Goal: Task Accomplishment & Management: Use online tool/utility

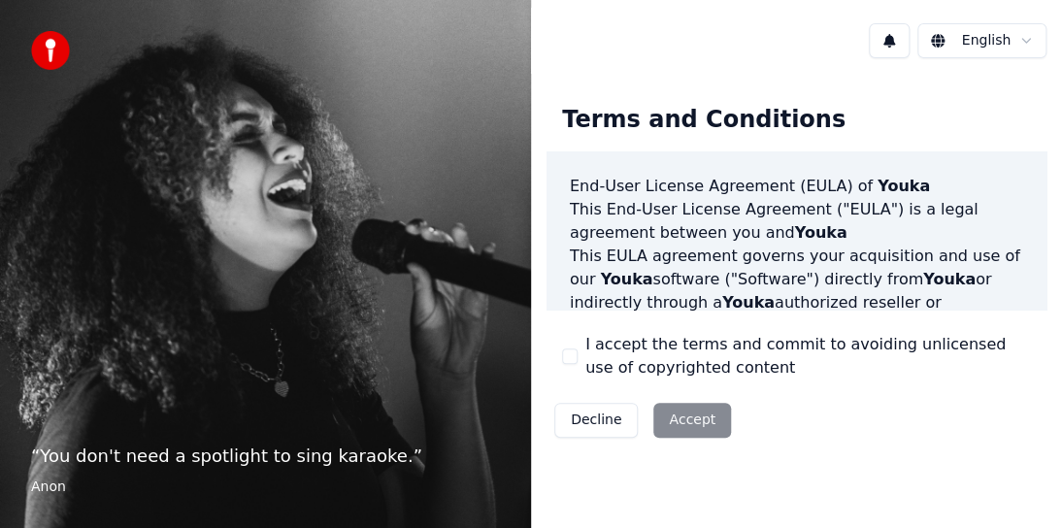
click at [695, 422] on div "Decline Accept" at bounding box center [642, 420] width 192 height 50
click at [687, 423] on div "Decline Accept" at bounding box center [642, 420] width 192 height 50
click at [680, 418] on div "Decline Accept" at bounding box center [642, 420] width 192 height 50
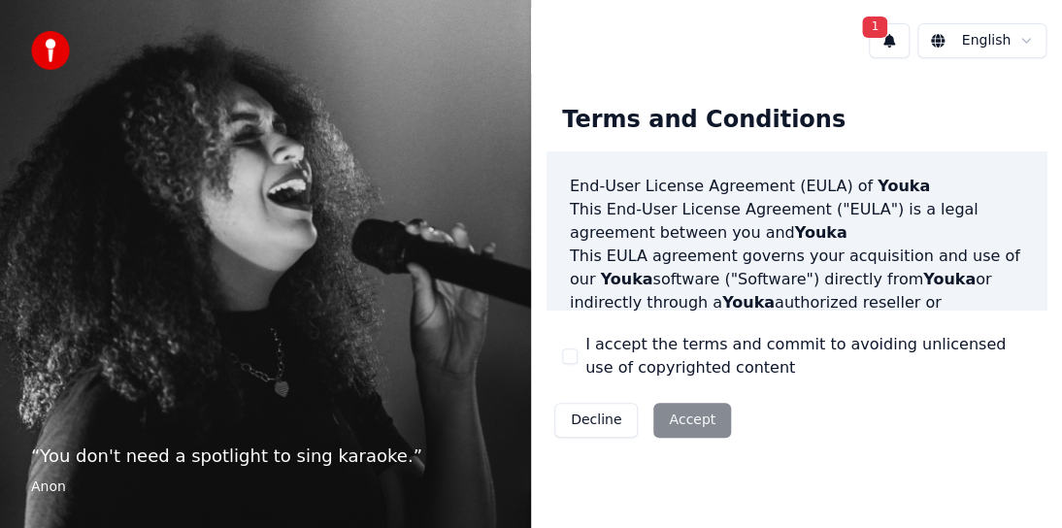
click at [880, 27] on span "1" at bounding box center [874, 26] width 25 height 21
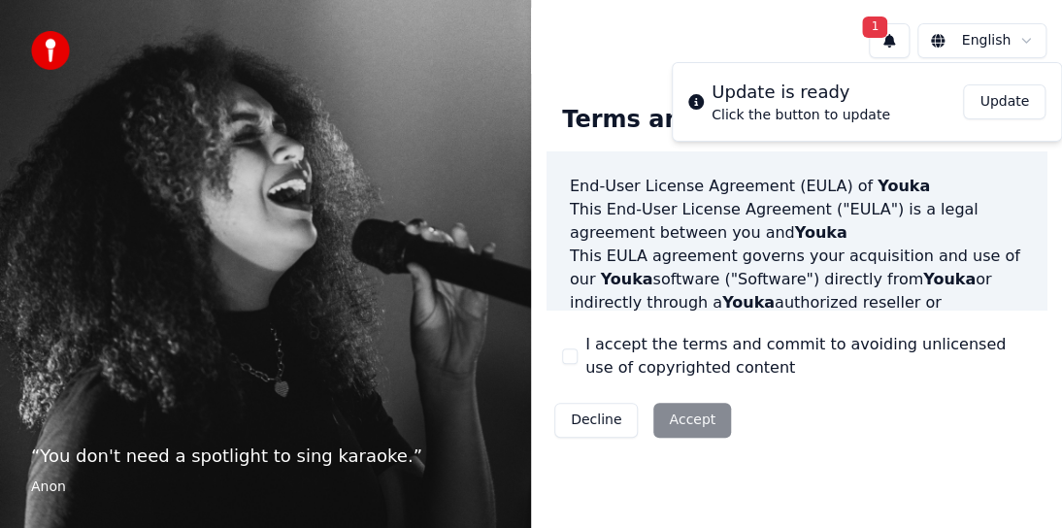
click at [1011, 97] on button "Update" at bounding box center [1004, 101] width 82 height 35
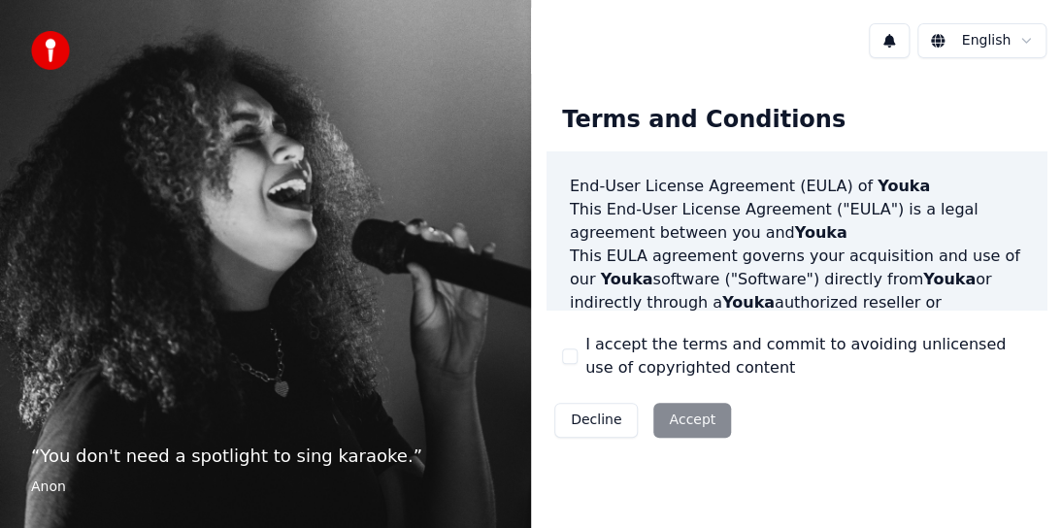
click at [684, 423] on div "Decline Accept" at bounding box center [642, 420] width 192 height 50
click at [684, 415] on div "Decline Accept" at bounding box center [642, 420] width 192 height 50
click at [815, 393] on div "Terms and Conditions End-User License Agreement (EULA) of Youka This End-User L…" at bounding box center [796, 267] width 500 height 356
click at [693, 423] on div "Decline Accept" at bounding box center [642, 420] width 192 height 50
click at [688, 417] on div "Decline Accept" at bounding box center [642, 420] width 192 height 50
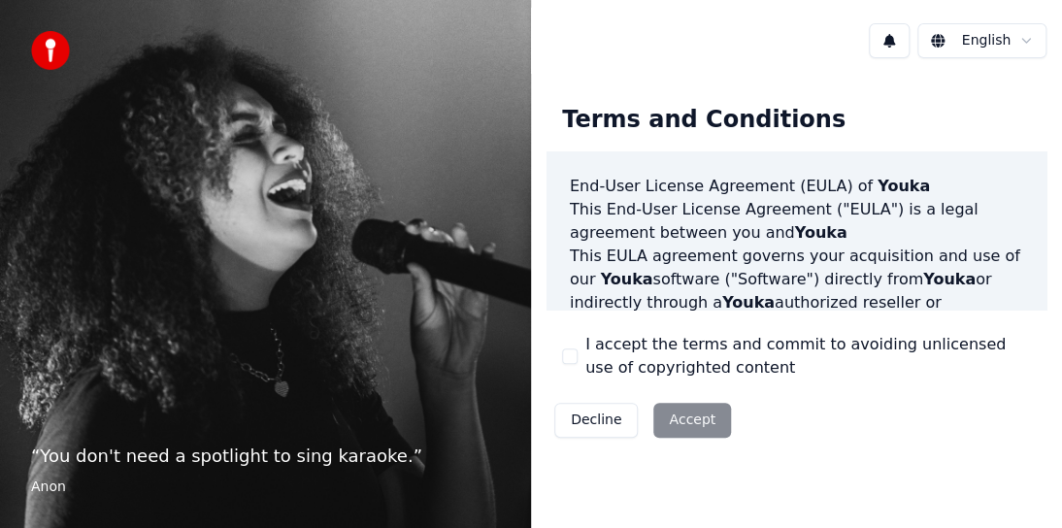
click at [123, 443] on p "“ You don't need a spotlight to sing karaoke. ”" at bounding box center [265, 455] width 469 height 27
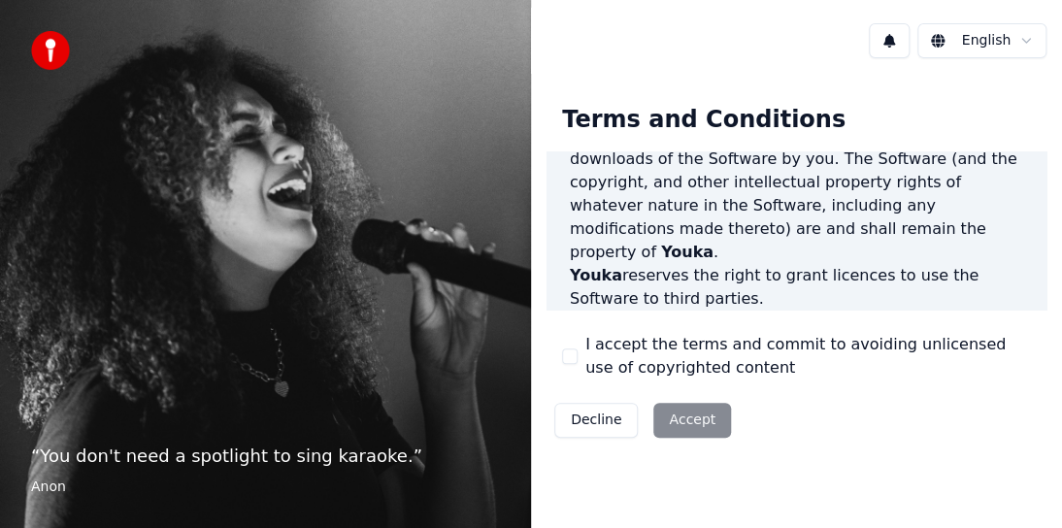
scroll to position [1634, 0]
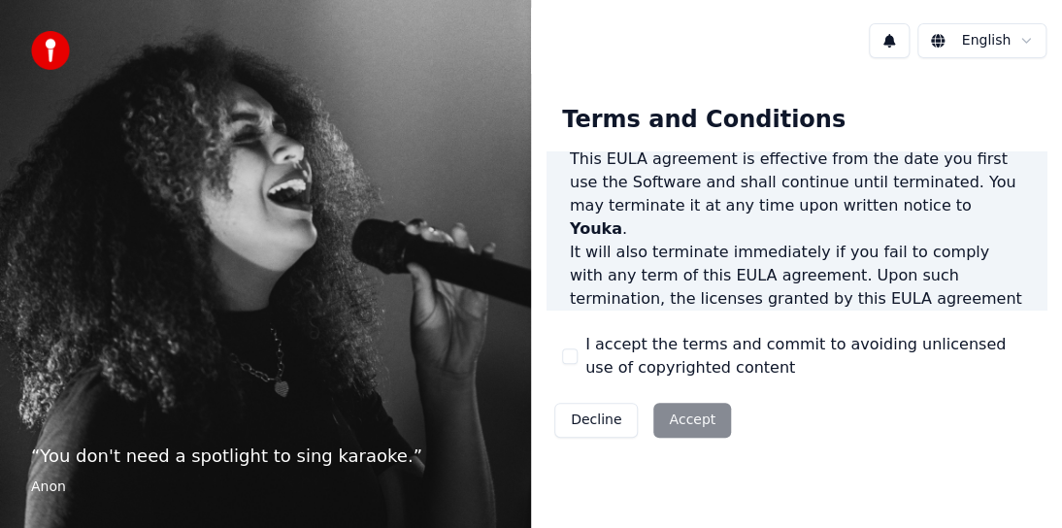
click at [672, 421] on div "Decline Accept" at bounding box center [642, 420] width 192 height 50
click at [671, 343] on label "I accept the terms and commit to avoiding unlicensed use of copyrighted content" at bounding box center [807, 356] width 445 height 47
click at [577, 348] on button "I accept the terms and commit to avoiding unlicensed use of copyrighted content" at bounding box center [570, 356] width 16 height 16
click at [685, 410] on button "Accept" at bounding box center [692, 420] width 78 height 35
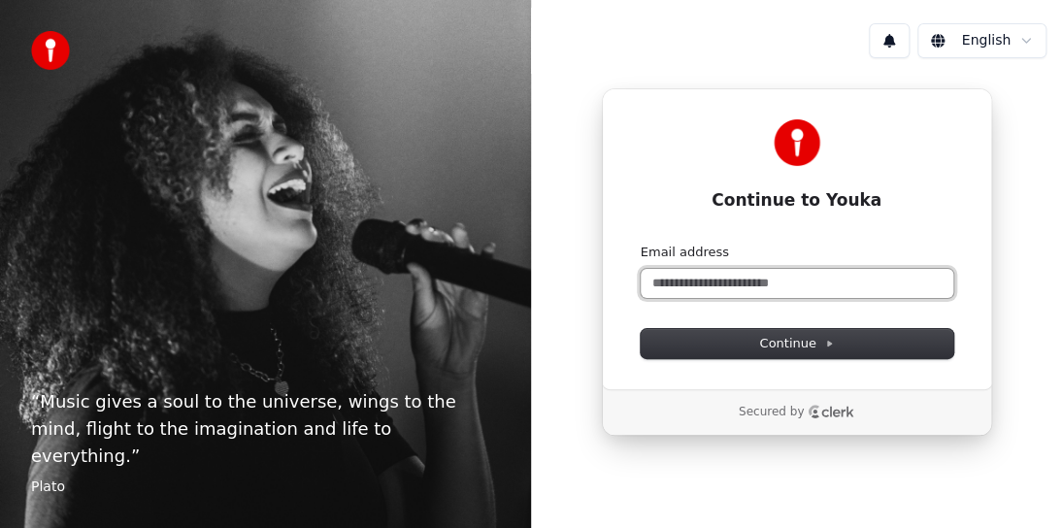
click at [709, 288] on input "Email address" at bounding box center [796, 283] width 312 height 29
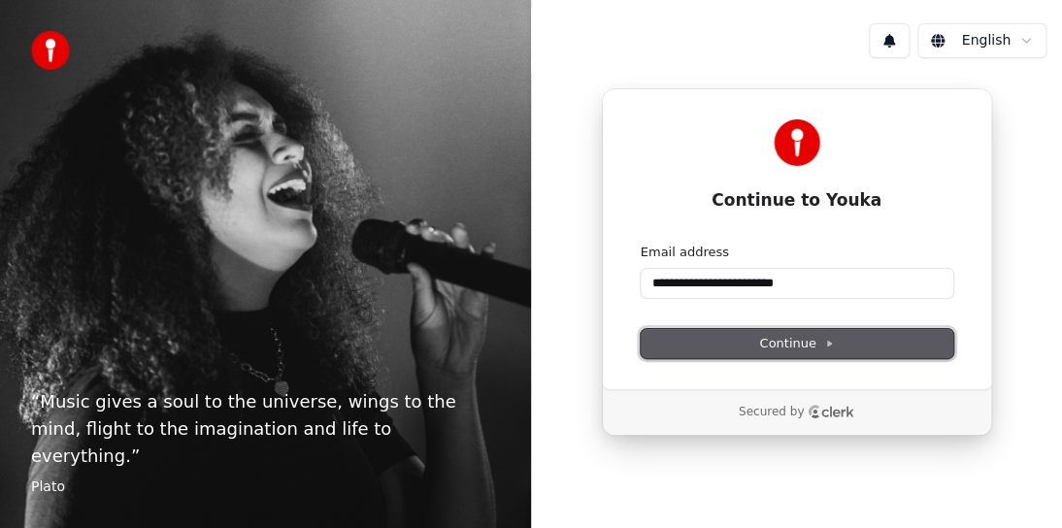
click at [766, 336] on span "Continue" at bounding box center [796, 343] width 74 height 17
type input "**********"
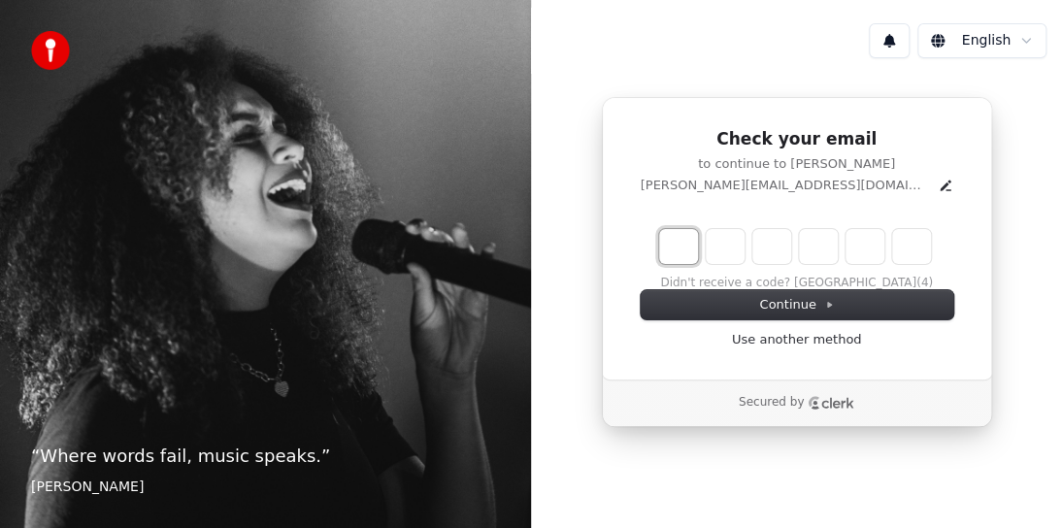
click at [685, 241] on input "Enter verification code. Digit 1" at bounding box center [678, 246] width 39 height 35
type input "*"
type input "**"
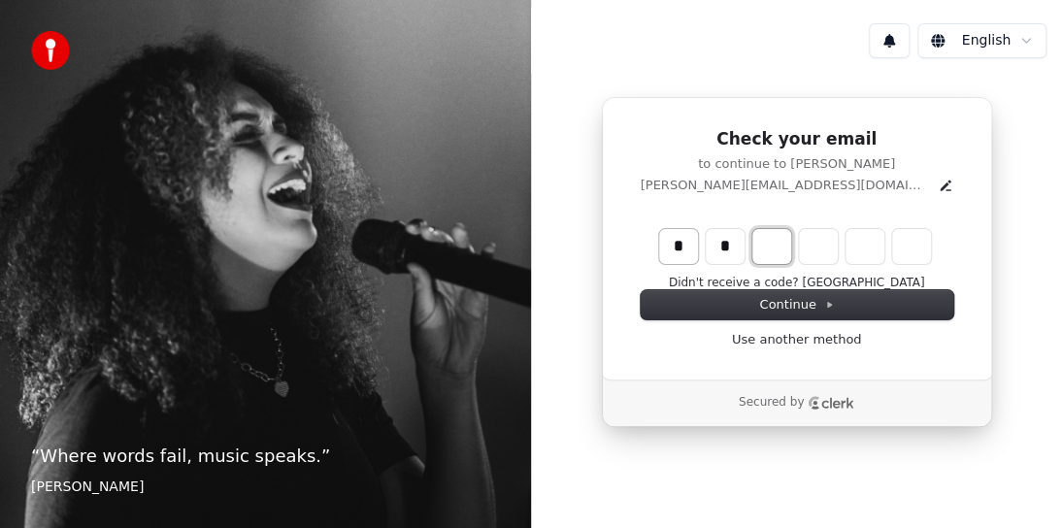
type input "*"
type input "***"
type input "*"
type input "****"
type input "*"
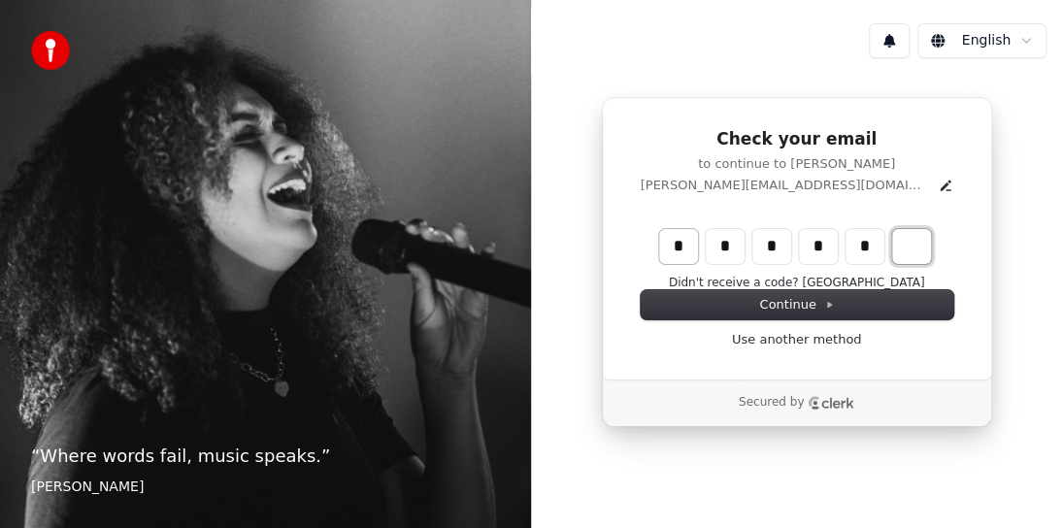
type input "******"
type input "*"
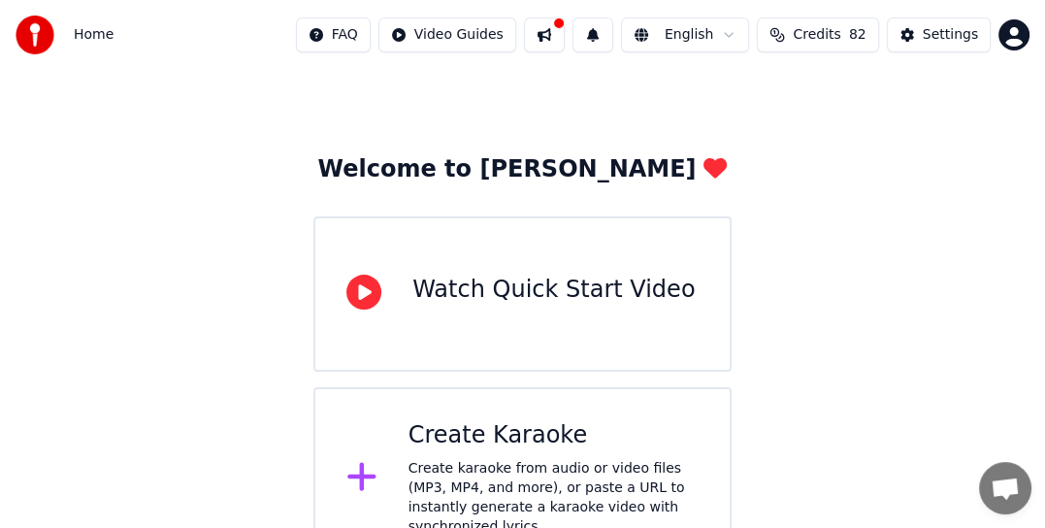
scroll to position [73, 0]
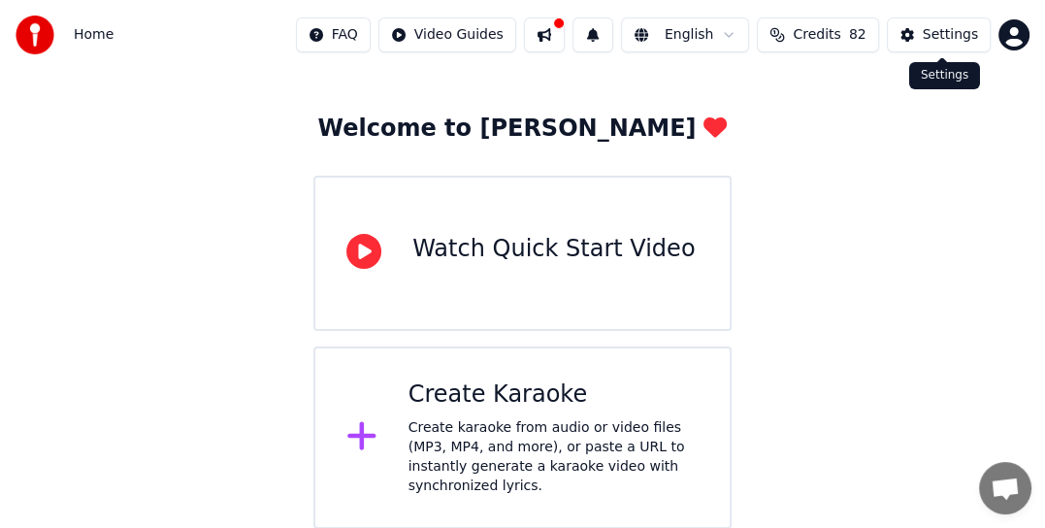
click at [954, 31] on div "Settings" at bounding box center [950, 34] width 55 height 19
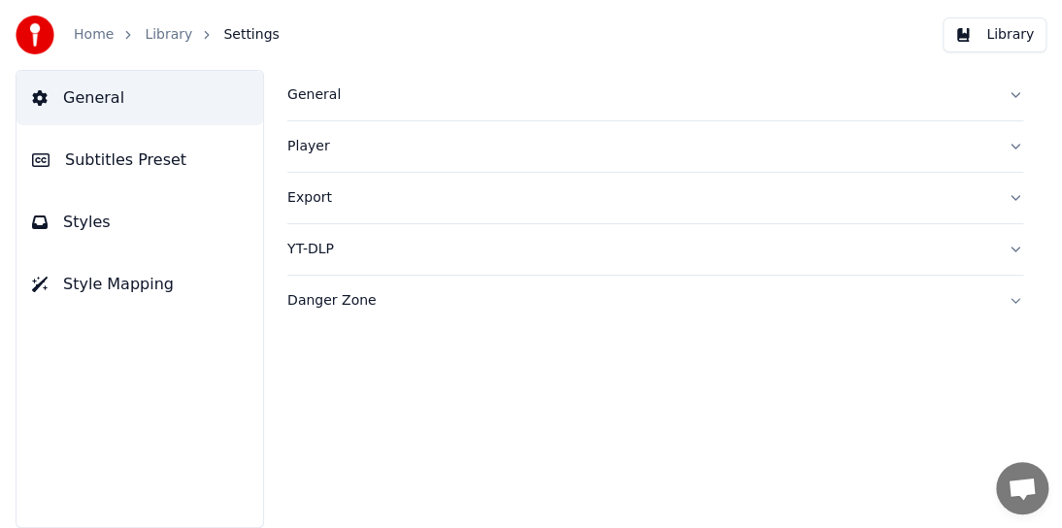
click at [143, 160] on span "Subtitles Preset" at bounding box center [125, 159] width 121 height 23
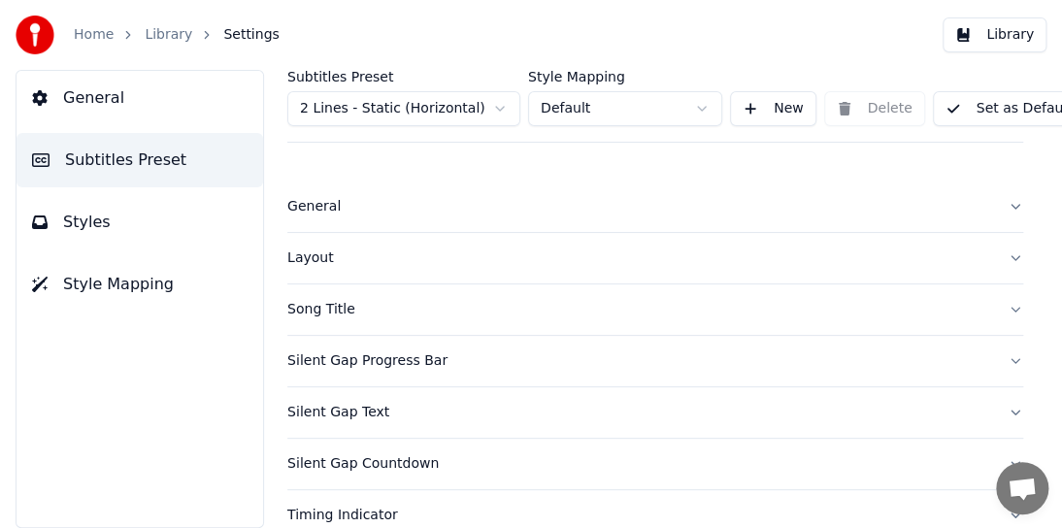
click at [81, 221] on span "Styles" at bounding box center [87, 222] width 48 height 23
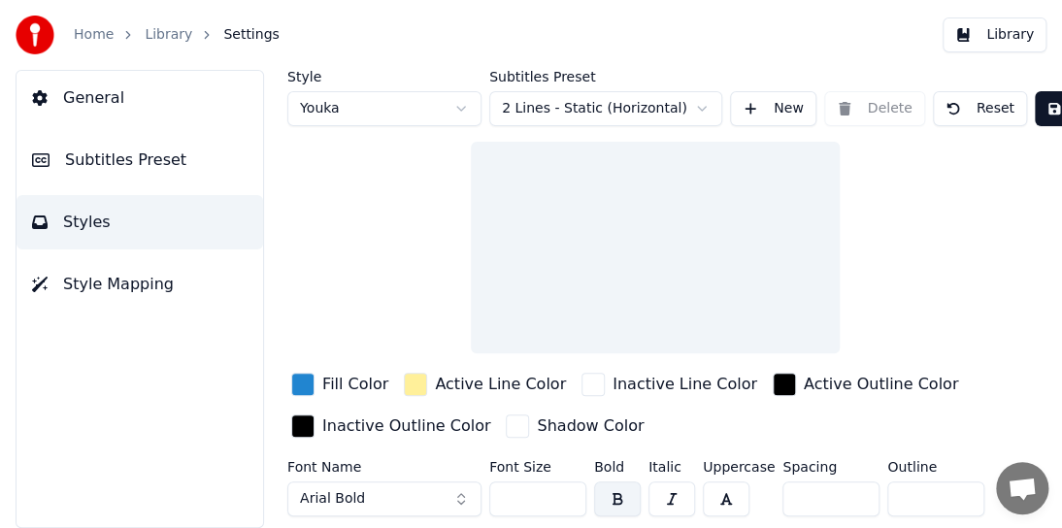
click at [103, 105] on span "General" at bounding box center [93, 97] width 61 height 23
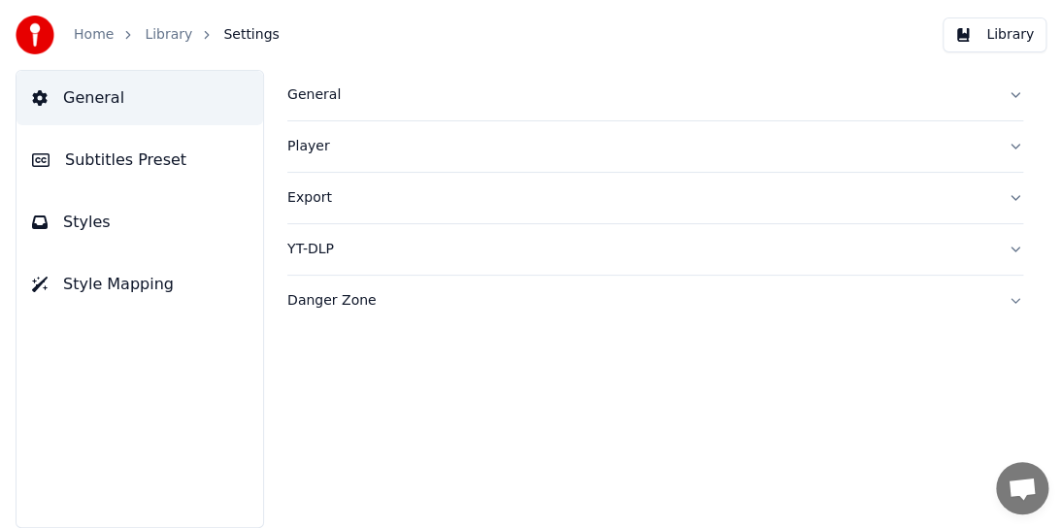
click at [314, 151] on div "Player" at bounding box center [639, 146] width 704 height 19
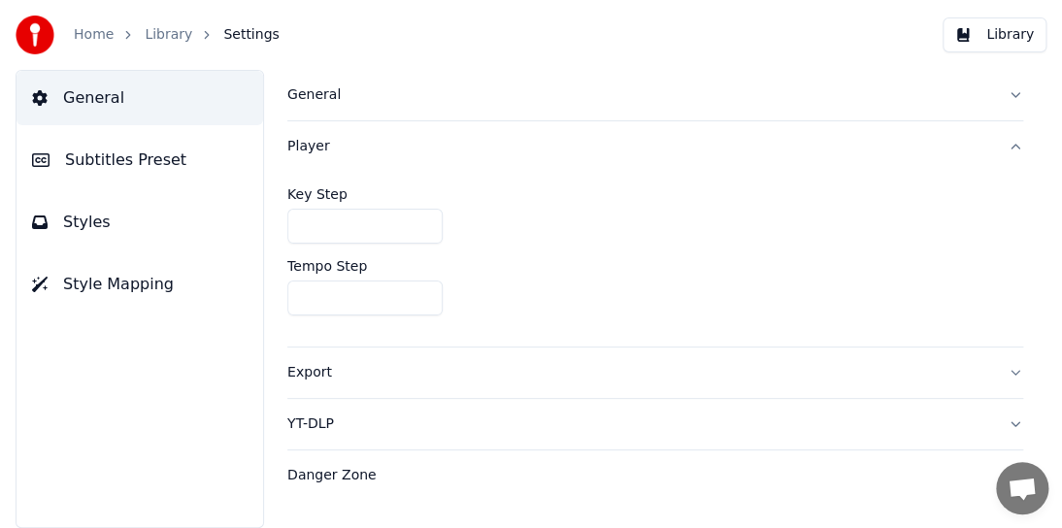
click at [80, 282] on span "Style Mapping" at bounding box center [118, 284] width 111 height 23
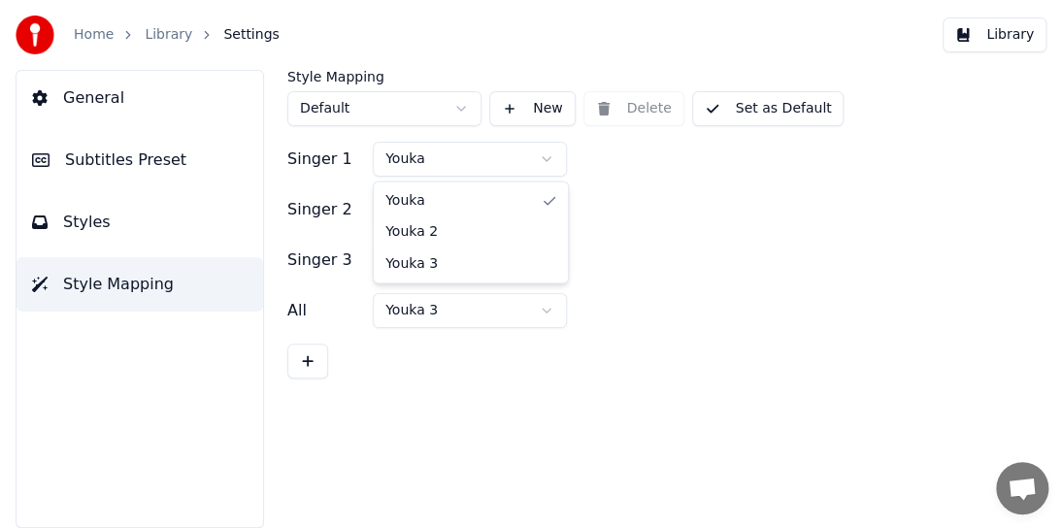
click at [547, 160] on html "Home Library Settings Library General Subtitles Preset Styles Style Mapping Sty…" at bounding box center [531, 264] width 1062 height 528
click at [424, 155] on html "Home Library Settings Library General Subtitles Preset Styles Style Mapping Sty…" at bounding box center [531, 264] width 1062 height 528
click at [1017, 39] on button "Library" at bounding box center [994, 34] width 104 height 35
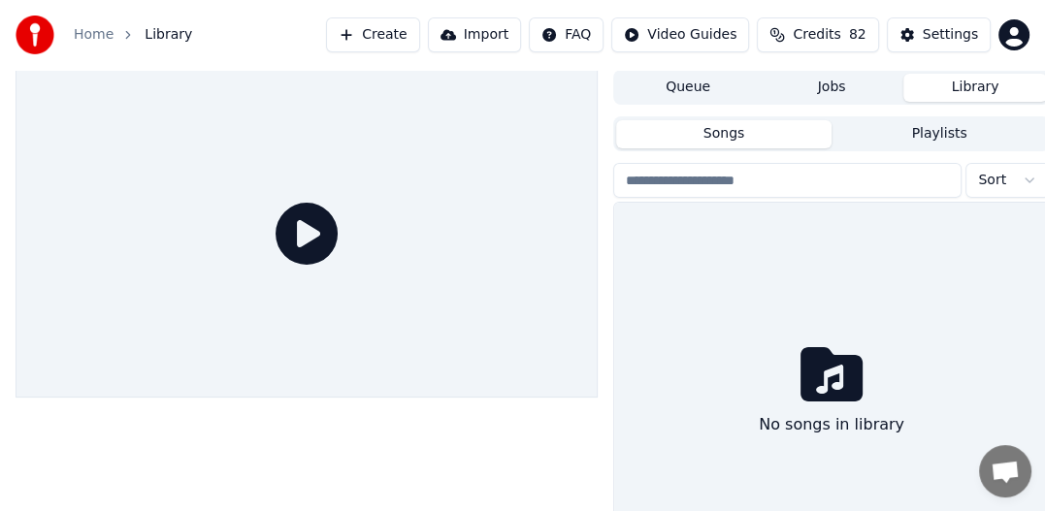
click at [85, 31] on link "Home" at bounding box center [94, 34] width 40 height 19
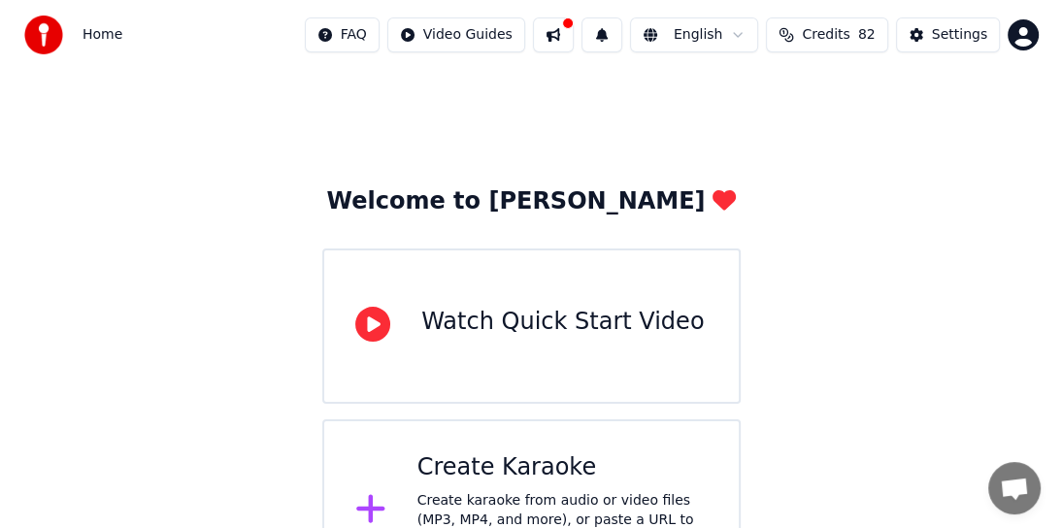
scroll to position [73, 0]
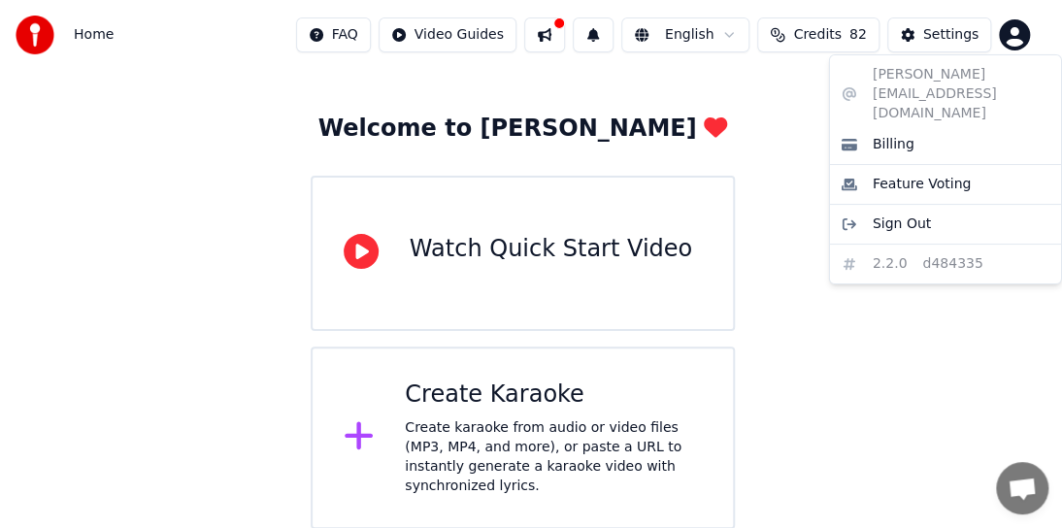
click at [1019, 31] on html "Home FAQ Video Guides English Credits 82 Settings Welcome to Youka Watch Quick …" at bounding box center [531, 228] width 1062 height 602
click at [97, 35] on html "Home FAQ Video Guides English Credits 82 Settings Welcome to Youka Watch Quick …" at bounding box center [531, 228] width 1062 height 602
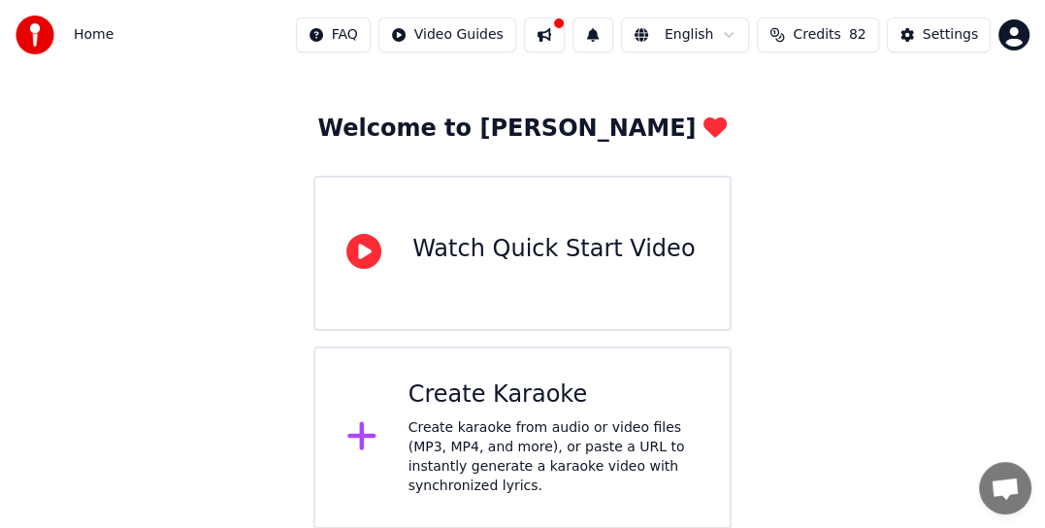
click at [97, 35] on span "Home" at bounding box center [94, 34] width 40 height 19
click at [37, 34] on img at bounding box center [35, 35] width 39 height 39
click at [357, 438] on icon at bounding box center [361, 436] width 28 height 28
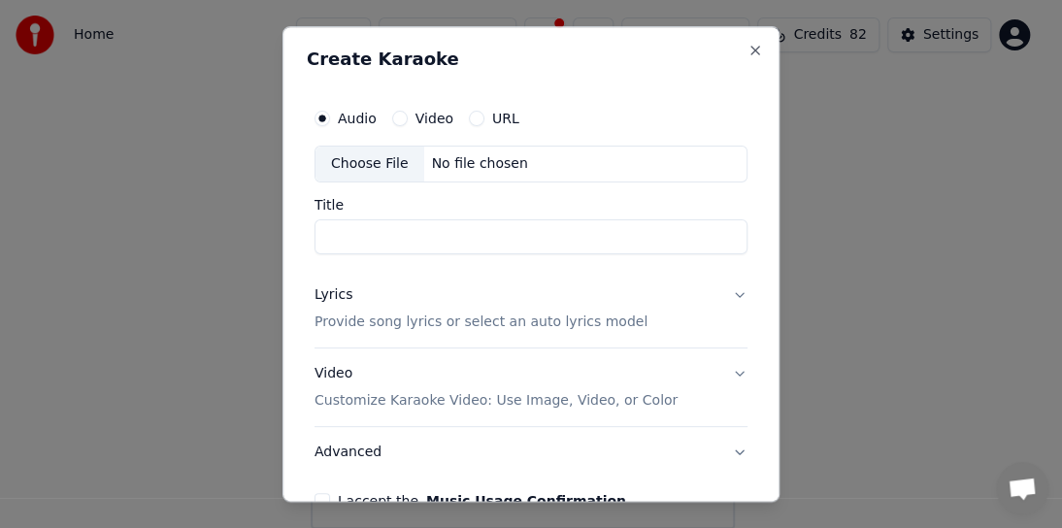
click at [346, 247] on input "Title" at bounding box center [530, 236] width 433 height 35
type input "**********"
click at [404, 318] on p "Provide song lyrics or select an auto lyrics model" at bounding box center [480, 321] width 333 height 19
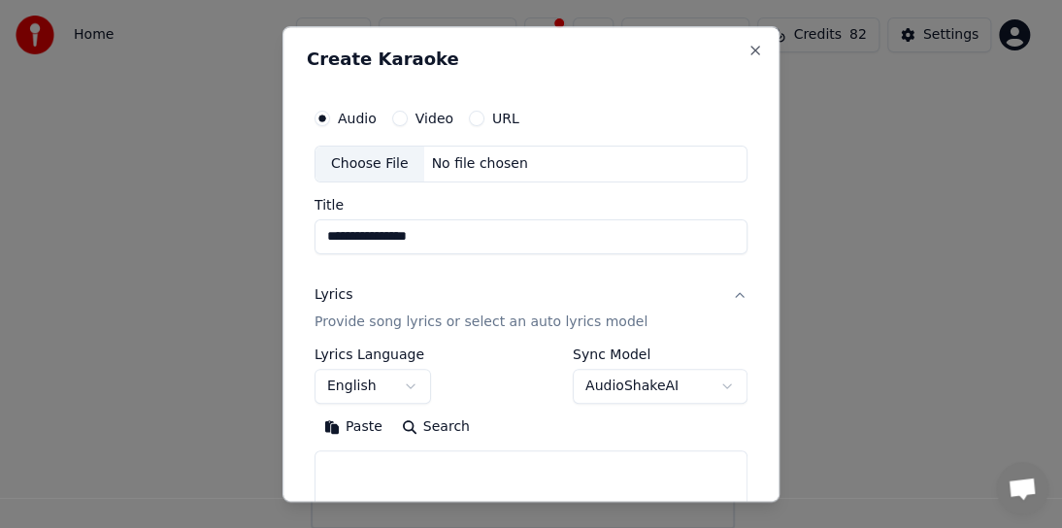
click at [354, 384] on button "English" at bounding box center [372, 386] width 116 height 35
click at [345, 425] on body "**********" at bounding box center [522, 228] width 1045 height 602
click at [434, 423] on button "Search" at bounding box center [435, 426] width 87 height 31
click at [497, 419] on div "Paste Search" at bounding box center [530, 426] width 433 height 31
click at [338, 423] on button "Paste" at bounding box center [353, 426] width 78 height 31
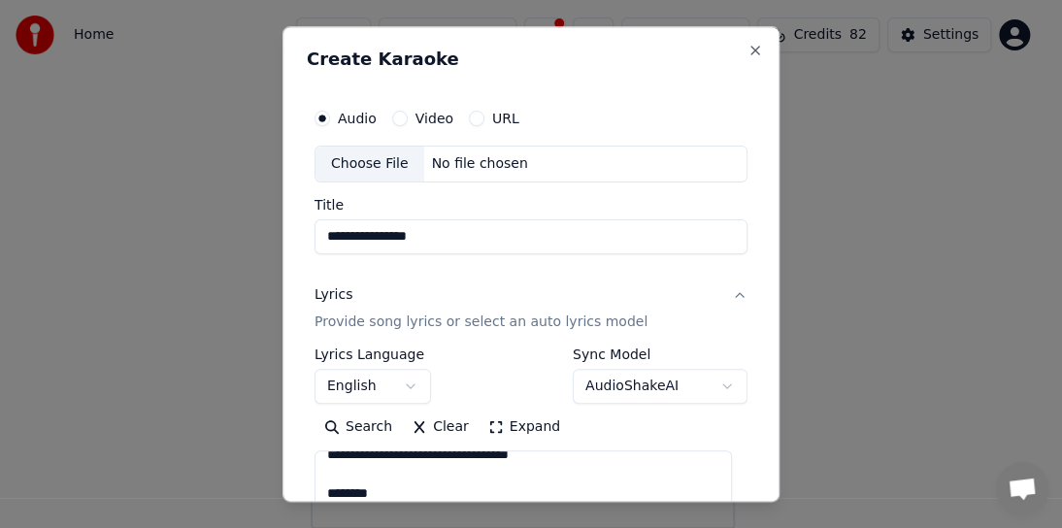
scroll to position [194, 0]
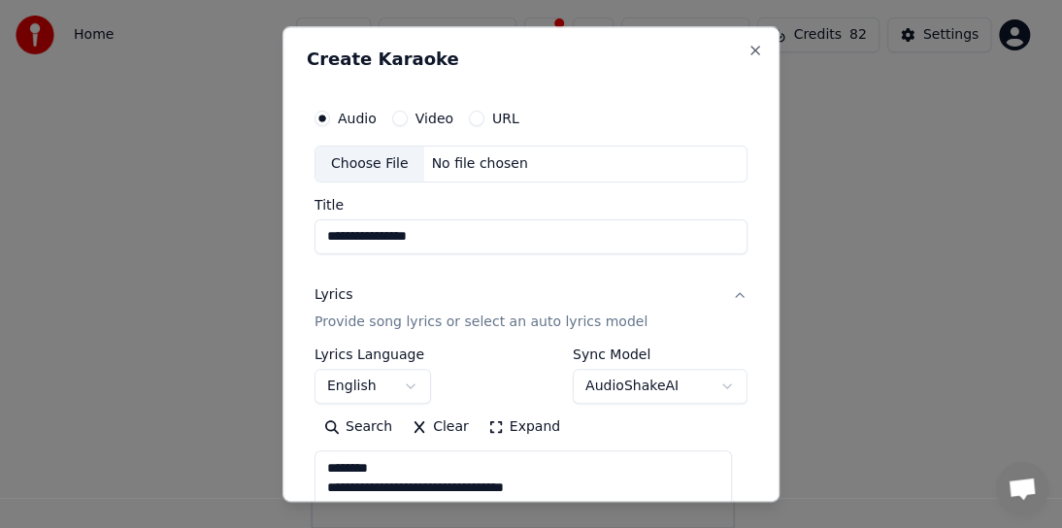
type textarea "**********"
click at [441, 119] on label "Video" at bounding box center [434, 119] width 38 height 14
click at [408, 119] on button "Video" at bounding box center [400, 119] width 16 height 16
type textarea "**********"
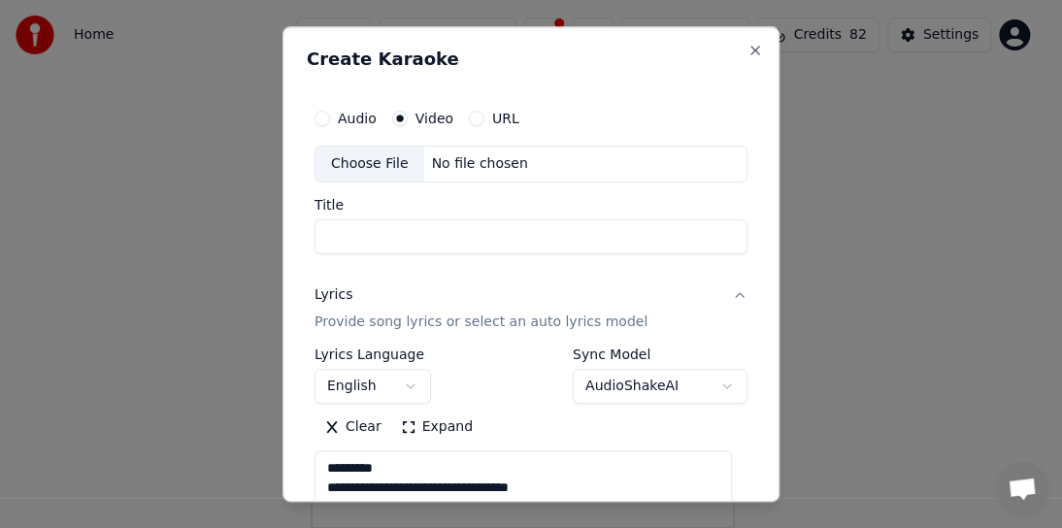
click at [388, 167] on div "Choose File" at bounding box center [369, 164] width 109 height 35
click at [364, 163] on div "Choose File" at bounding box center [369, 164] width 109 height 35
click at [377, 168] on div "Choose File" at bounding box center [369, 164] width 109 height 35
click at [356, 157] on div "Choose File" at bounding box center [369, 164] width 109 height 35
click at [335, 221] on input "Title" at bounding box center [530, 236] width 433 height 35
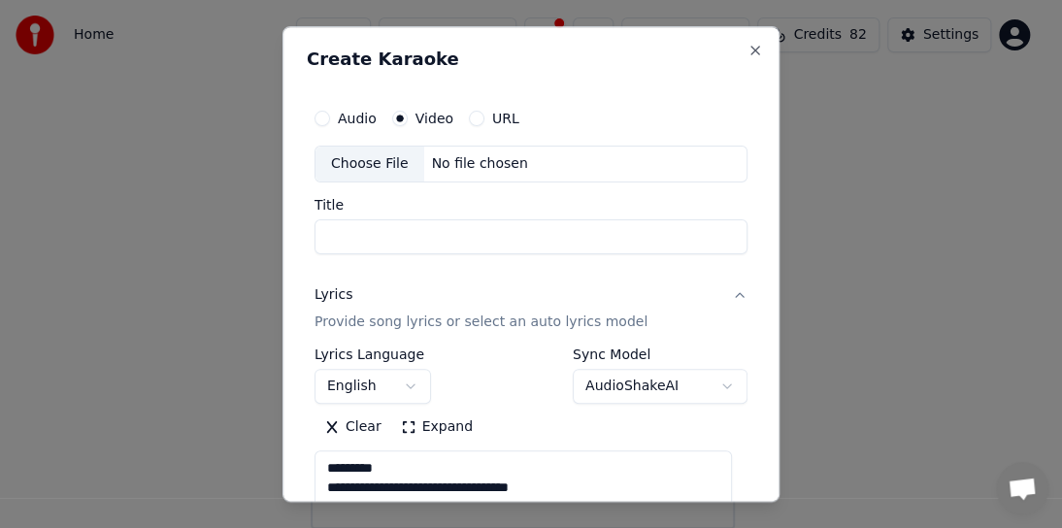
type input "*"
type textarea "**********"
type input "*"
type textarea "**********"
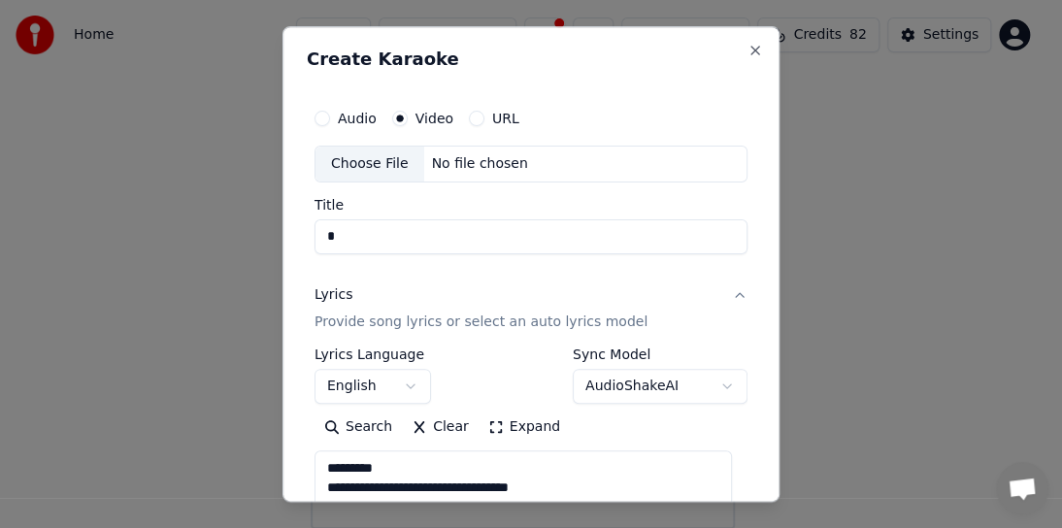
type input "**"
type textarea "**********"
type input "***"
type textarea "**********"
type input "****"
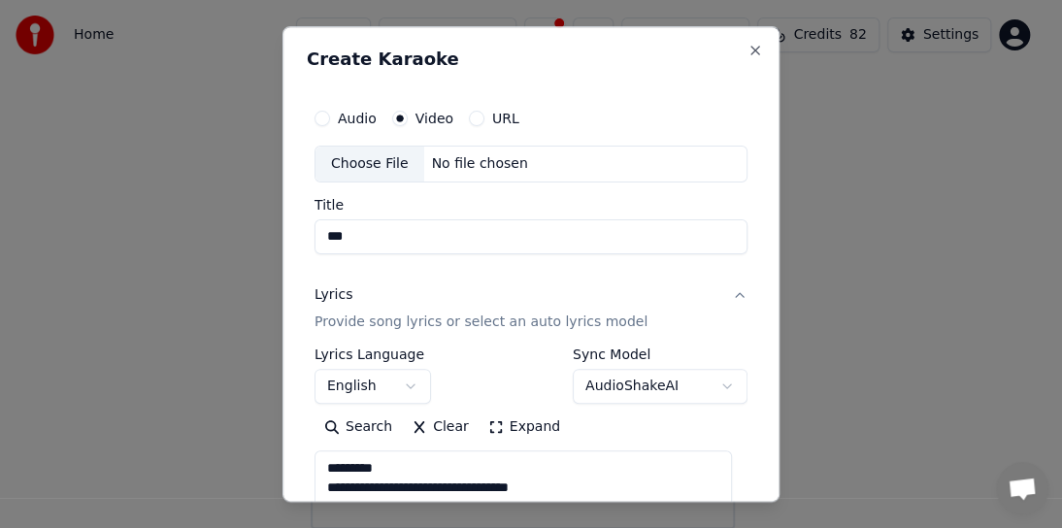
type textarea "**********"
type input "*****"
type textarea "**********"
type input "******"
type textarea "**********"
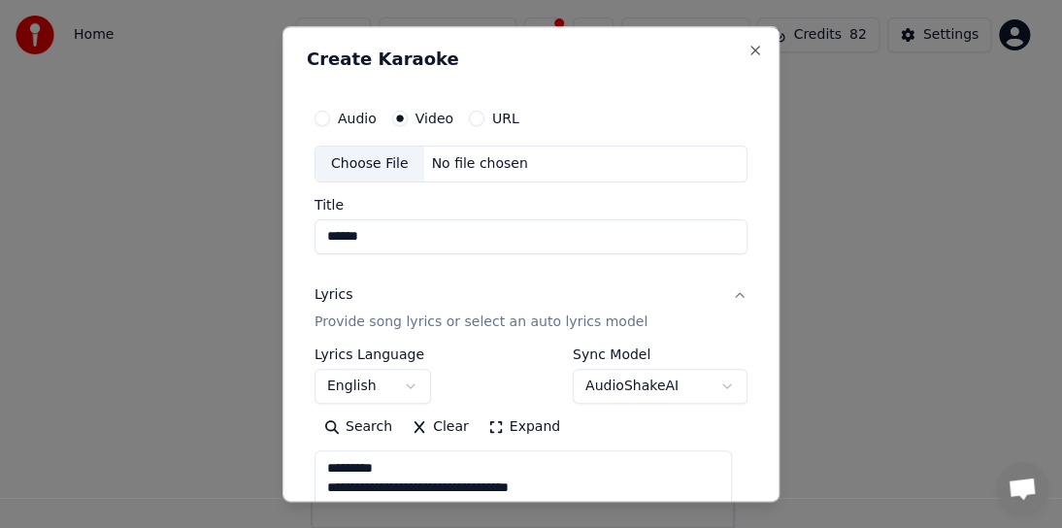
type input "*******"
type textarea "**********"
type input "*******"
type textarea "**********"
type input "*********"
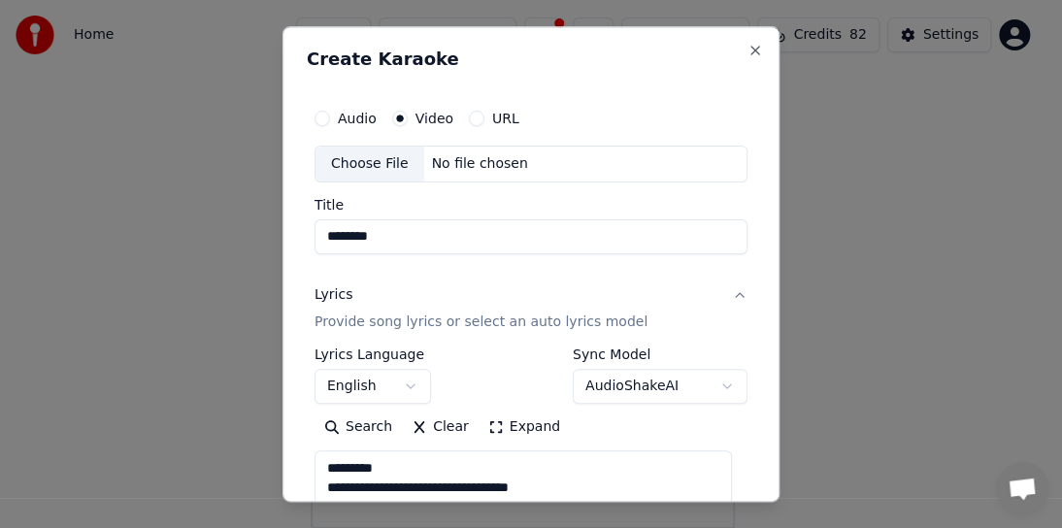
type textarea "**********"
type input "**********"
type textarea "**********"
type input "**********"
type textarea "**********"
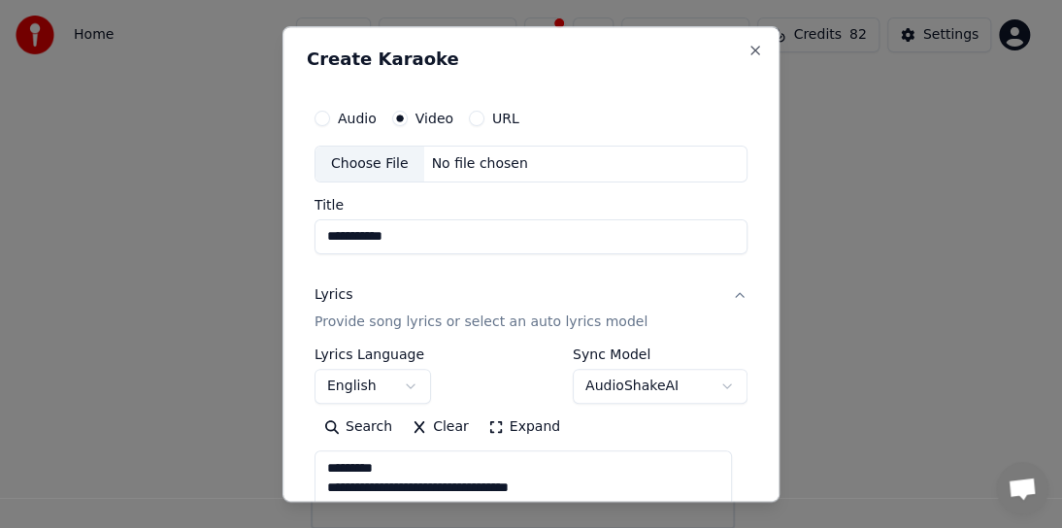
type input "**********"
type textarea "**********"
type input "**********"
type textarea "**********"
type input "**********"
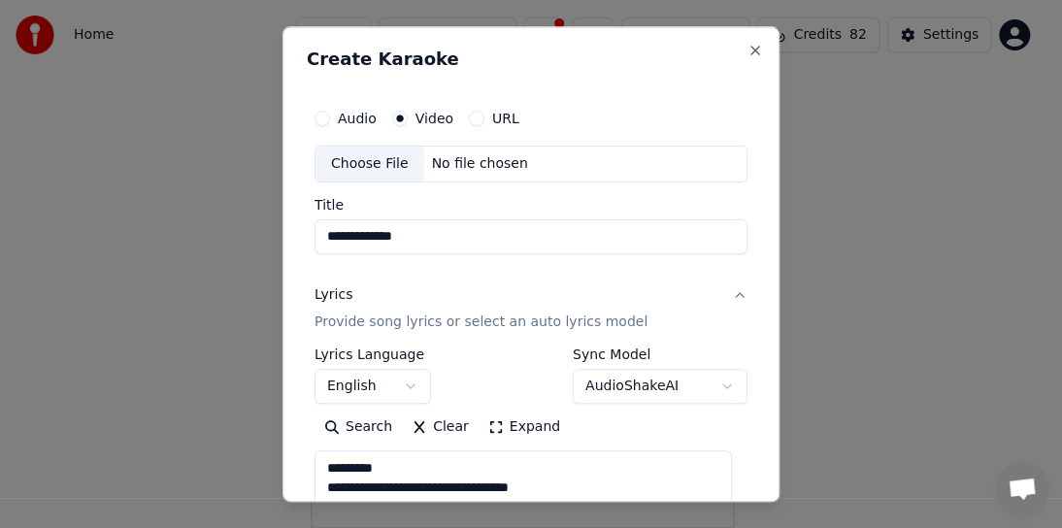
type textarea "**********"
type input "**********"
type textarea "**********"
type input "**********"
type textarea "**********"
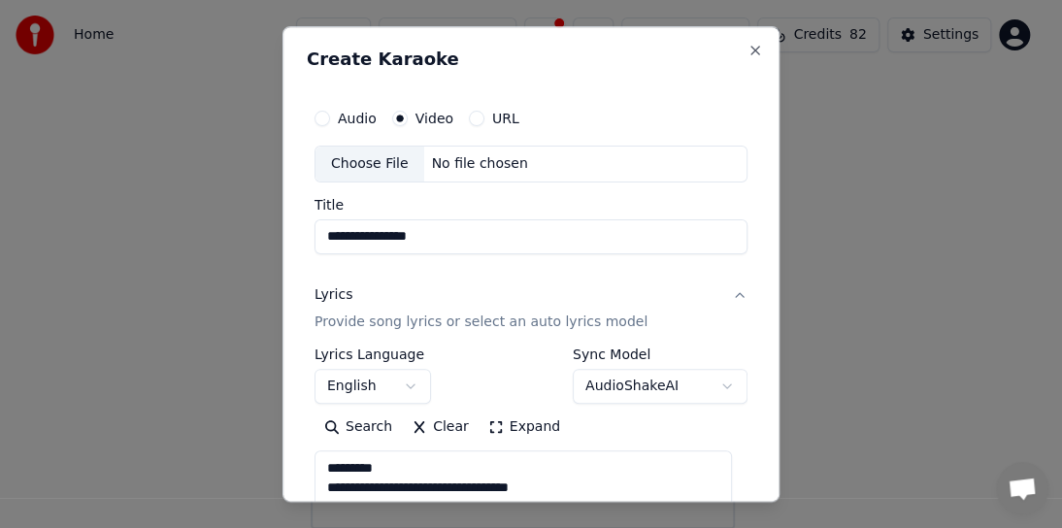
click at [328, 236] on input "**********" at bounding box center [530, 236] width 433 height 35
type input "**********"
type textarea "**********"
click at [455, 234] on input "**********" at bounding box center [530, 236] width 433 height 35
type input "**********"
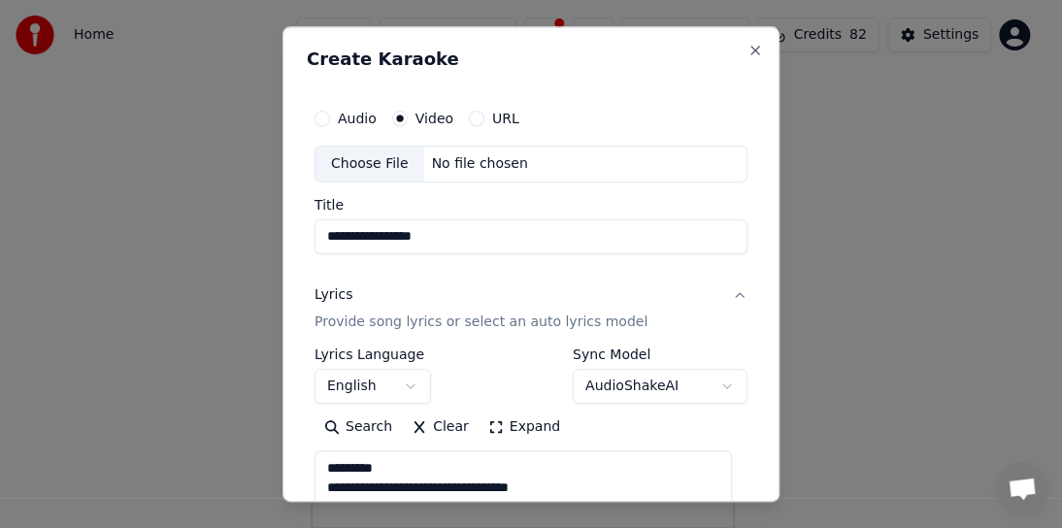
type textarea "**********"
type input "**********"
click at [502, 116] on label "URL" at bounding box center [505, 119] width 27 height 14
click at [484, 116] on button "URL" at bounding box center [477, 119] width 16 height 16
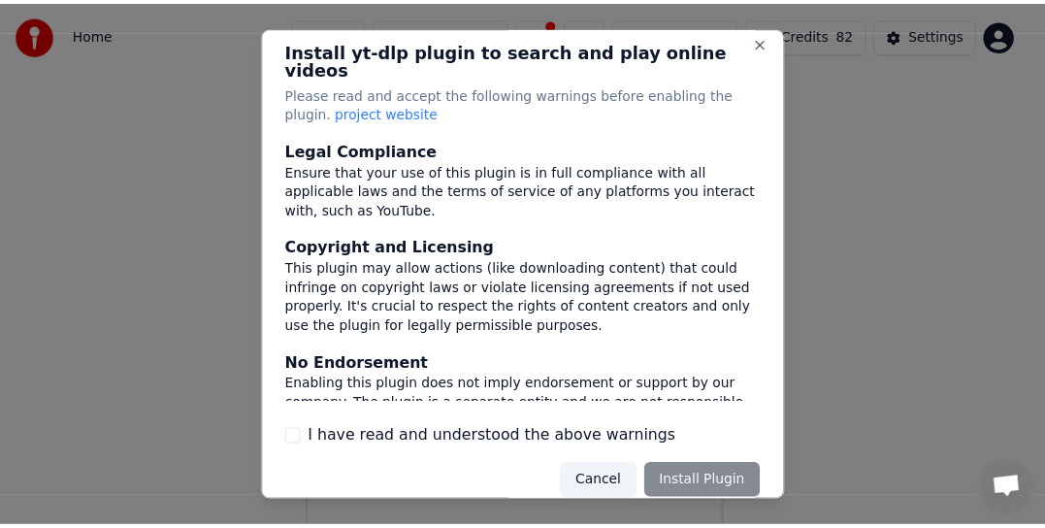
scroll to position [13, 0]
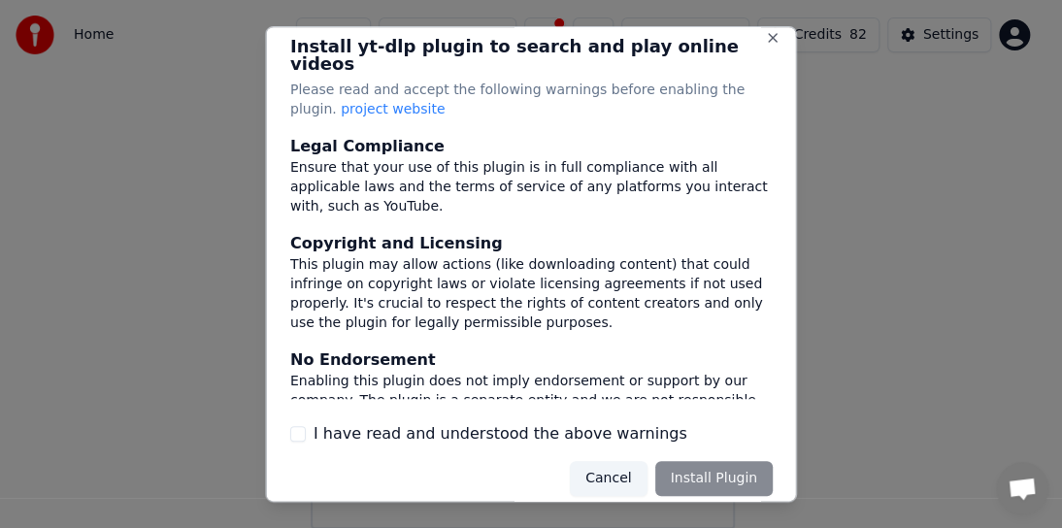
click at [359, 101] on span "project website" at bounding box center [393, 109] width 104 height 16
click at [765, 38] on button "Close" at bounding box center [773, 38] width 16 height 16
click at [765, 37] on button "Close" at bounding box center [773, 38] width 16 height 16
click at [765, 33] on button "Close" at bounding box center [773, 38] width 16 height 16
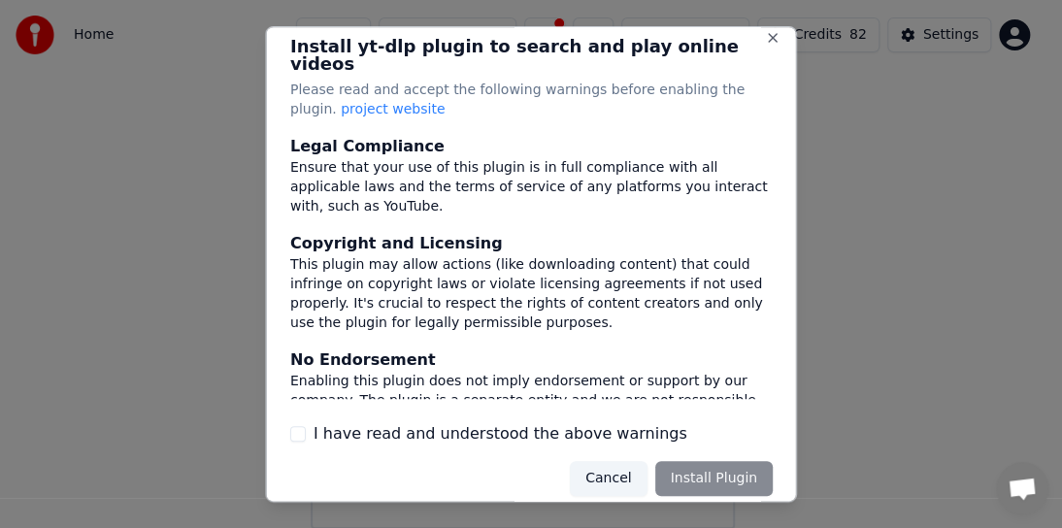
click at [597, 461] on button "Cancel" at bounding box center [608, 478] width 77 height 35
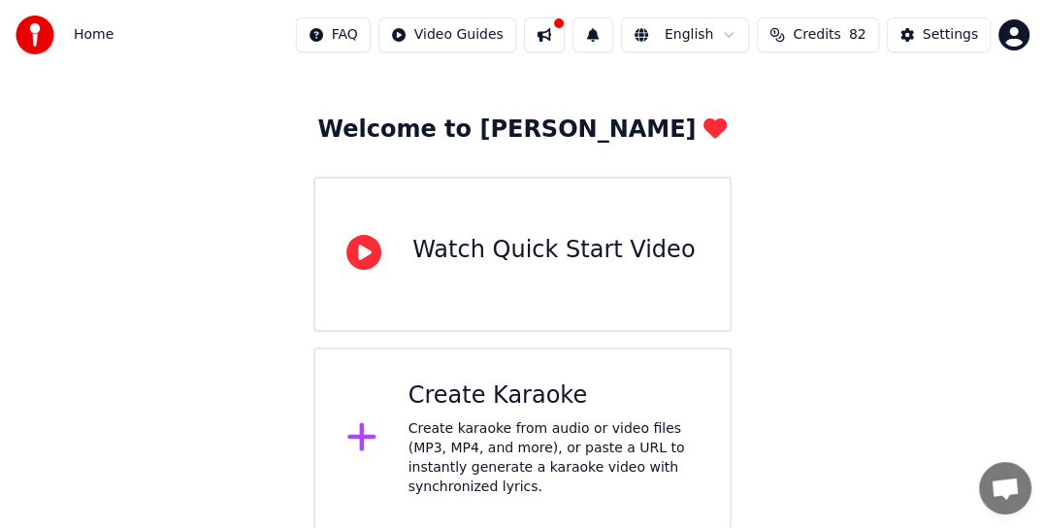
scroll to position [73, 0]
click at [542, 411] on div "Create Karaoke Create karaoke from audio or video files (MP3, MP4, and more), o…" at bounding box center [553, 437] width 290 height 116
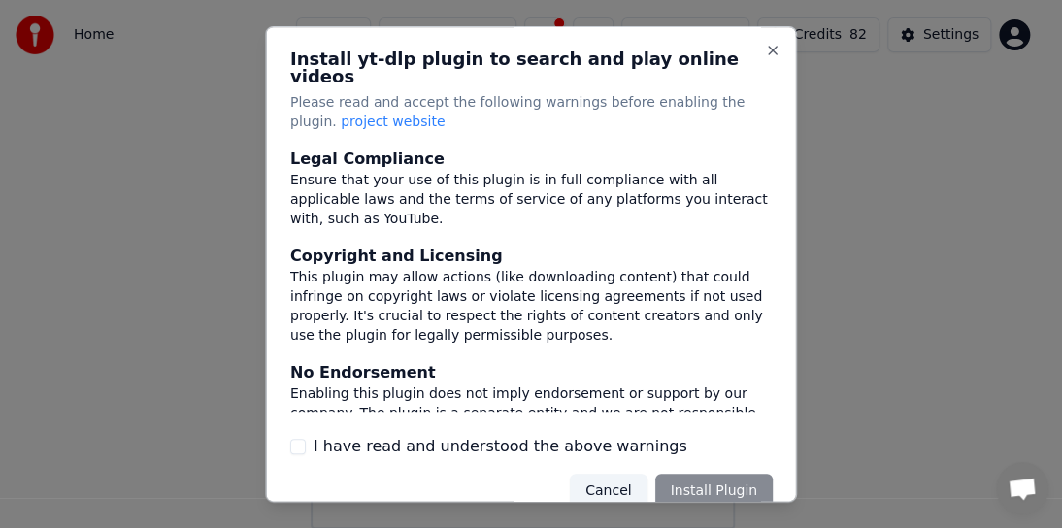
click at [595, 477] on button "Cancel" at bounding box center [608, 491] width 77 height 35
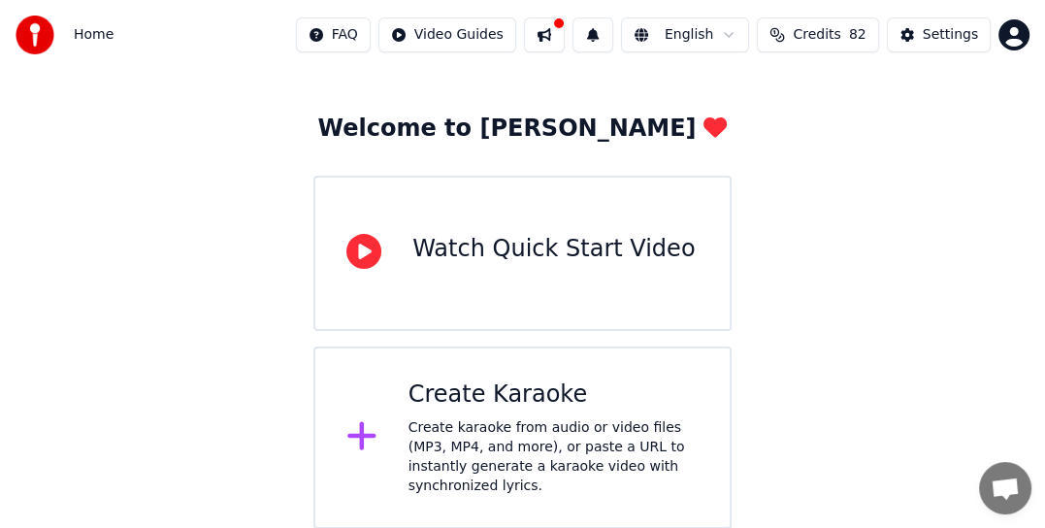
click at [1014, 29] on html "Home FAQ Video Guides English Credits 82 Settings Welcome to Youka Watch Quick …" at bounding box center [522, 228] width 1045 height 602
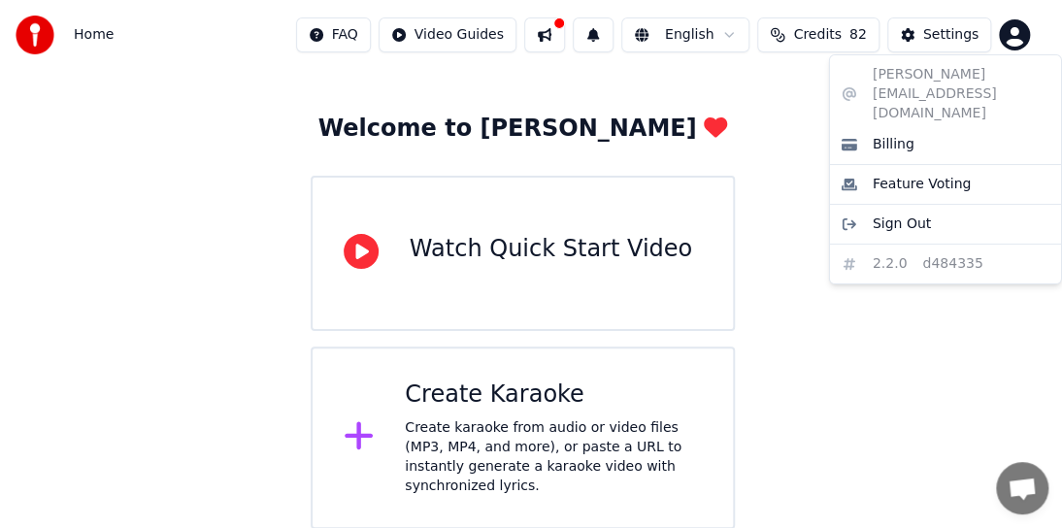
click at [100, 39] on html "Home FAQ Video Guides English Credits 82 Settings Welcome to Youka Watch Quick …" at bounding box center [531, 228] width 1062 height 602
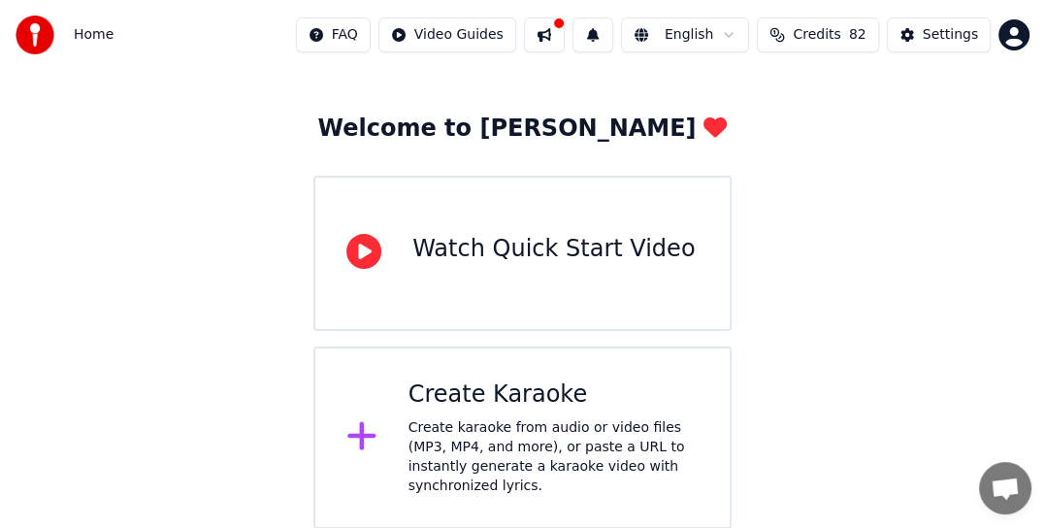
click at [85, 33] on span "Home" at bounding box center [94, 34] width 40 height 19
click at [31, 29] on img at bounding box center [35, 35] width 39 height 39
click at [943, 31] on div "Settings" at bounding box center [950, 34] width 55 height 19
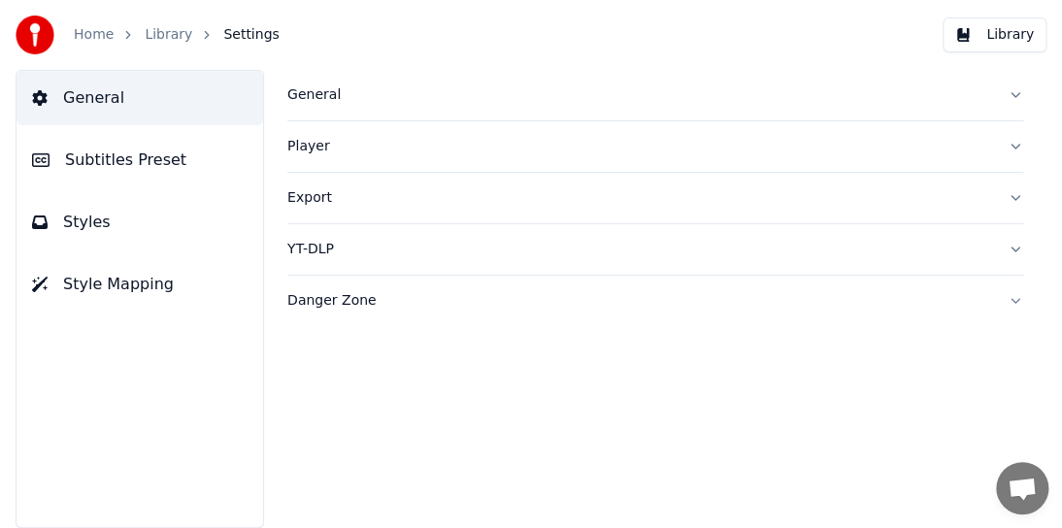
click at [90, 37] on link "Home" at bounding box center [94, 34] width 40 height 19
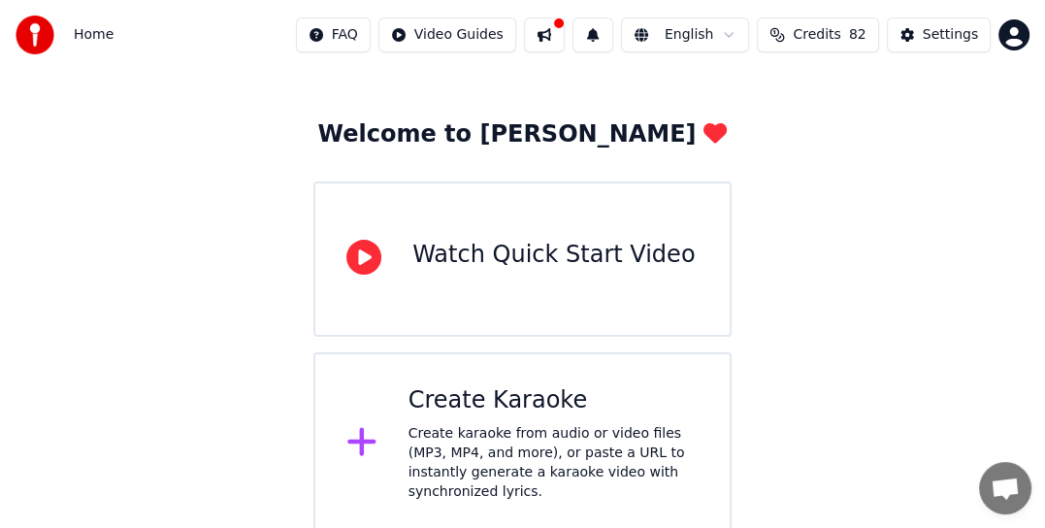
scroll to position [73, 0]
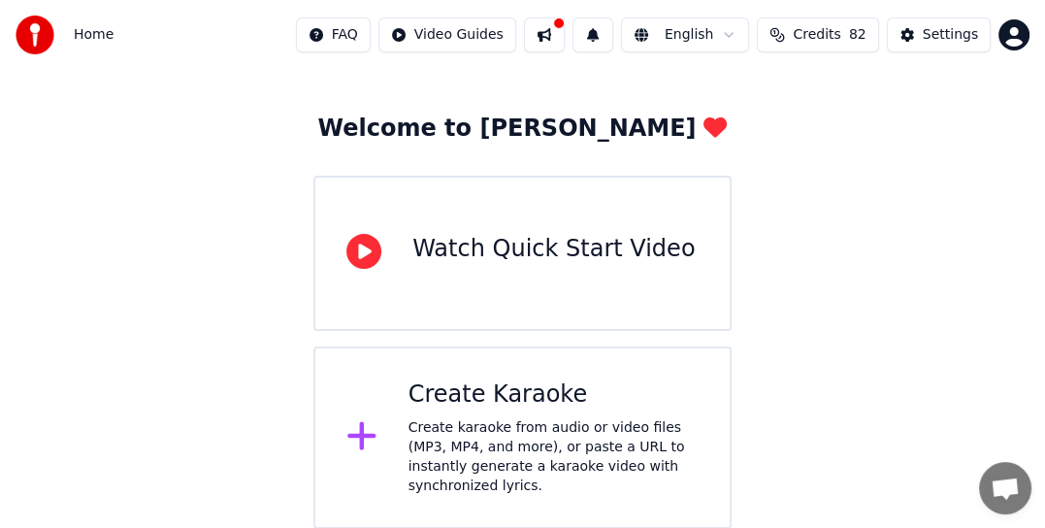
click at [353, 250] on icon at bounding box center [363, 251] width 35 height 35
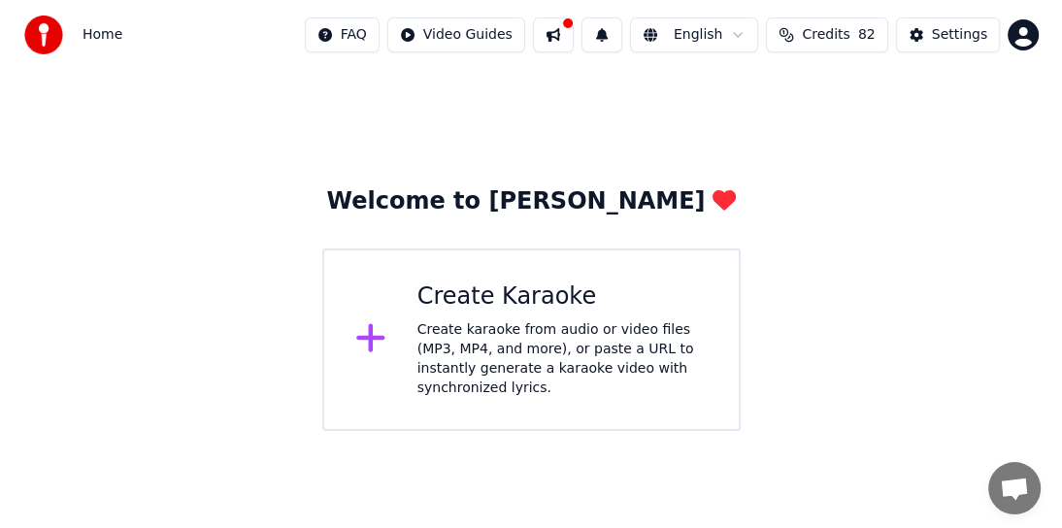
scroll to position [0, 0]
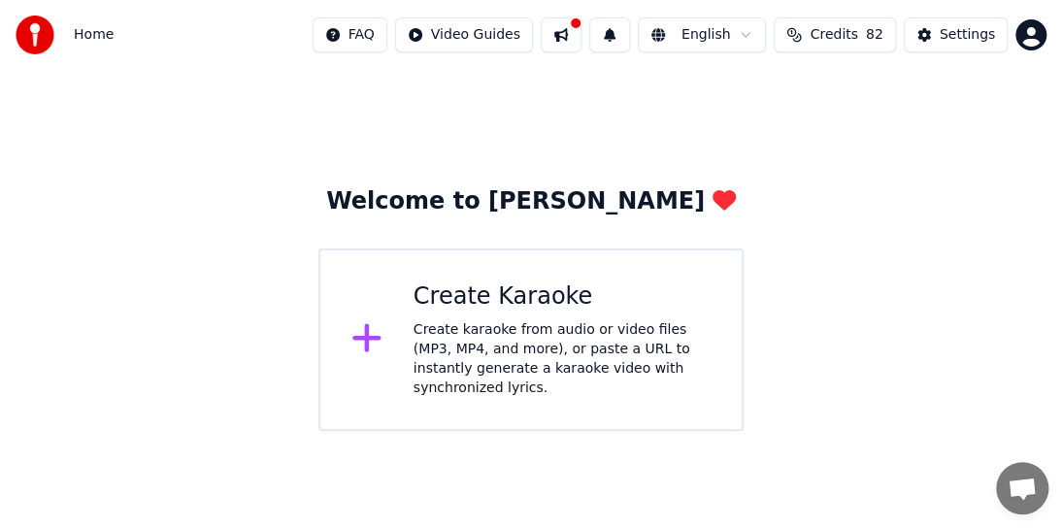
click at [454, 354] on div "Create karaoke from audio or video files (MP3, MP4, and more), or paste a URL t…" at bounding box center [561, 359] width 297 height 78
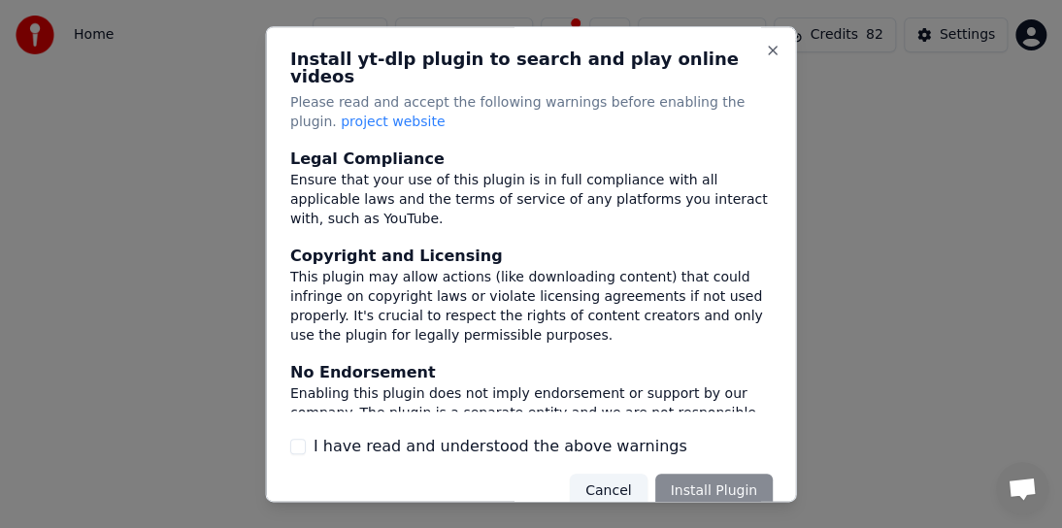
click at [696, 474] on div "Cancel Install Plugin" at bounding box center [671, 491] width 203 height 35
click at [300, 439] on button "I have read and understood the above warnings" at bounding box center [298, 447] width 16 height 16
click at [693, 474] on button "Install Plugin" at bounding box center [712, 491] width 117 height 35
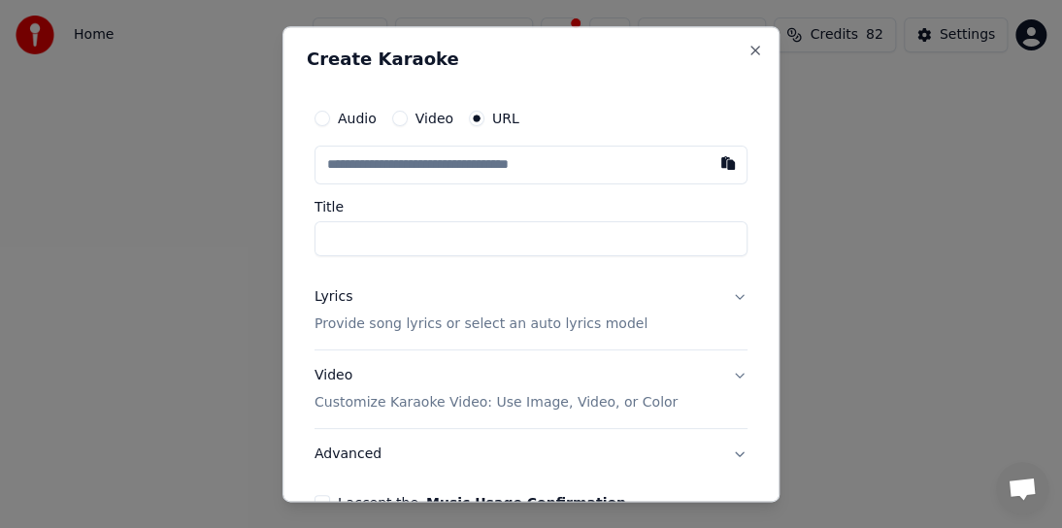
click at [498, 122] on label "URL" at bounding box center [505, 119] width 27 height 14
click at [484, 122] on button "URL" at bounding box center [477, 119] width 16 height 16
click at [501, 119] on label "URL" at bounding box center [505, 119] width 27 height 14
click at [484, 119] on button "URL" at bounding box center [477, 119] width 16 height 16
click at [340, 167] on input "text" at bounding box center [530, 165] width 433 height 39
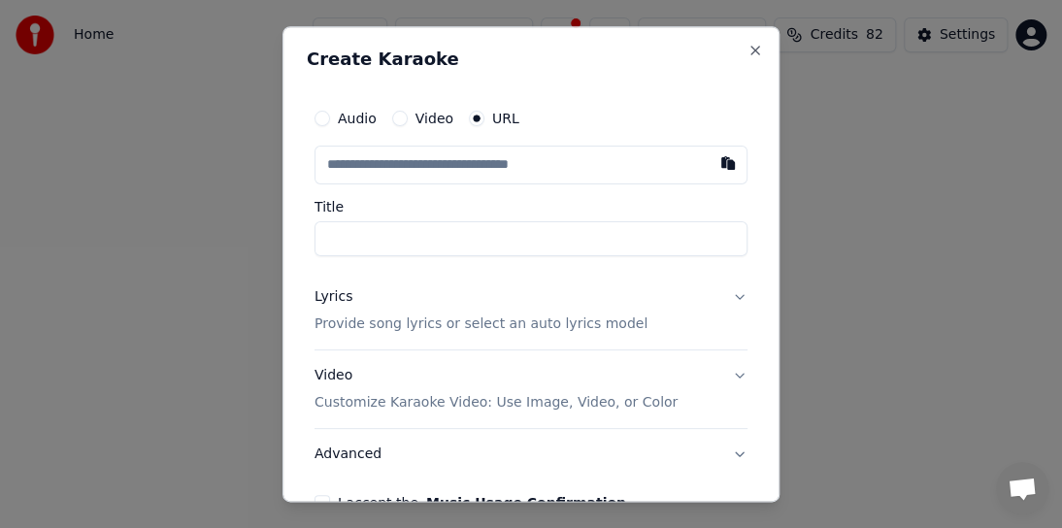
click at [379, 230] on input "Title" at bounding box center [530, 238] width 433 height 35
click at [334, 160] on input "text" at bounding box center [530, 165] width 433 height 39
click at [493, 115] on label "URL" at bounding box center [505, 119] width 27 height 14
click at [484, 115] on button "URL" at bounding box center [477, 119] width 16 height 16
click at [361, 206] on label "Title" at bounding box center [530, 207] width 433 height 14
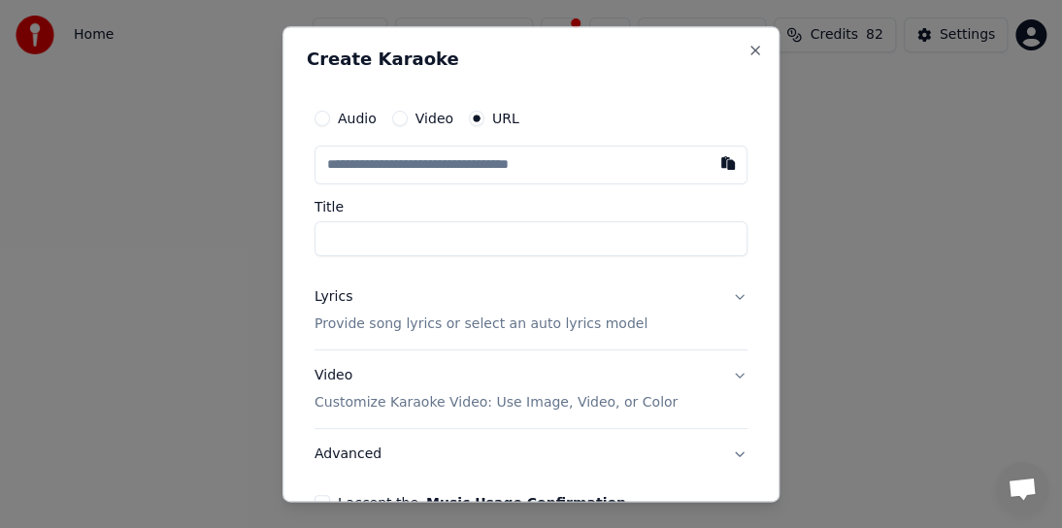
click at [361, 221] on input "Title" at bounding box center [530, 238] width 433 height 35
type input "**********"
click at [506, 322] on p "Provide song lyrics or select an auto lyrics model" at bounding box center [480, 323] width 333 height 19
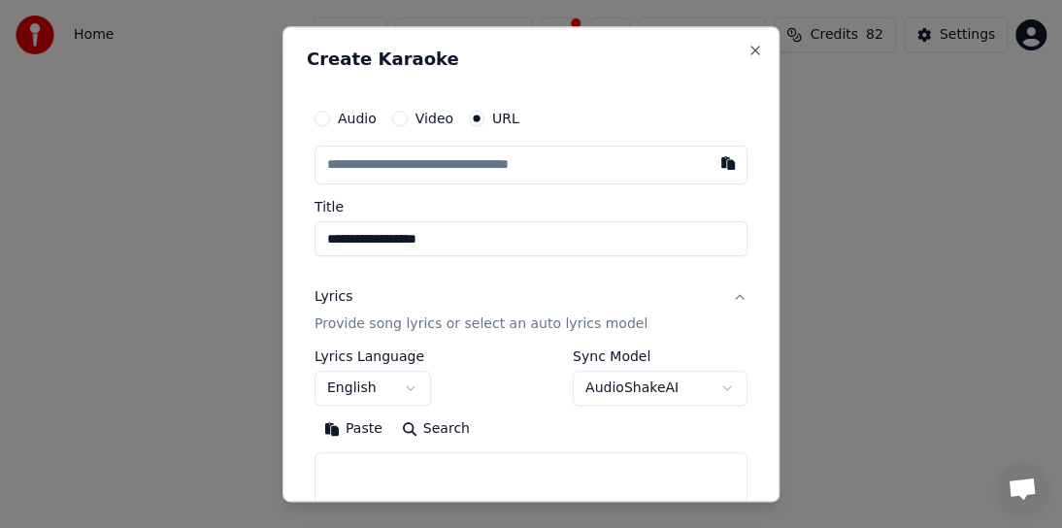
click at [427, 165] on input "text" at bounding box center [530, 165] width 433 height 39
click at [709, 164] on button "button" at bounding box center [727, 163] width 39 height 35
type input "**********"
click at [353, 424] on button "Paste" at bounding box center [353, 428] width 78 height 31
type textarea "**********"
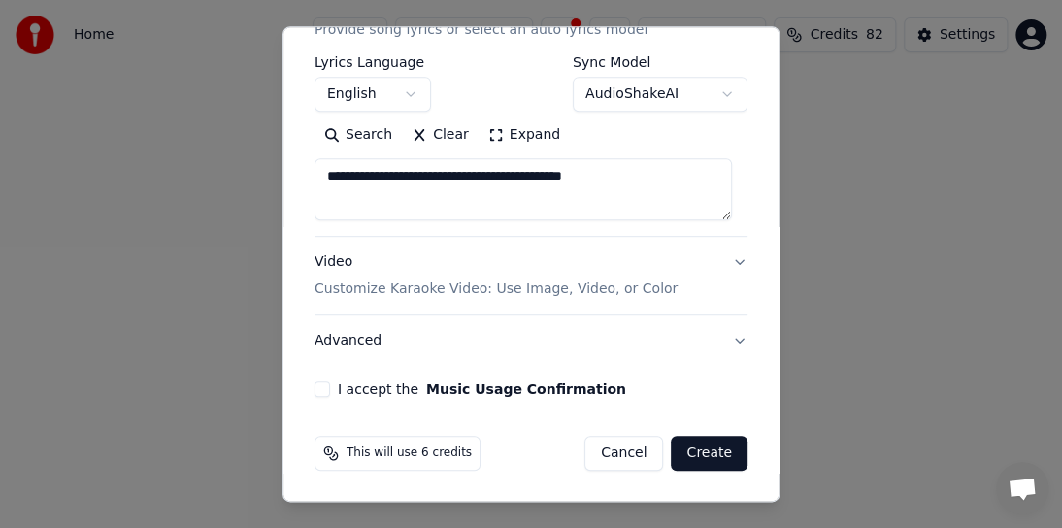
scroll to position [197, 0]
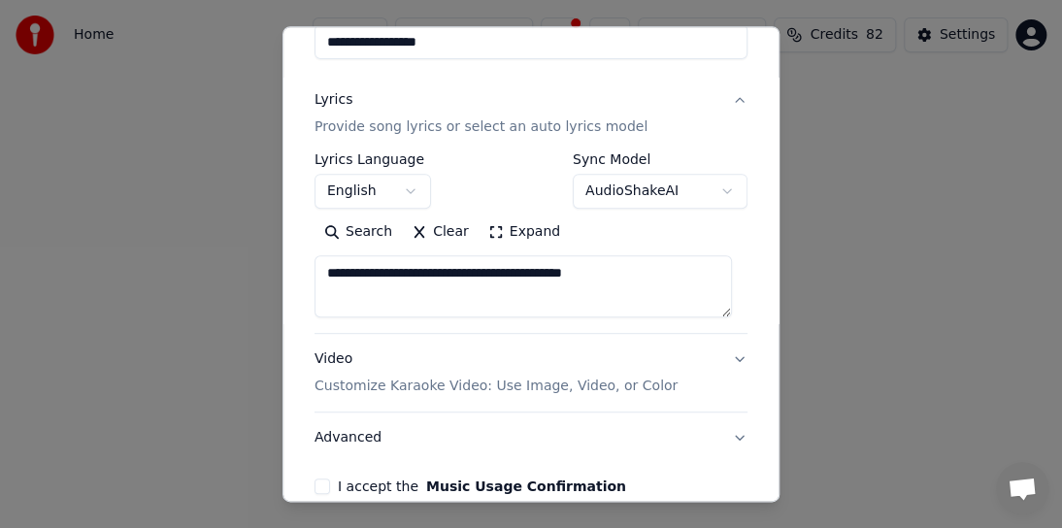
drag, startPoint x: 656, startPoint y: 274, endPoint x: 285, endPoint y: 276, distance: 370.7
click at [285, 276] on div "**********" at bounding box center [530, 263] width 497 height 475
click at [334, 235] on button "Paste" at bounding box center [353, 231] width 78 height 31
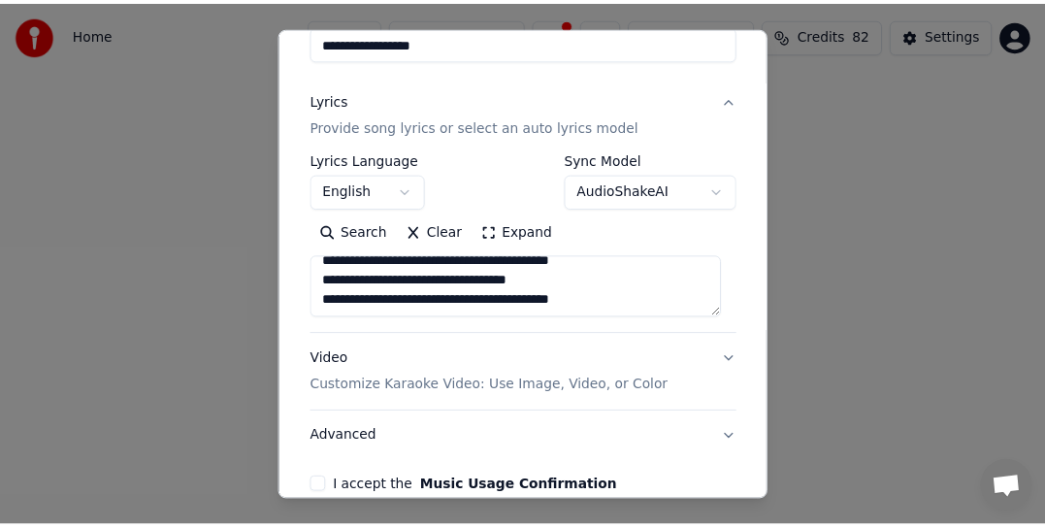
scroll to position [294, 0]
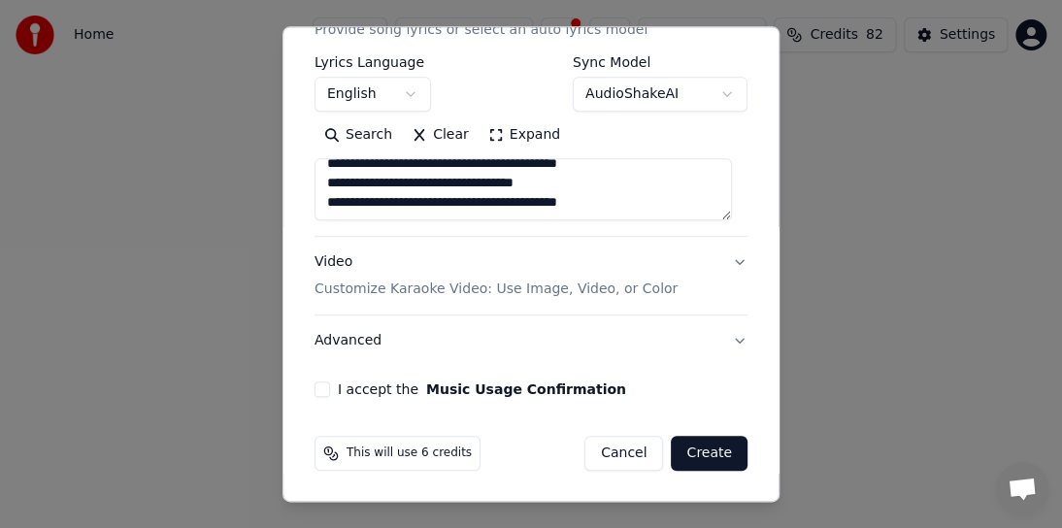
click at [708, 446] on button "Create" at bounding box center [708, 453] width 77 height 35
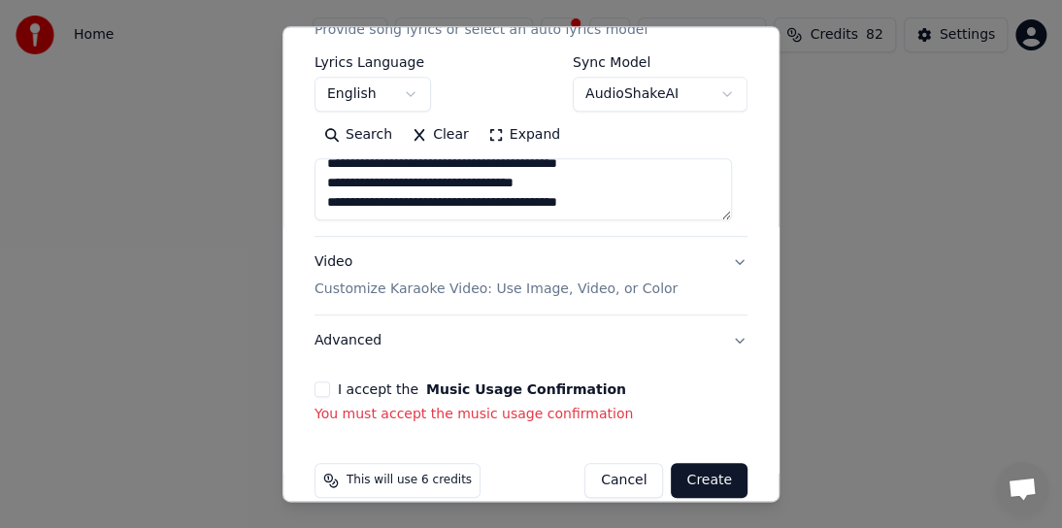
click at [319, 393] on button "I accept the Music Usage Confirmation" at bounding box center [322, 389] width 16 height 16
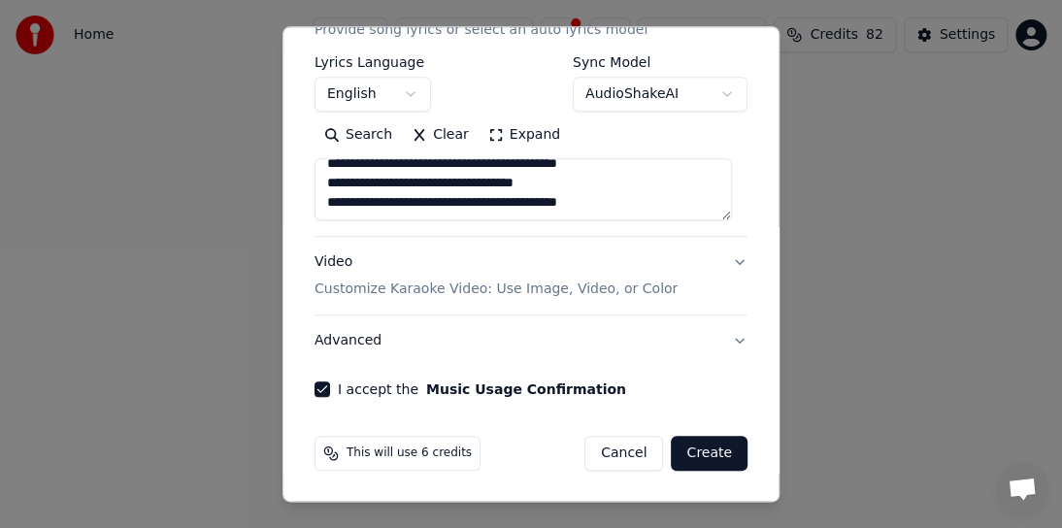
click at [717, 449] on button "Create" at bounding box center [708, 453] width 77 height 35
type textarea "**********"
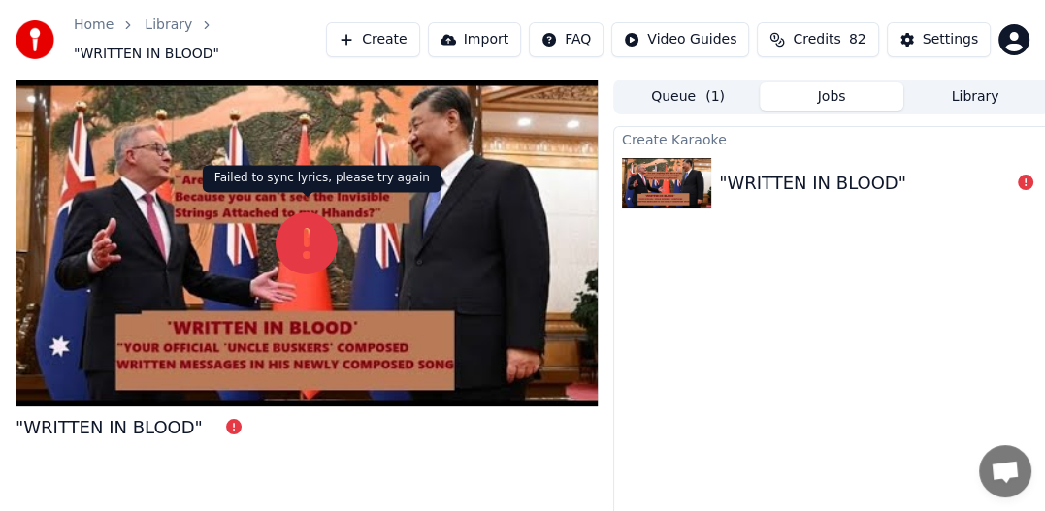
click at [302, 222] on icon at bounding box center [307, 243] width 62 height 62
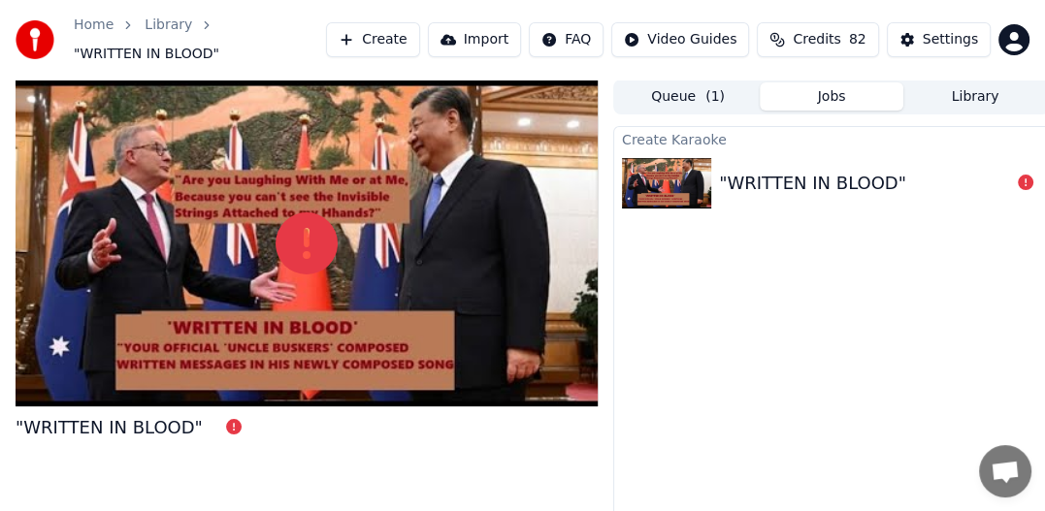
click at [473, 339] on div at bounding box center [307, 244] width 582 height 328
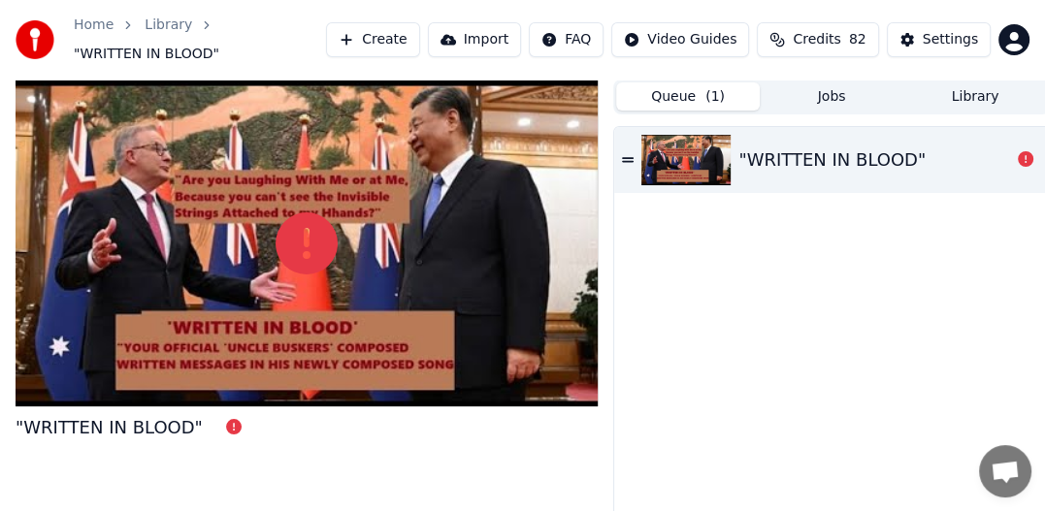
click at [687, 91] on button "Queue ( 1 )" at bounding box center [688, 96] width 144 height 28
click at [844, 148] on div ""WRITTEN IN BLOOD"" at bounding box center [831, 160] width 187 height 27
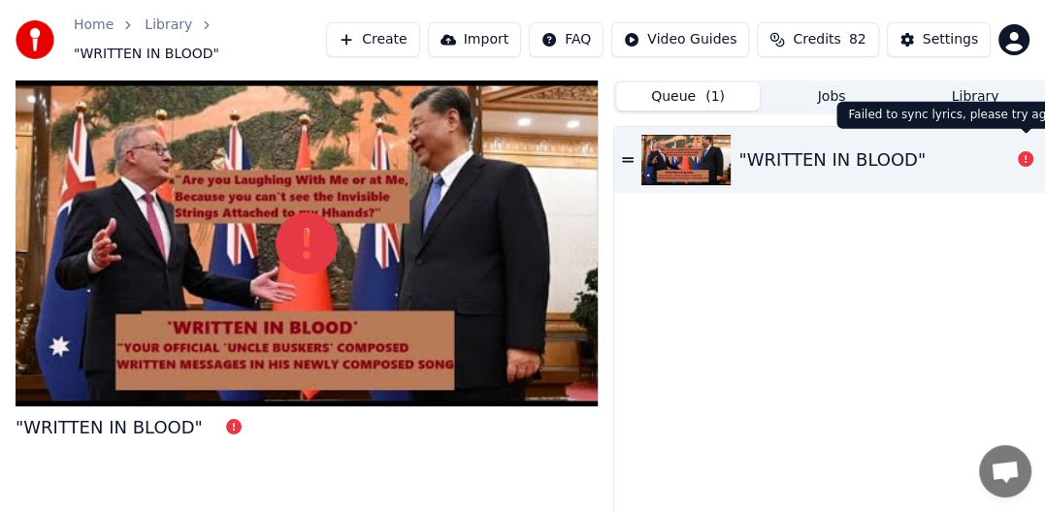
click at [1026, 151] on icon at bounding box center [1026, 159] width 16 height 16
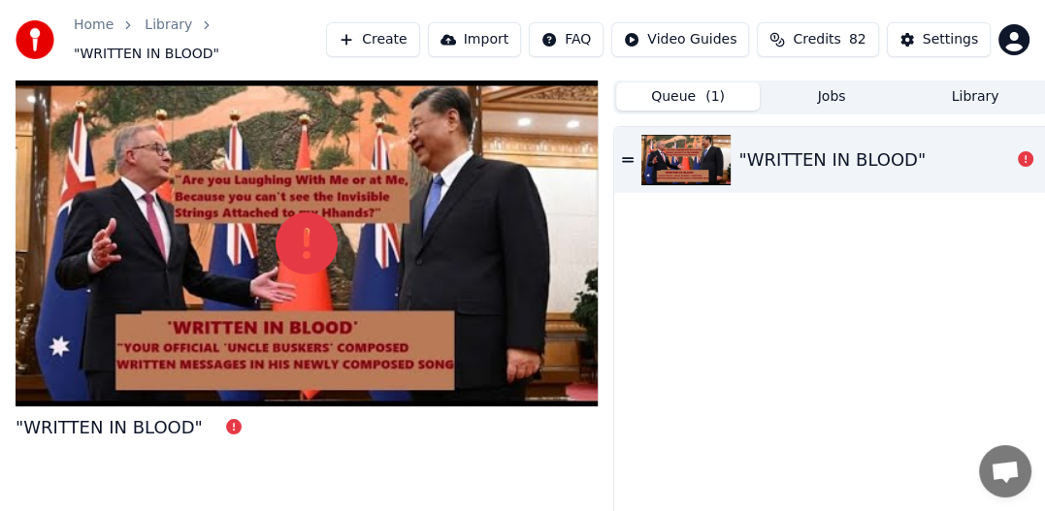
click at [142, 417] on div ""WRITTEN IN BLOOD"" at bounding box center [109, 427] width 187 height 27
click at [40, 35] on img at bounding box center [35, 39] width 39 height 39
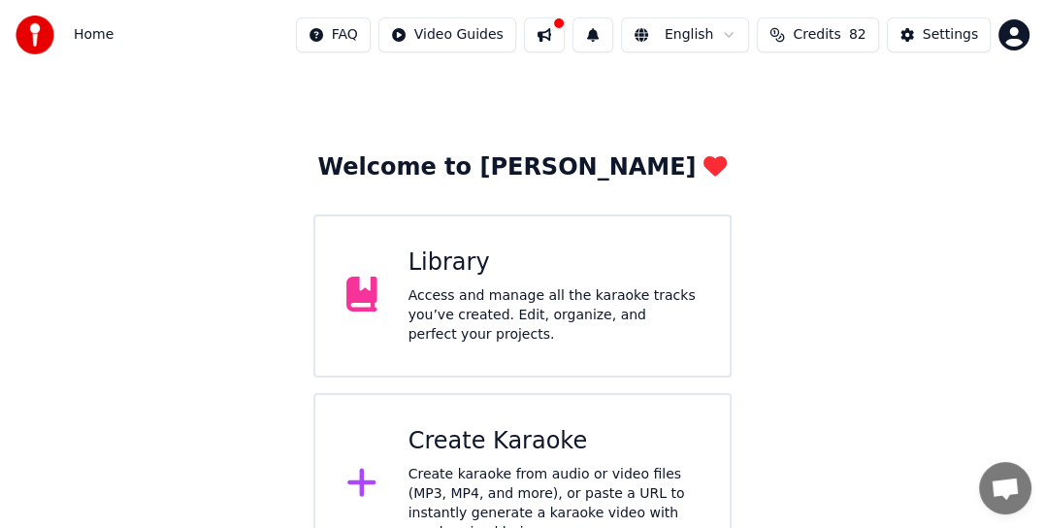
scroll to position [73, 0]
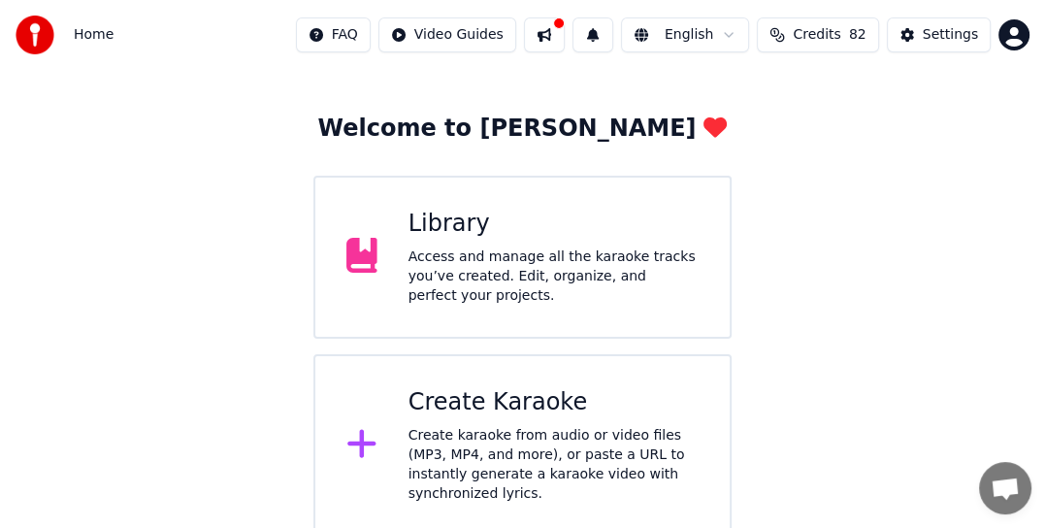
click at [504, 275] on div "Access and manage all the karaoke tracks you’ve created. Edit, organize, and pe…" at bounding box center [553, 276] width 290 height 58
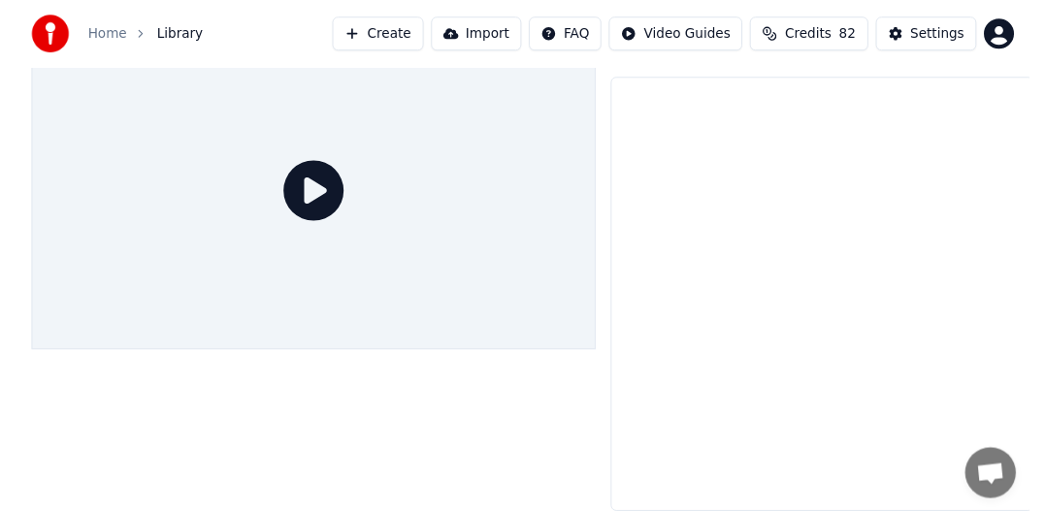
scroll to position [53, 0]
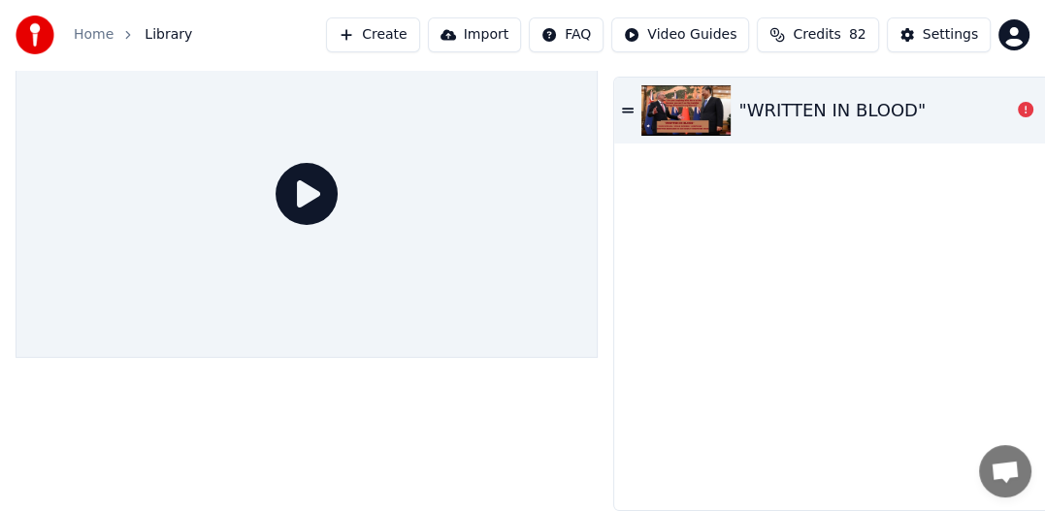
click at [304, 180] on icon at bounding box center [307, 194] width 62 height 62
click at [629, 108] on icon at bounding box center [628, 110] width 12 height 5
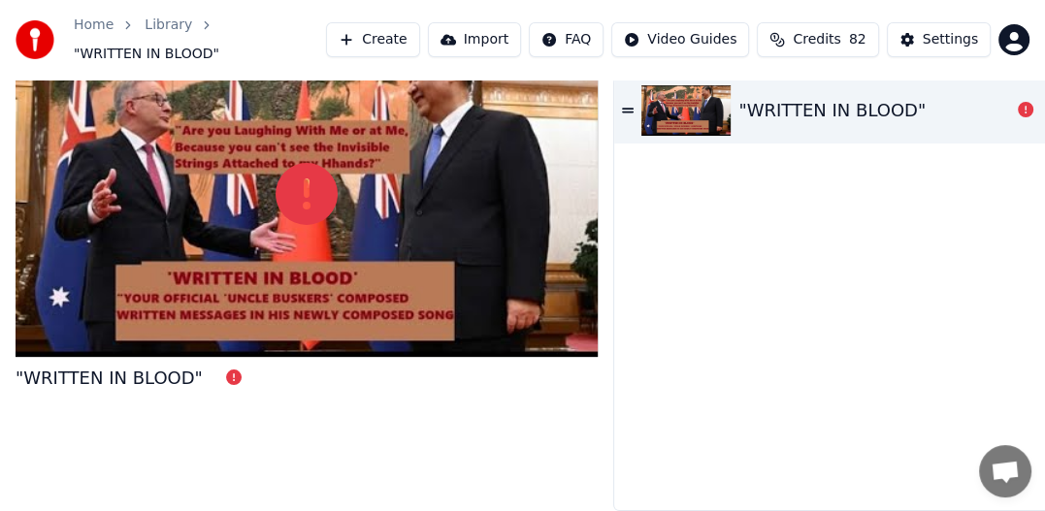
click at [629, 108] on icon at bounding box center [628, 110] width 12 height 5
click at [988, 101] on div ""WRITTEN IN BLOOD"" at bounding box center [874, 110] width 272 height 27
click at [663, 101] on img at bounding box center [685, 110] width 89 height 50
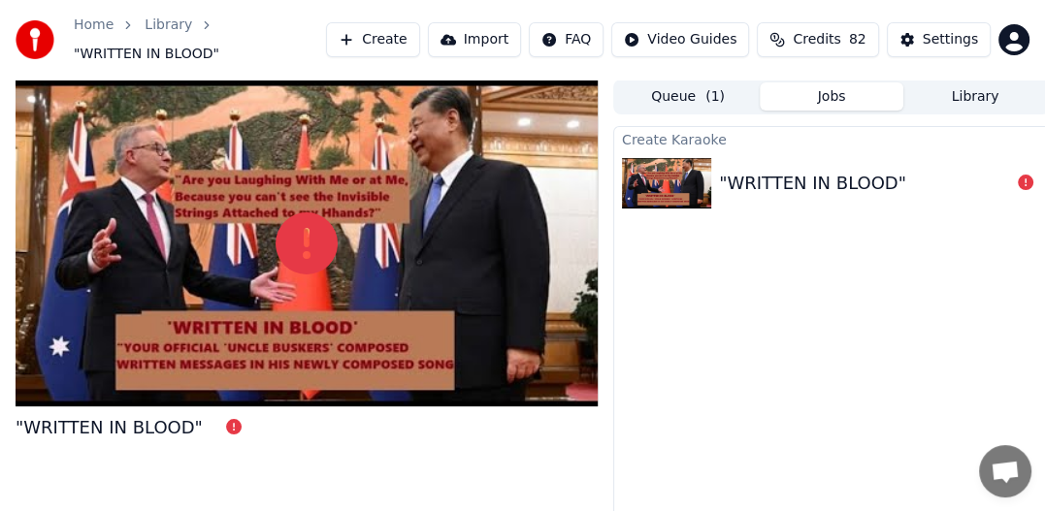
click at [831, 85] on button "Jobs" at bounding box center [832, 96] width 144 height 28
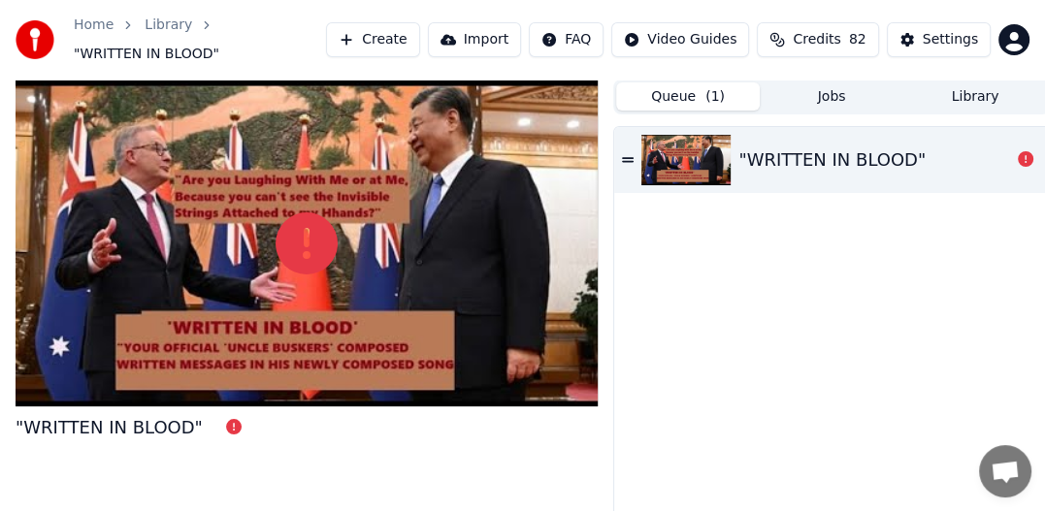
click at [693, 85] on button "Queue ( 1 )" at bounding box center [688, 96] width 144 height 28
click at [697, 85] on button "Queue ( 1 )" at bounding box center [688, 96] width 144 height 28
click at [682, 155] on img at bounding box center [685, 160] width 89 height 50
click at [211, 260] on div at bounding box center [307, 244] width 582 height 328
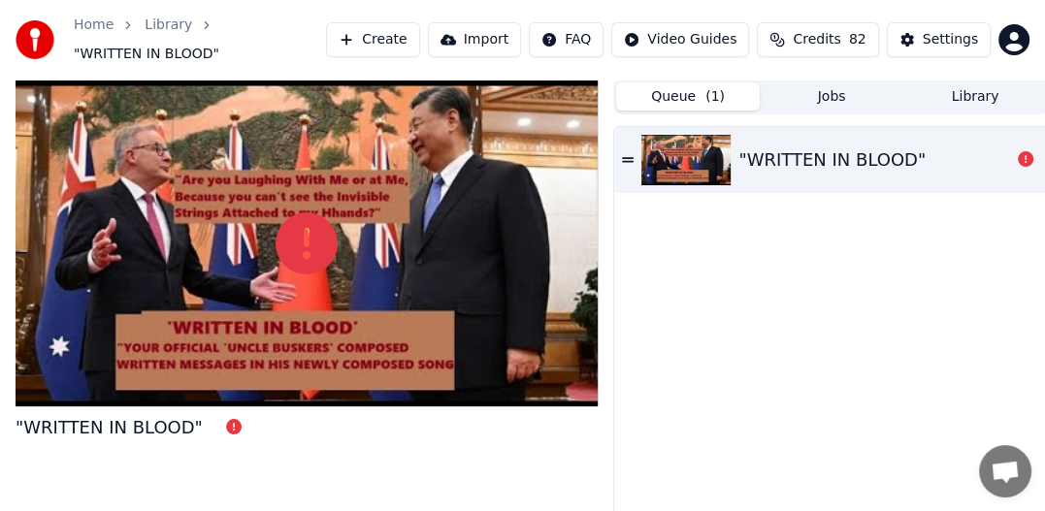
click at [91, 35] on link "Home" at bounding box center [94, 25] width 40 height 19
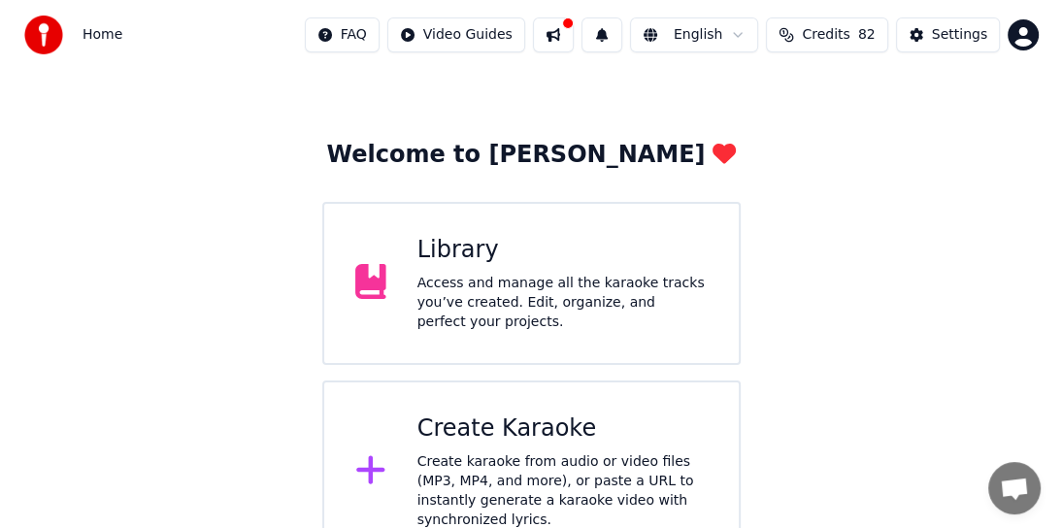
scroll to position [73, 0]
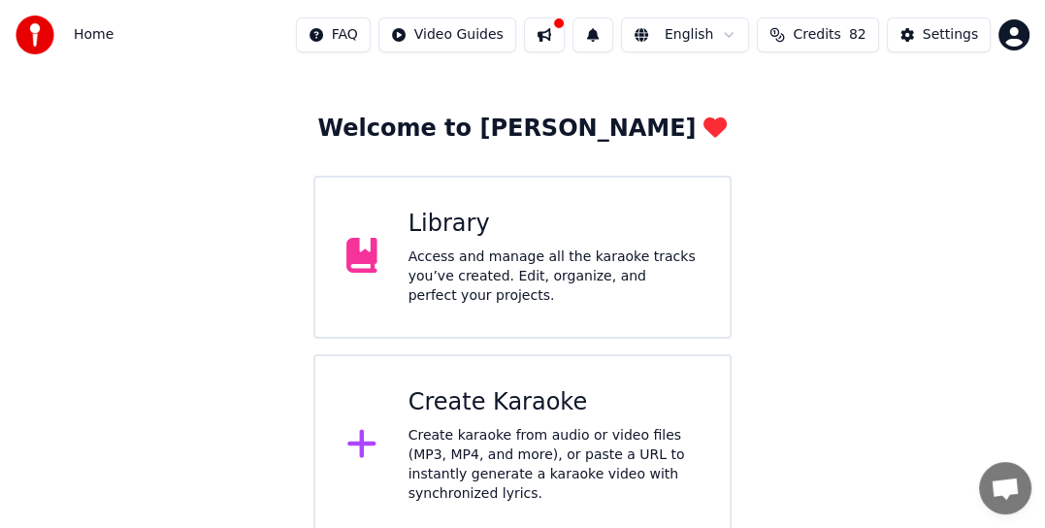
click at [483, 445] on div "Create karaoke from audio or video files (MP3, MP4, and more), or paste a URL t…" at bounding box center [553, 465] width 290 height 78
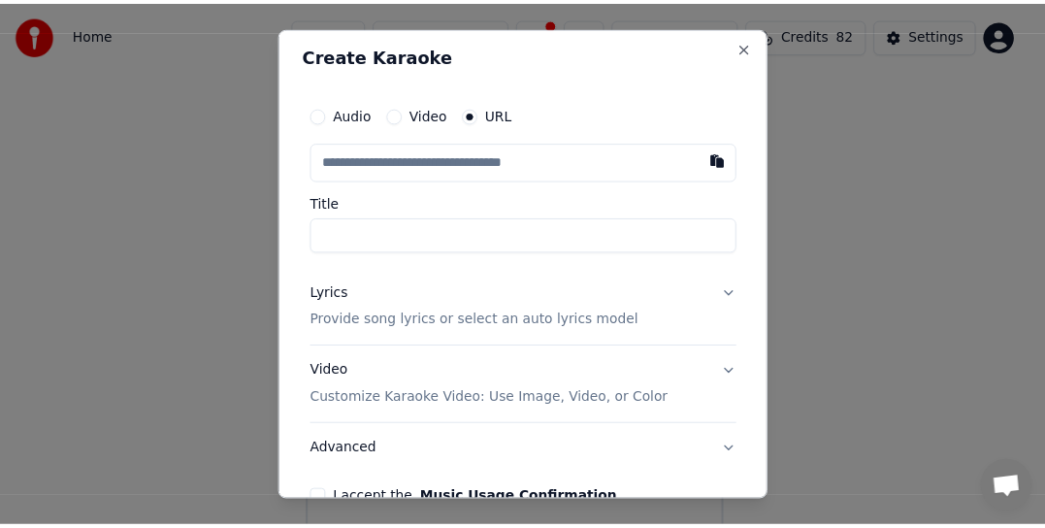
scroll to position [0, 0]
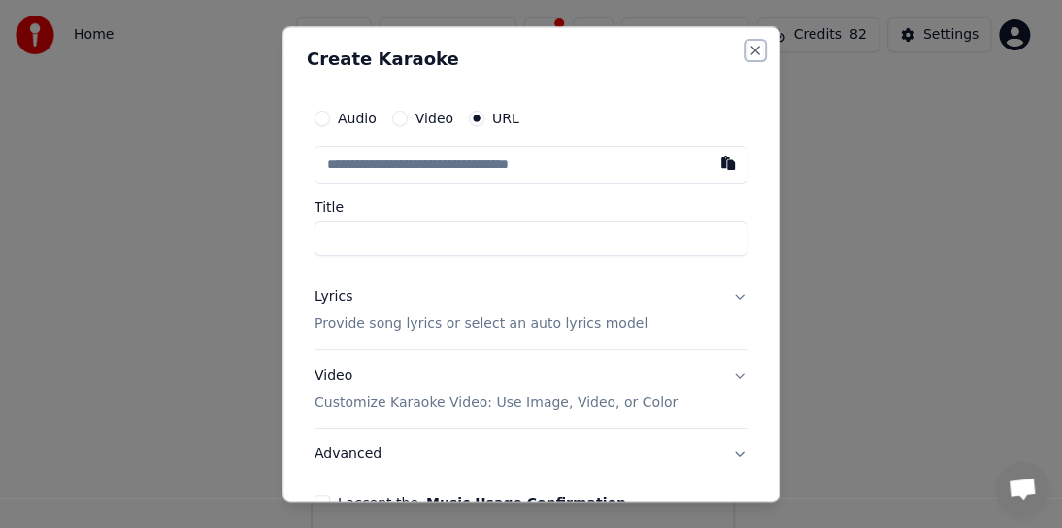
click at [747, 55] on button "Close" at bounding box center [755, 51] width 16 height 16
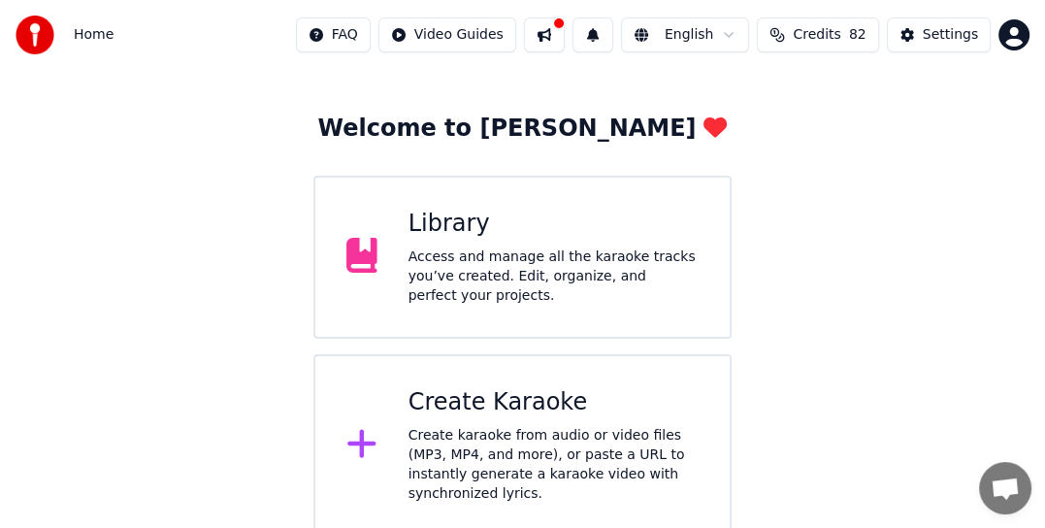
click at [565, 33] on button at bounding box center [544, 34] width 41 height 35
click at [31, 41] on img at bounding box center [35, 35] width 39 height 39
click at [89, 39] on span "Home" at bounding box center [94, 34] width 40 height 19
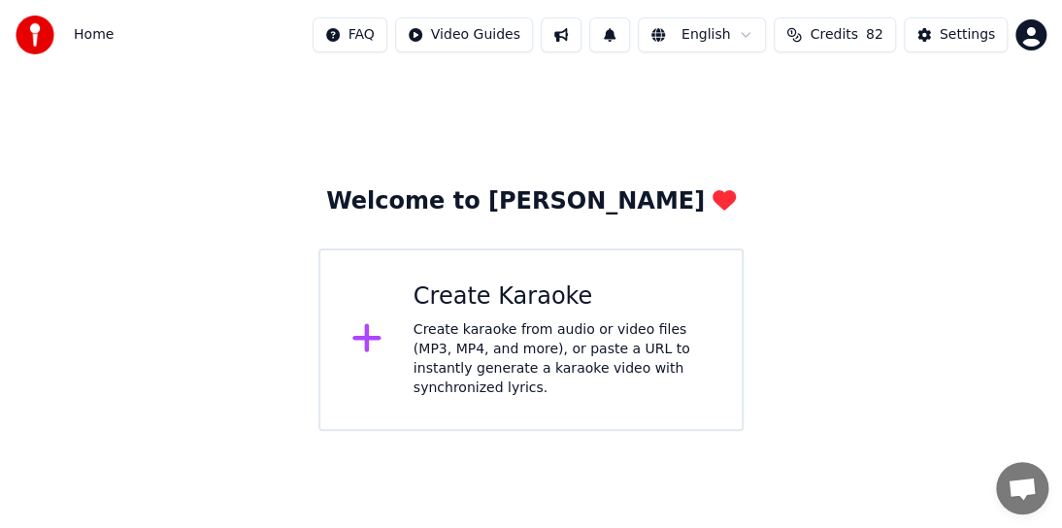
click at [1029, 41] on html "Home FAQ Video Guides English Credits 82 Settings Welcome to Youka Create Karao…" at bounding box center [531, 215] width 1062 height 431
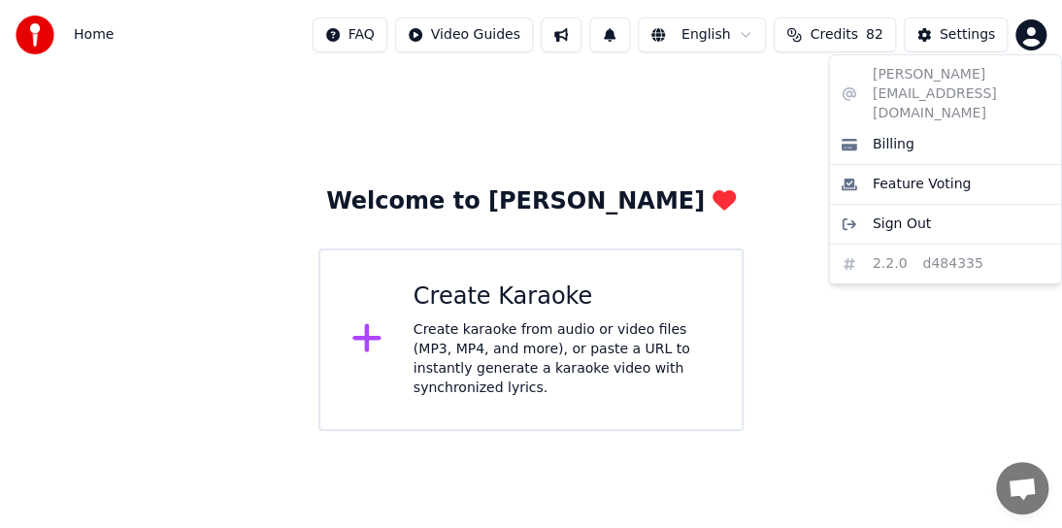
click at [97, 35] on html "Home FAQ Video Guides English Credits 82 Settings Welcome to Youka Create Karao…" at bounding box center [531, 215] width 1062 height 431
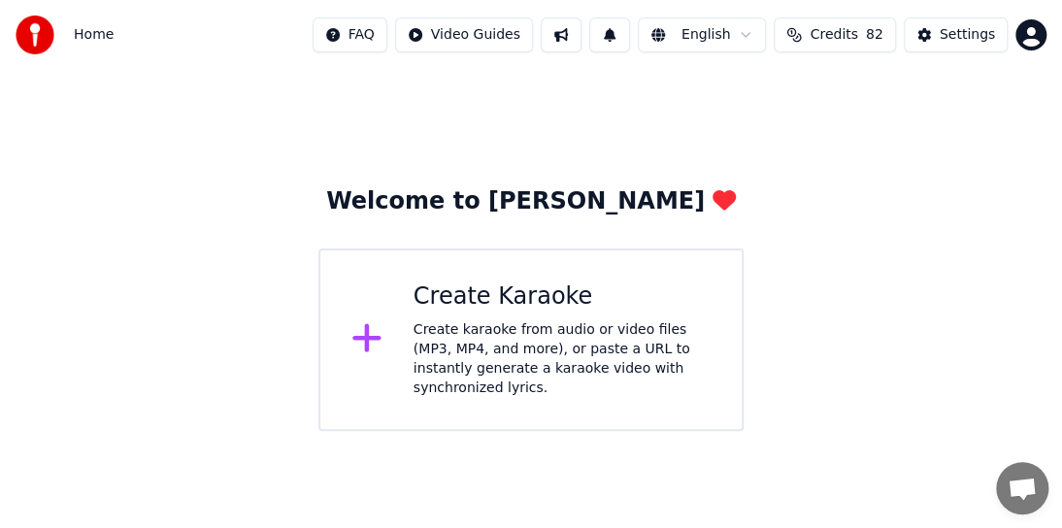
click at [97, 35] on span "Home" at bounding box center [94, 34] width 40 height 19
click at [462, 33] on html "Home FAQ Video Guides English Credits 82 Settings Welcome to Youka Create Karao…" at bounding box center [531, 215] width 1062 height 431
click at [974, 34] on html "Home FAQ Video Guides English Credits 82 Settings Welcome to Youka Create Karao…" at bounding box center [531, 215] width 1062 height 431
click at [974, 34] on div "Settings" at bounding box center [966, 34] width 55 height 19
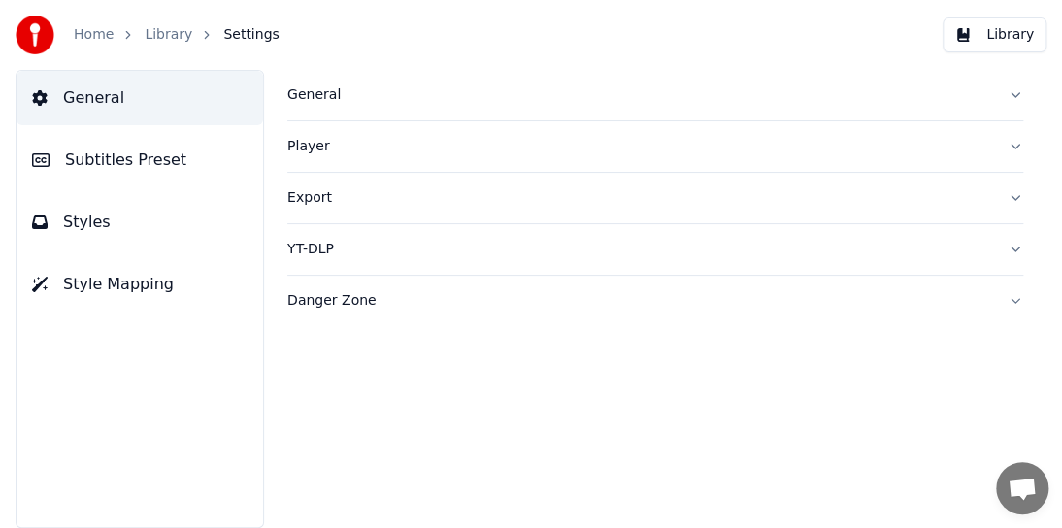
click at [101, 99] on span "General" at bounding box center [93, 97] width 61 height 23
click at [76, 99] on span "General" at bounding box center [93, 97] width 61 height 23
click at [307, 96] on div "General" at bounding box center [639, 94] width 704 height 19
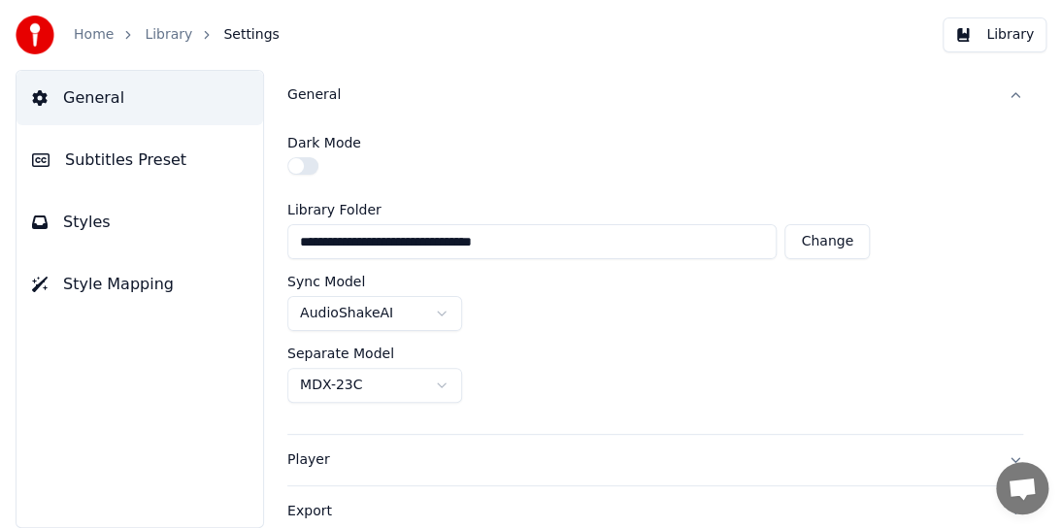
click at [90, 95] on span "General" at bounding box center [93, 97] width 61 height 23
click at [1000, 97] on button "General" at bounding box center [654, 95] width 735 height 50
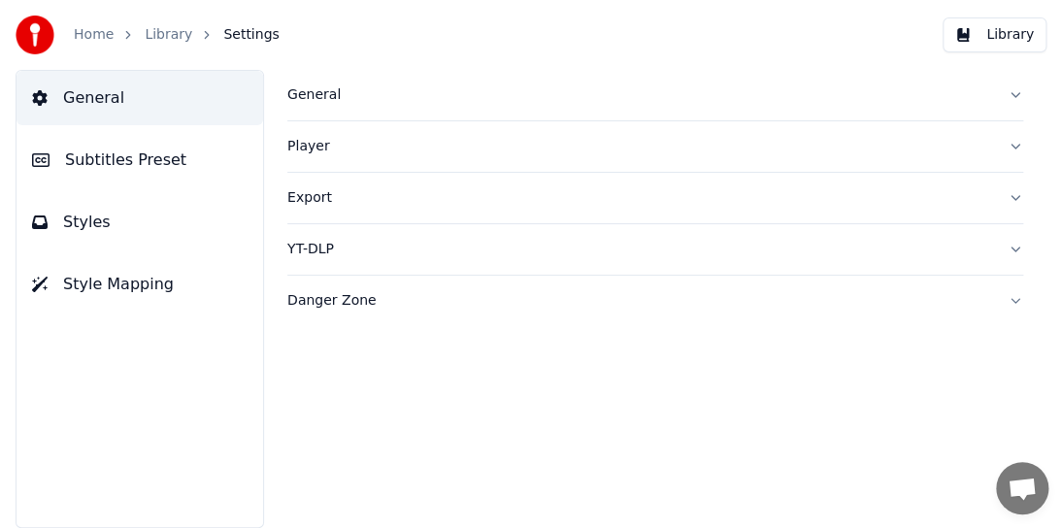
click at [999, 98] on button "General" at bounding box center [654, 95] width 735 height 50
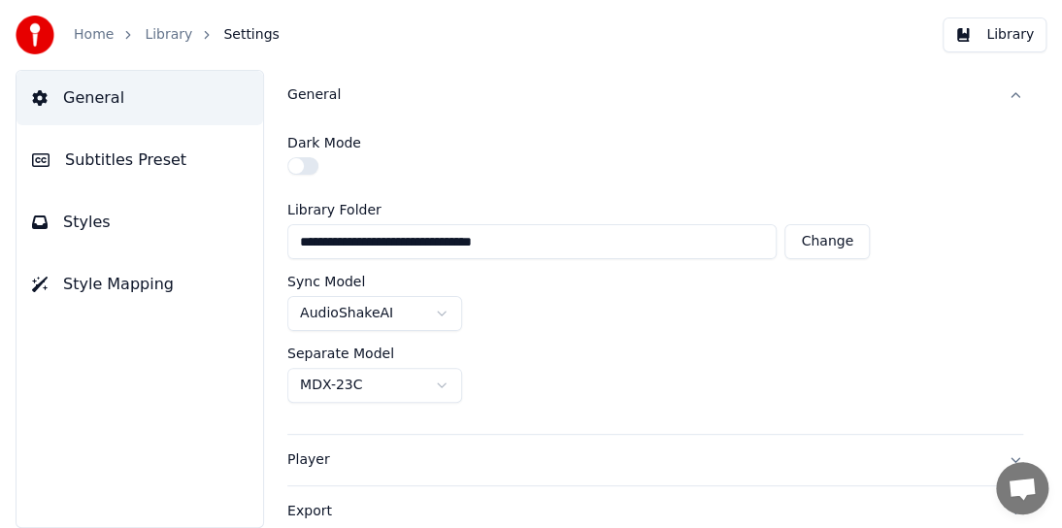
click at [999, 98] on button "General" at bounding box center [654, 95] width 735 height 50
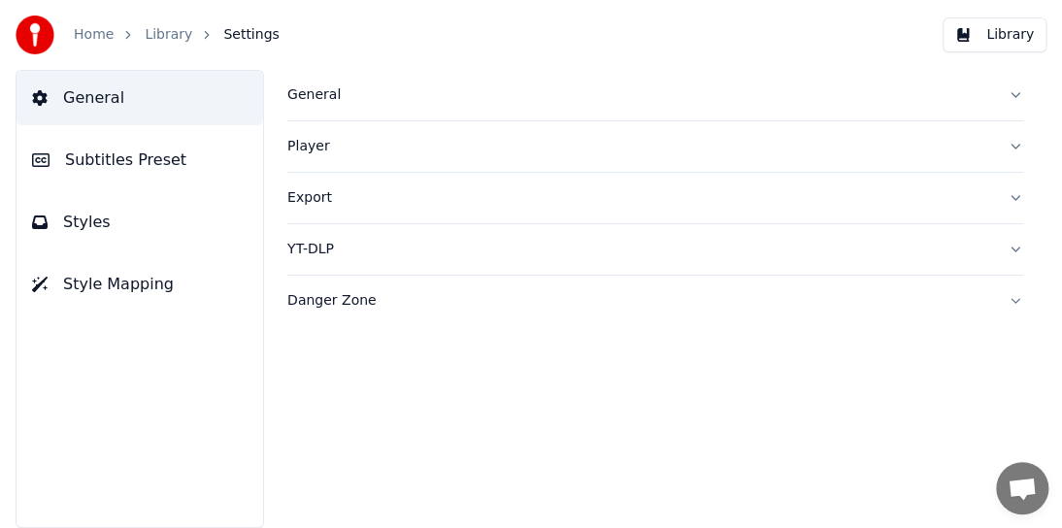
click at [999, 98] on button "General" at bounding box center [654, 95] width 735 height 50
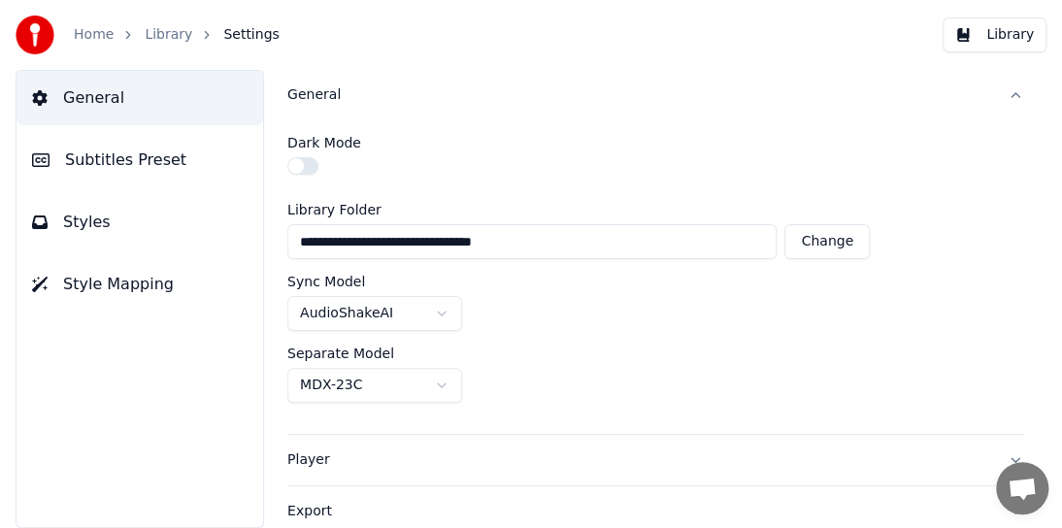
click at [336, 142] on label "Dark Mode" at bounding box center [324, 143] width 74 height 14
click at [307, 508] on div "Export" at bounding box center [639, 511] width 704 height 19
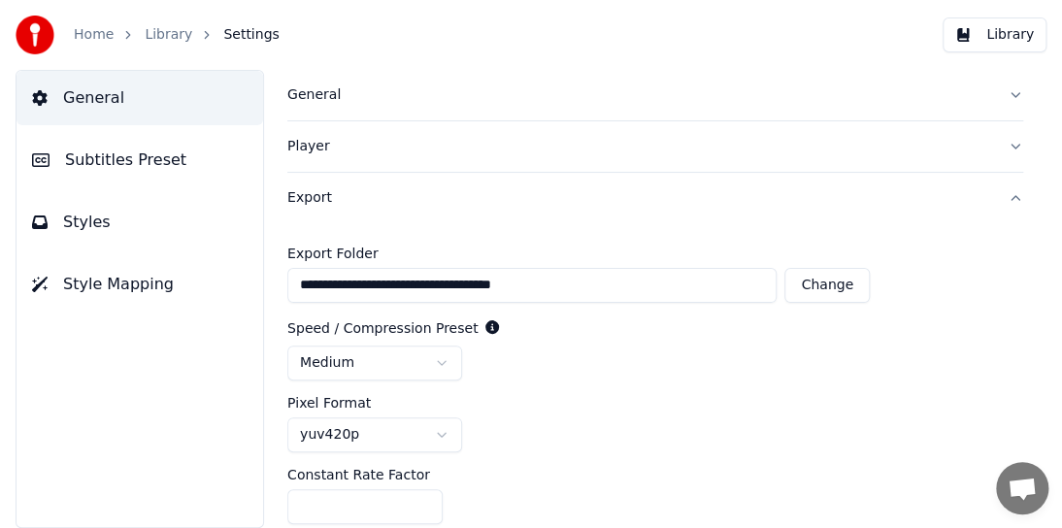
click at [350, 109] on button "General" at bounding box center [654, 95] width 735 height 50
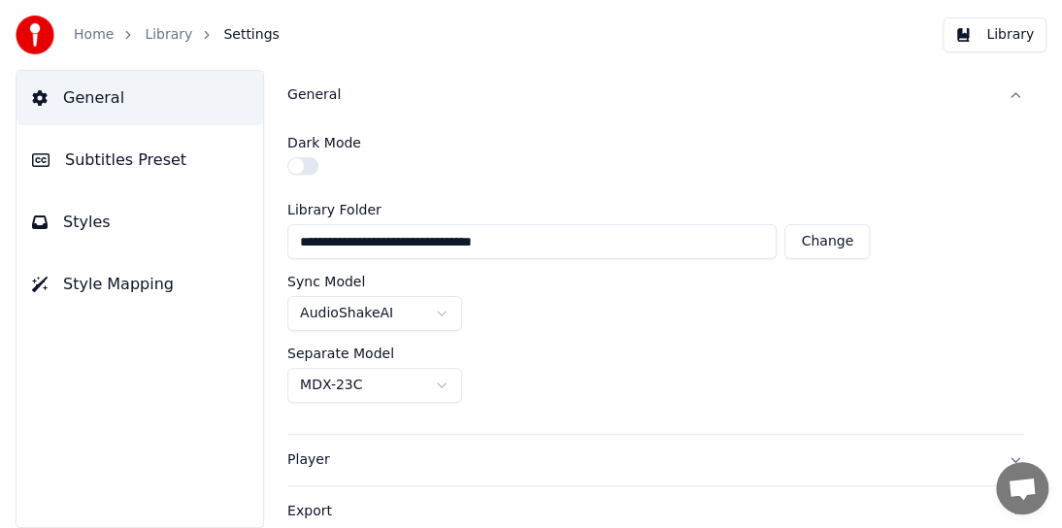
click at [331, 460] on div "Player" at bounding box center [639, 459] width 704 height 19
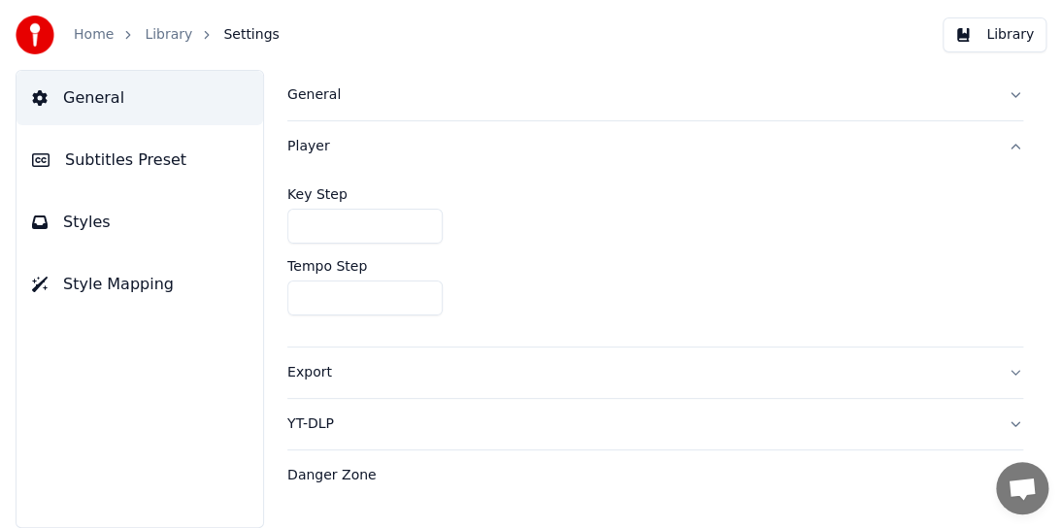
click at [235, 40] on span "Settings" at bounding box center [250, 34] width 55 height 19
click at [237, 35] on span "Settings" at bounding box center [250, 34] width 55 height 19
click at [167, 40] on link "Library" at bounding box center [169, 34] width 48 height 19
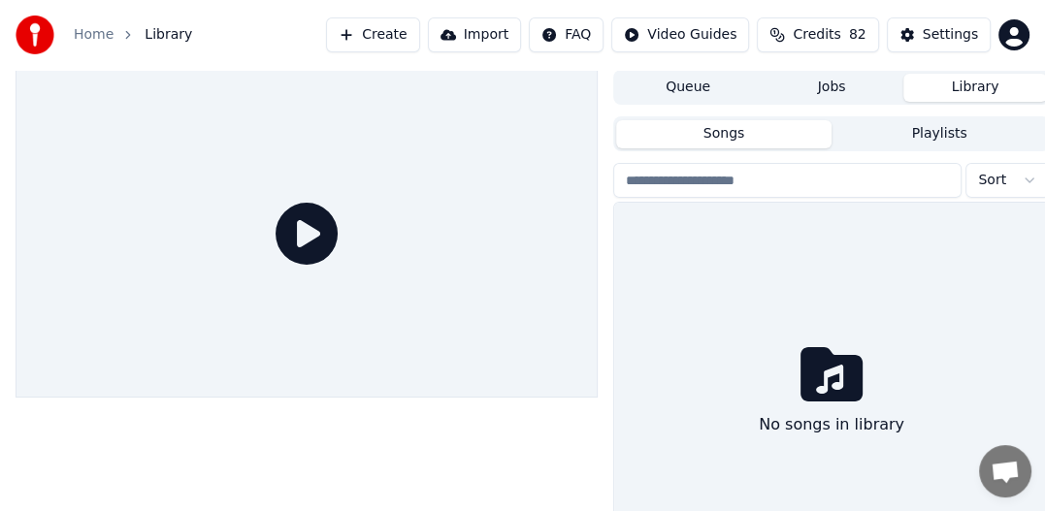
click at [499, 39] on button "Import" at bounding box center [474, 34] width 93 height 35
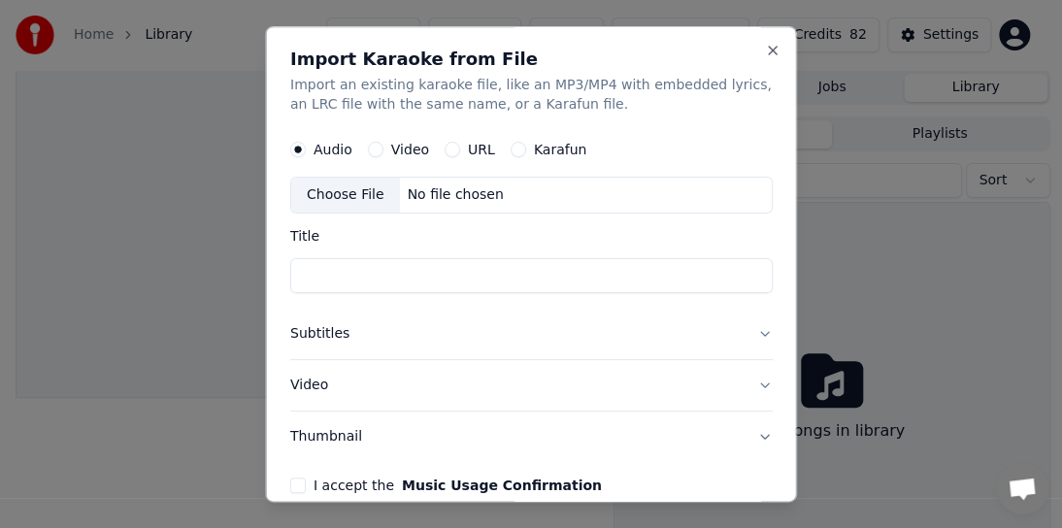
click at [314, 267] on input "Title" at bounding box center [531, 275] width 482 height 35
type input "*"
click at [742, 330] on button "Subtitles" at bounding box center [531, 334] width 482 height 50
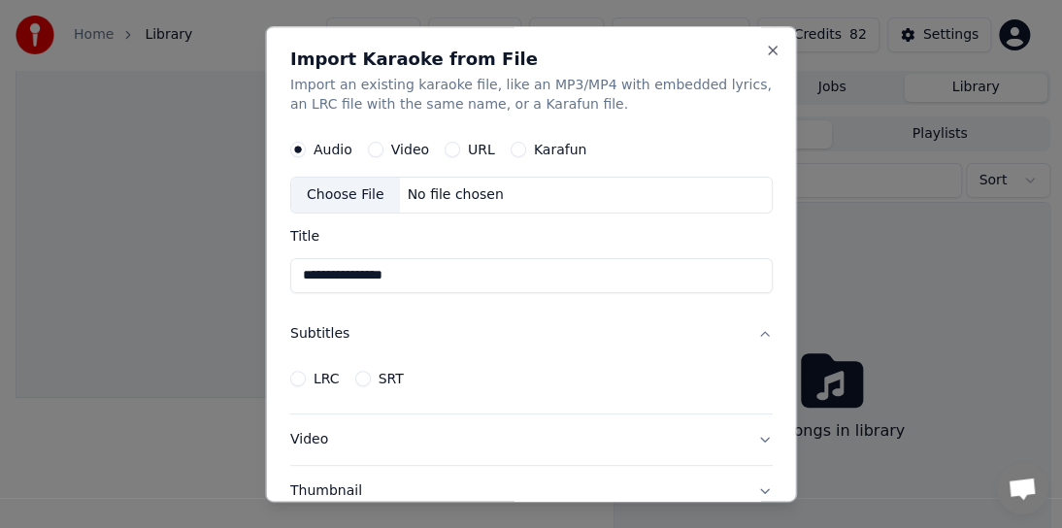
click at [742, 330] on button "Subtitles" at bounding box center [531, 334] width 482 height 50
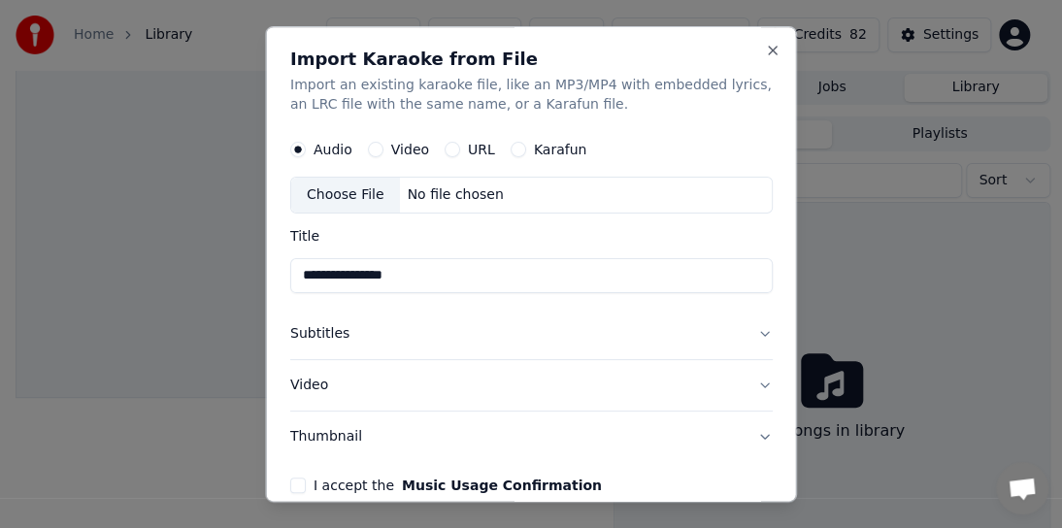
click at [345, 432] on button "Thumbnail" at bounding box center [531, 436] width 482 height 50
click at [336, 430] on button "Thumbnail" at bounding box center [531, 436] width 482 height 50
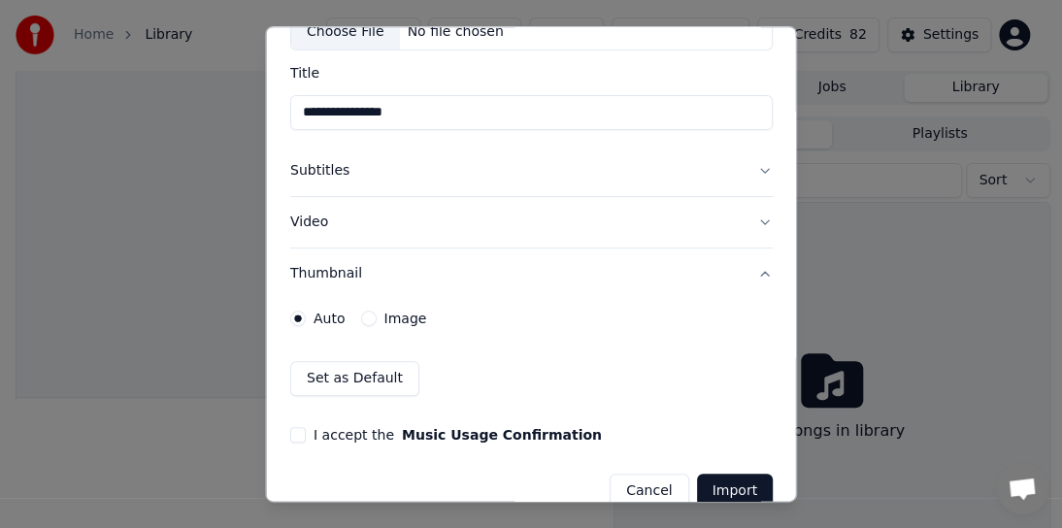
scroll to position [193, 0]
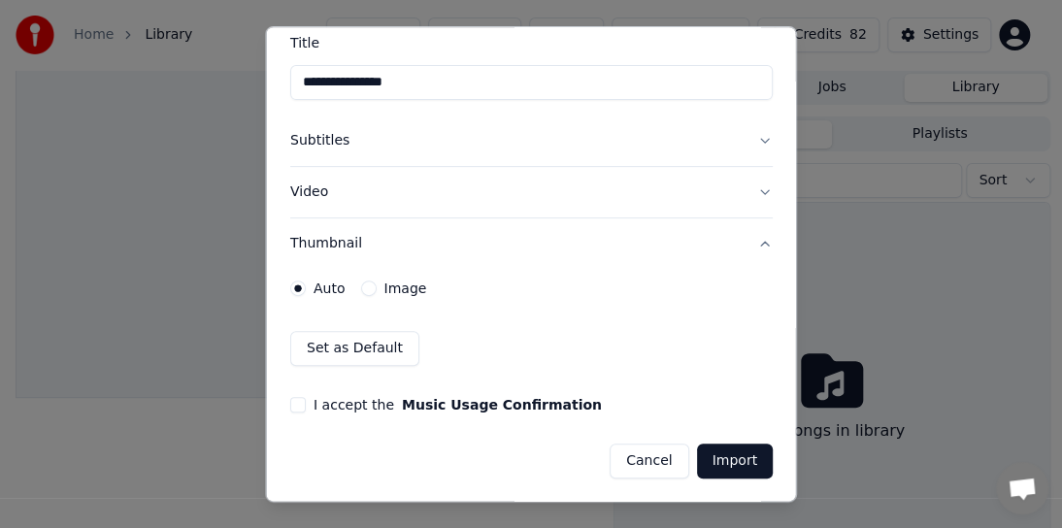
click at [712, 464] on button "Import" at bounding box center [734, 460] width 76 height 35
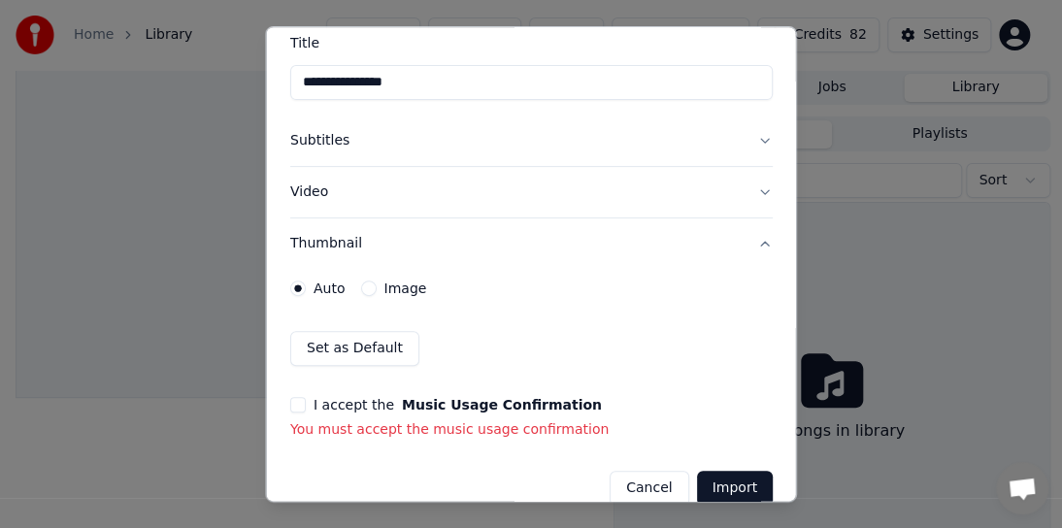
click at [298, 404] on button "I accept the Music Usage Confirmation" at bounding box center [298, 405] width 16 height 16
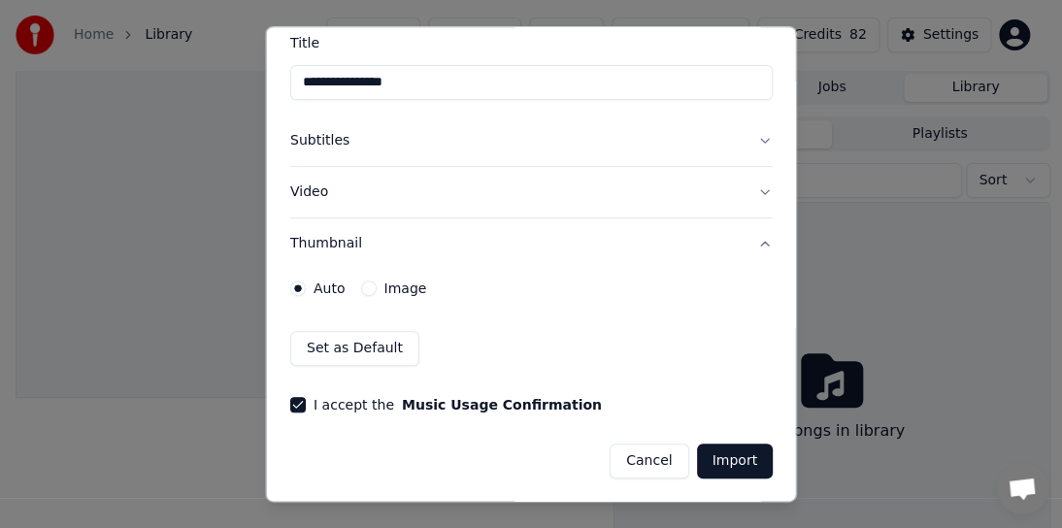
click at [717, 455] on button "Import" at bounding box center [734, 460] width 76 height 35
click at [711, 460] on button "Import" at bounding box center [734, 460] width 76 height 35
click at [322, 194] on button "Video" at bounding box center [531, 192] width 482 height 50
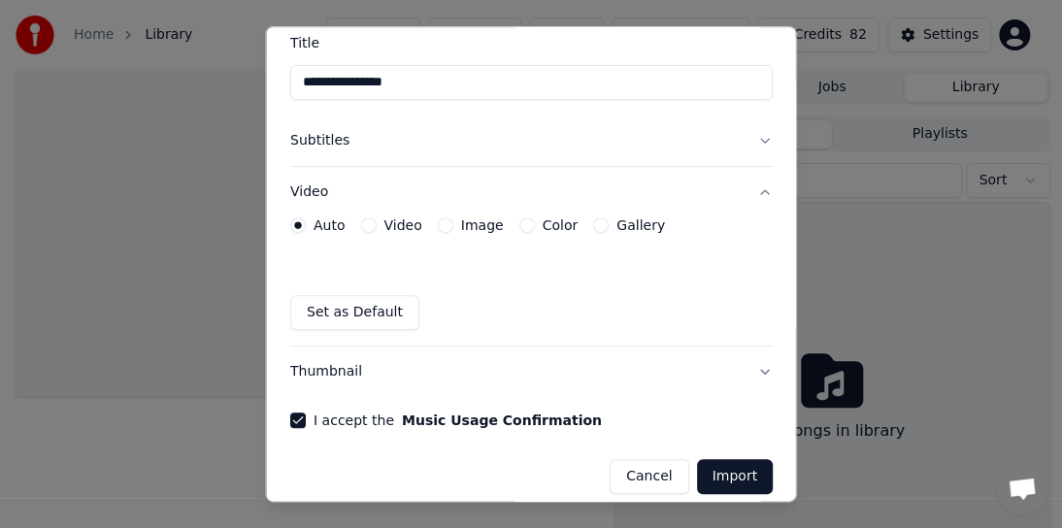
click at [402, 225] on label "Video" at bounding box center [402, 225] width 38 height 14
click at [376, 225] on button "Video" at bounding box center [368, 225] width 16 height 16
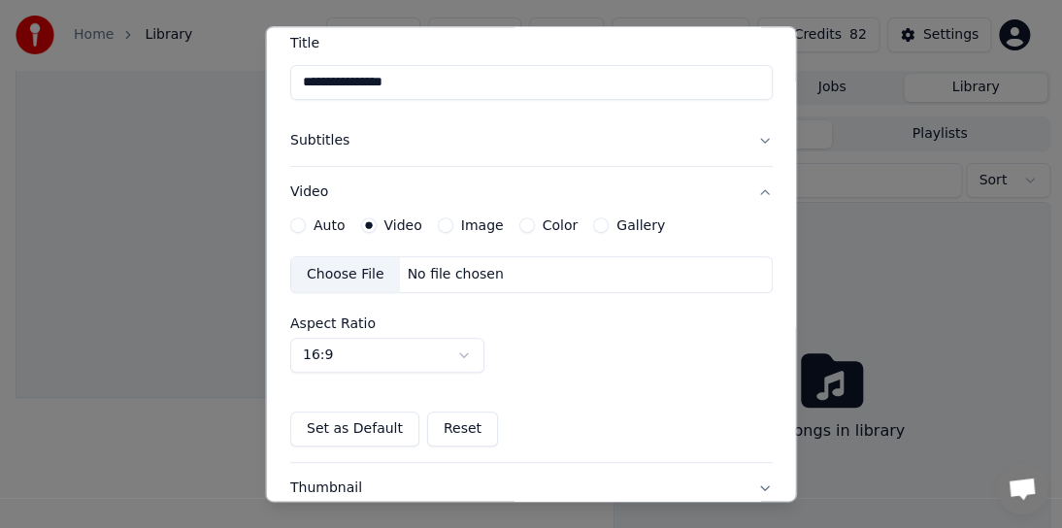
click at [340, 276] on div "Choose File" at bounding box center [345, 274] width 109 height 35
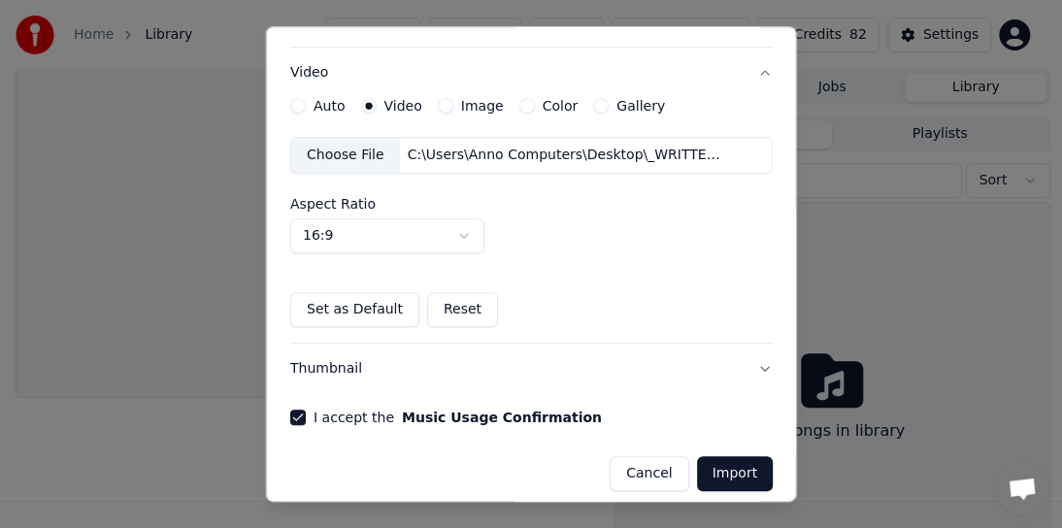
scroll to position [324, 0]
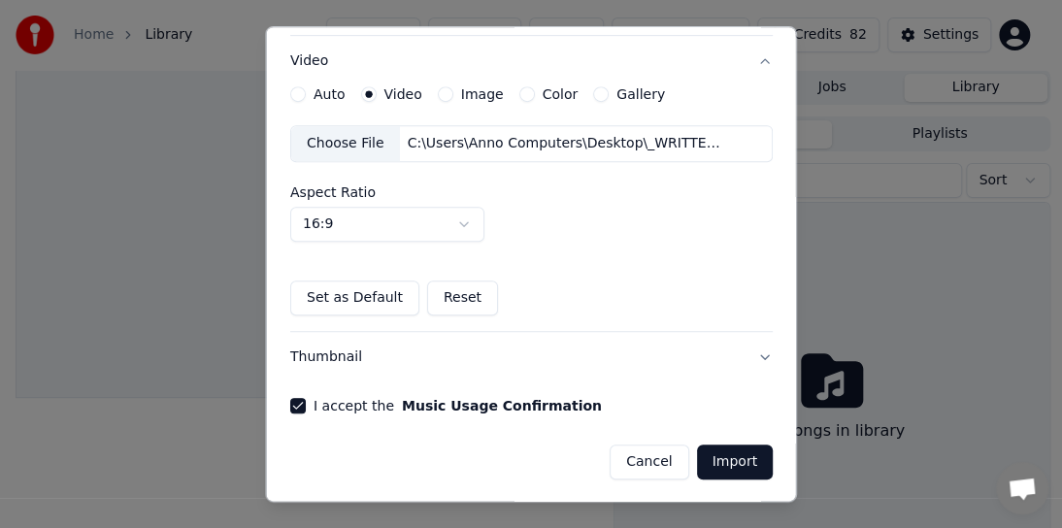
click at [325, 299] on button "Set as Default" at bounding box center [354, 297] width 129 height 35
click at [737, 465] on button "Import" at bounding box center [734, 461] width 76 height 35
click at [749, 349] on button "Thumbnail" at bounding box center [531, 357] width 482 height 50
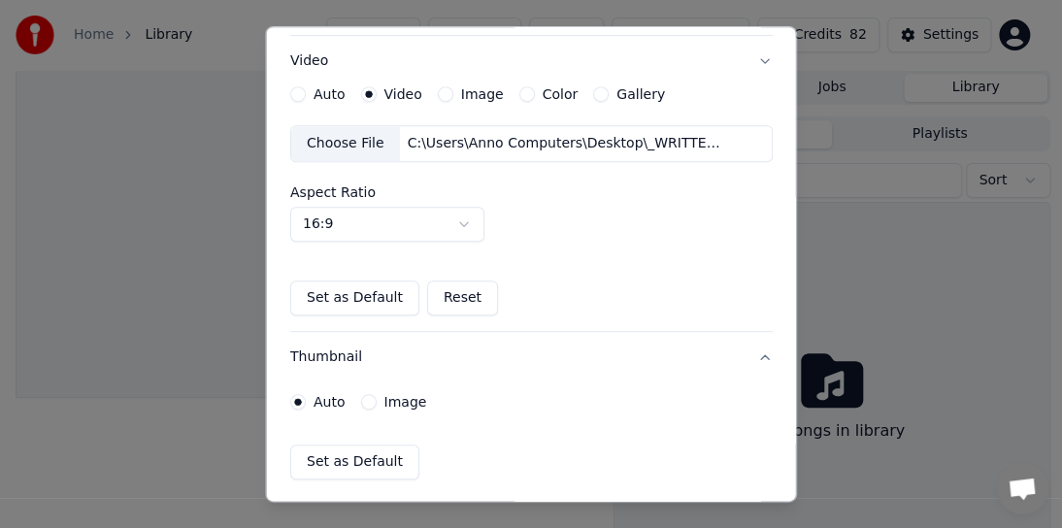
scroll to position [193, 0]
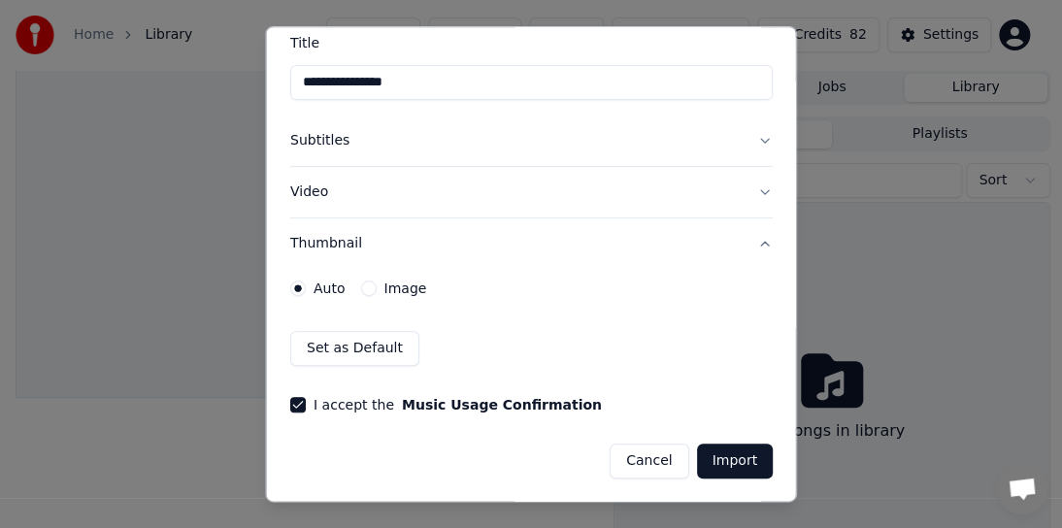
click at [397, 282] on label "Image" at bounding box center [404, 288] width 43 height 14
click at [376, 282] on button "Image" at bounding box center [368, 288] width 16 height 16
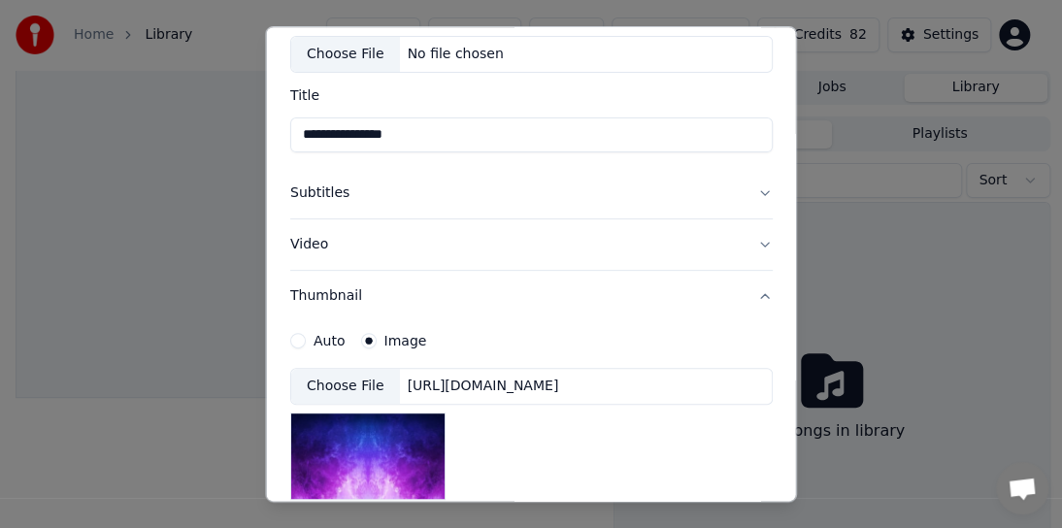
scroll to position [138, 0]
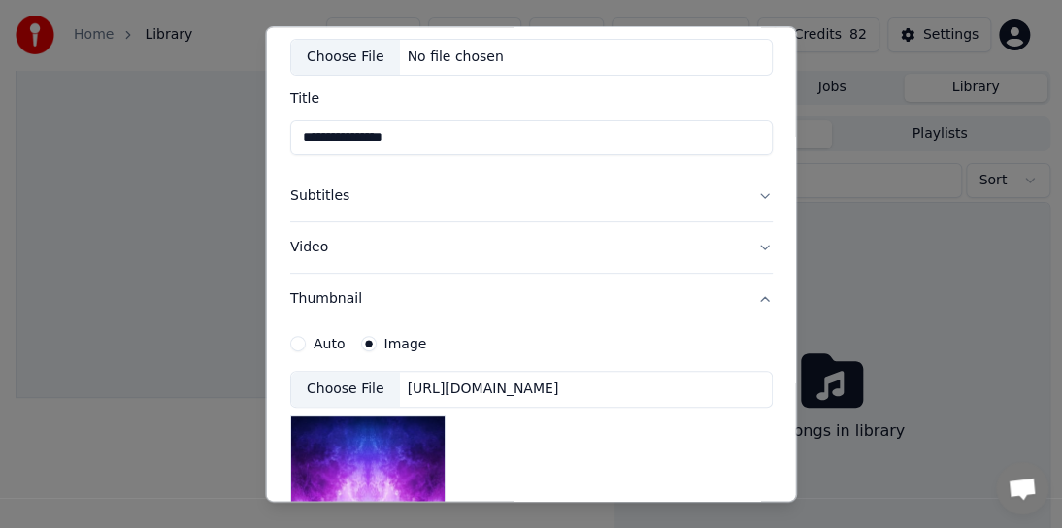
click at [333, 388] on div "Choose File" at bounding box center [345, 389] width 109 height 35
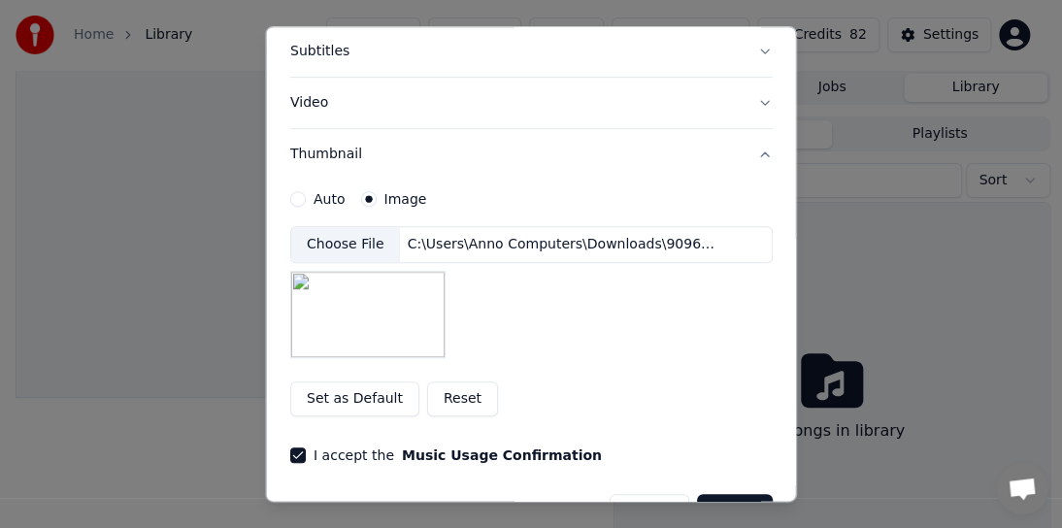
scroll to position [332, 0]
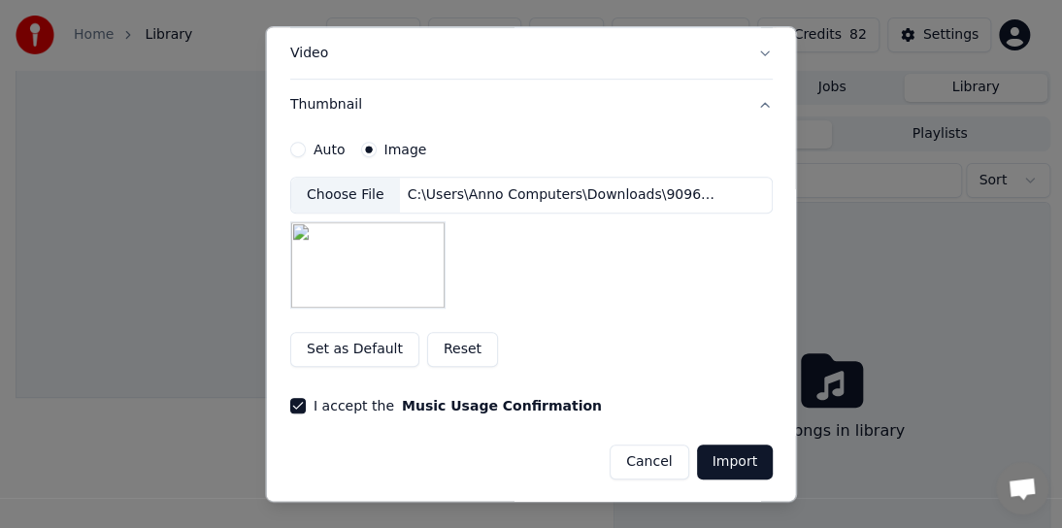
click at [709, 454] on button "Import" at bounding box center [734, 461] width 76 height 35
click at [709, 458] on button "Import" at bounding box center [734, 461] width 76 height 35
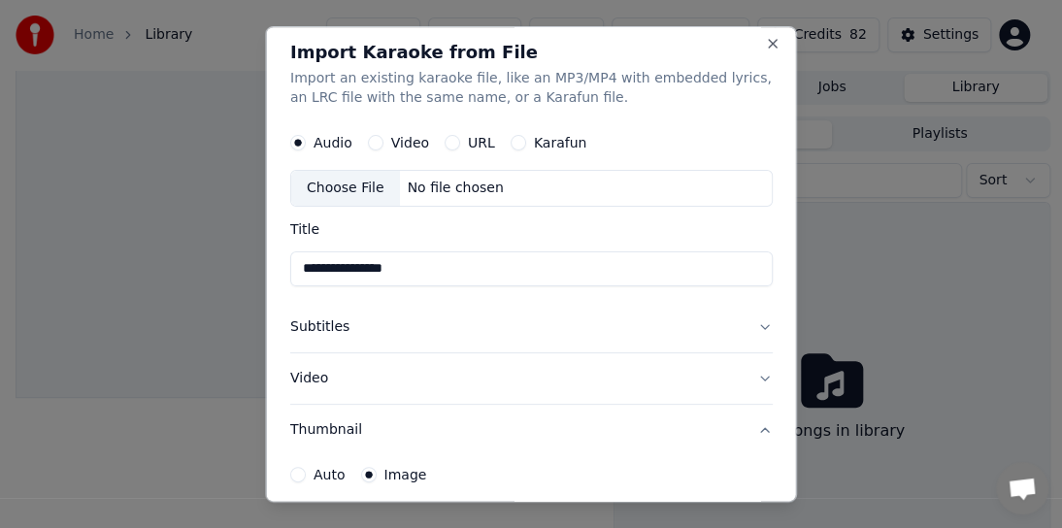
scroll to position [0, 0]
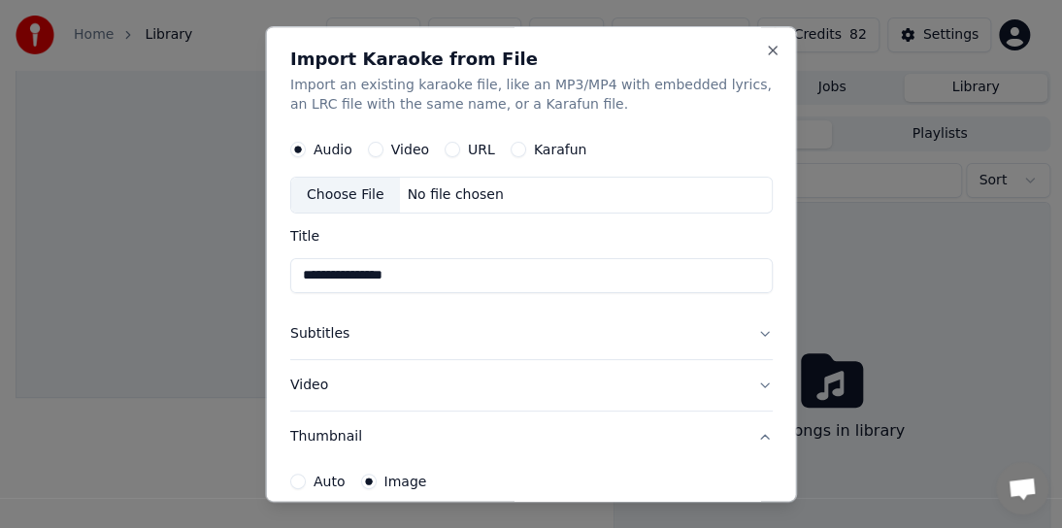
click at [331, 190] on div "Choose File" at bounding box center [345, 195] width 109 height 35
click at [434, 189] on div "No file chosen" at bounding box center [455, 194] width 112 height 19
type input "**********"
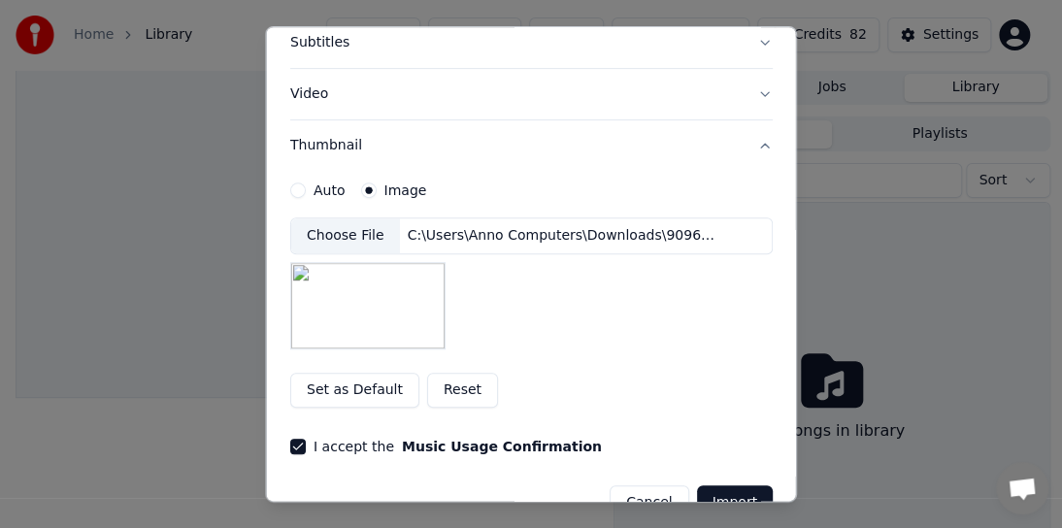
scroll to position [332, 0]
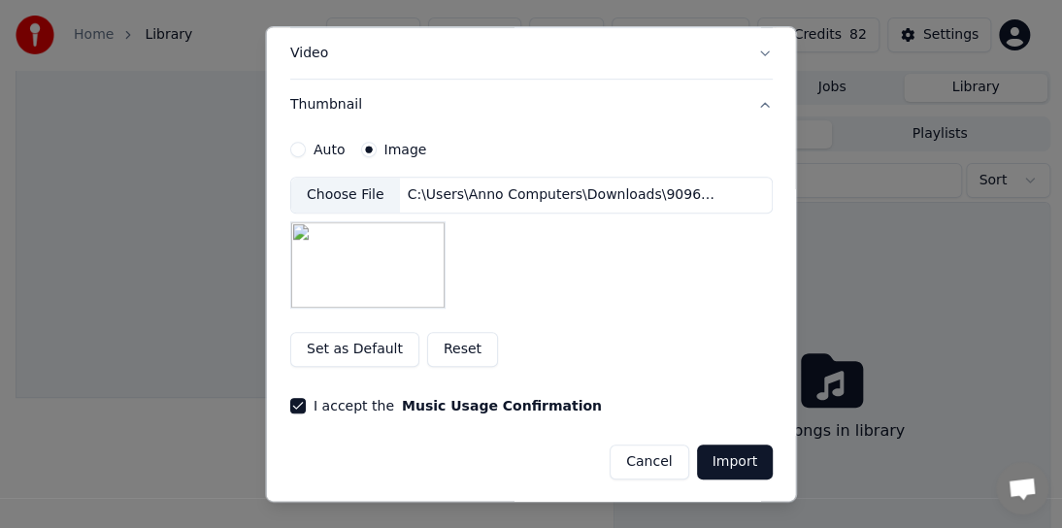
click at [453, 344] on button "Reset" at bounding box center [461, 349] width 71 height 35
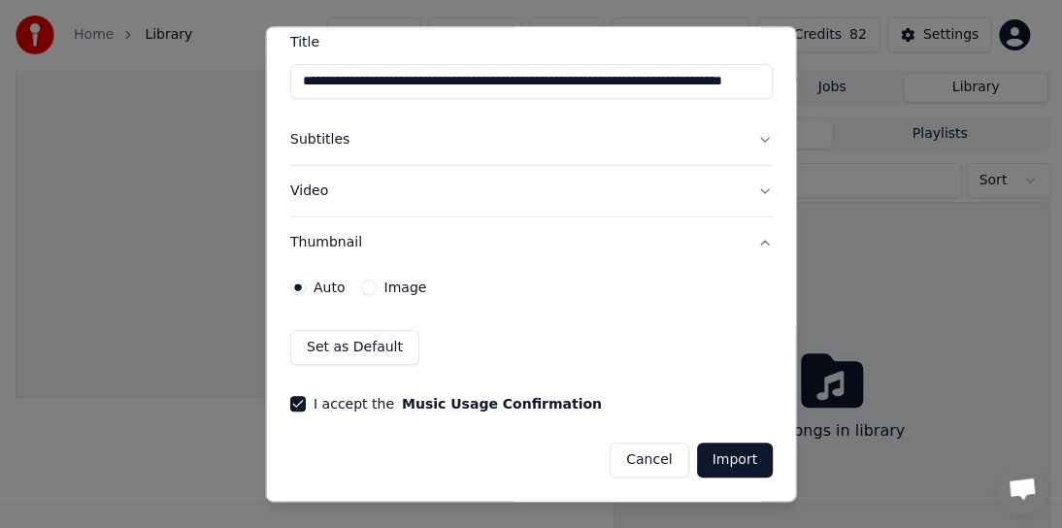
scroll to position [193, 0]
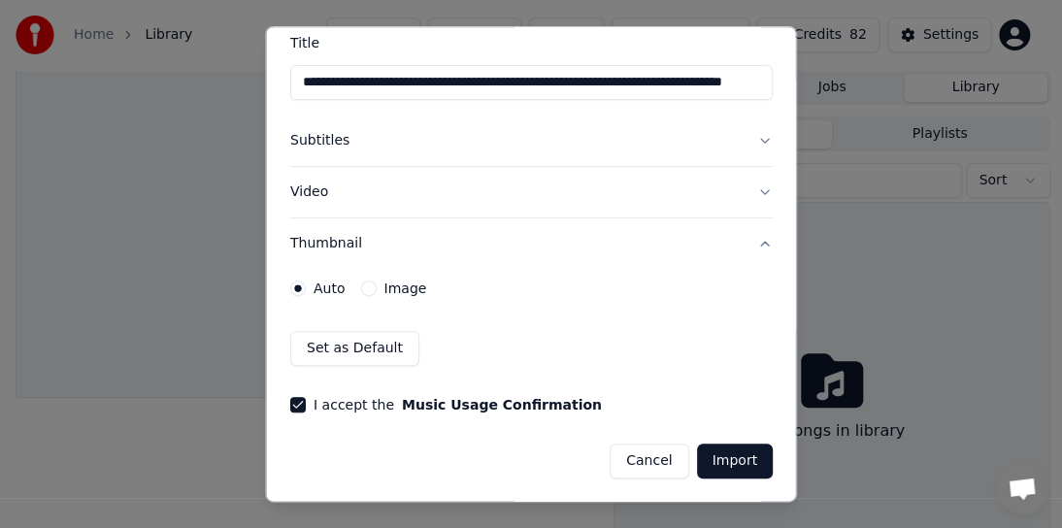
click at [412, 288] on label "Image" at bounding box center [404, 288] width 43 height 14
click at [376, 288] on button "Image" at bounding box center [368, 288] width 16 height 16
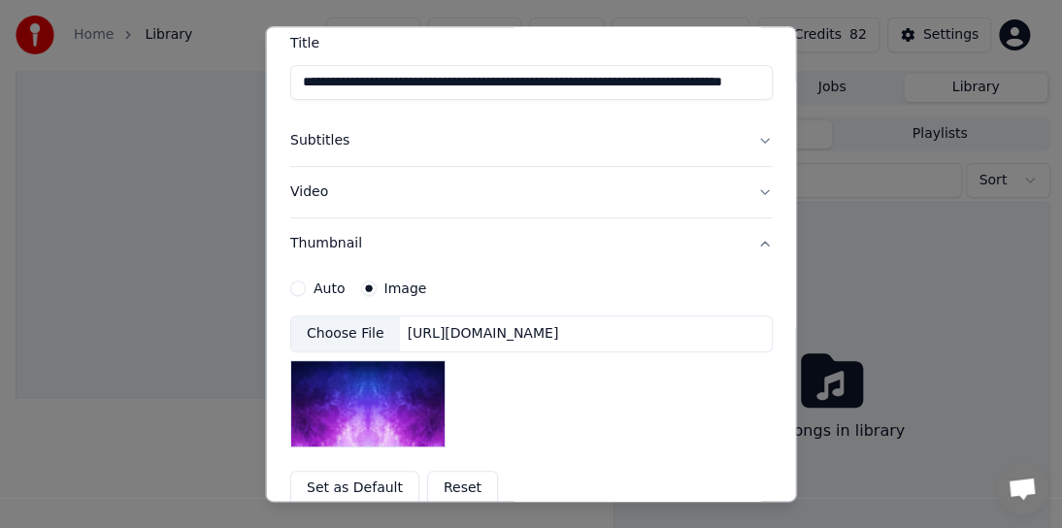
click at [310, 280] on div "Auto" at bounding box center [317, 288] width 55 height 16
click at [315, 283] on label "Auto" at bounding box center [329, 288] width 32 height 14
click at [306, 283] on button "Auto" at bounding box center [298, 288] width 16 height 16
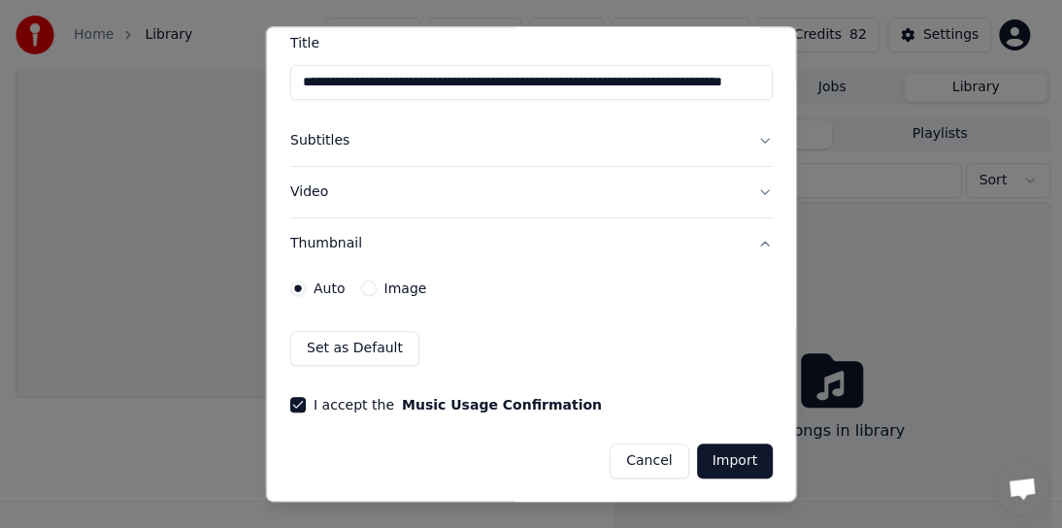
click at [326, 245] on button "Thumbnail" at bounding box center [531, 243] width 482 height 50
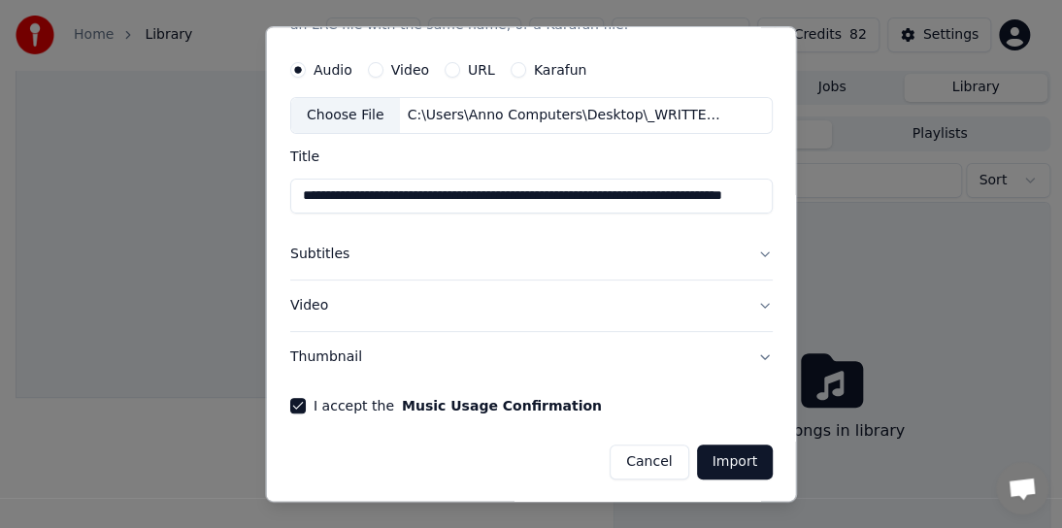
scroll to position [81, 0]
click at [323, 355] on button "Thumbnail" at bounding box center [531, 356] width 482 height 50
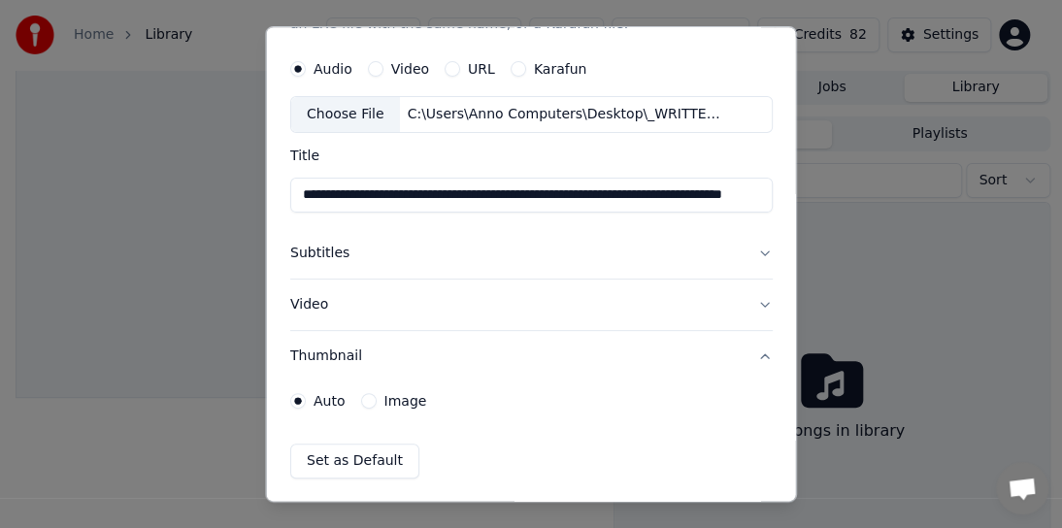
click at [393, 400] on label "Image" at bounding box center [404, 401] width 43 height 14
click at [376, 400] on button "Image" at bounding box center [368, 401] width 16 height 16
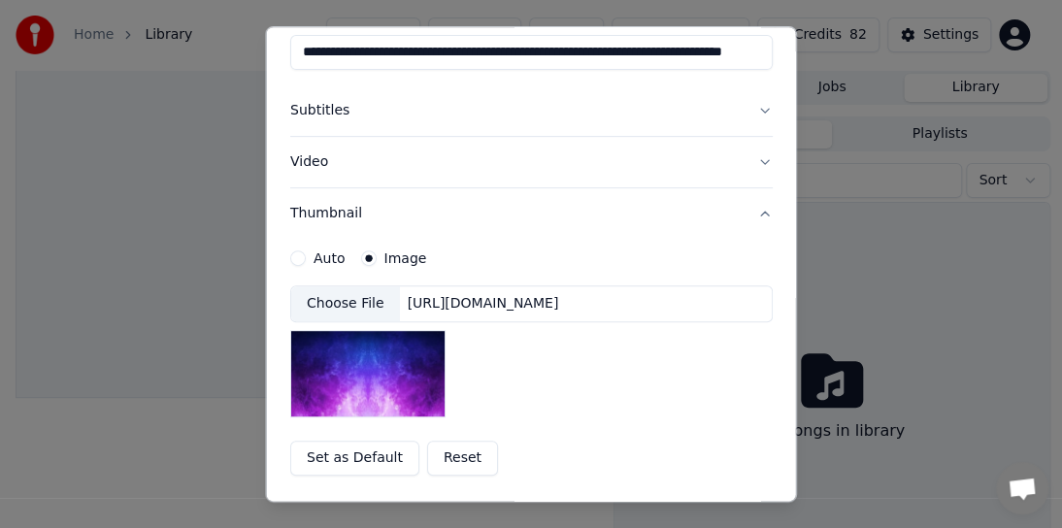
scroll to position [332, 0]
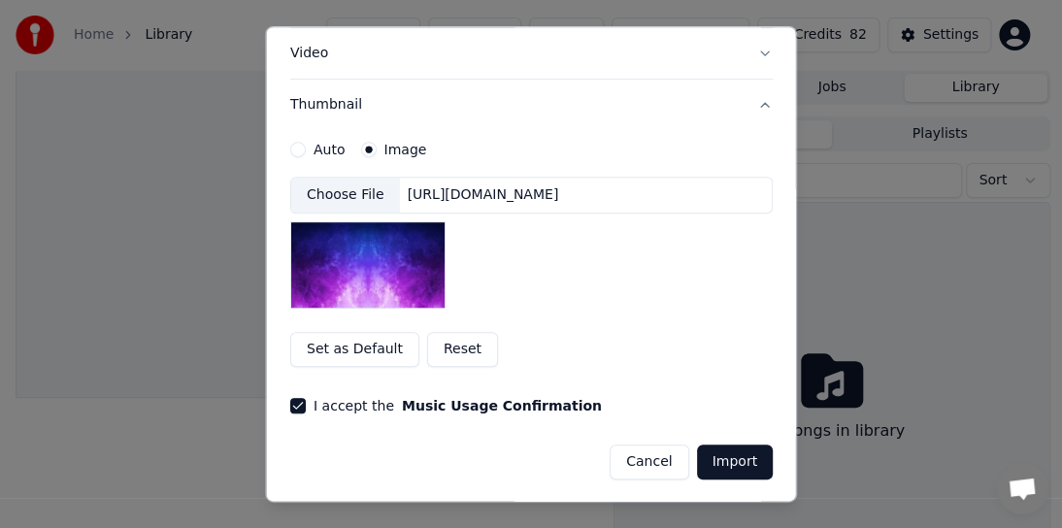
click at [338, 188] on div "Choose File" at bounding box center [345, 195] width 109 height 35
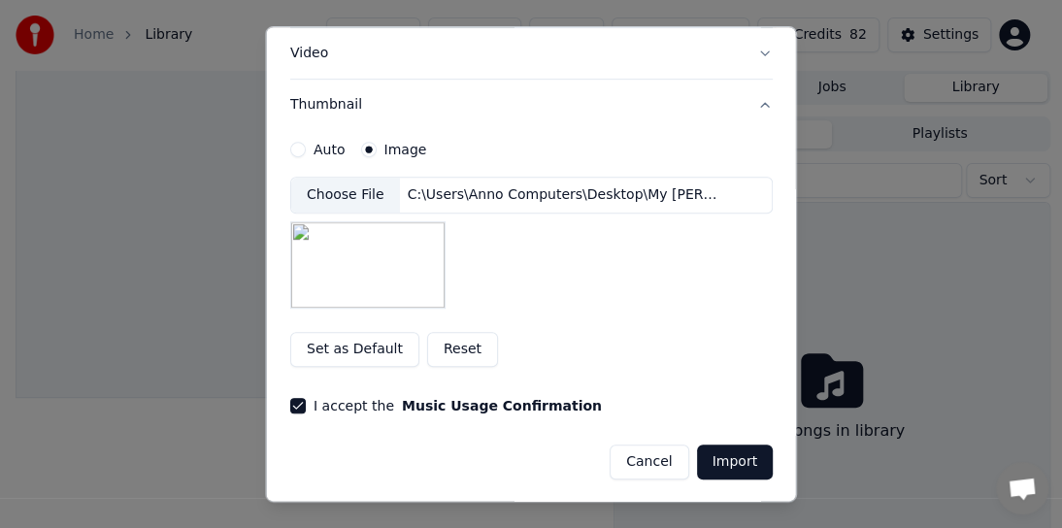
click at [447, 348] on button "Reset" at bounding box center [461, 349] width 71 height 35
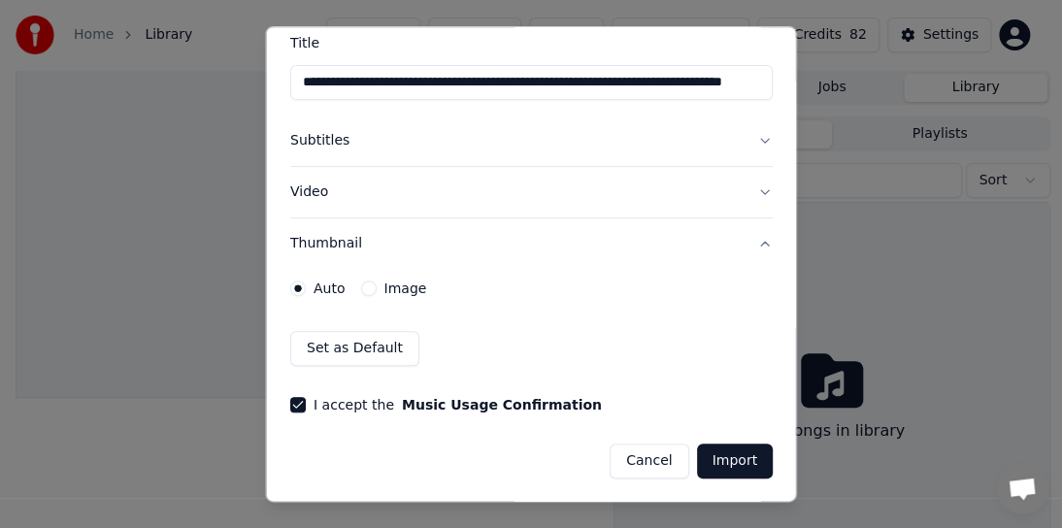
click at [404, 287] on label "Image" at bounding box center [404, 288] width 43 height 14
click at [376, 287] on button "Image" at bounding box center [368, 288] width 16 height 16
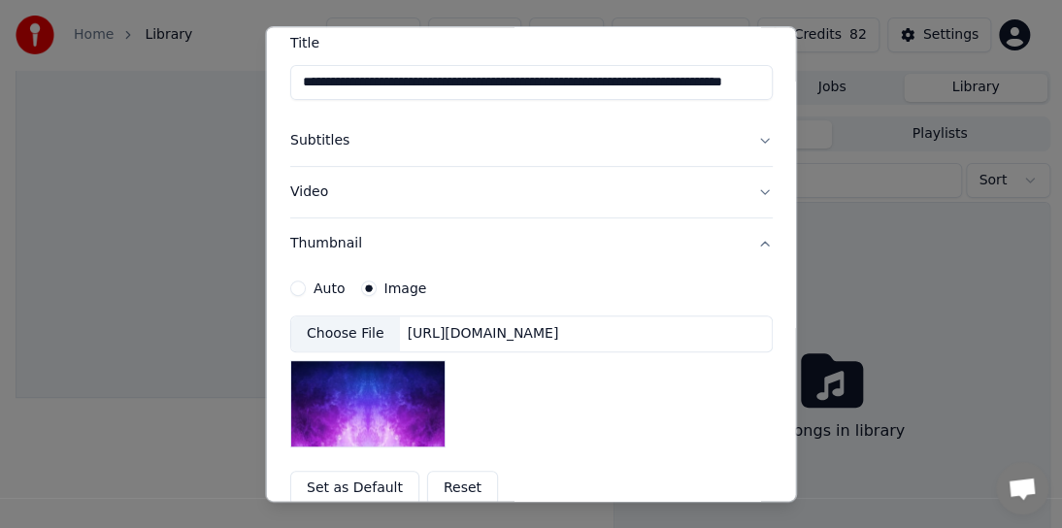
click at [320, 286] on label "Auto" at bounding box center [329, 288] width 32 height 14
click at [306, 286] on button "Auto" at bounding box center [298, 288] width 16 height 16
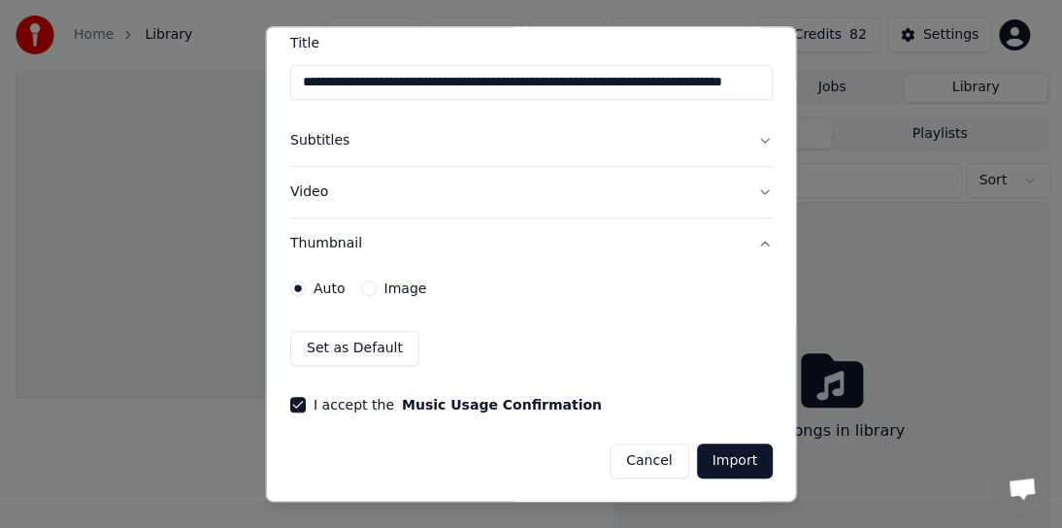
click at [327, 245] on button "Thumbnail" at bounding box center [531, 243] width 482 height 50
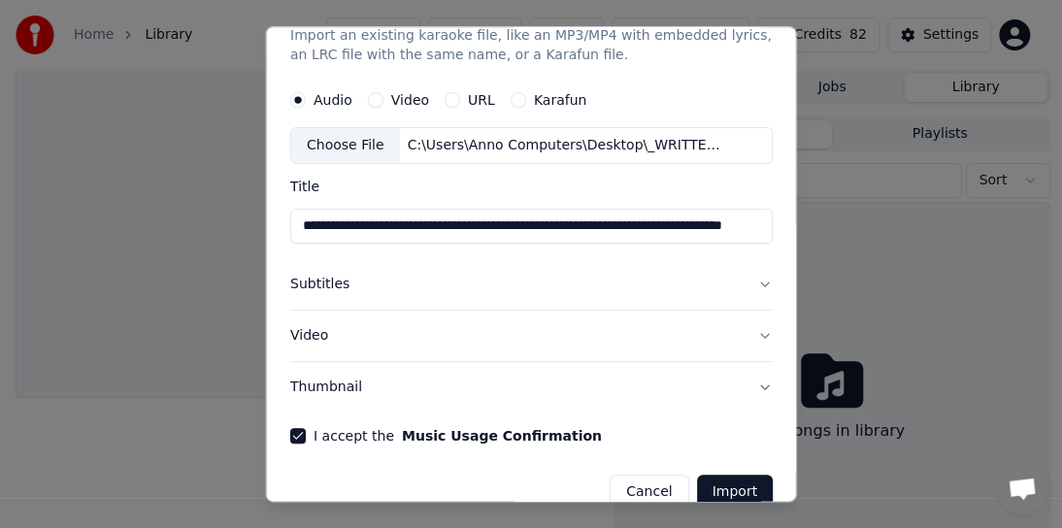
scroll to position [81, 0]
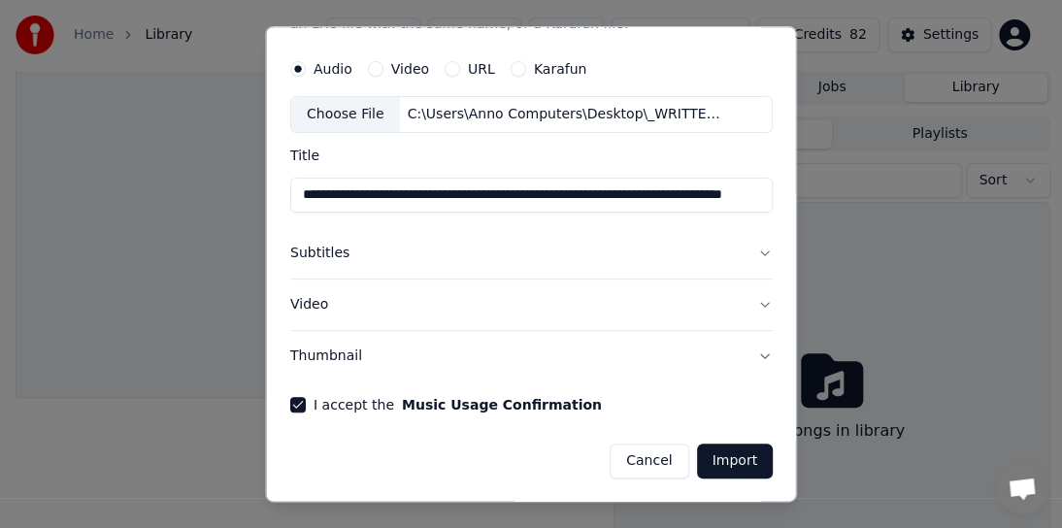
click at [313, 301] on button "Video" at bounding box center [531, 304] width 482 height 50
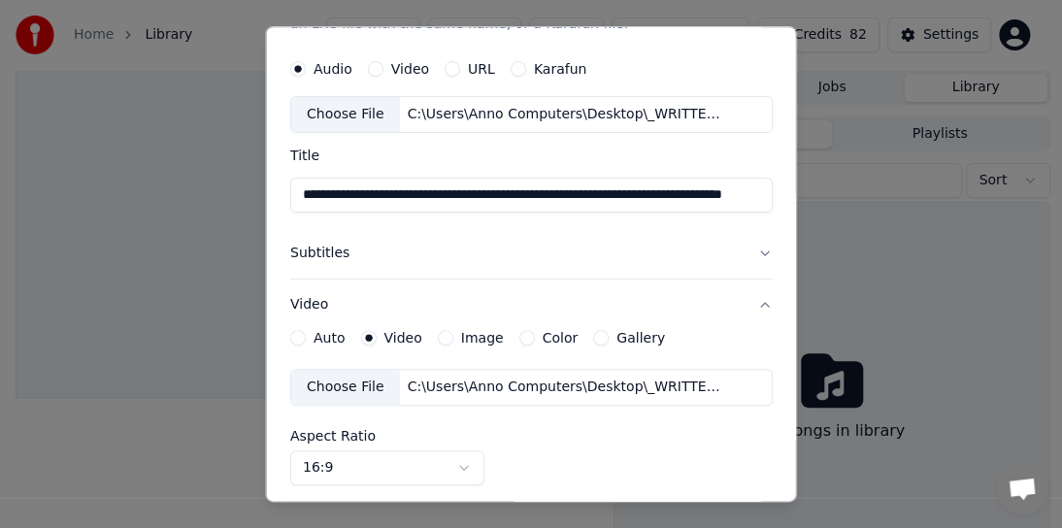
click at [384, 335] on label "Video" at bounding box center [402, 338] width 38 height 14
click at [376, 335] on button "Video" at bounding box center [368, 338] width 16 height 16
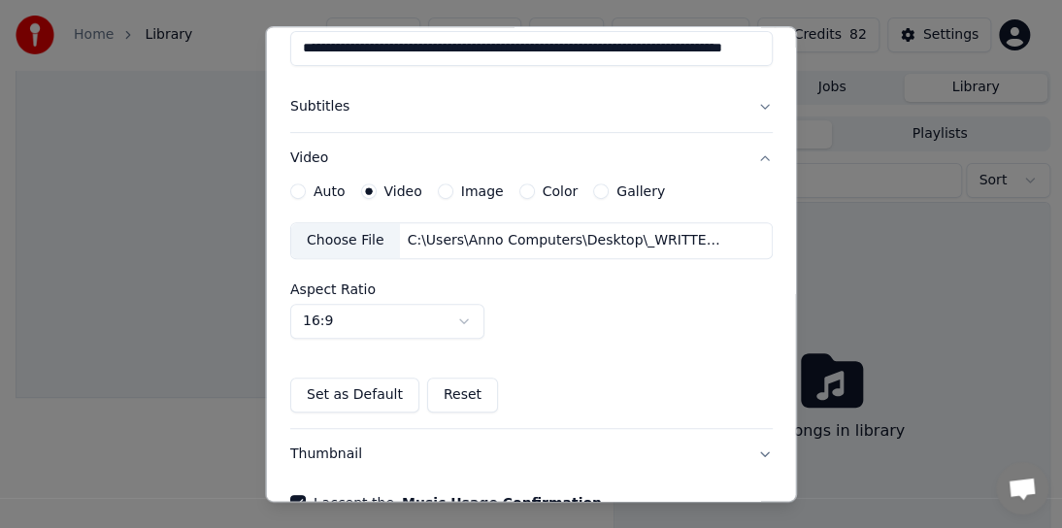
scroll to position [130, 0]
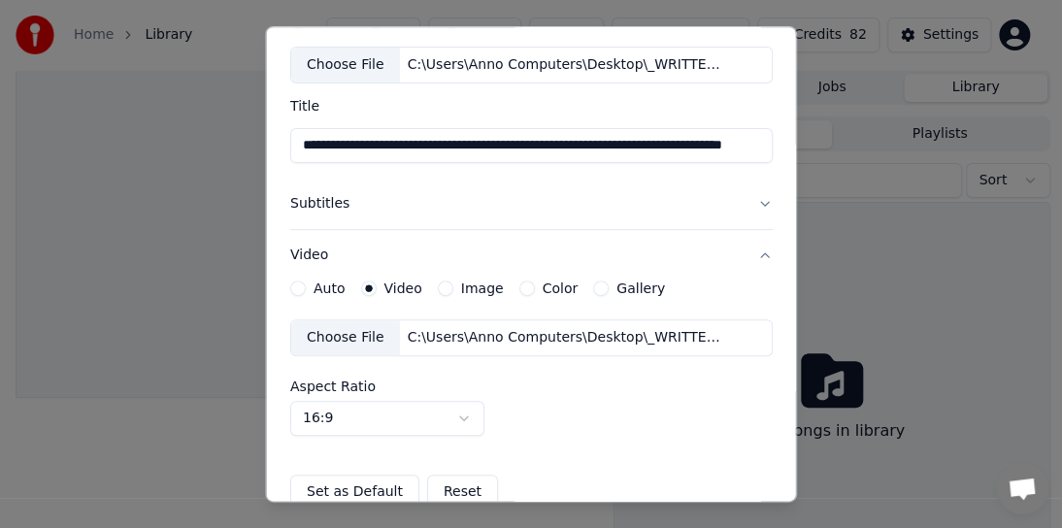
click at [325, 286] on label "Auto" at bounding box center [329, 288] width 32 height 14
click at [306, 286] on button "Auto" at bounding box center [298, 288] width 16 height 16
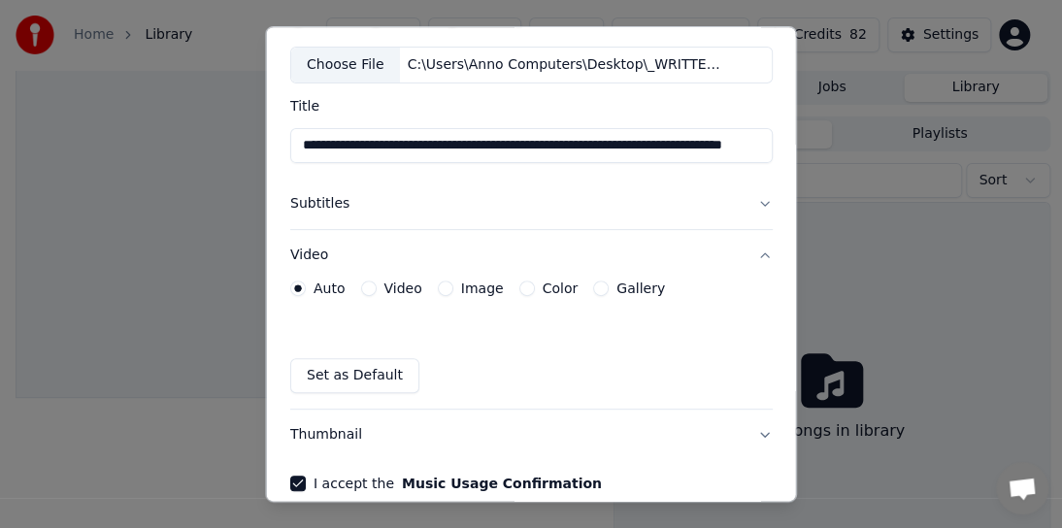
click at [413, 288] on label "Video" at bounding box center [402, 288] width 38 height 14
click at [376, 288] on button "Video" at bounding box center [368, 288] width 16 height 16
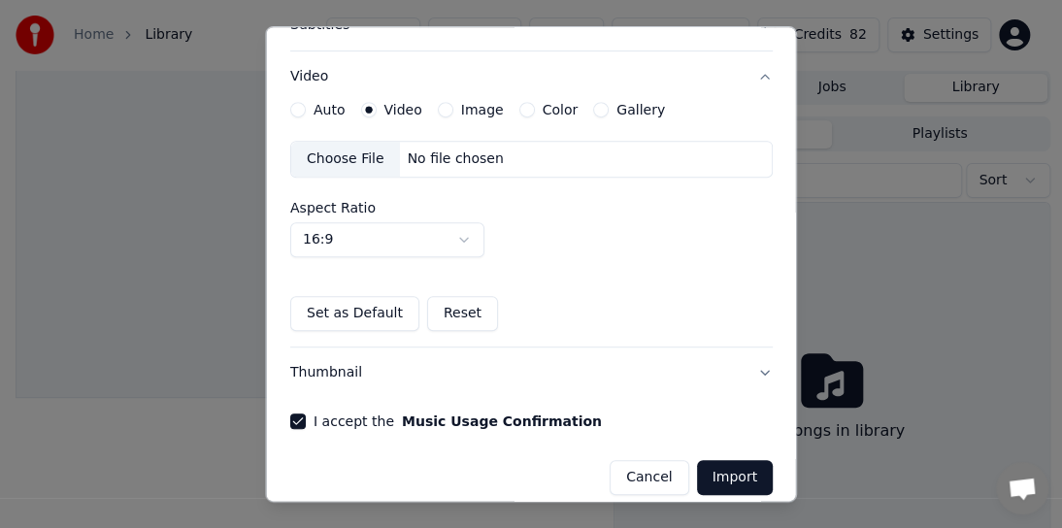
scroll to position [324, 0]
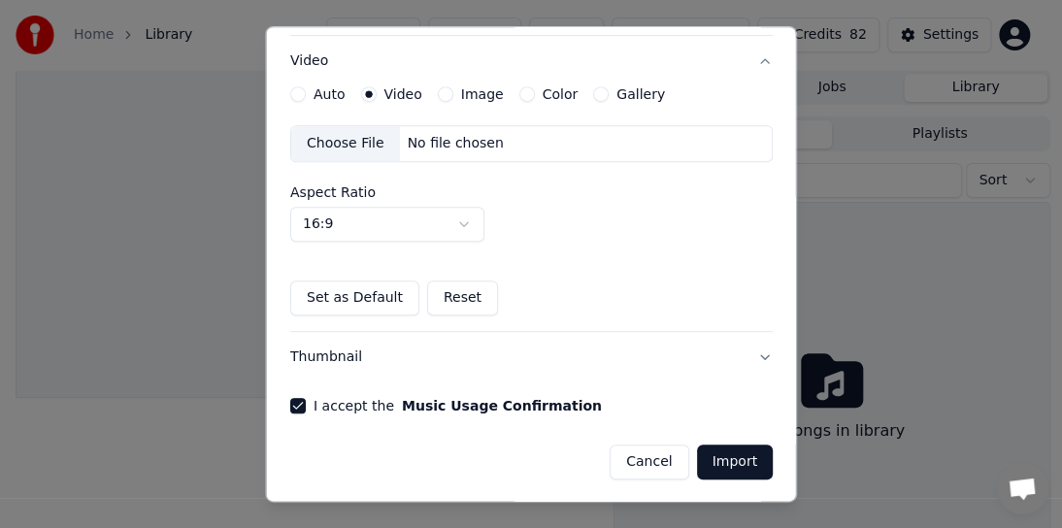
click at [333, 352] on button "Thumbnail" at bounding box center [531, 357] width 482 height 50
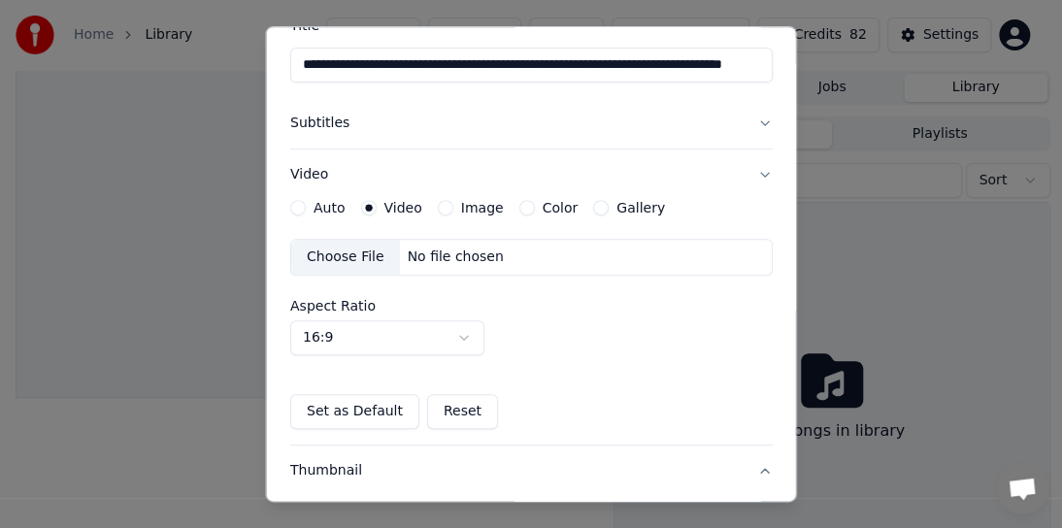
scroll to position [193, 0]
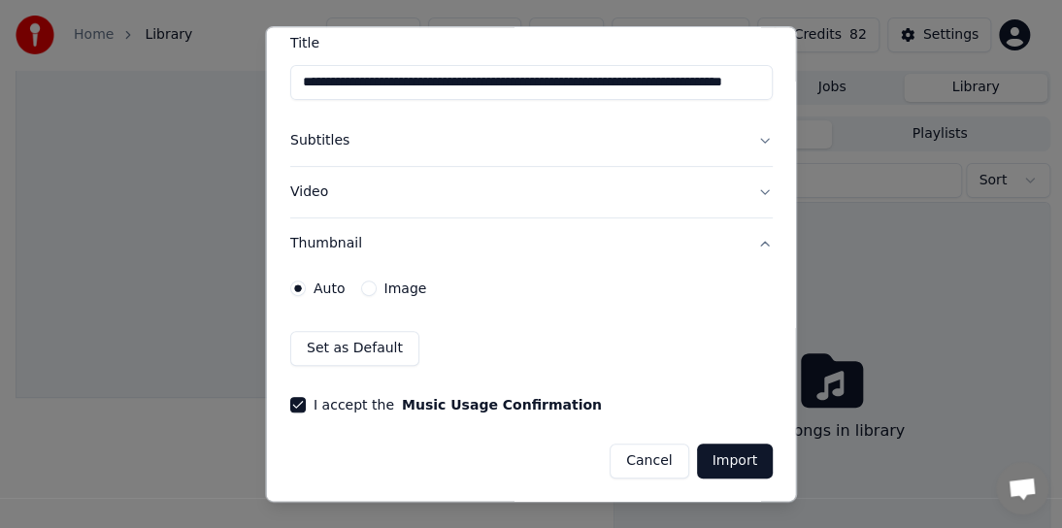
click at [318, 186] on button "Video" at bounding box center [531, 192] width 482 height 50
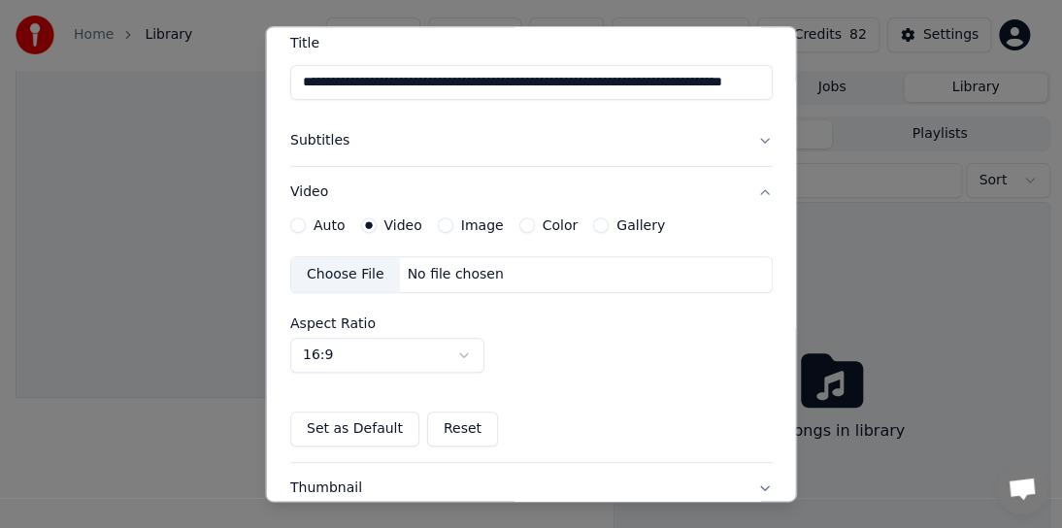
click at [318, 186] on button "Video" at bounding box center [531, 192] width 482 height 50
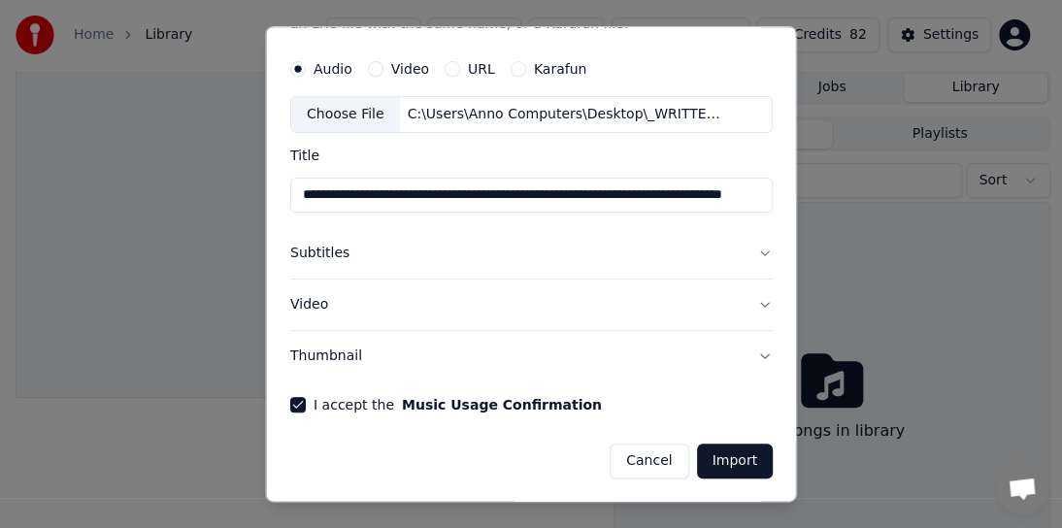
click at [318, 357] on button "Thumbnail" at bounding box center [531, 356] width 482 height 50
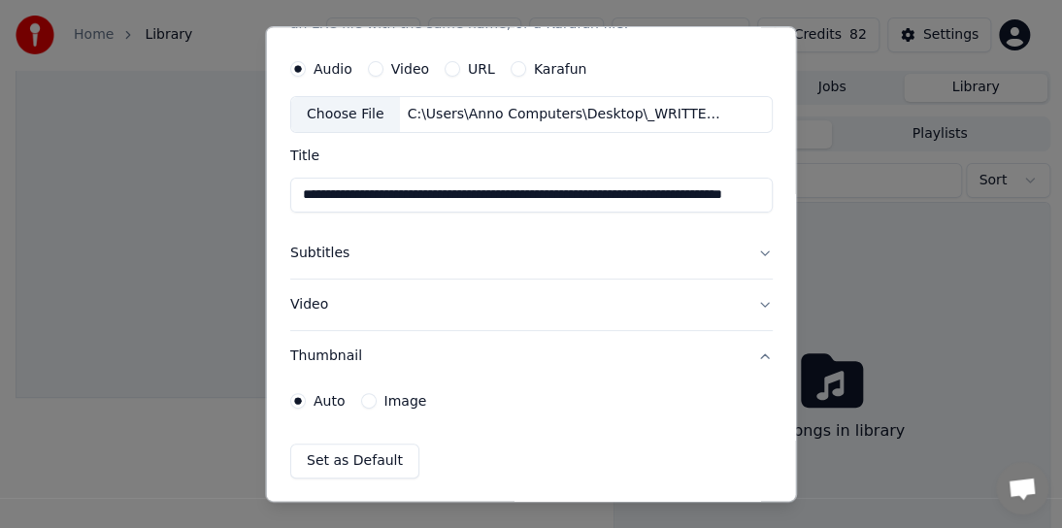
click at [402, 404] on label "Image" at bounding box center [404, 401] width 43 height 14
click at [376, 404] on button "Image" at bounding box center [368, 401] width 16 height 16
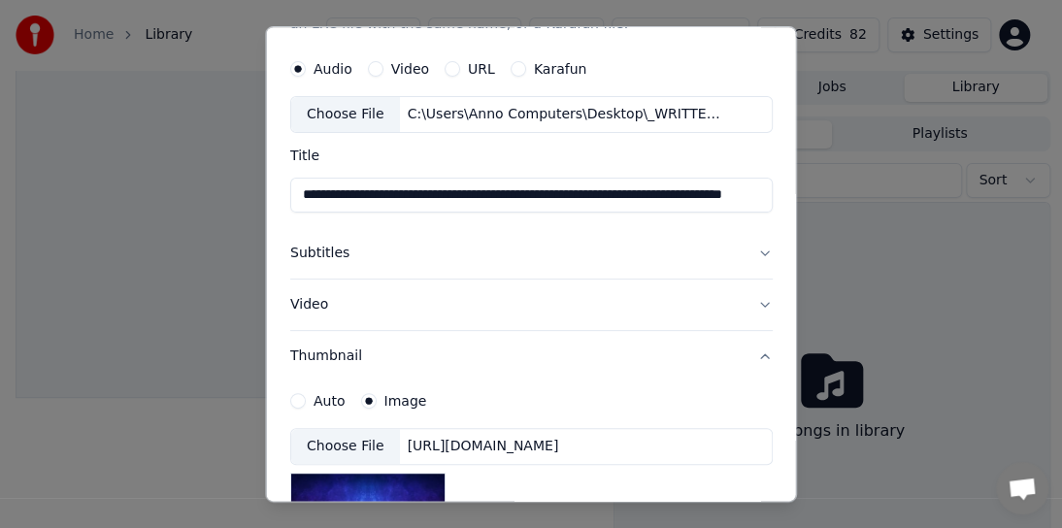
click at [326, 446] on div "Choose File" at bounding box center [345, 446] width 109 height 35
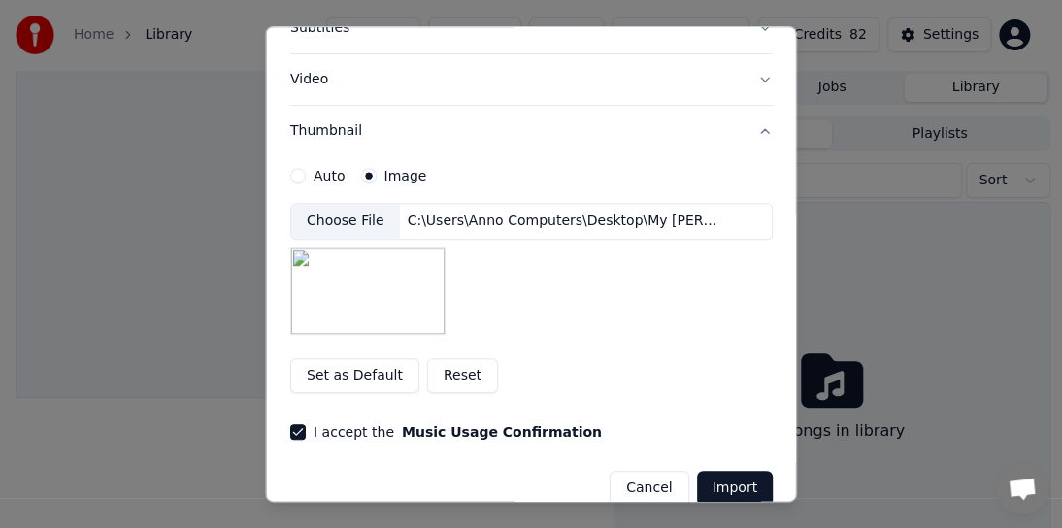
scroll to position [332, 0]
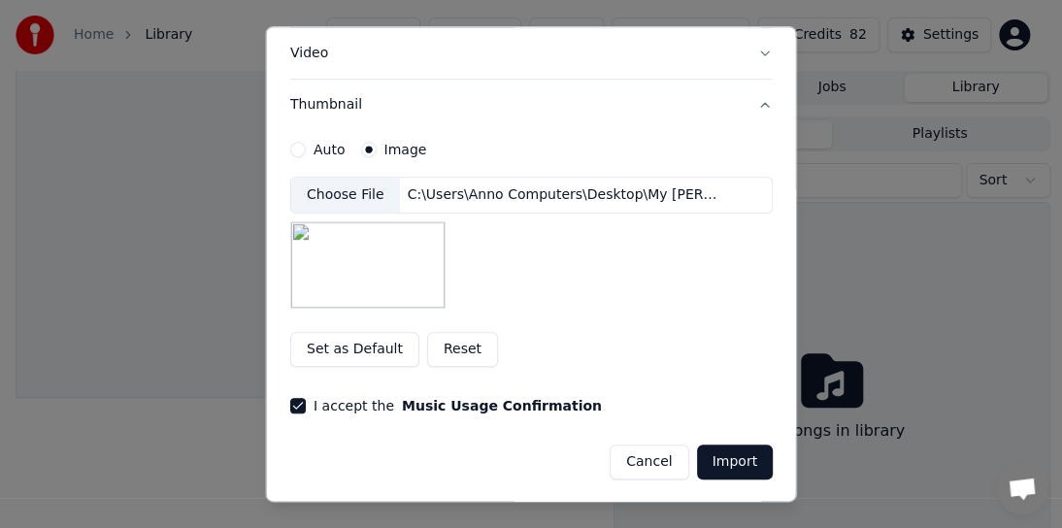
click at [719, 462] on button "Import" at bounding box center [734, 461] width 76 height 35
click at [719, 458] on button "Import" at bounding box center [734, 461] width 76 height 35
click at [298, 404] on button "I accept the Music Usage Confirmation" at bounding box center [298, 406] width 16 height 16
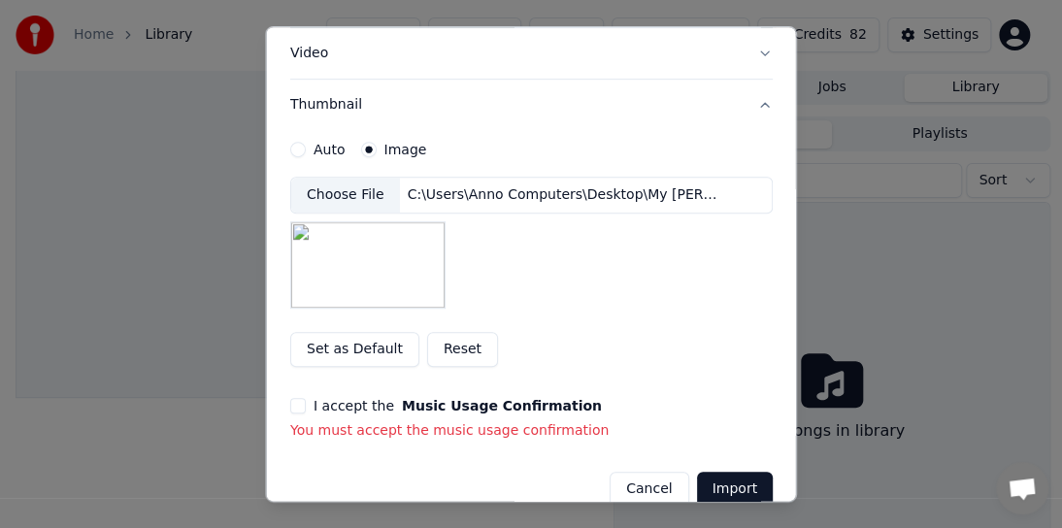
click at [298, 404] on button "I accept the Music Usage Confirmation" at bounding box center [298, 406] width 16 height 16
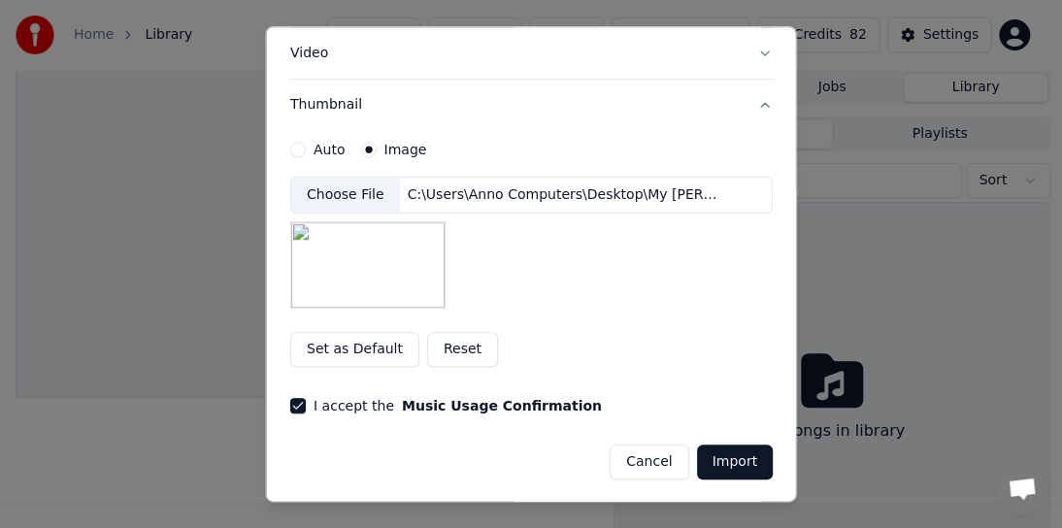
click at [731, 453] on button "Import" at bounding box center [734, 461] width 76 height 35
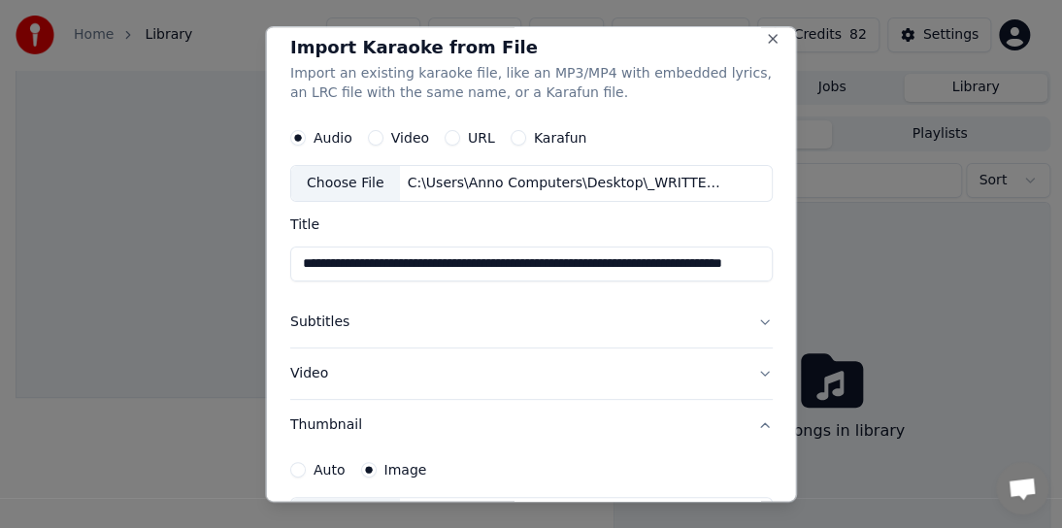
scroll to position [0, 0]
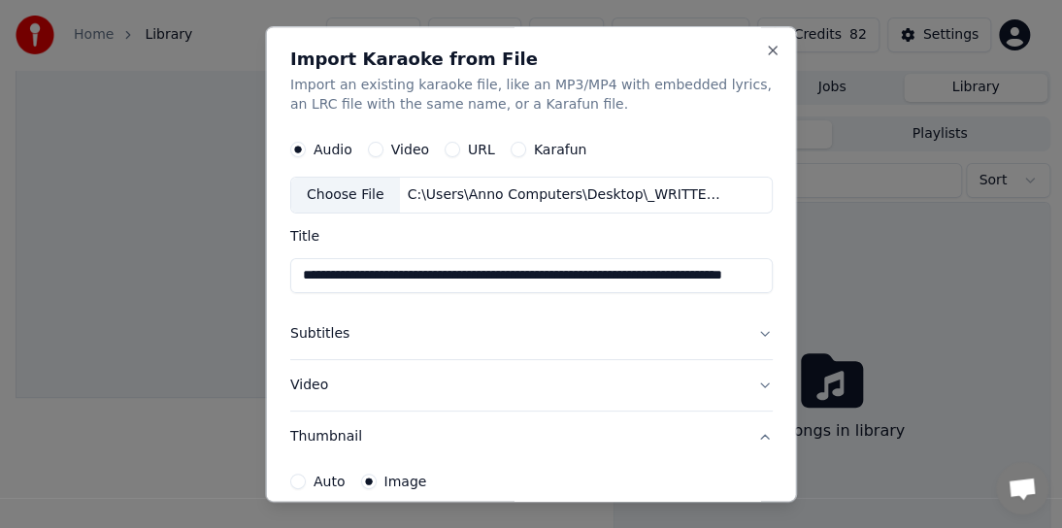
click at [326, 335] on button "Subtitles" at bounding box center [531, 334] width 482 height 50
click at [320, 376] on label "LRC" at bounding box center [326, 379] width 26 height 14
click at [306, 376] on button "LRC" at bounding box center [298, 379] width 16 height 16
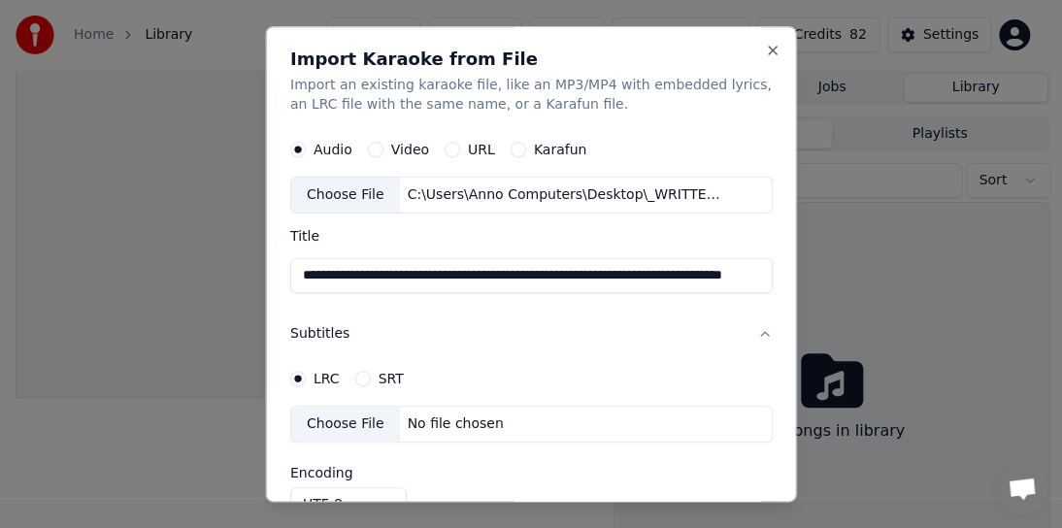
click at [392, 374] on label "SRT" at bounding box center [389, 379] width 25 height 14
click at [370, 374] on button "SRT" at bounding box center [362, 379] width 16 height 16
click at [322, 377] on label "LRC" at bounding box center [326, 379] width 26 height 14
click at [306, 377] on button "LRC" at bounding box center [298, 379] width 16 height 16
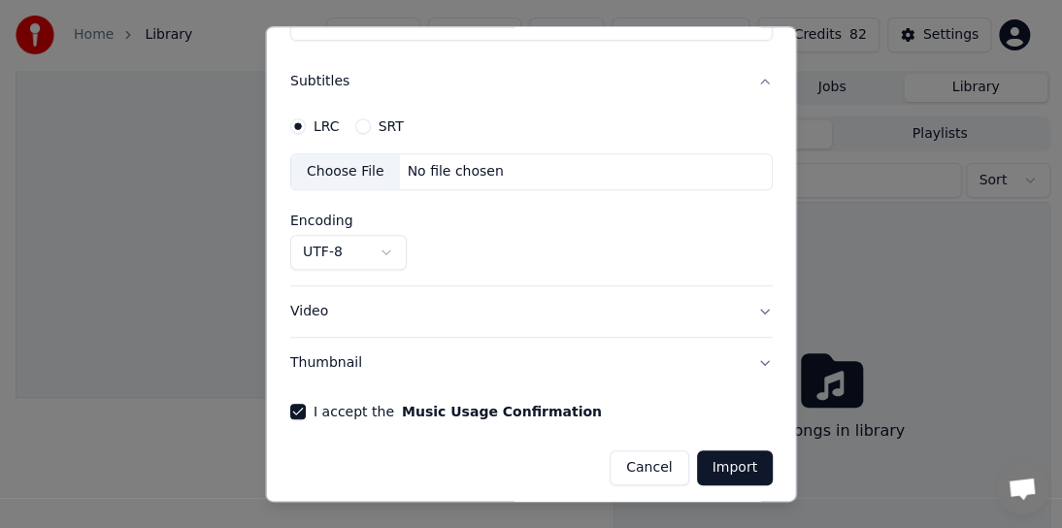
scroll to position [258, 0]
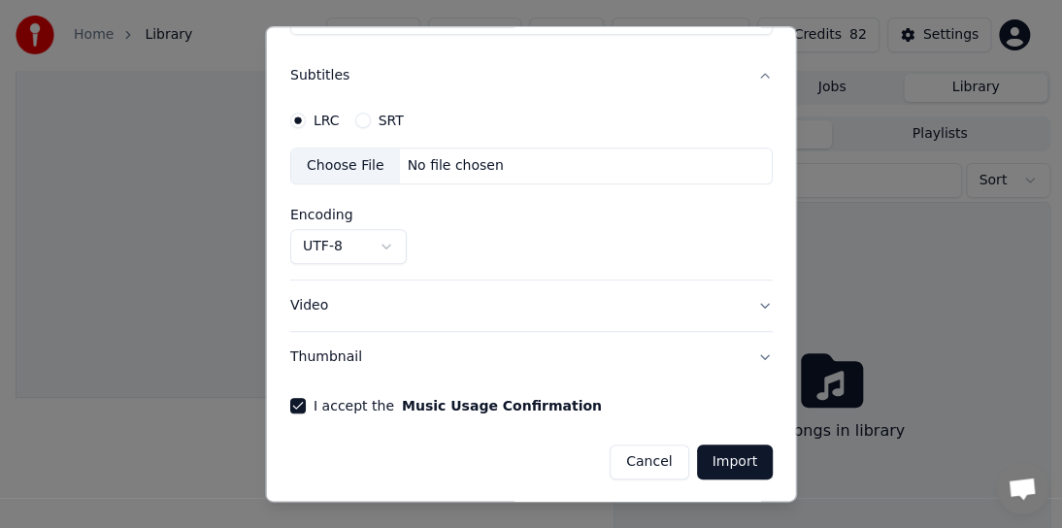
click at [344, 157] on div "Choose File" at bounding box center [345, 165] width 109 height 35
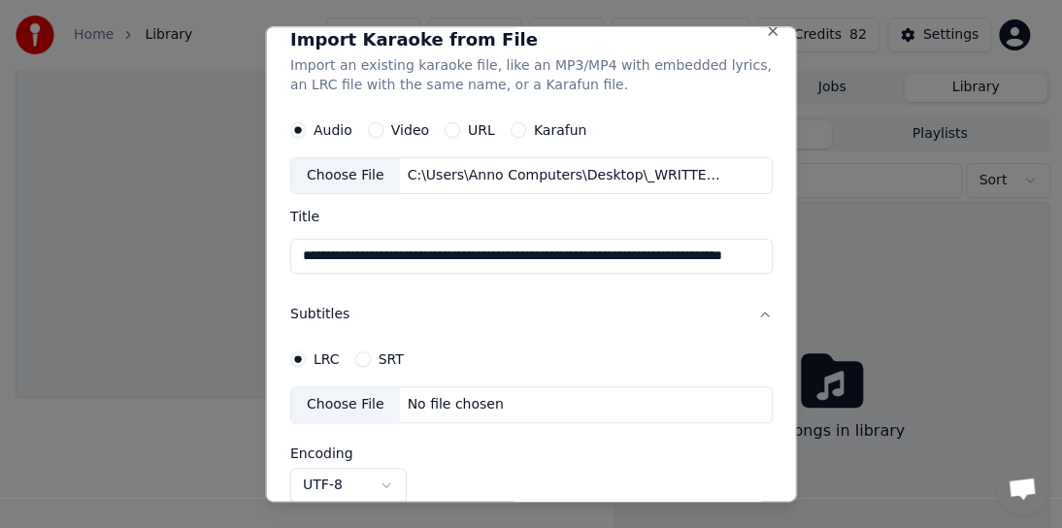
scroll to position [0, 0]
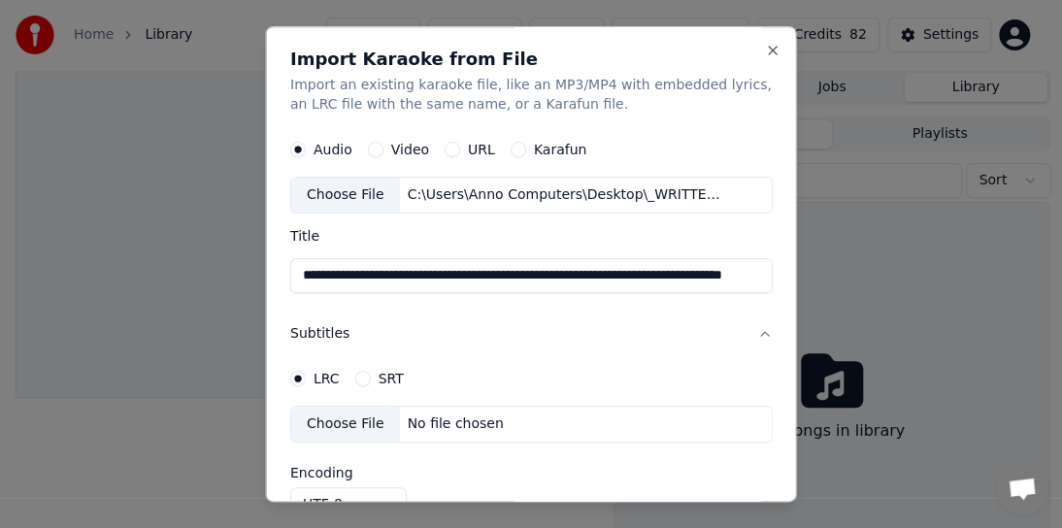
click at [408, 147] on label "Video" at bounding box center [409, 150] width 38 height 14
click at [382, 147] on button "Video" at bounding box center [375, 150] width 16 height 16
click at [364, 195] on div "Choose File" at bounding box center [345, 195] width 109 height 35
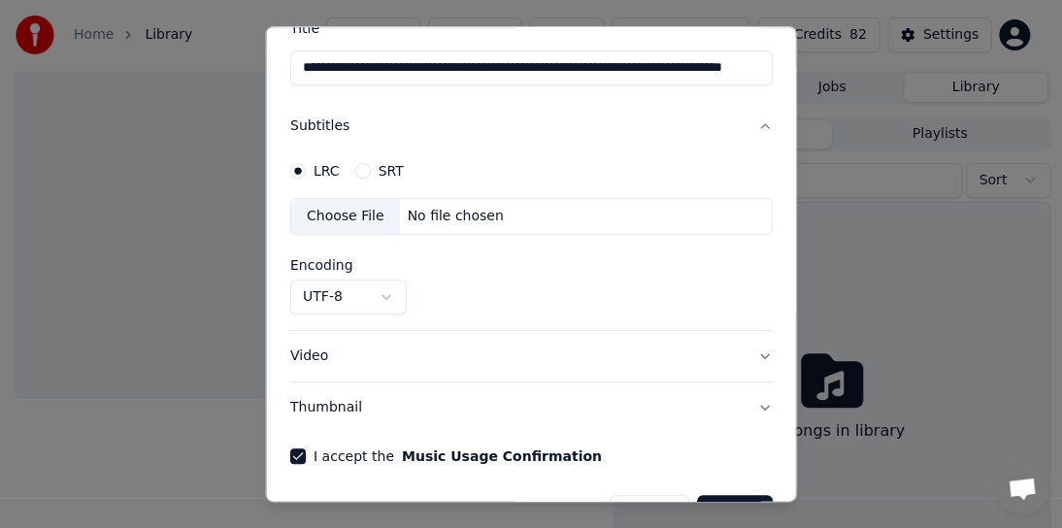
scroll to position [258, 0]
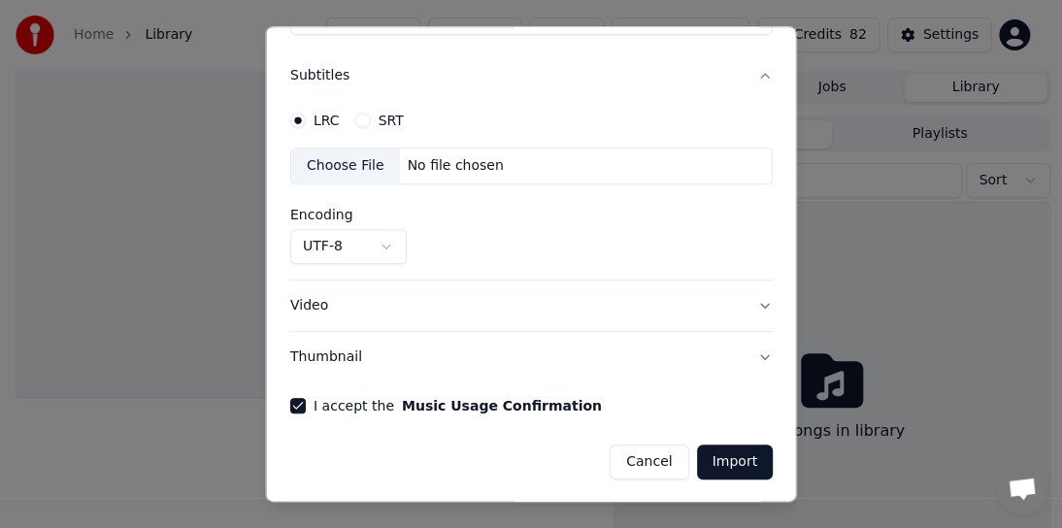
click at [720, 456] on button "Import" at bounding box center [734, 461] width 76 height 35
click at [310, 357] on button "Thumbnail" at bounding box center [531, 357] width 482 height 50
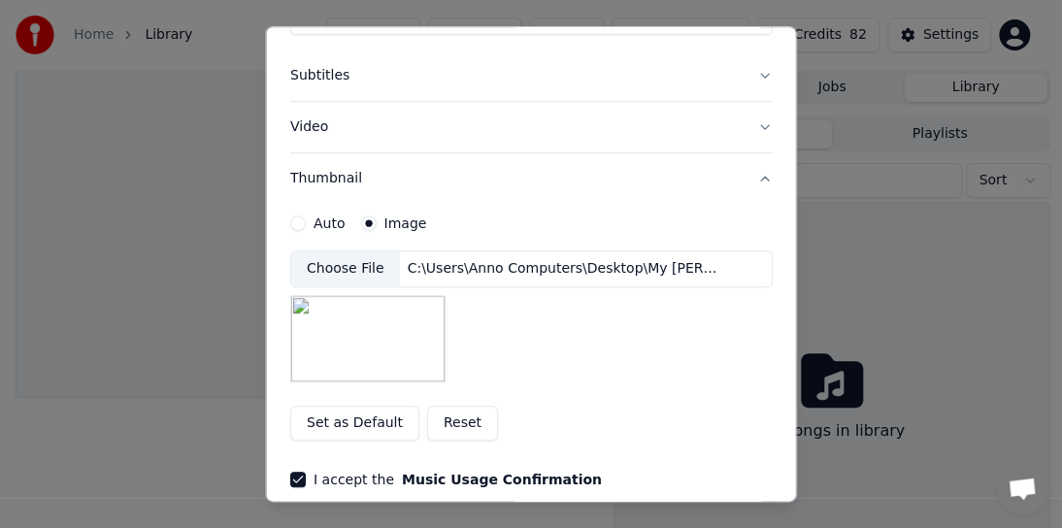
click at [351, 334] on img at bounding box center [367, 338] width 155 height 87
click at [356, 422] on button "Set as Default" at bounding box center [354, 423] width 129 height 35
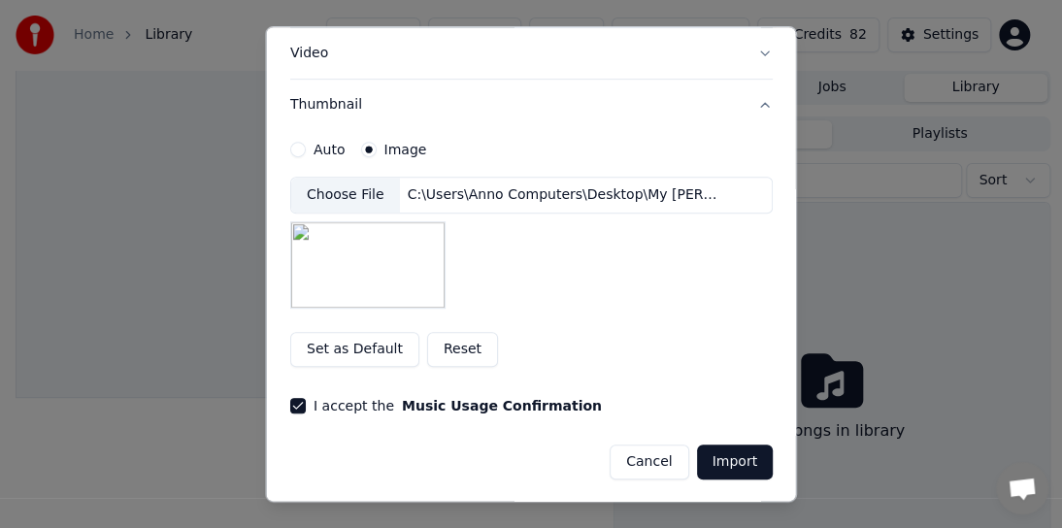
click at [718, 453] on button "Import" at bounding box center [734, 461] width 76 height 35
click at [708, 464] on button "Import" at bounding box center [734, 461] width 76 height 35
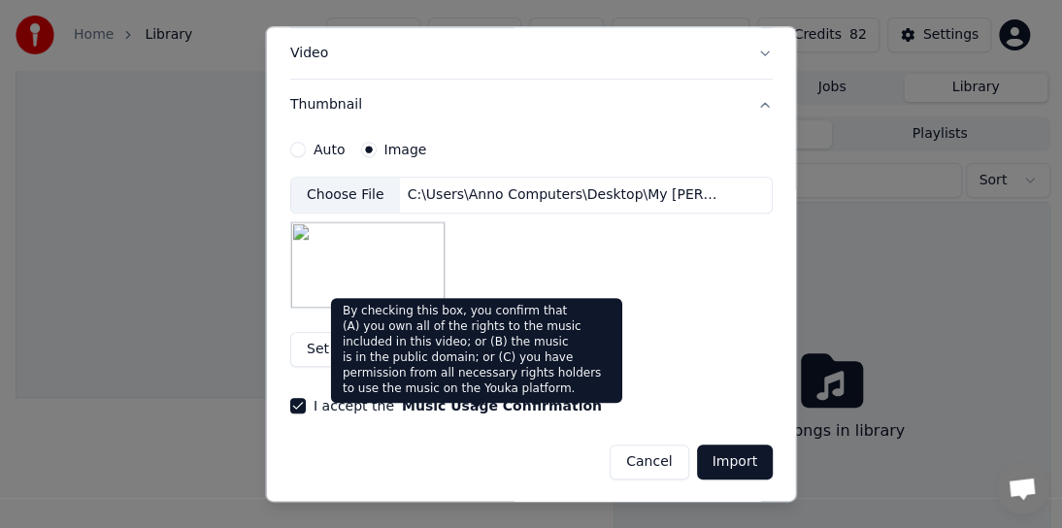
click at [457, 404] on button "Music Usage Confirmation" at bounding box center [501, 406] width 200 height 14
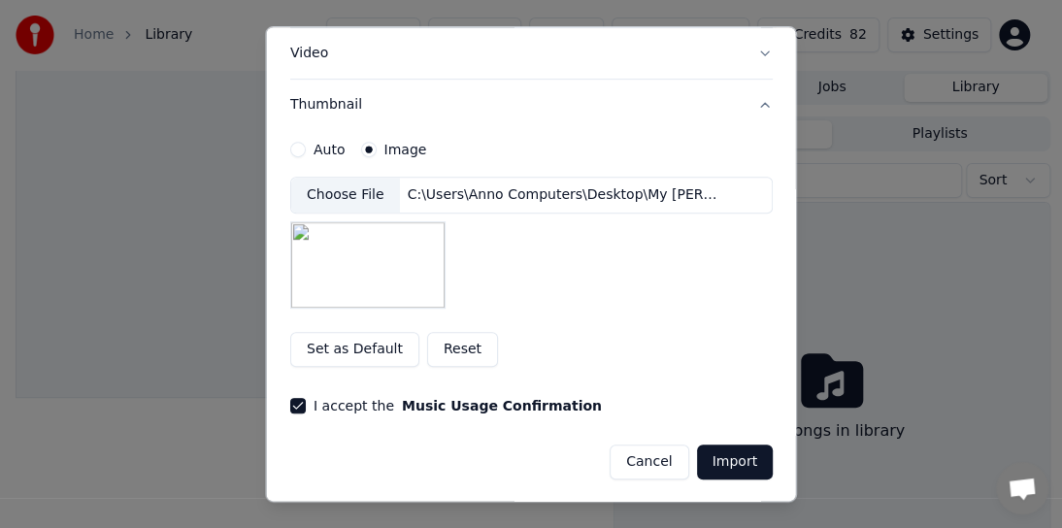
click at [298, 400] on button "I accept the Music Usage Confirmation" at bounding box center [298, 406] width 16 height 16
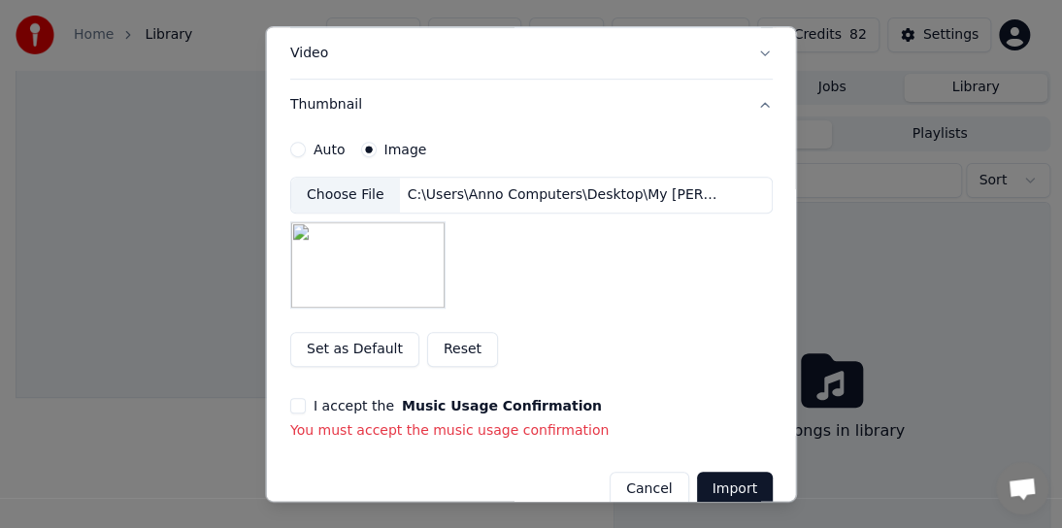
click at [298, 400] on button "I accept the Music Usage Confirmation" at bounding box center [298, 406] width 16 height 16
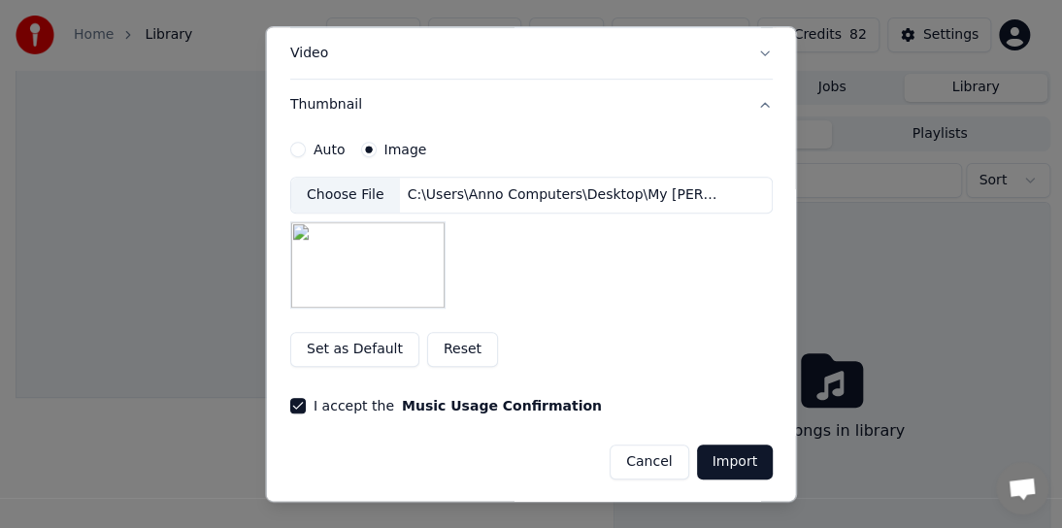
click at [708, 462] on button "Import" at bounding box center [734, 461] width 76 height 35
click at [720, 448] on button "Import" at bounding box center [734, 461] width 76 height 35
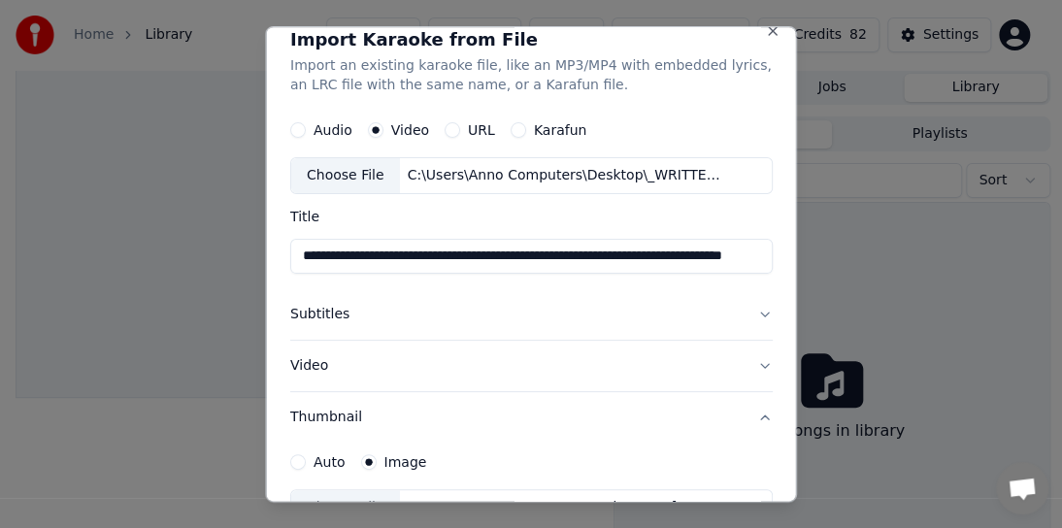
scroll to position [0, 0]
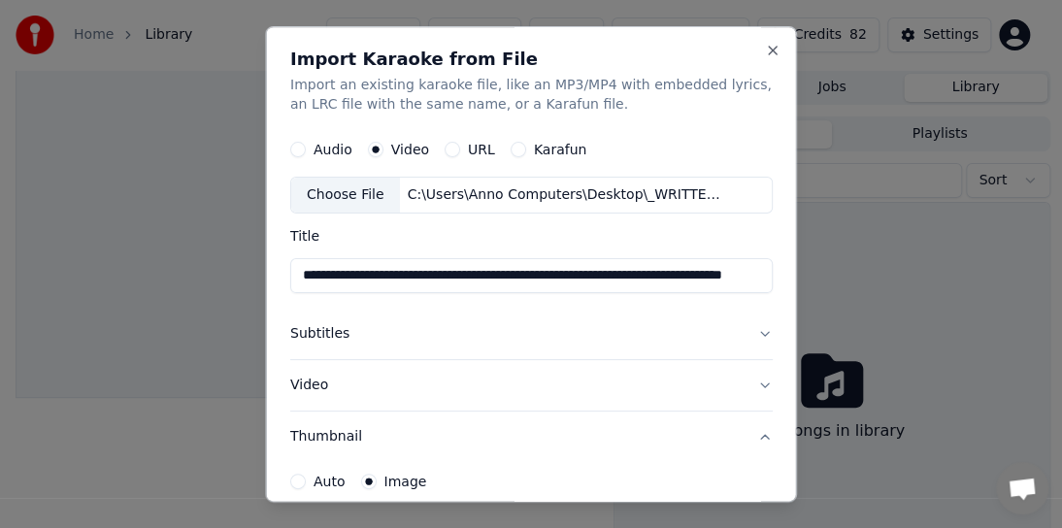
click at [474, 151] on label "URL" at bounding box center [481, 150] width 27 height 14
click at [460, 151] on button "URL" at bounding box center [452, 150] width 16 height 16
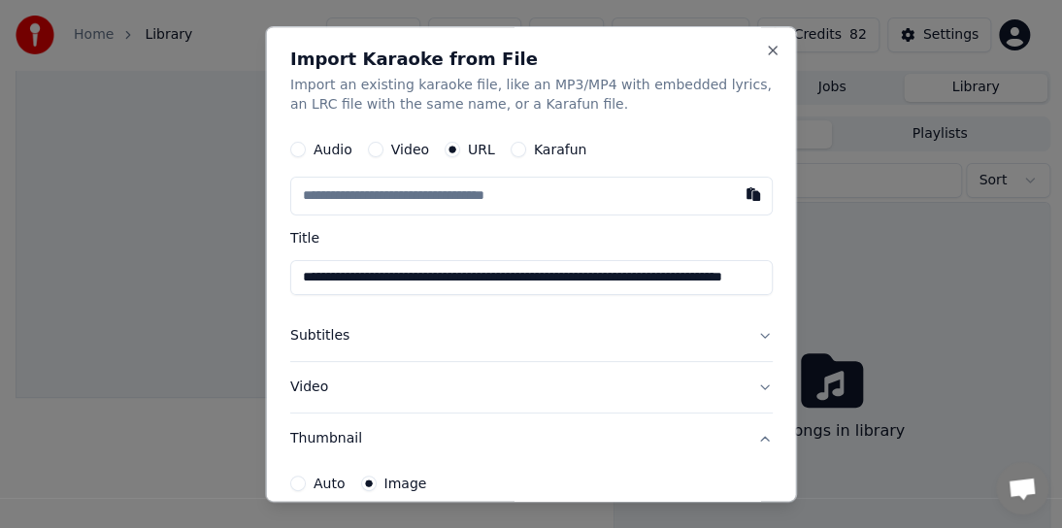
click at [410, 203] on input "text" at bounding box center [531, 196] width 482 height 39
click at [734, 198] on button "button" at bounding box center [753, 194] width 39 height 35
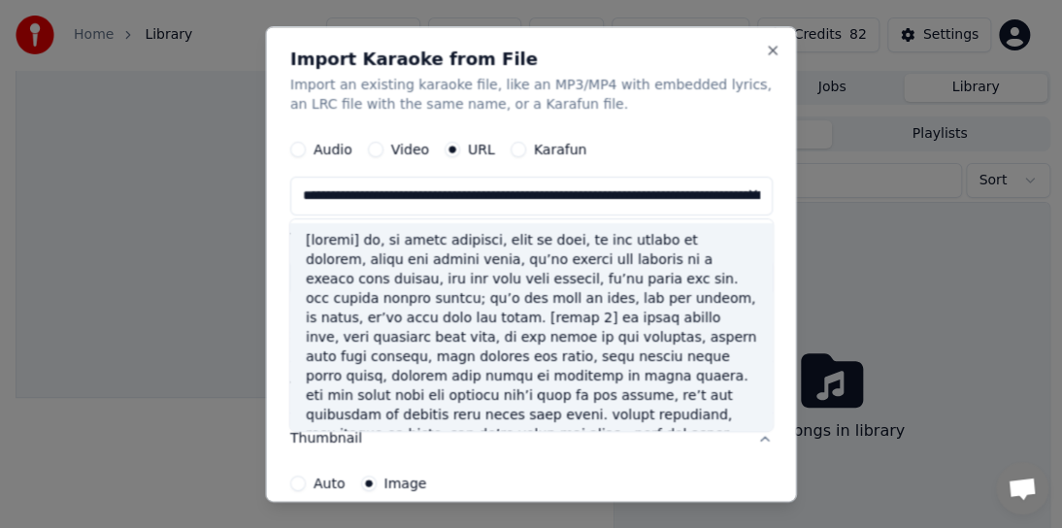
type input "**********"
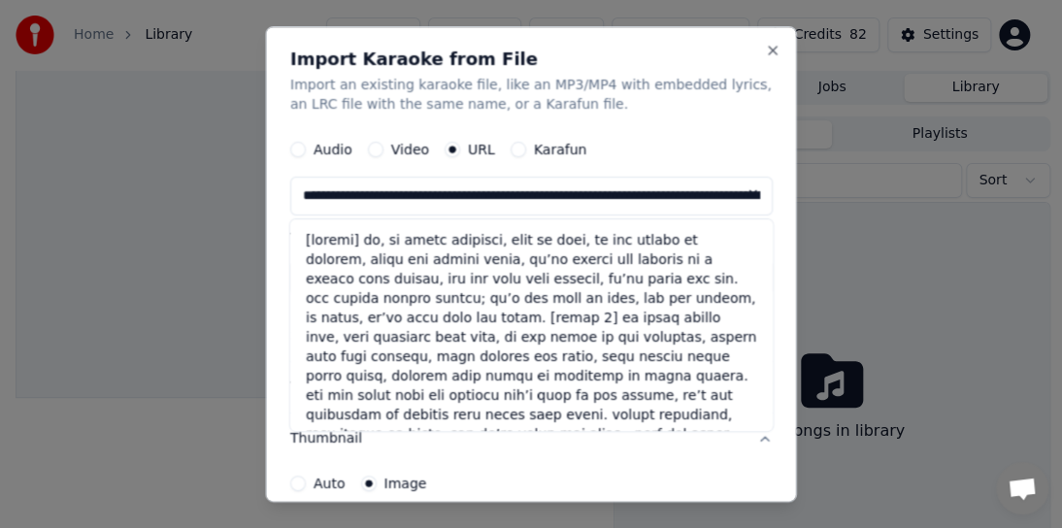
click at [735, 196] on button at bounding box center [753, 194] width 39 height 35
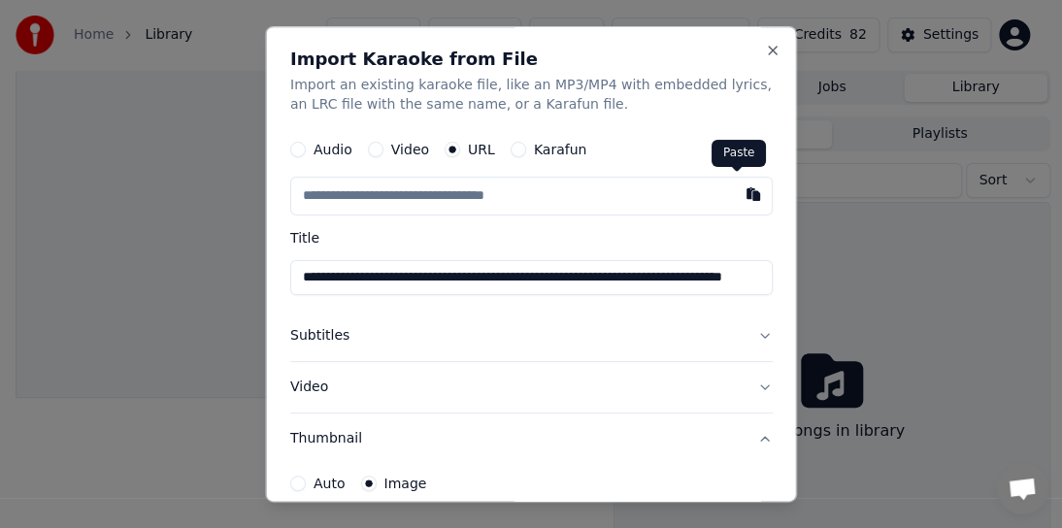
click at [738, 201] on button "button" at bounding box center [753, 194] width 39 height 35
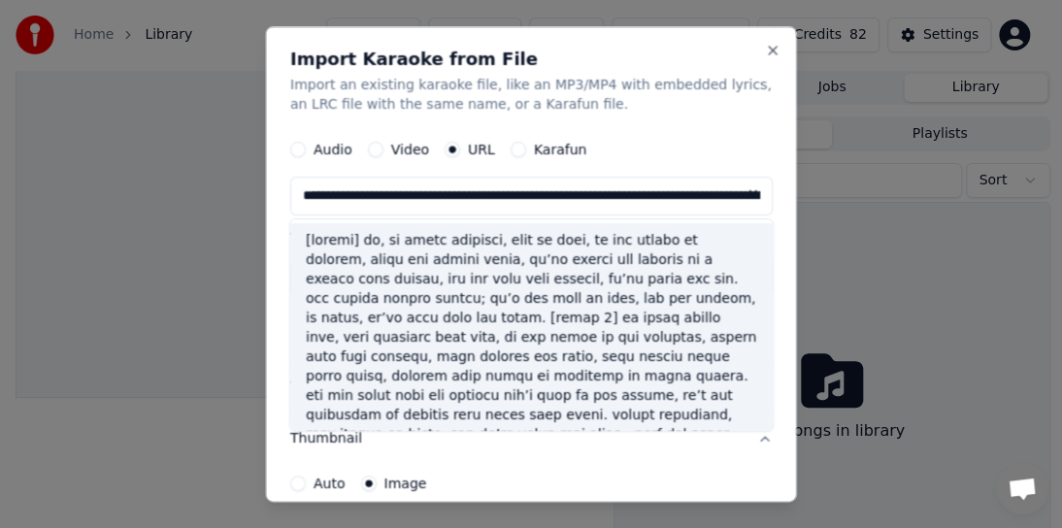
type input "**********"
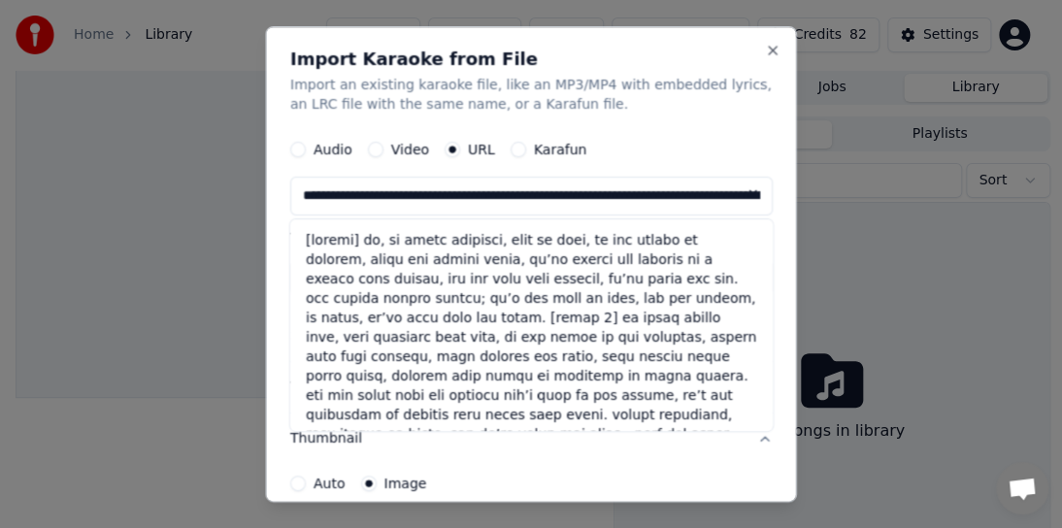
click at [735, 194] on button at bounding box center [753, 194] width 39 height 35
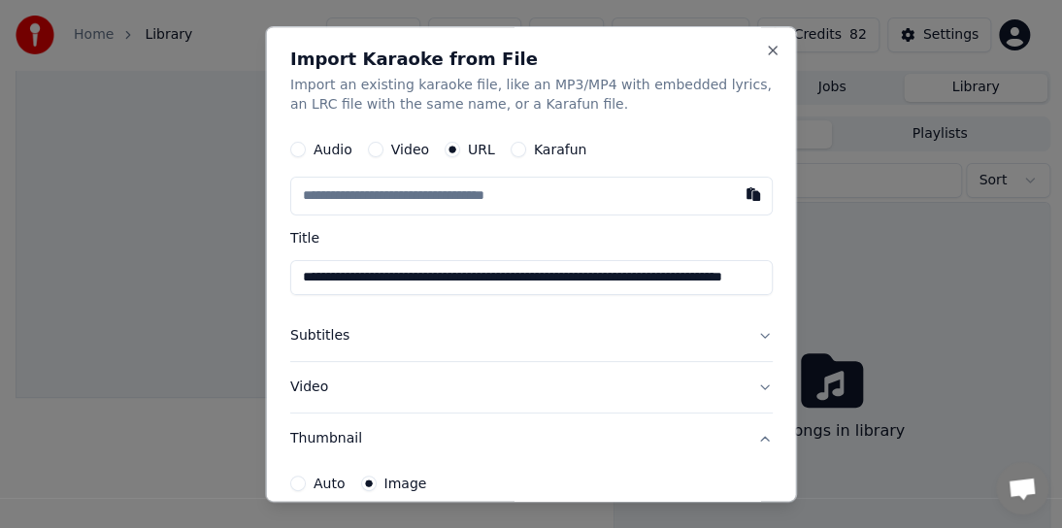
click at [393, 149] on label "Video" at bounding box center [409, 150] width 38 height 14
click at [382, 149] on button "Video" at bounding box center [375, 150] width 16 height 16
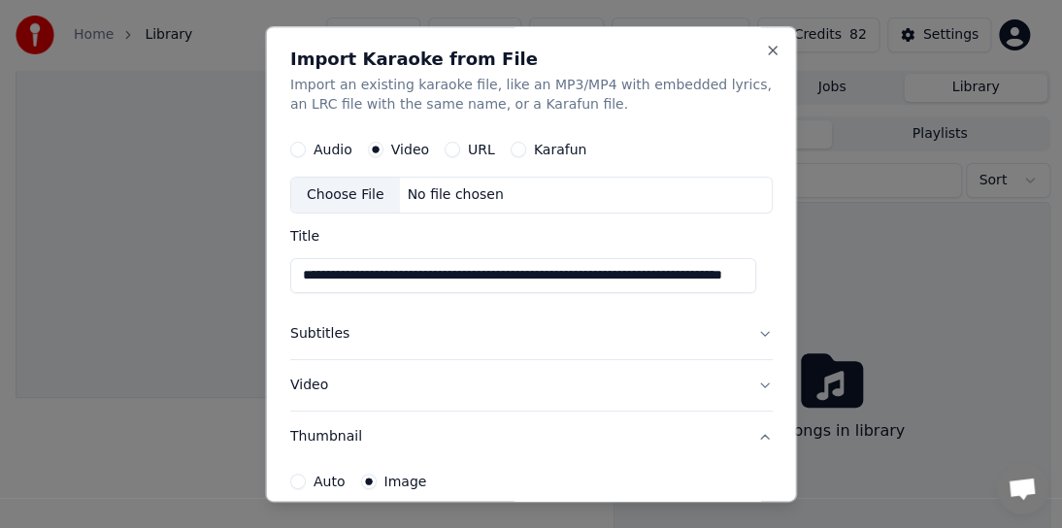
scroll to position [0, 98]
drag, startPoint x: 435, startPoint y: 278, endPoint x: 771, endPoint y: 278, distance: 336.7
click at [771, 278] on div "**********" at bounding box center [531, 263] width 531 height 475
click at [359, 192] on div "Choose File" at bounding box center [345, 195] width 109 height 35
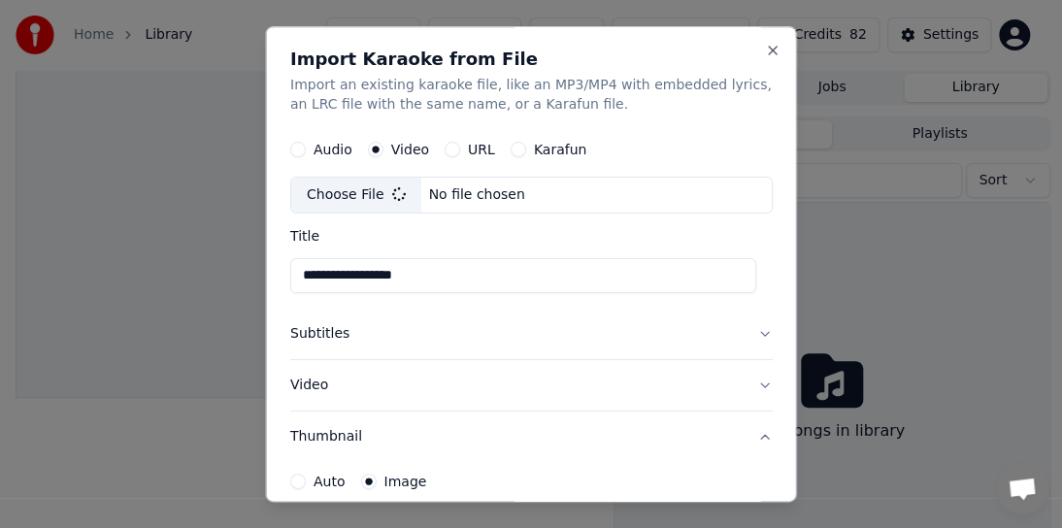
type input "**********"
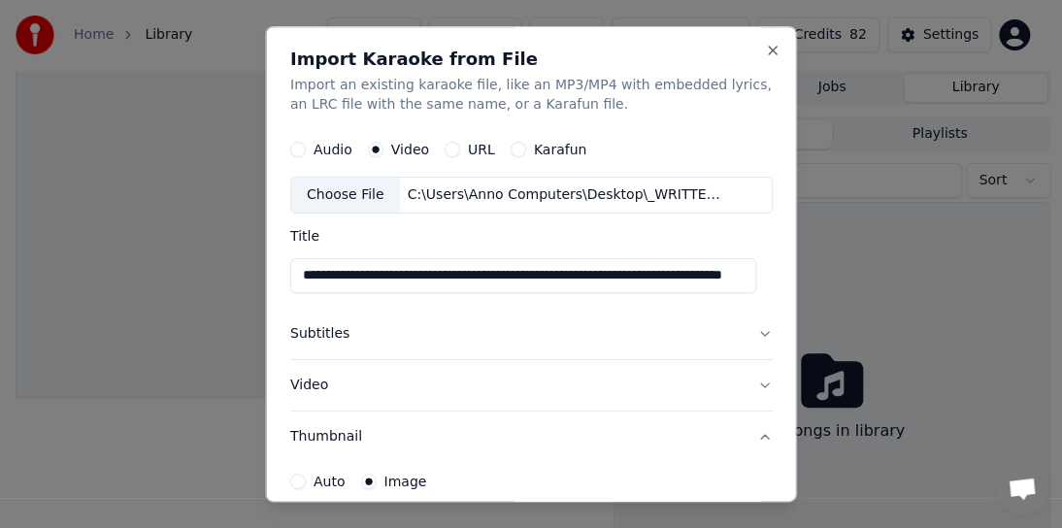
click at [334, 335] on button "Subtitles" at bounding box center [531, 334] width 482 height 50
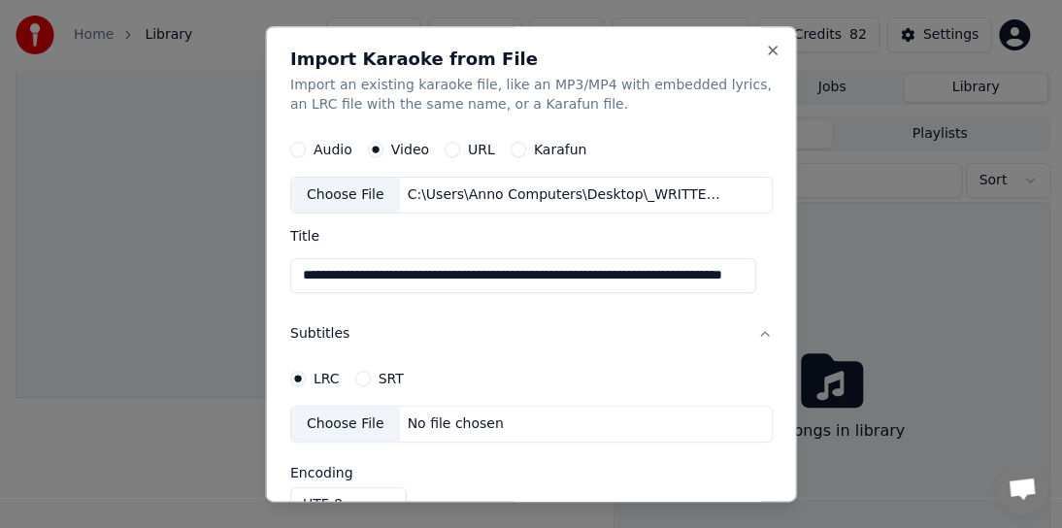
click at [363, 426] on div "Choose File" at bounding box center [345, 424] width 109 height 35
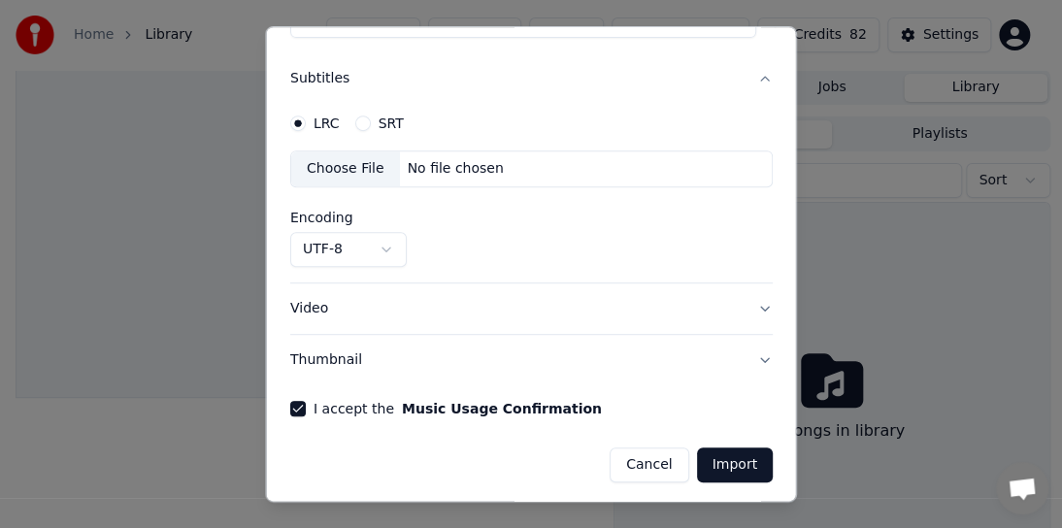
scroll to position [258, 0]
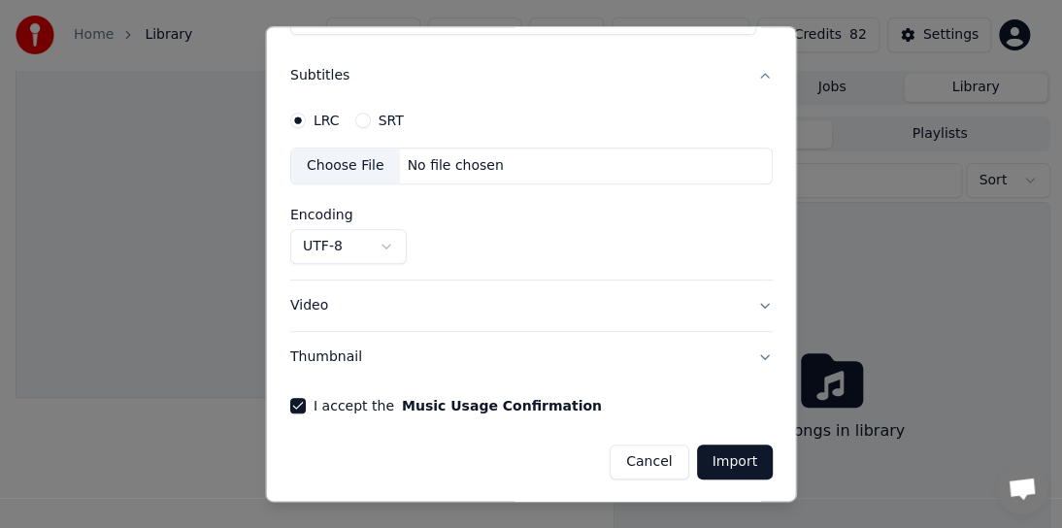
click at [741, 355] on button "Thumbnail" at bounding box center [531, 357] width 482 height 50
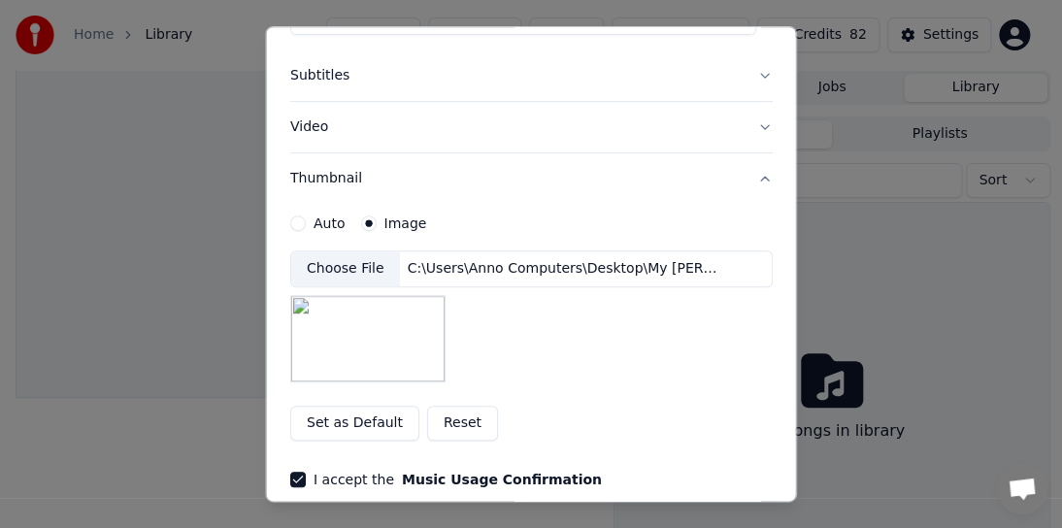
click at [608, 357] on div "Choose File C:\Users\Anno Computers\Desktop\My [PERSON_NAME] Songs\[DEMOGRAPHIC…" at bounding box center [531, 316] width 482 height 132
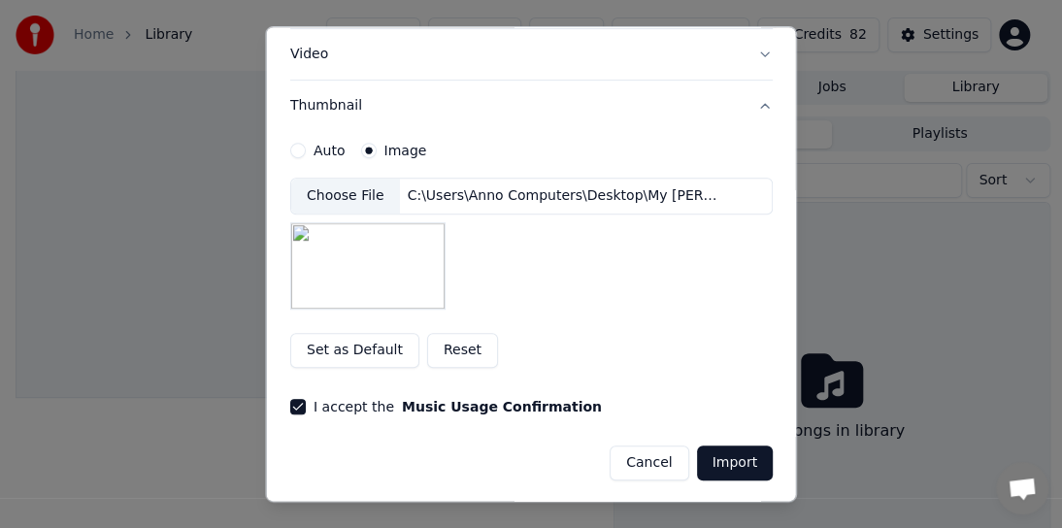
scroll to position [332, 0]
click at [723, 446] on button "Import" at bounding box center [734, 461] width 76 height 35
click at [721, 454] on button "Import" at bounding box center [734, 461] width 76 height 35
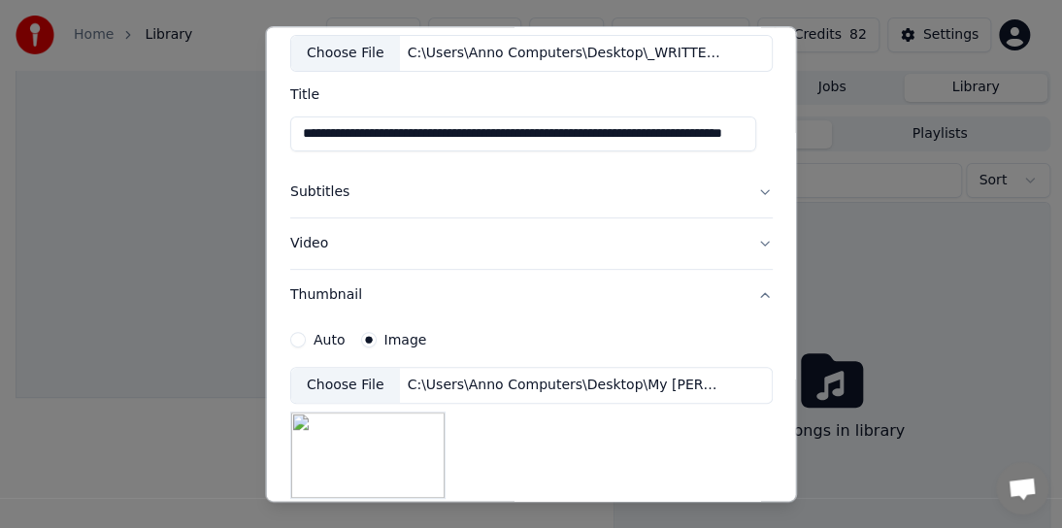
scroll to position [138, 0]
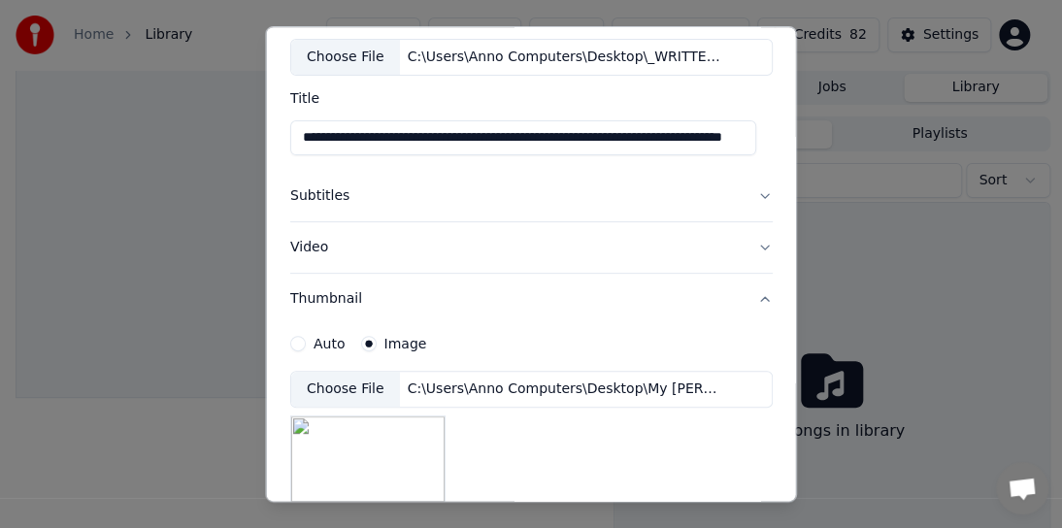
click at [317, 197] on button "Subtitles" at bounding box center [531, 196] width 482 height 50
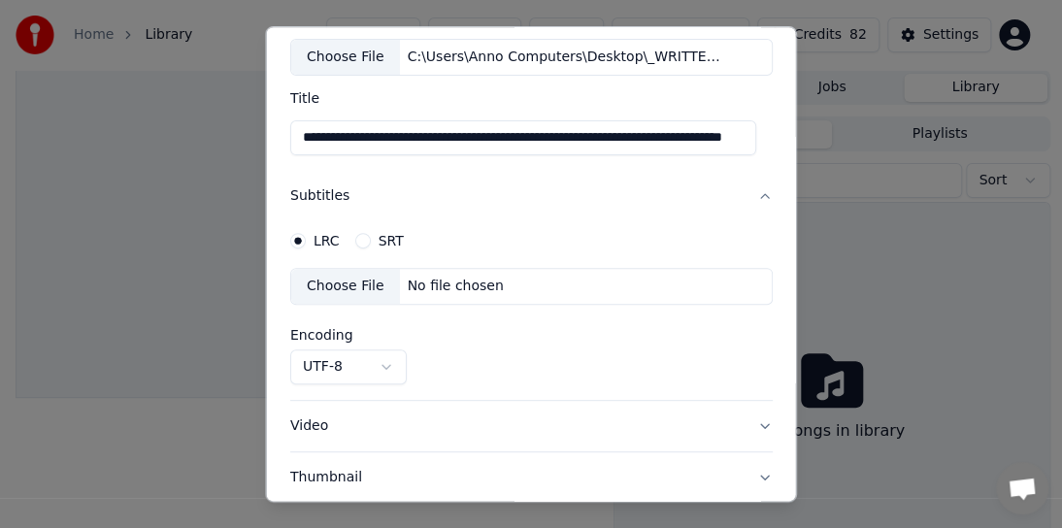
click at [352, 285] on div "Choose File" at bounding box center [345, 286] width 109 height 35
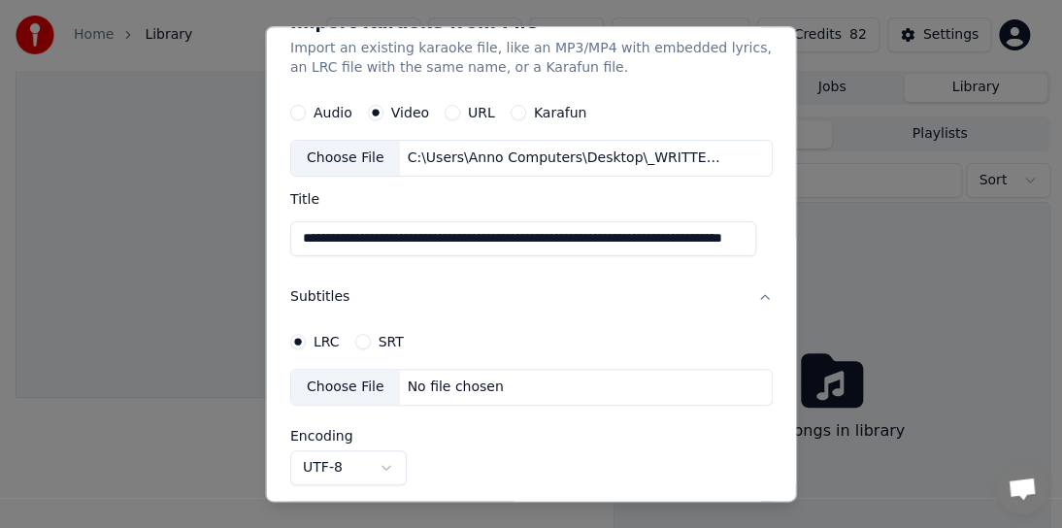
scroll to position [0, 0]
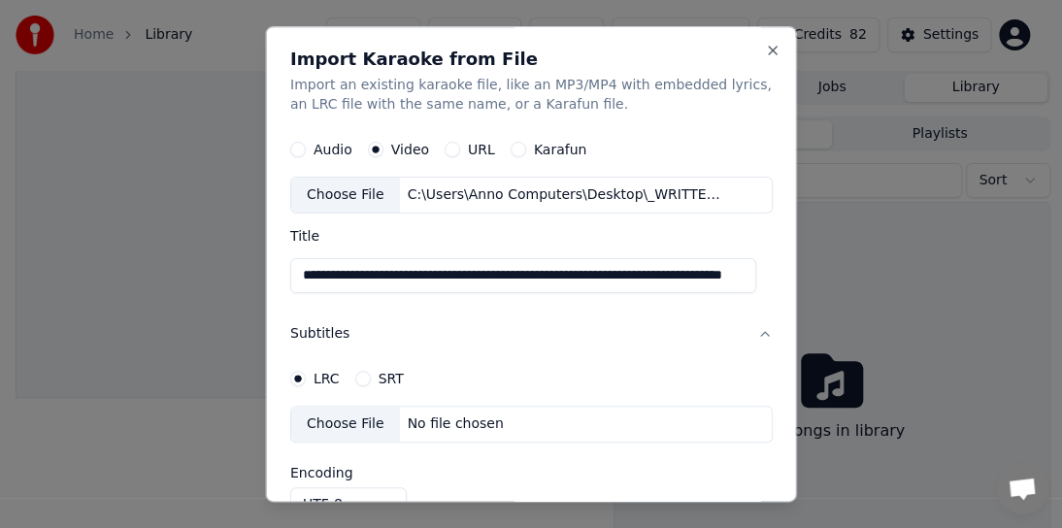
click at [578, 197] on div "C:\Users\Anno Computers\Desktop\_WRITTEN IN BLOOD_ (My True Aussie Life Story, …" at bounding box center [564, 194] width 330 height 19
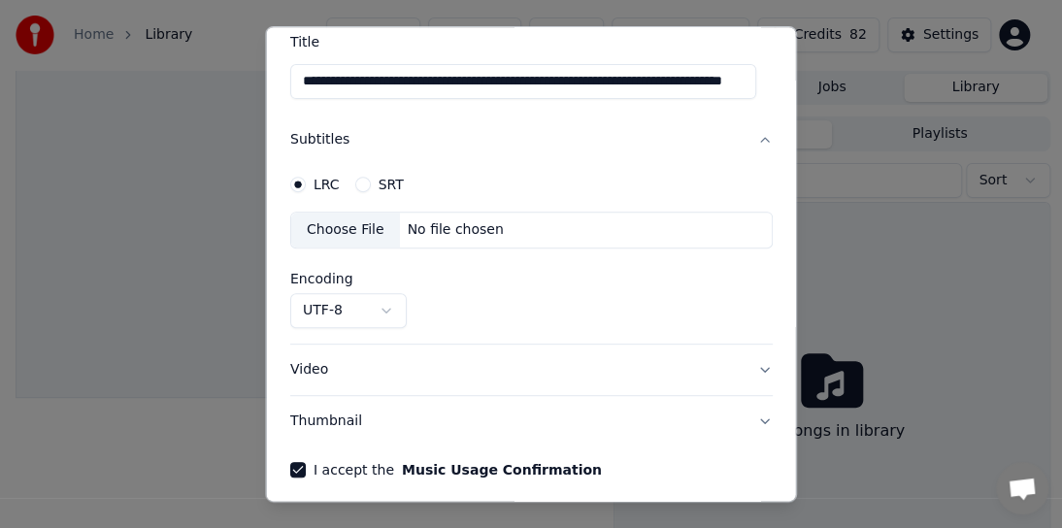
scroll to position [258, 0]
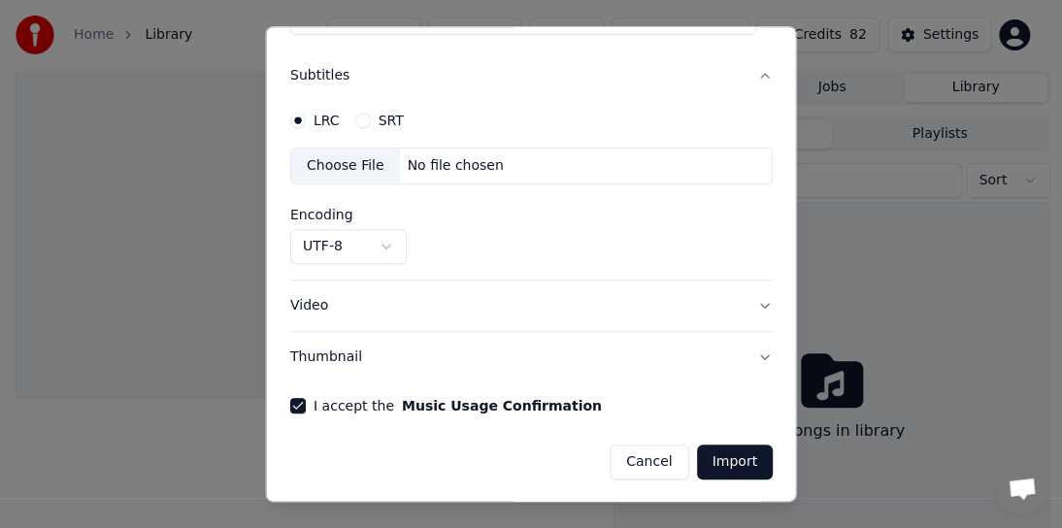
click at [696, 461] on button "Import" at bounding box center [734, 461] width 76 height 35
click at [721, 462] on button "Import" at bounding box center [734, 461] width 76 height 35
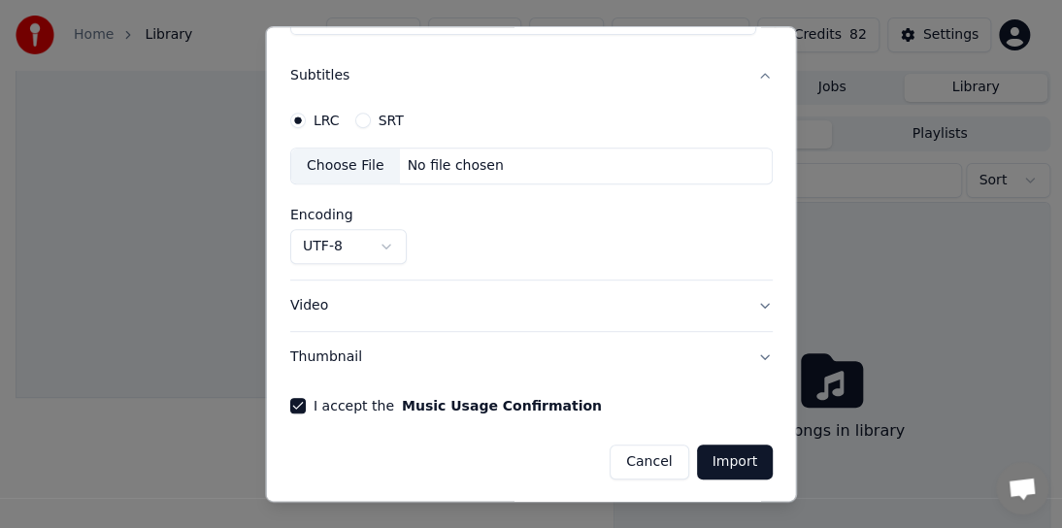
click at [721, 462] on button "Import" at bounding box center [734, 461] width 76 height 35
click at [296, 401] on button "I accept the Music Usage Confirmation" at bounding box center [298, 406] width 16 height 16
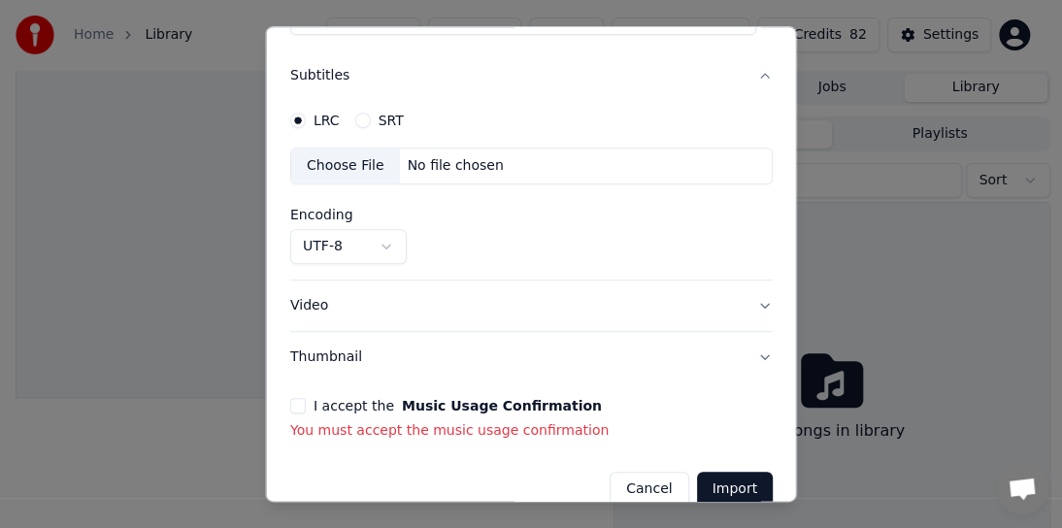
click at [722, 493] on button "Import" at bounding box center [734, 489] width 76 height 35
click at [306, 409] on div "I accept the Music Usage Confirmation" at bounding box center [531, 406] width 482 height 16
click at [290, 406] on button "I accept the Music Usage Confirmation" at bounding box center [298, 406] width 16 height 16
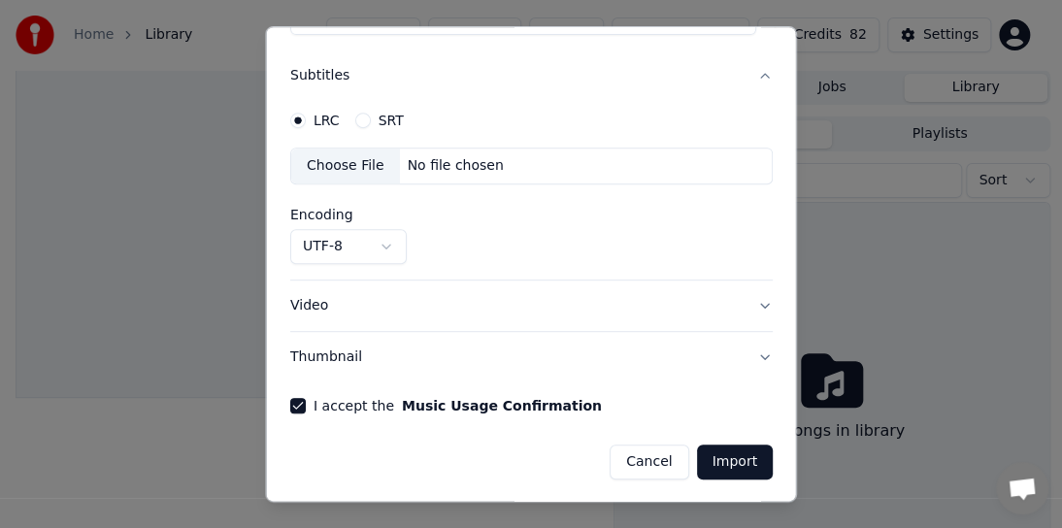
click at [718, 462] on button "Import" at bounding box center [734, 461] width 76 height 35
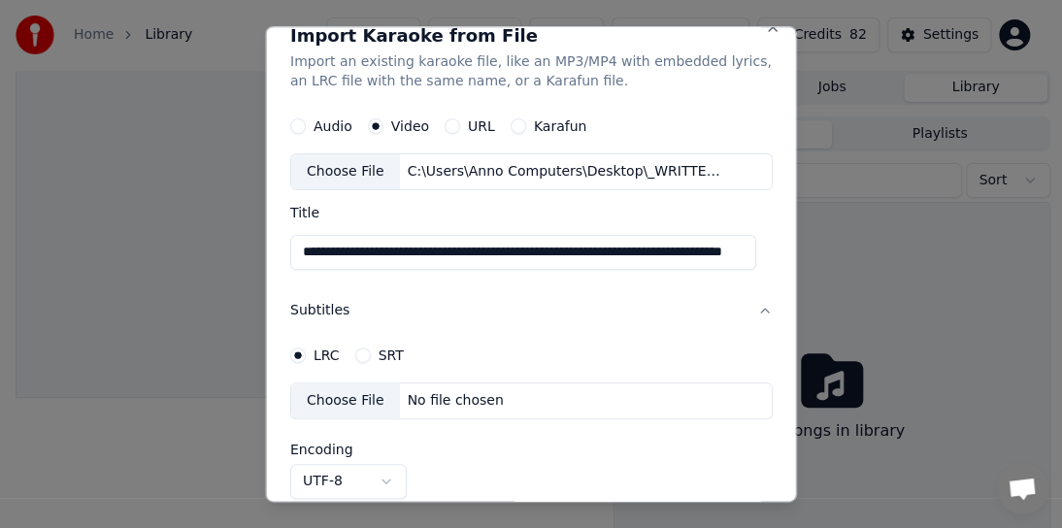
scroll to position [0, 0]
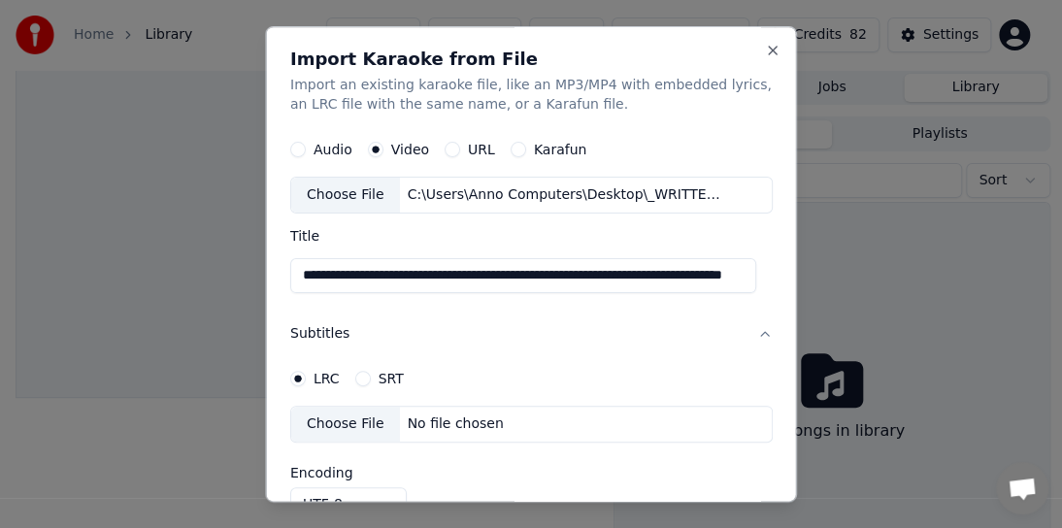
click at [353, 197] on div "Choose File" at bounding box center [345, 195] width 109 height 35
click at [366, 189] on div "Choose File" at bounding box center [345, 195] width 109 height 35
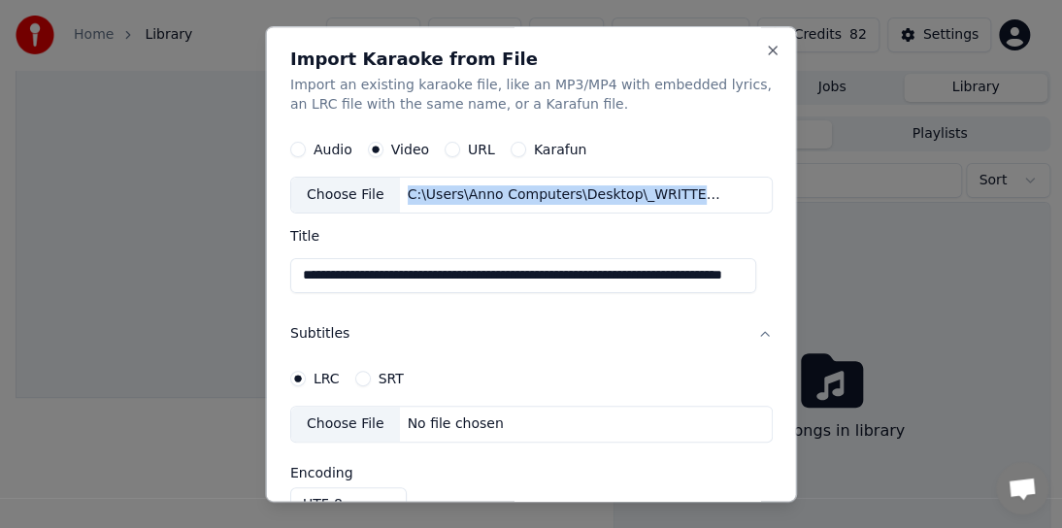
drag, startPoint x: 395, startPoint y: 190, endPoint x: 725, endPoint y: 196, distance: 330.0
click at [725, 196] on div "Choose File C:\Users\Anno Computers\Desktop\_WRITTEN IN BLOOD_ (My True Aussie …" at bounding box center [531, 195] width 482 height 37
click at [399, 194] on div "C:\Users\Anno Computers\Desktop\_WRITTEN IN BLOOD_ (My True Aussie Life Story, …" at bounding box center [564, 194] width 330 height 19
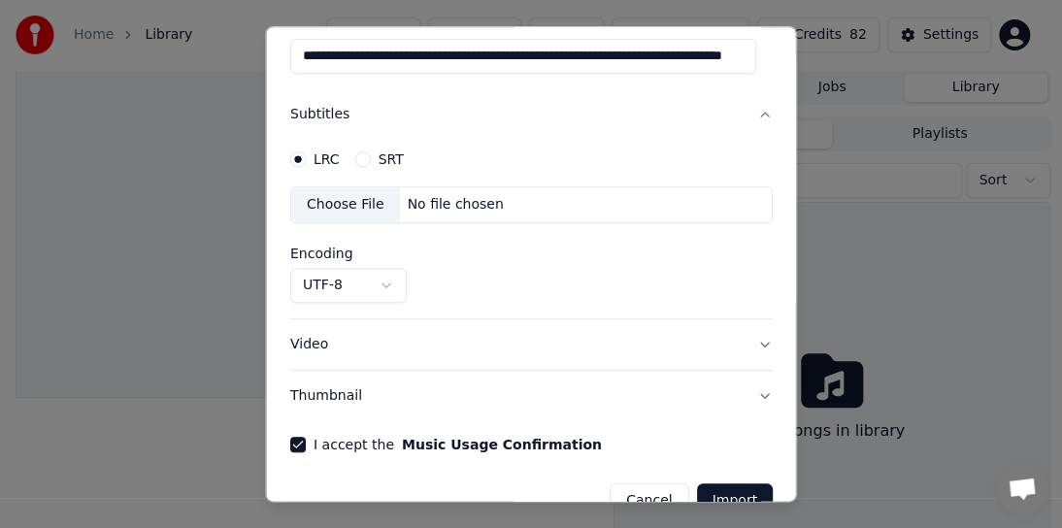
scroll to position [258, 0]
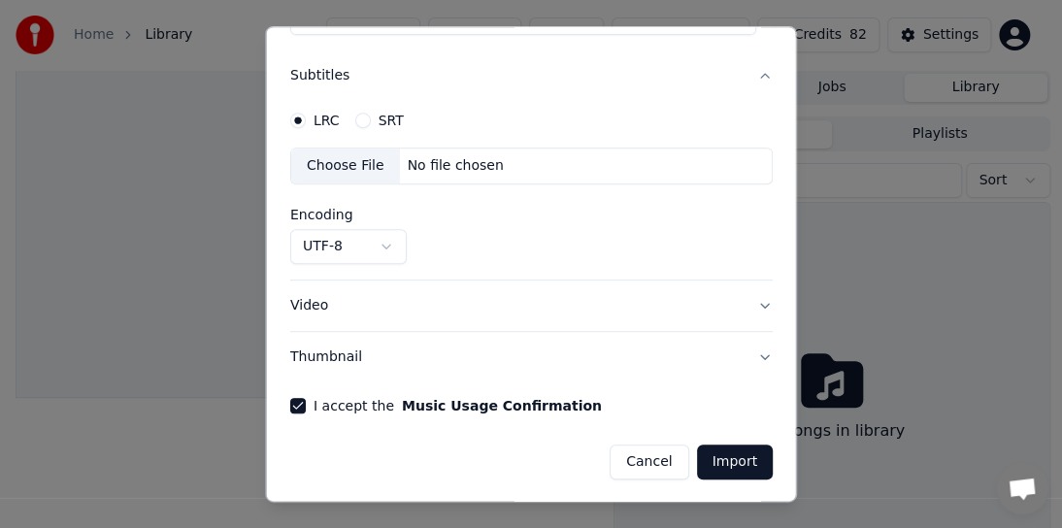
click at [721, 464] on button "Import" at bounding box center [734, 461] width 76 height 35
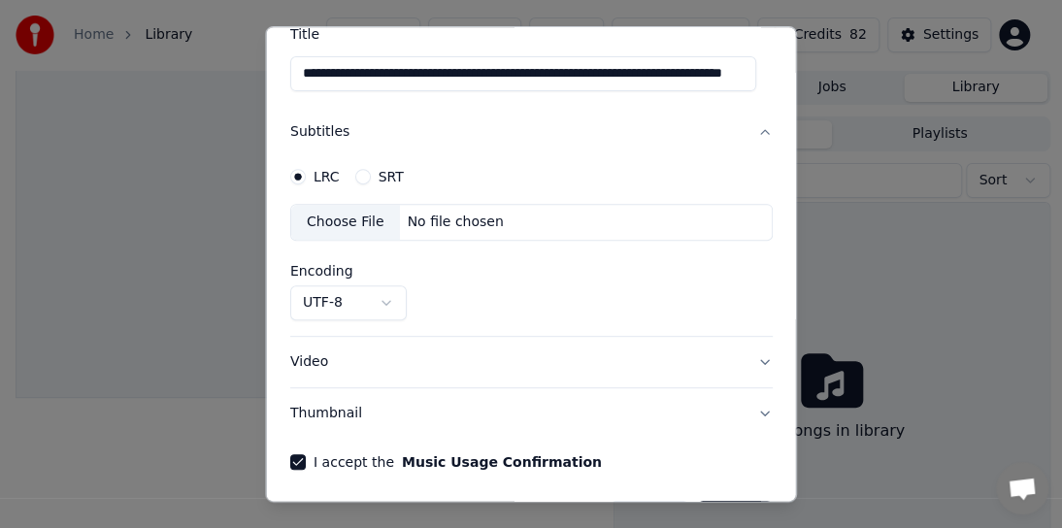
scroll to position [161, 0]
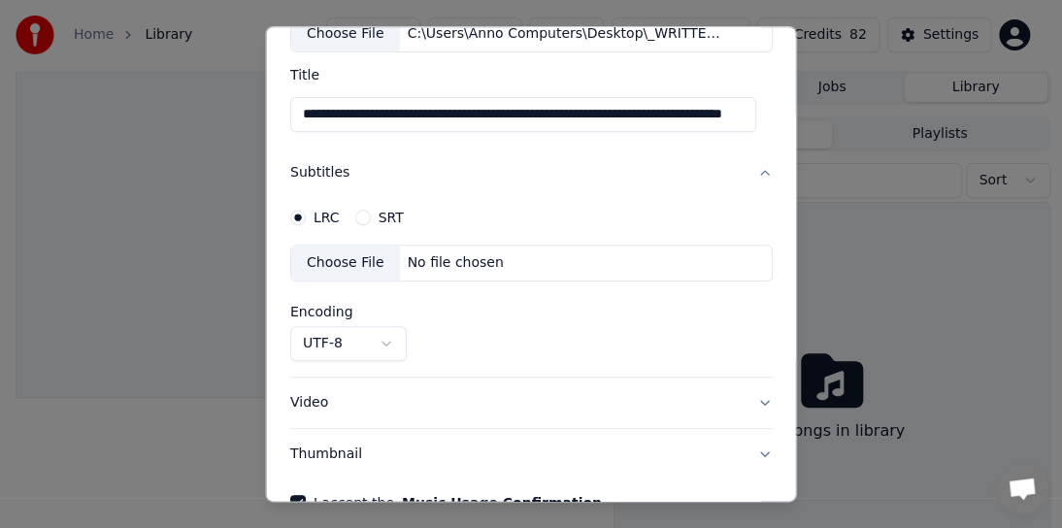
click at [377, 261] on div "Choose File" at bounding box center [345, 262] width 109 height 35
click at [355, 260] on div "Choose File" at bounding box center [345, 262] width 109 height 35
click at [690, 34] on div "C:\Users\Anno Computers\Desktop\_WRITTEN IN BLOOD_ (My True Aussie Life Story, …" at bounding box center [564, 33] width 330 height 19
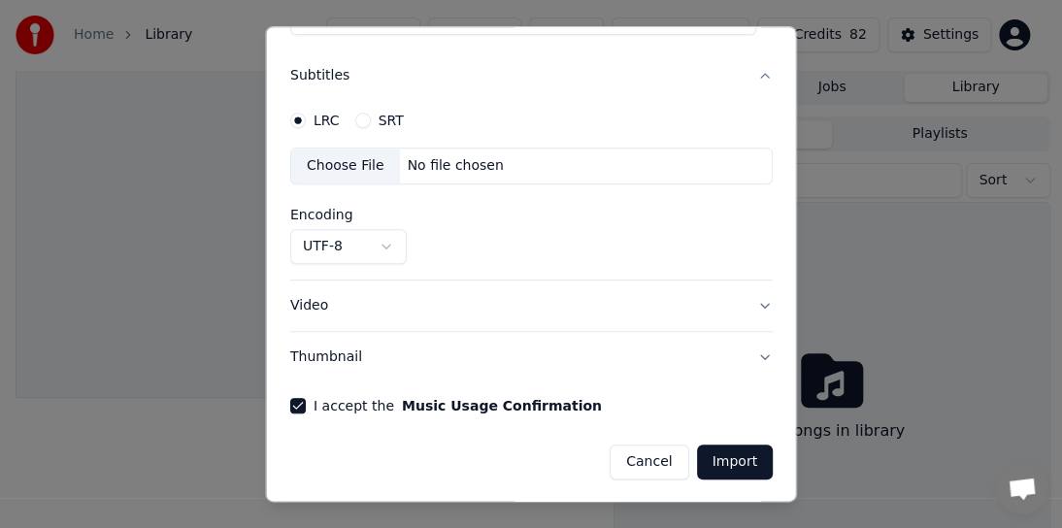
click at [335, 352] on button "Thumbnail" at bounding box center [531, 357] width 482 height 50
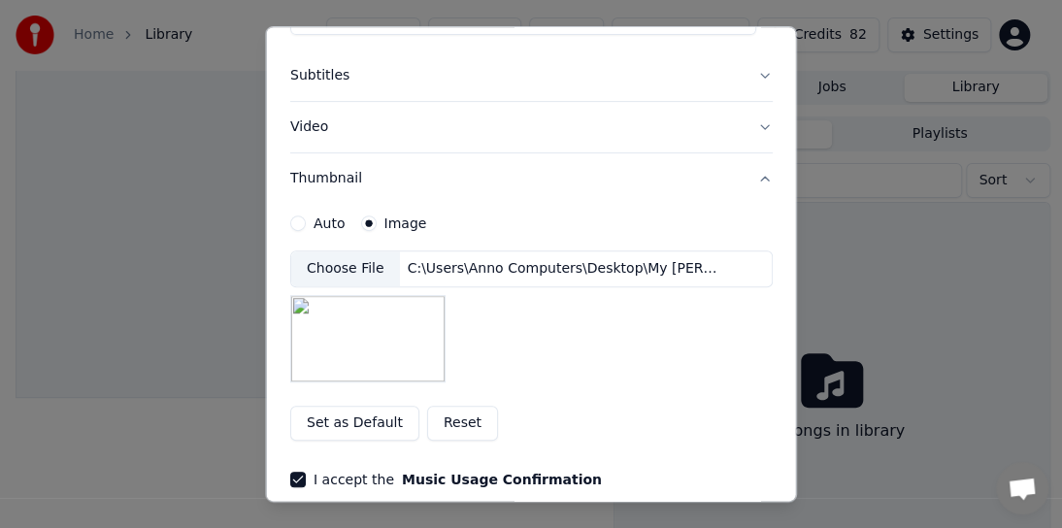
click at [342, 346] on img at bounding box center [367, 338] width 155 height 87
click at [326, 131] on button "Video" at bounding box center [531, 127] width 482 height 50
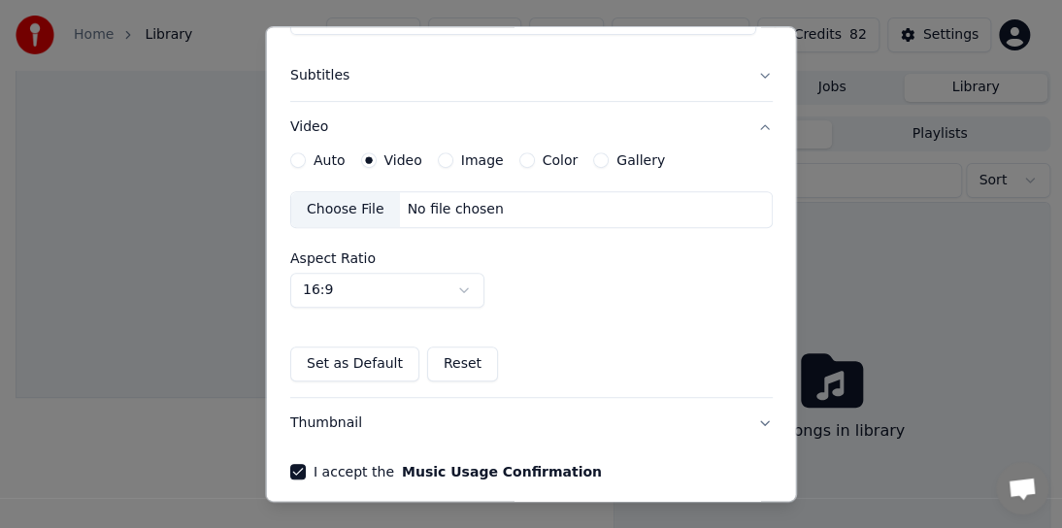
click at [341, 212] on div "Choose File" at bounding box center [345, 209] width 109 height 35
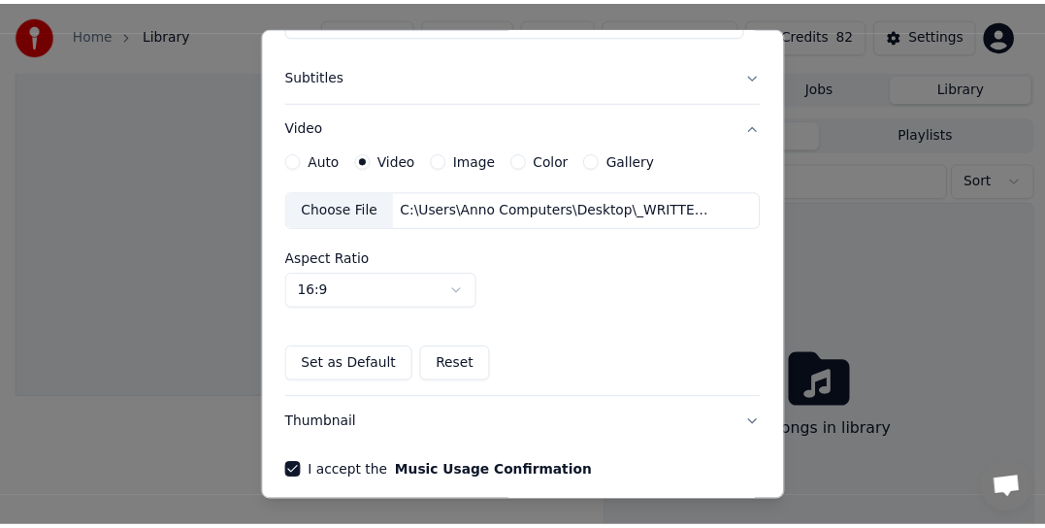
scroll to position [324, 0]
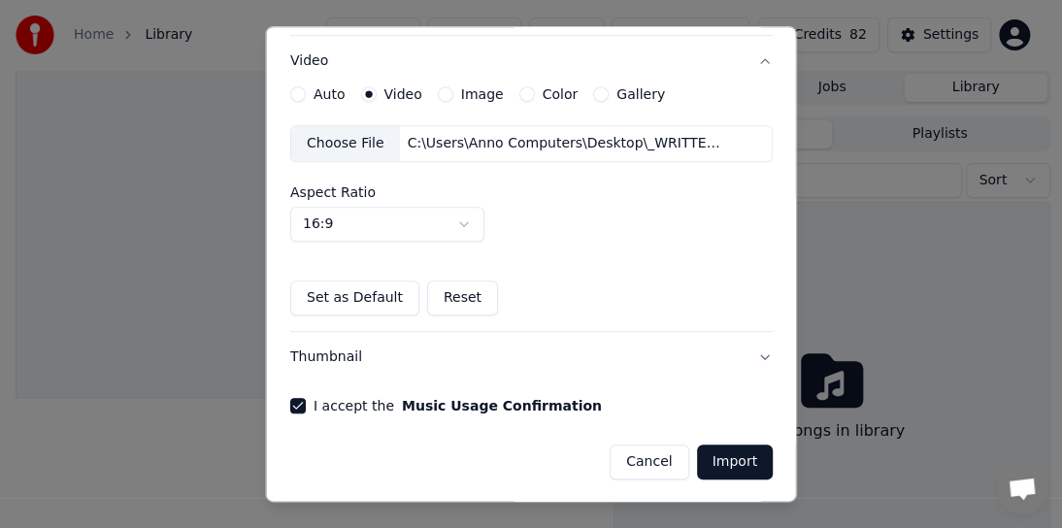
click at [712, 458] on button "Import" at bounding box center [734, 461] width 76 height 35
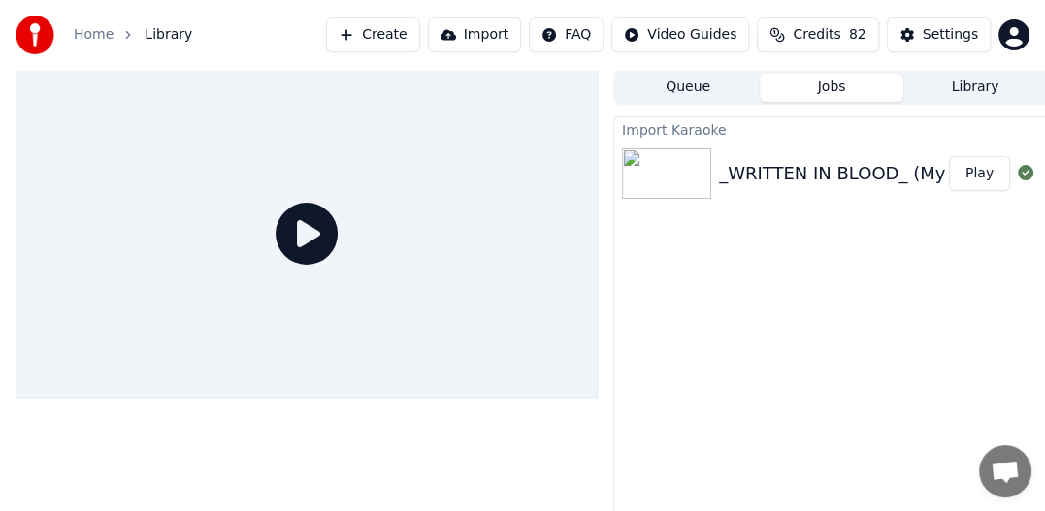
click at [306, 241] on icon at bounding box center [307, 234] width 62 height 62
click at [675, 179] on img at bounding box center [666, 173] width 89 height 50
click at [664, 128] on div "Import Karaoke" at bounding box center [831, 128] width 435 height 23
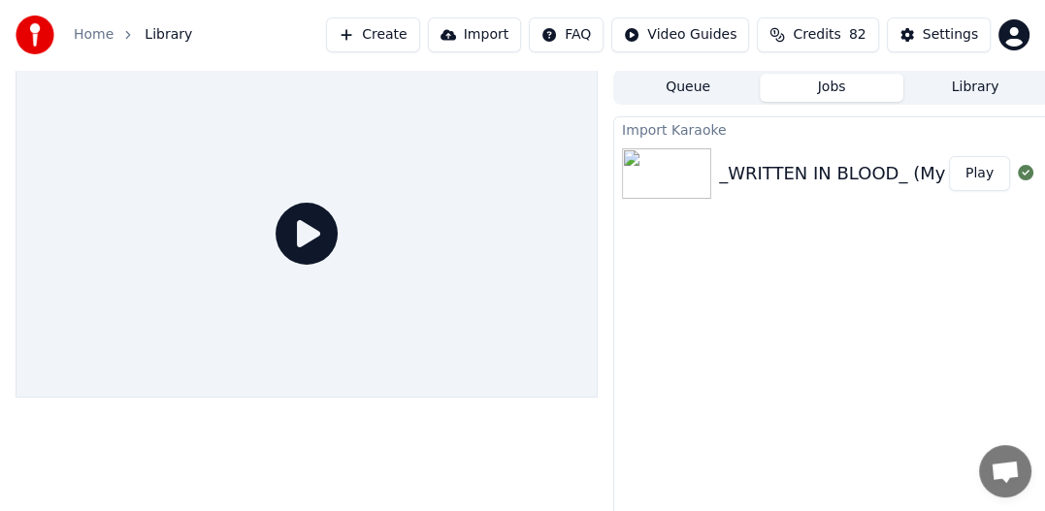
click at [298, 223] on icon at bounding box center [307, 234] width 62 height 62
click at [302, 229] on icon at bounding box center [307, 234] width 62 height 62
click at [306, 231] on icon at bounding box center [307, 234] width 62 height 62
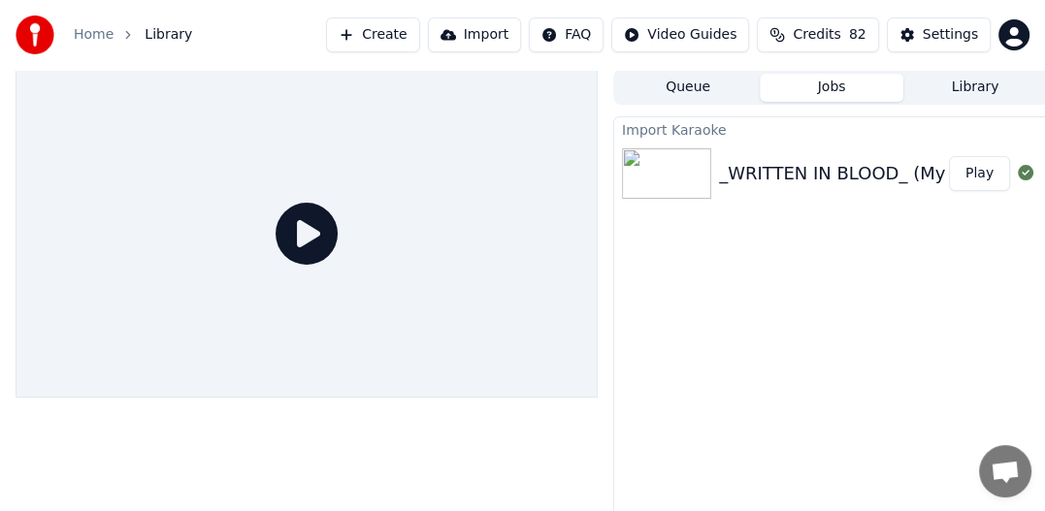
click at [307, 233] on icon at bounding box center [307, 234] width 62 height 62
click at [308, 236] on icon at bounding box center [307, 234] width 62 height 62
click at [652, 183] on img at bounding box center [666, 173] width 89 height 50
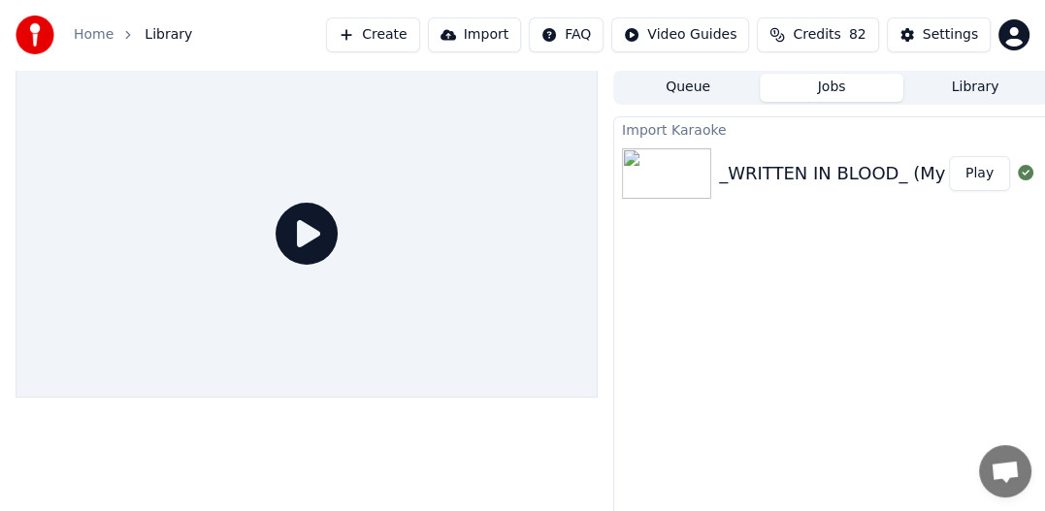
click at [1026, 170] on icon at bounding box center [1026, 173] width 16 height 16
click at [89, 41] on link "Home" at bounding box center [94, 34] width 40 height 19
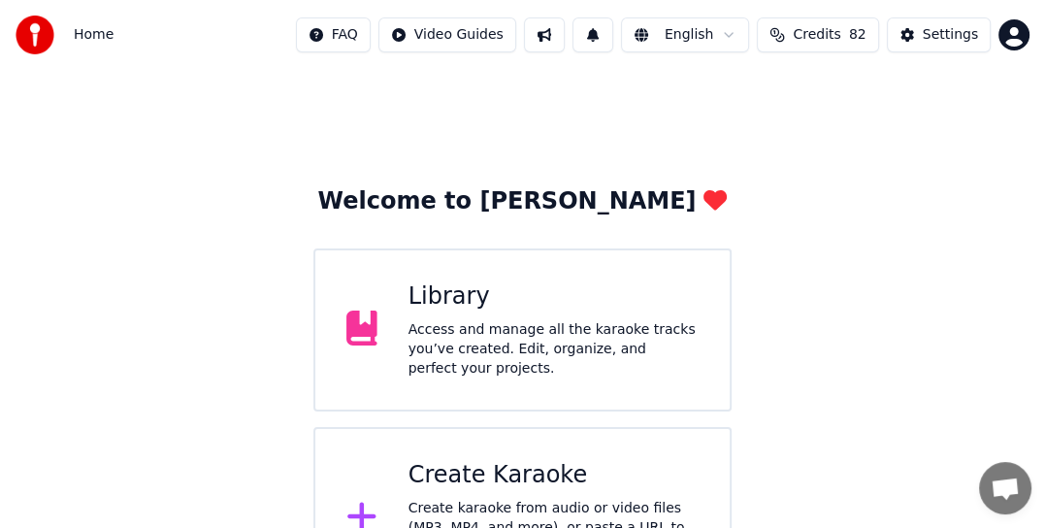
click at [501, 326] on div "Access and manage all the karaoke tracks you’ve created. Edit, organize, and pe…" at bounding box center [553, 349] width 290 height 58
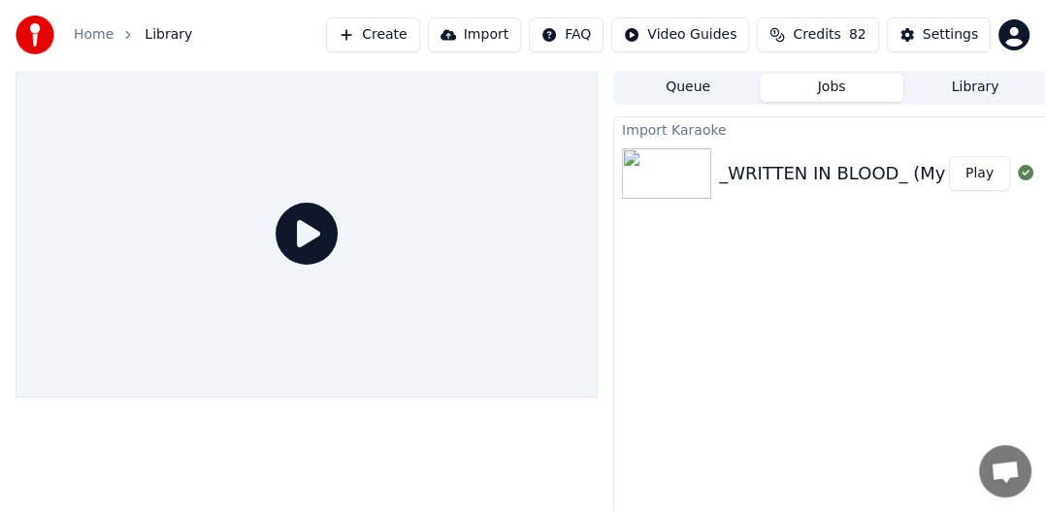
click at [968, 83] on button "Library" at bounding box center [975, 88] width 144 height 28
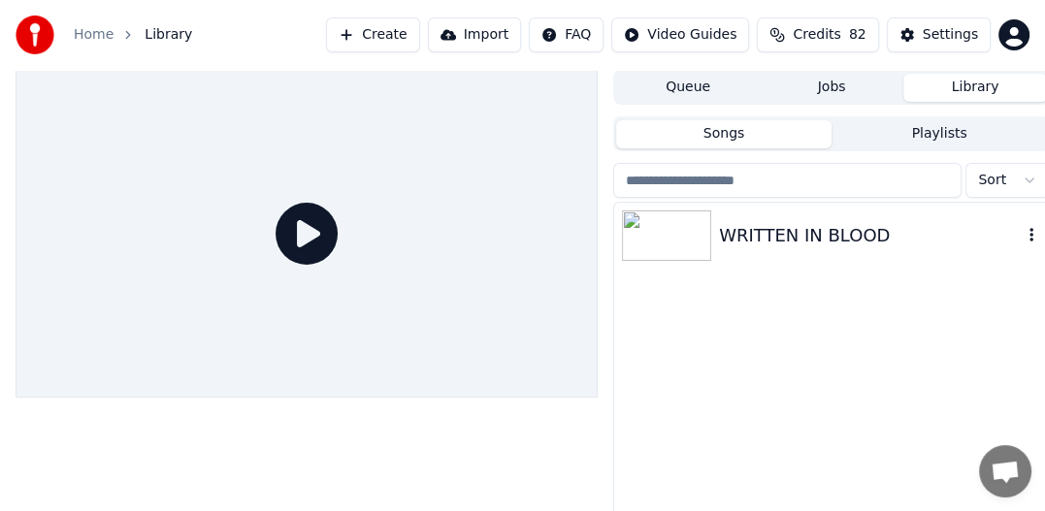
click at [750, 234] on div "WRITTEN IN BLOOD" at bounding box center [870, 235] width 303 height 27
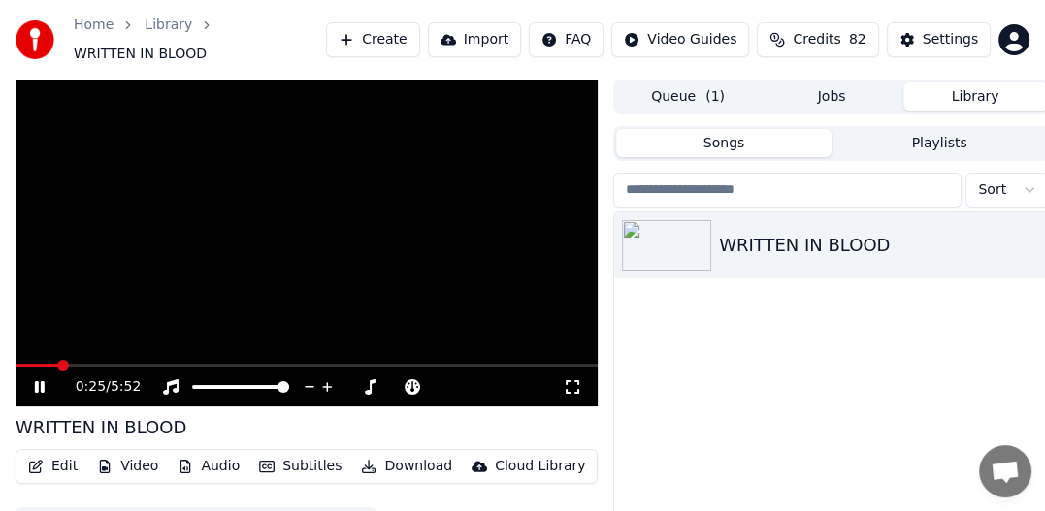
click at [304, 453] on button "Subtitles" at bounding box center [300, 466] width 98 height 27
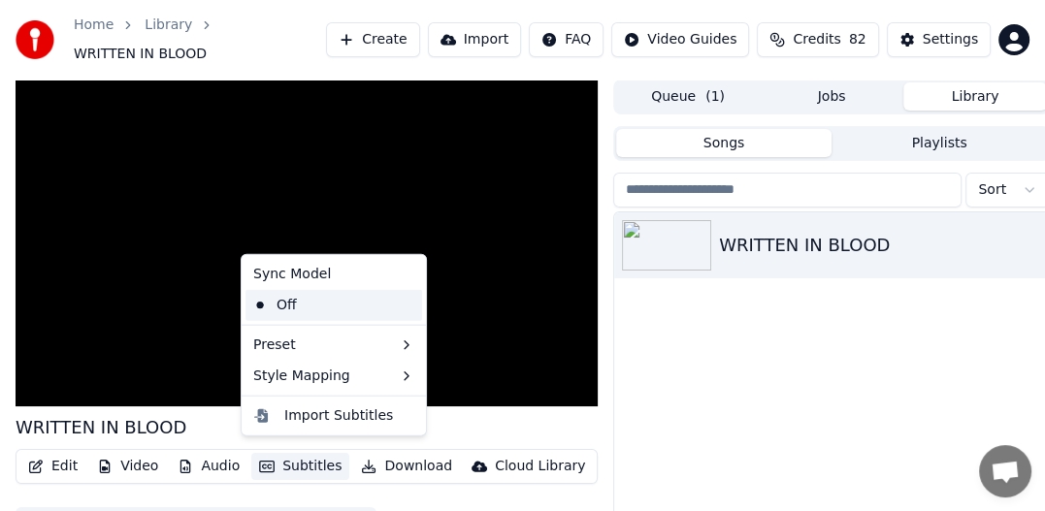
click at [295, 300] on div "Off" at bounding box center [333, 305] width 177 height 31
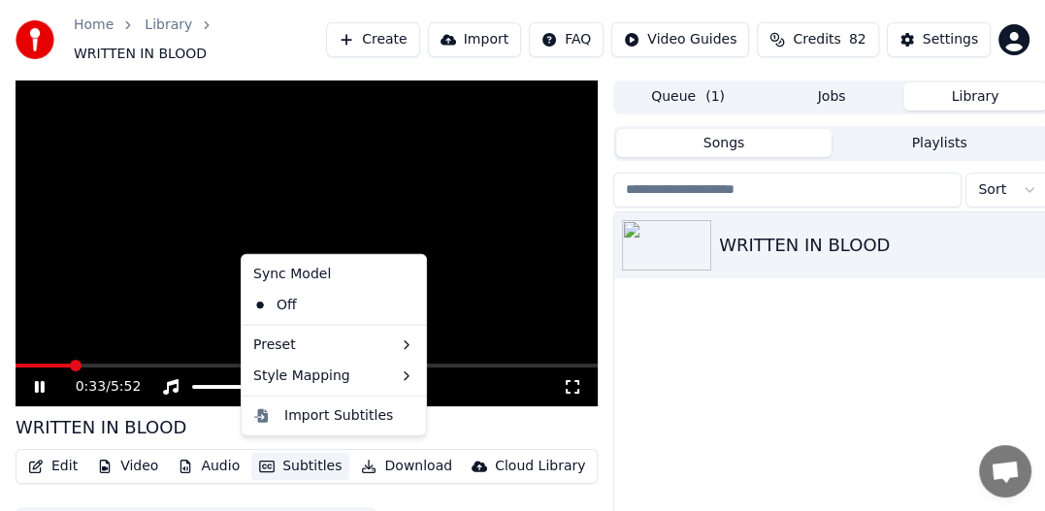
click at [295, 458] on button "Subtitles" at bounding box center [300, 466] width 98 height 27
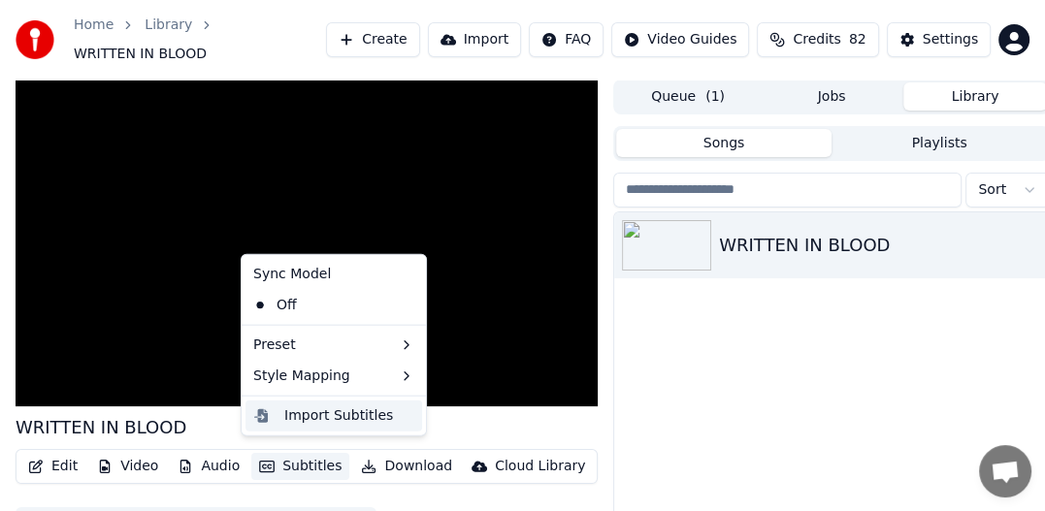
click at [308, 422] on div "Import Subtitles" at bounding box center [338, 416] width 109 height 19
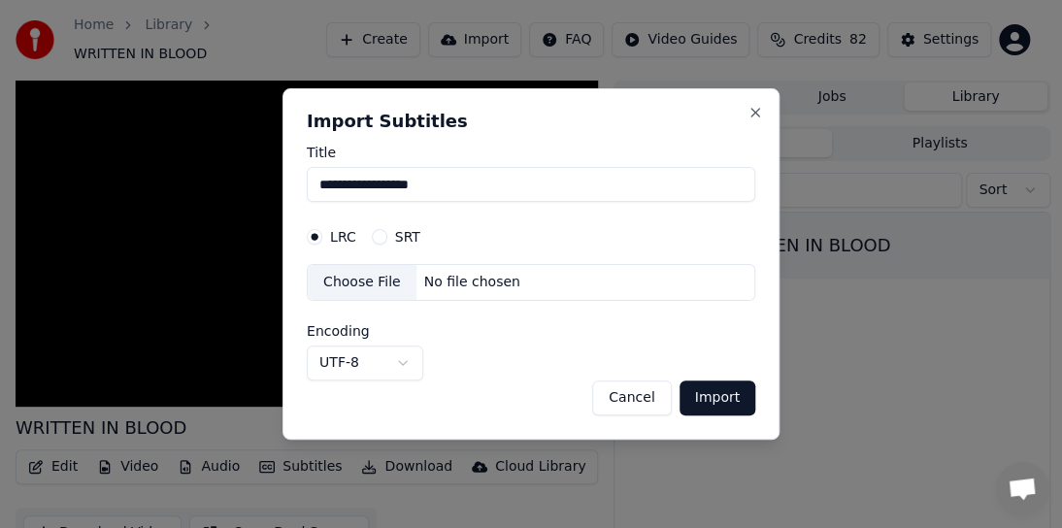
click at [730, 393] on button "Import" at bounding box center [717, 397] width 76 height 35
click at [377, 186] on input "**********" at bounding box center [531, 184] width 448 height 35
click at [458, 187] on input "**********" at bounding box center [531, 184] width 448 height 35
click at [338, 233] on label "LRC" at bounding box center [343, 237] width 26 height 14
click at [322, 233] on button "LRC" at bounding box center [315, 237] width 16 height 16
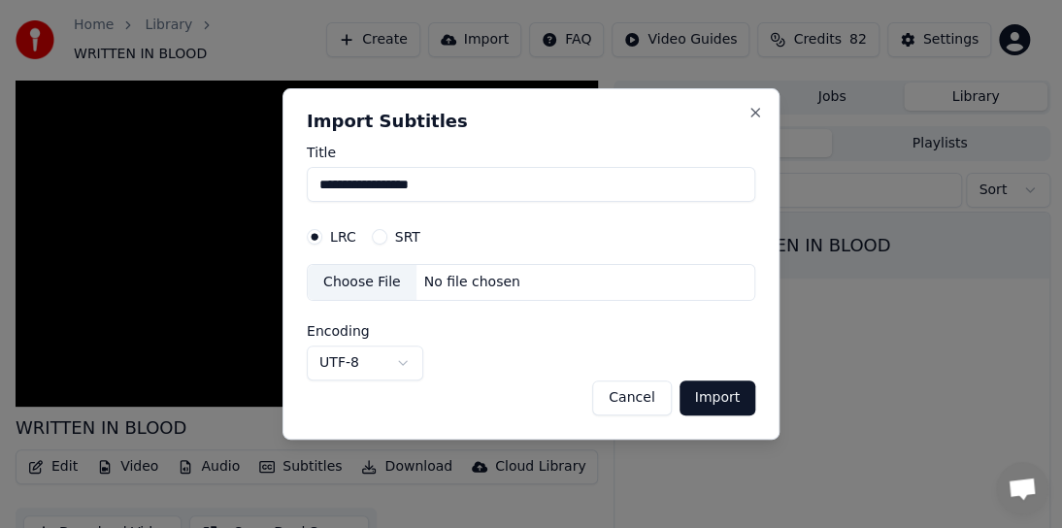
click at [407, 237] on label "SRT" at bounding box center [407, 237] width 25 height 14
click at [387, 237] on button "SRT" at bounding box center [380, 237] width 16 height 16
click at [358, 281] on div "Choose File" at bounding box center [362, 282] width 109 height 35
click at [484, 287] on div "No file chosen" at bounding box center [494, 282] width 112 height 19
click at [350, 279] on div "Choose File" at bounding box center [373, 282] width 130 height 35
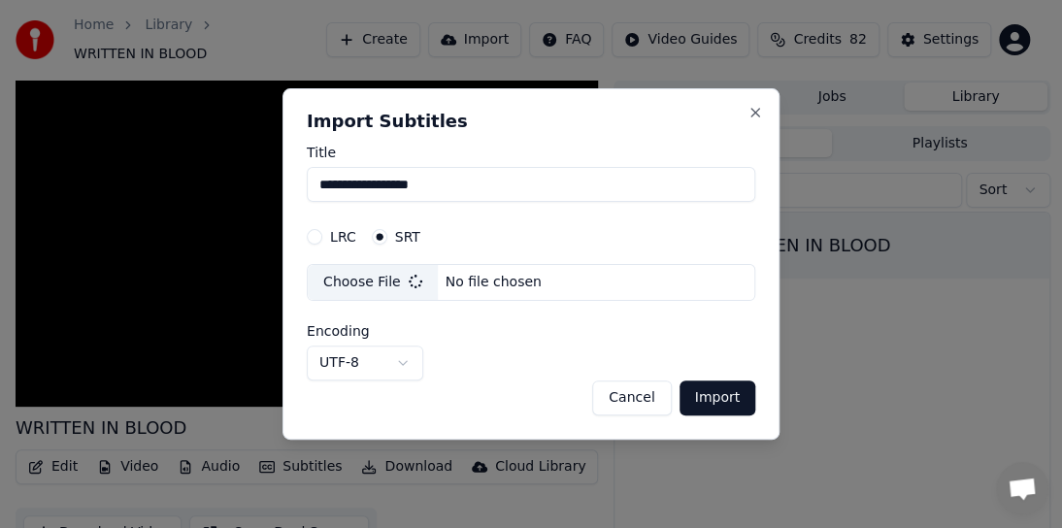
click at [700, 396] on button "Import" at bounding box center [717, 397] width 76 height 35
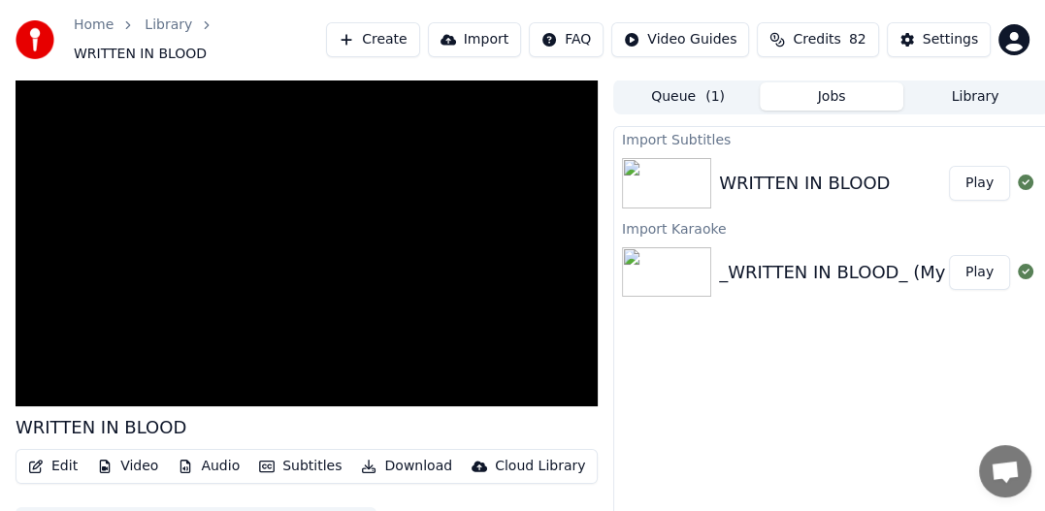
click at [702, 276] on img at bounding box center [666, 272] width 89 height 50
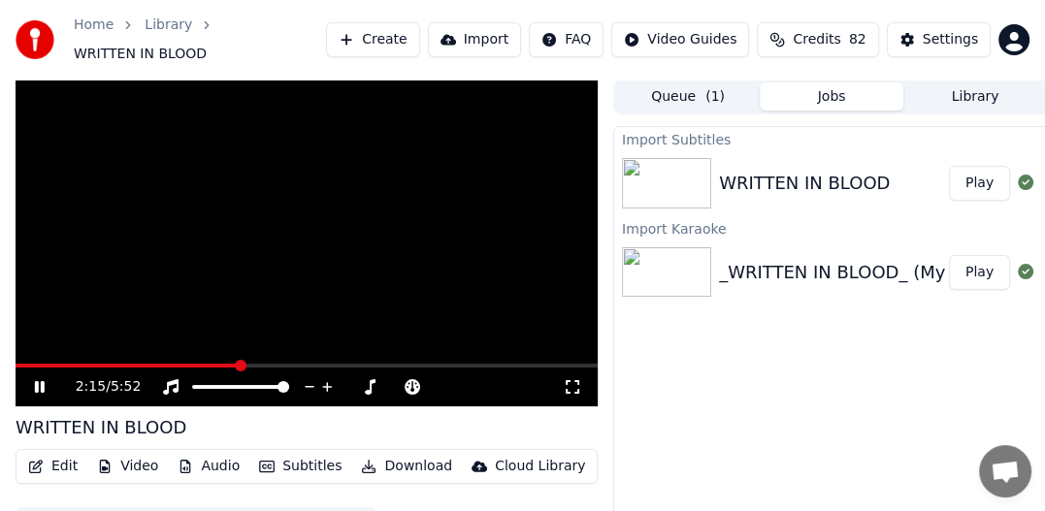
click at [49, 456] on button "Edit" at bounding box center [52, 466] width 65 height 27
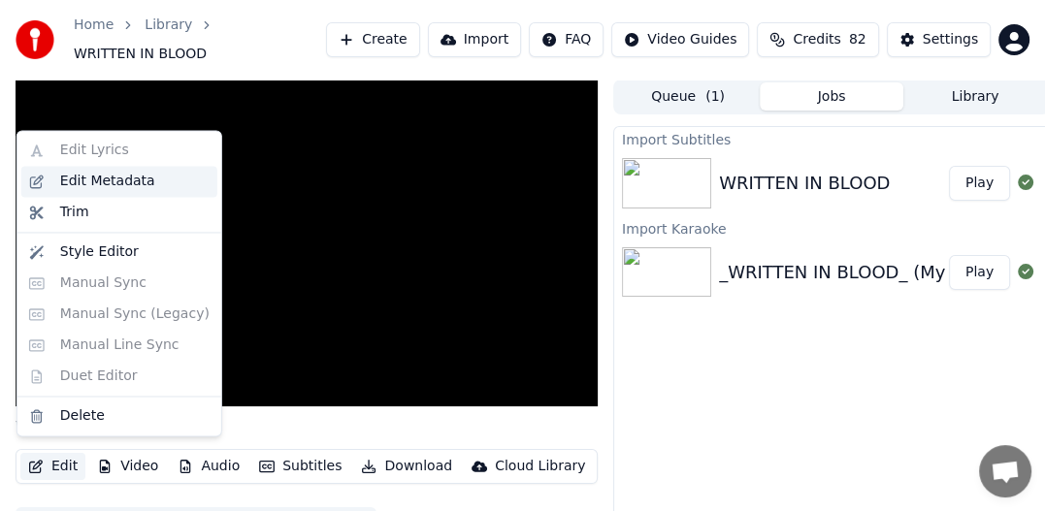
click at [100, 188] on div "Edit Metadata" at bounding box center [107, 181] width 95 height 19
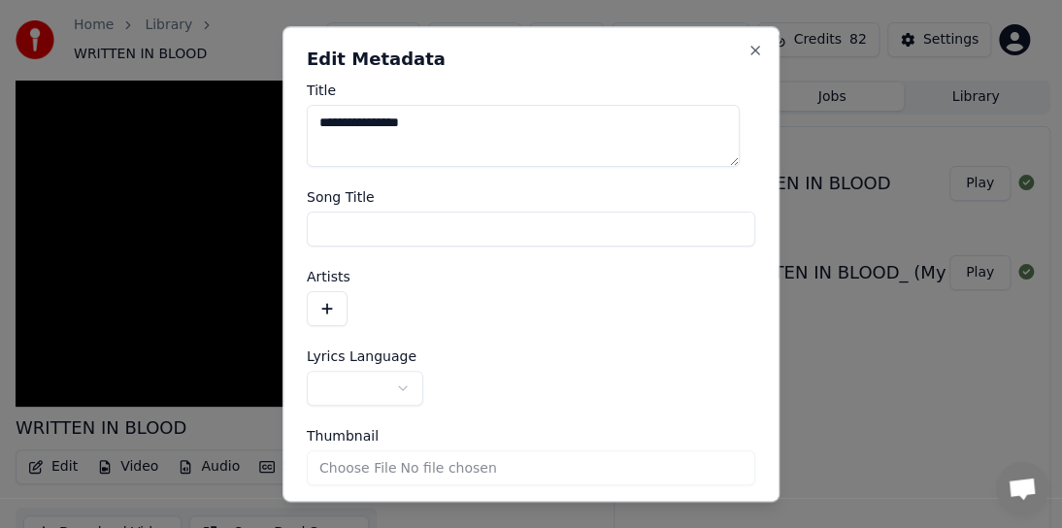
click at [350, 208] on div "Song Title" at bounding box center [531, 218] width 448 height 56
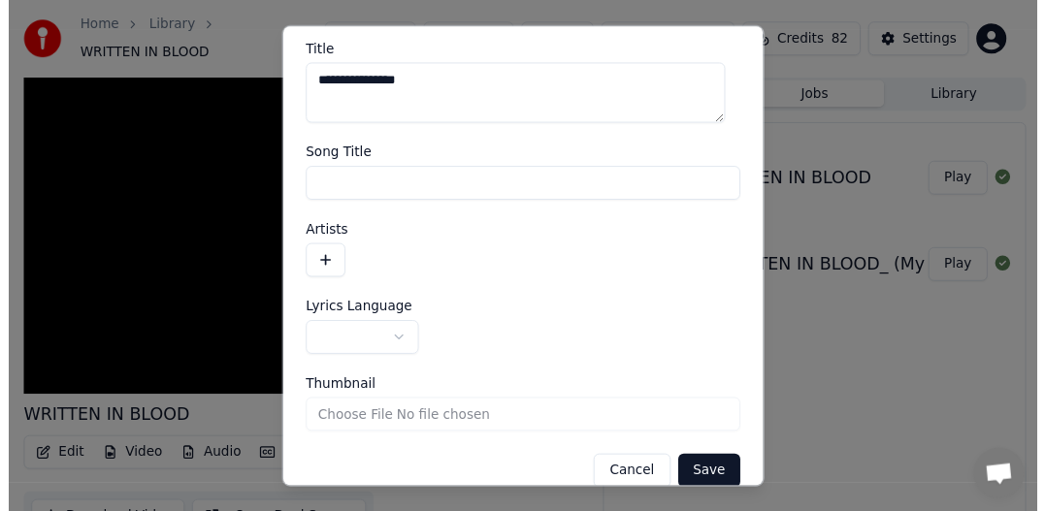
scroll to position [66, 0]
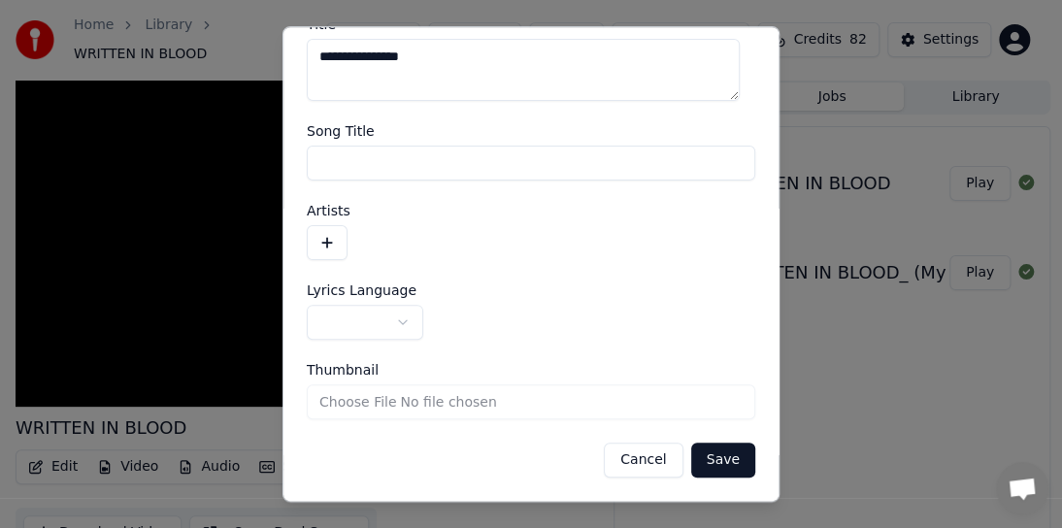
click at [633, 463] on button "Cancel" at bounding box center [643, 459] width 79 height 35
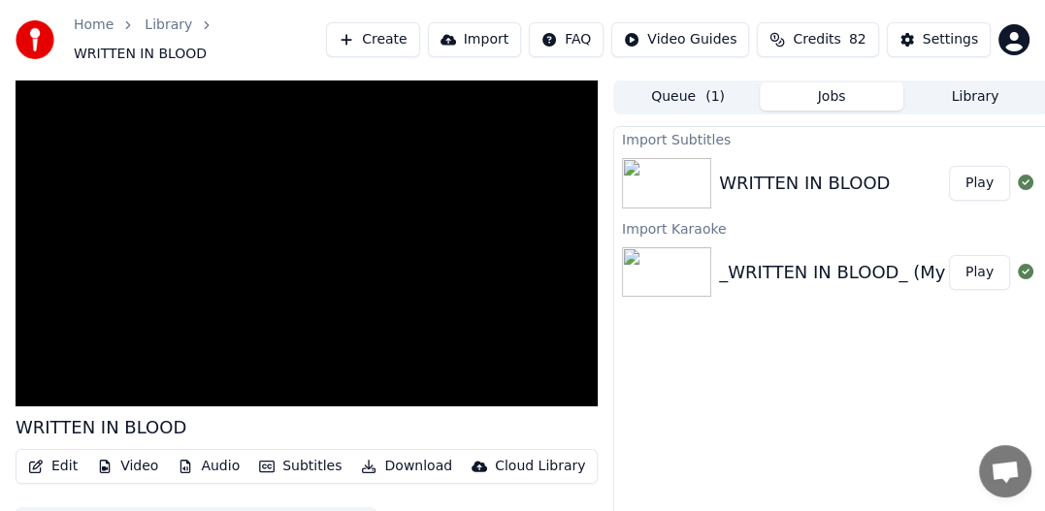
click at [779, 175] on div "WRITTEN IN BLOOD" at bounding box center [804, 183] width 171 height 27
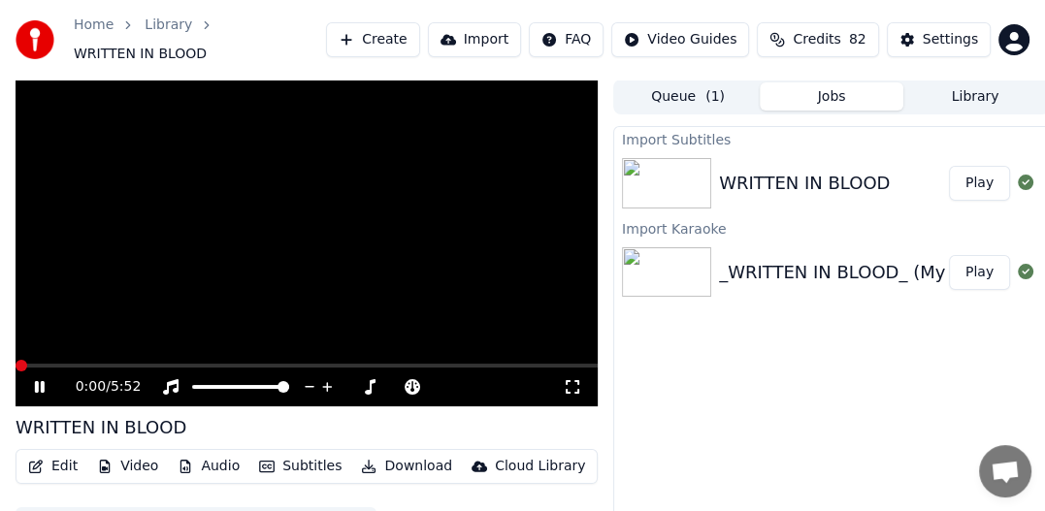
click at [16, 372] on span at bounding box center [22, 366] width 12 height 12
click at [42, 381] on icon at bounding box center [40, 387] width 10 height 12
click at [173, 380] on icon at bounding box center [171, 387] width 16 height 16
click at [37, 380] on icon at bounding box center [40, 387] width 12 height 14
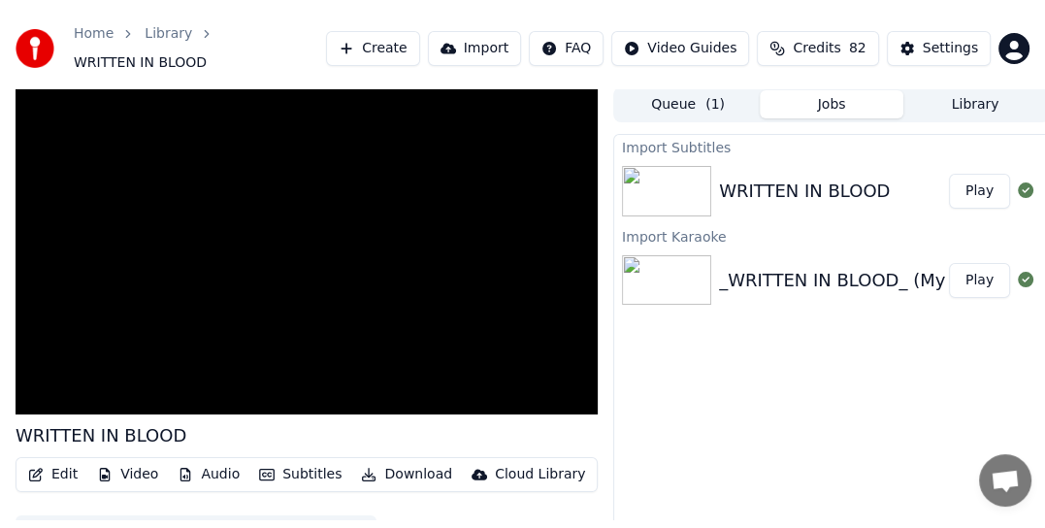
scroll to position [0, 0]
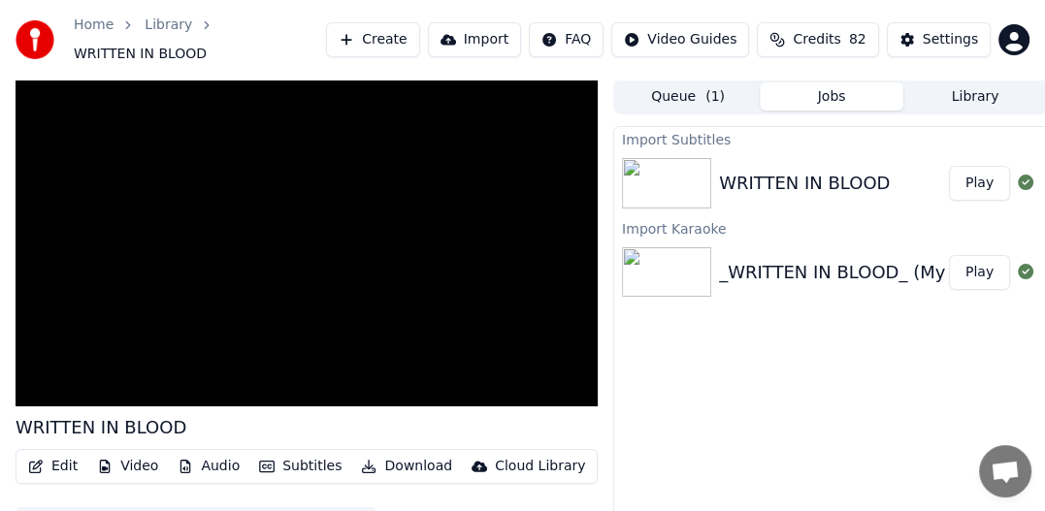
click at [295, 459] on button "Subtitles" at bounding box center [300, 466] width 98 height 27
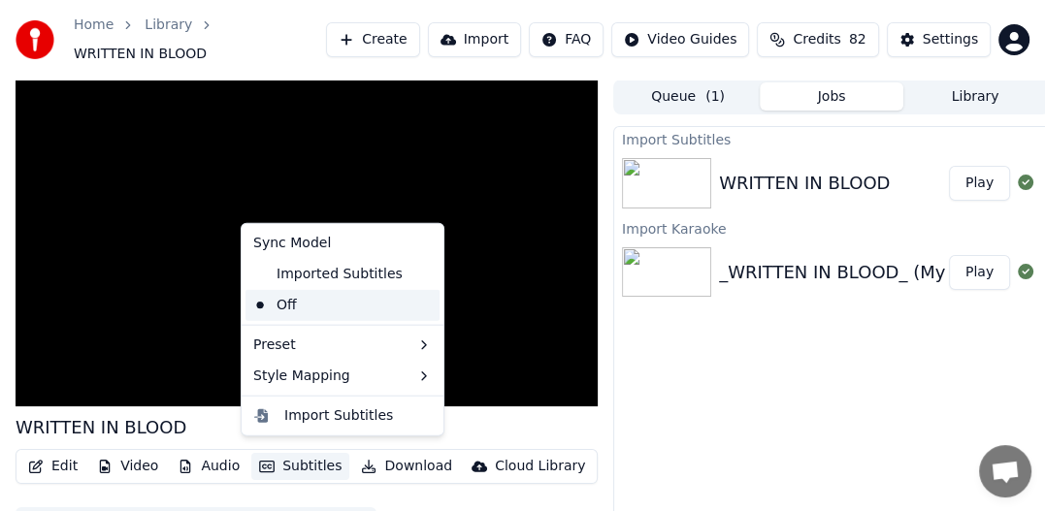
click at [282, 303] on div "Off" at bounding box center [342, 305] width 194 height 31
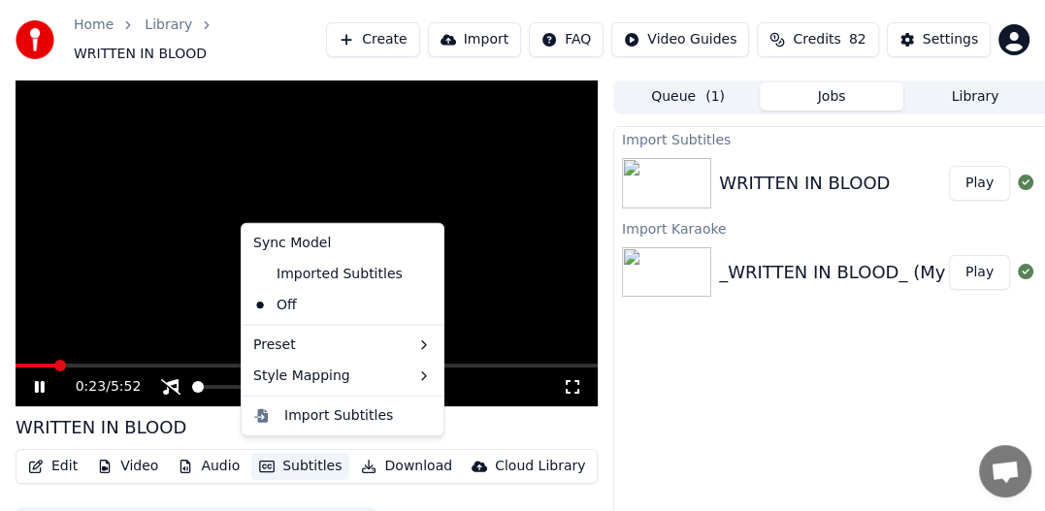
click at [260, 460] on icon "button" at bounding box center [267, 467] width 16 height 14
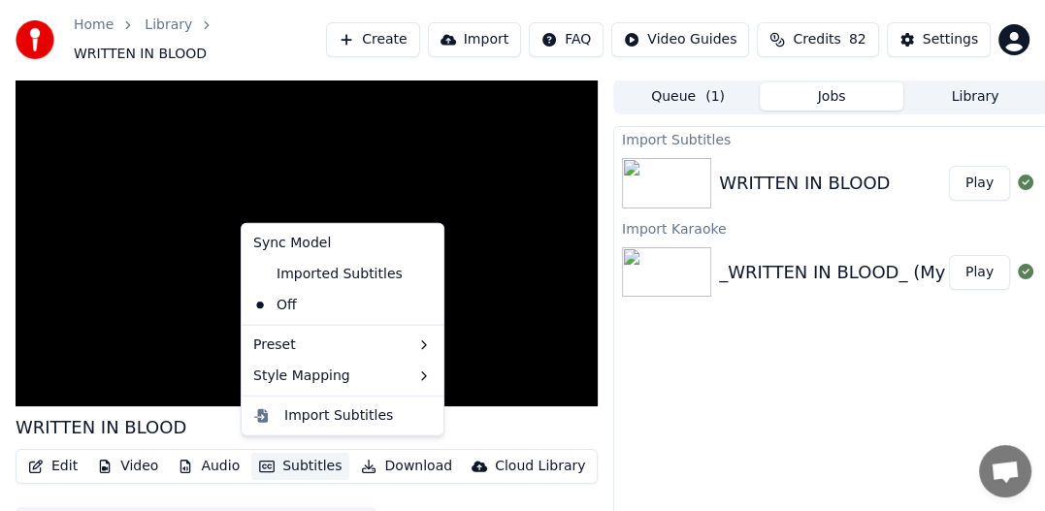
click at [278, 459] on button "Subtitles" at bounding box center [300, 466] width 98 height 27
click at [299, 411] on div "Import Subtitles" at bounding box center [338, 416] width 109 height 19
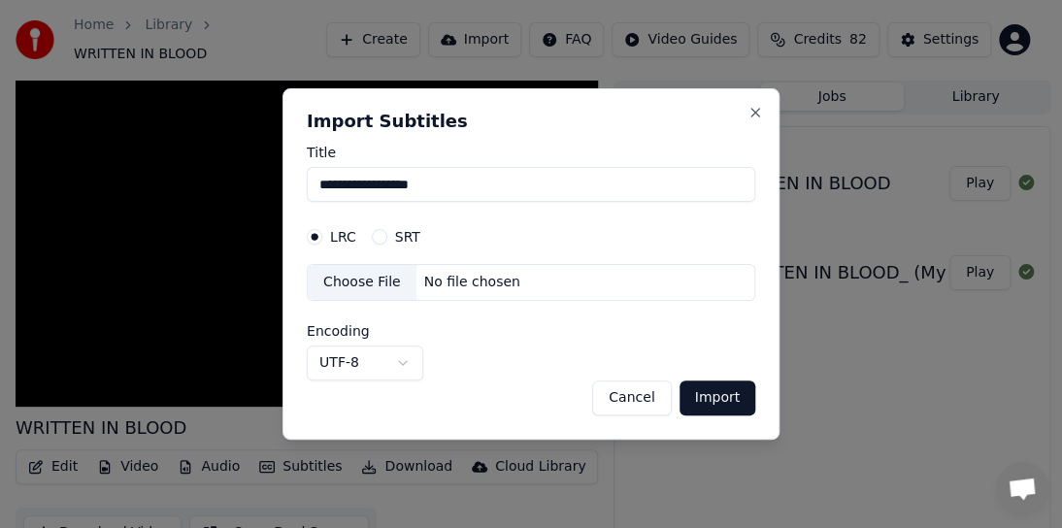
click at [710, 392] on button "Import" at bounding box center [717, 397] width 76 height 35
click at [752, 113] on button "Close" at bounding box center [755, 113] width 16 height 16
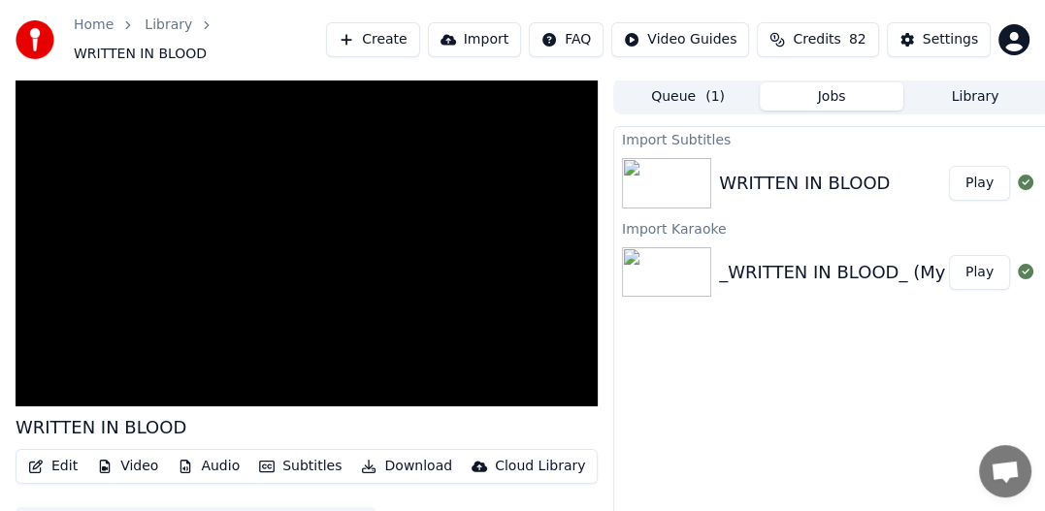
click at [978, 267] on button "Play" at bounding box center [979, 272] width 61 height 35
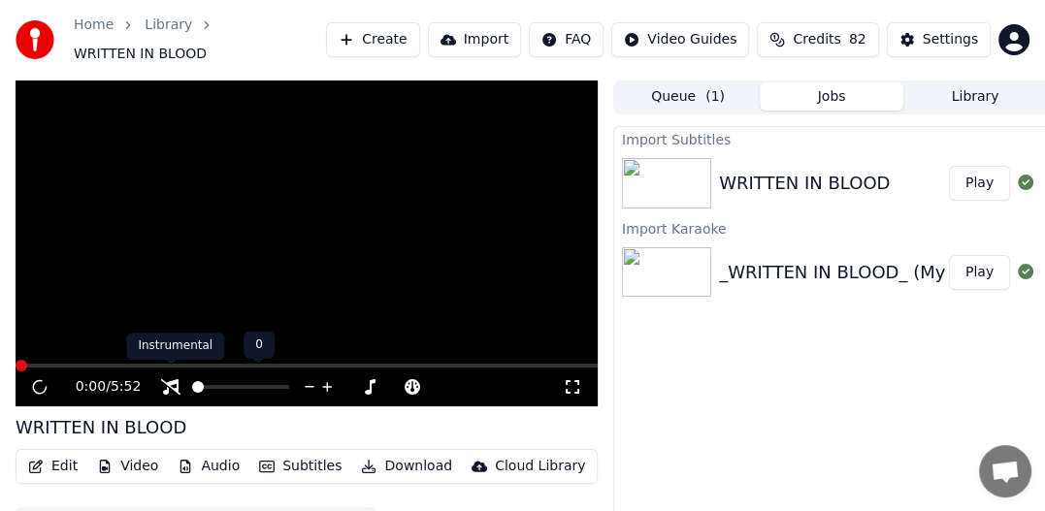
click at [179, 383] on icon at bounding box center [170, 387] width 19 height 16
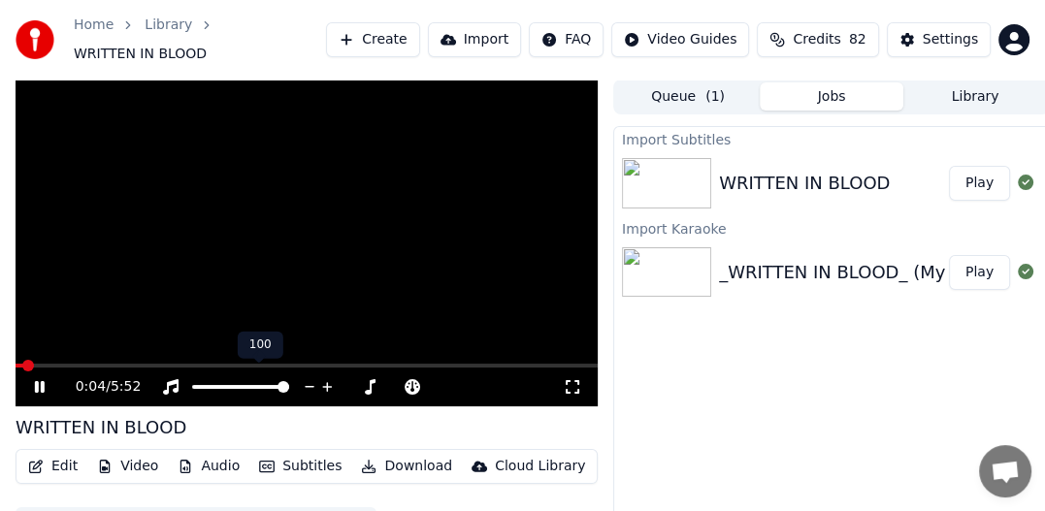
click at [321, 377] on icon at bounding box center [327, 386] width 18 height 19
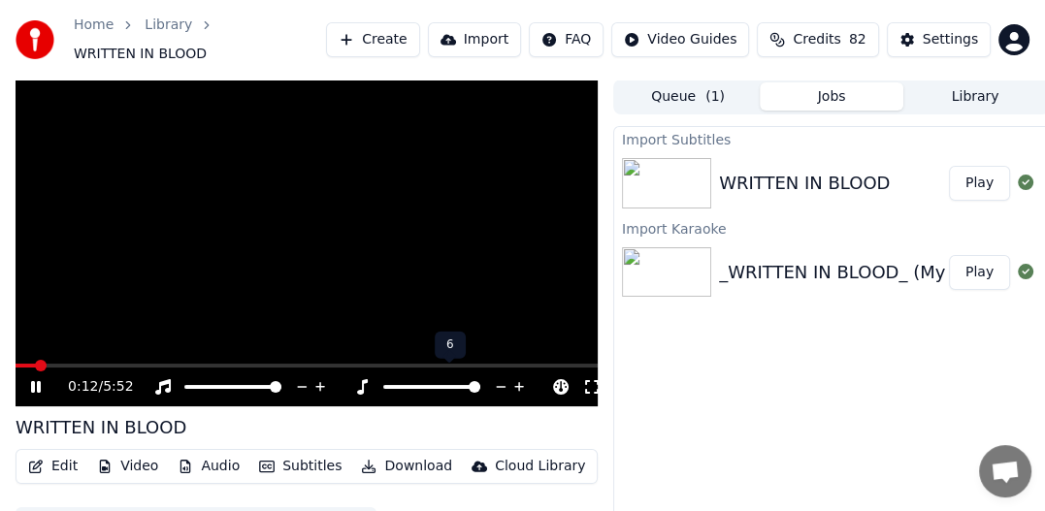
click at [480, 381] on span at bounding box center [475, 387] width 12 height 12
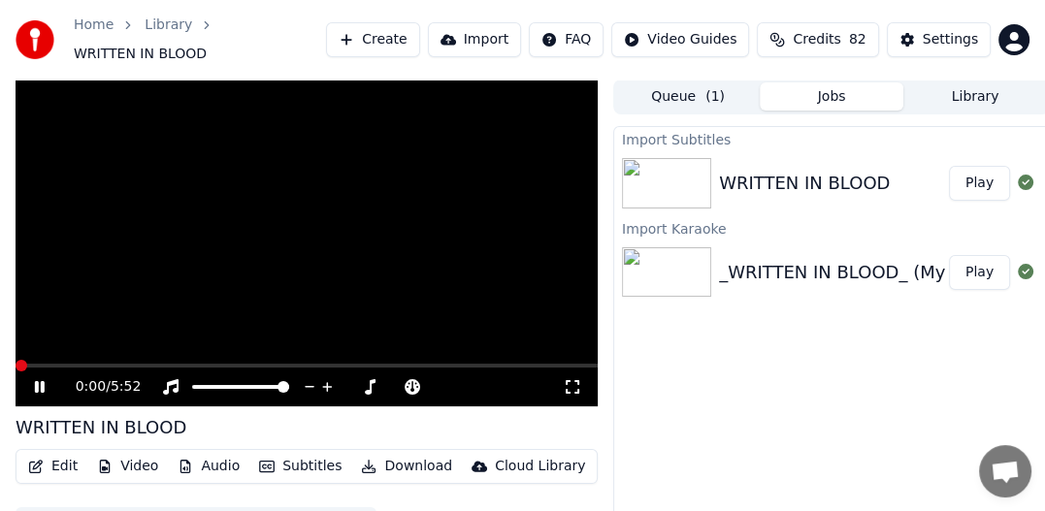
click at [16, 360] on span at bounding box center [22, 366] width 12 height 12
click at [574, 379] on icon at bounding box center [572, 387] width 19 height 16
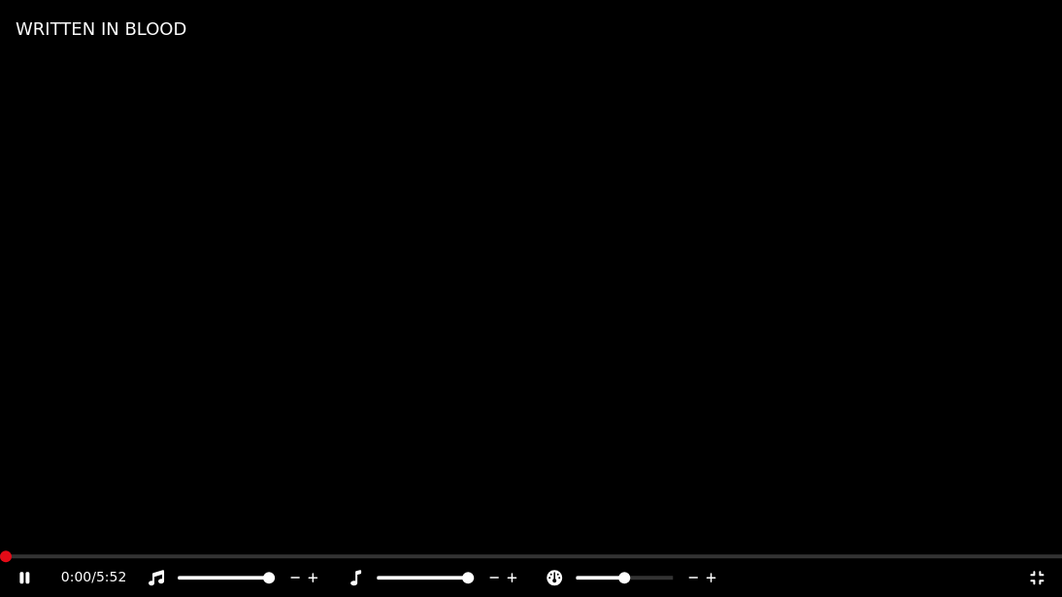
click at [0, 527] on span at bounding box center [6, 556] width 12 height 12
click at [1037, 527] on icon at bounding box center [1036, 578] width 14 height 14
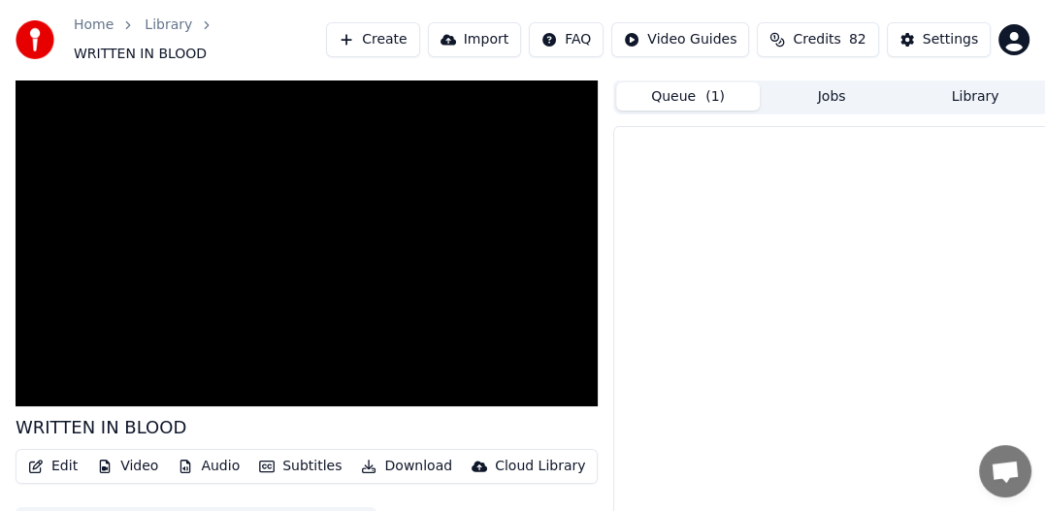
click at [679, 87] on button "Queue ( 1 )" at bounding box center [688, 96] width 144 height 28
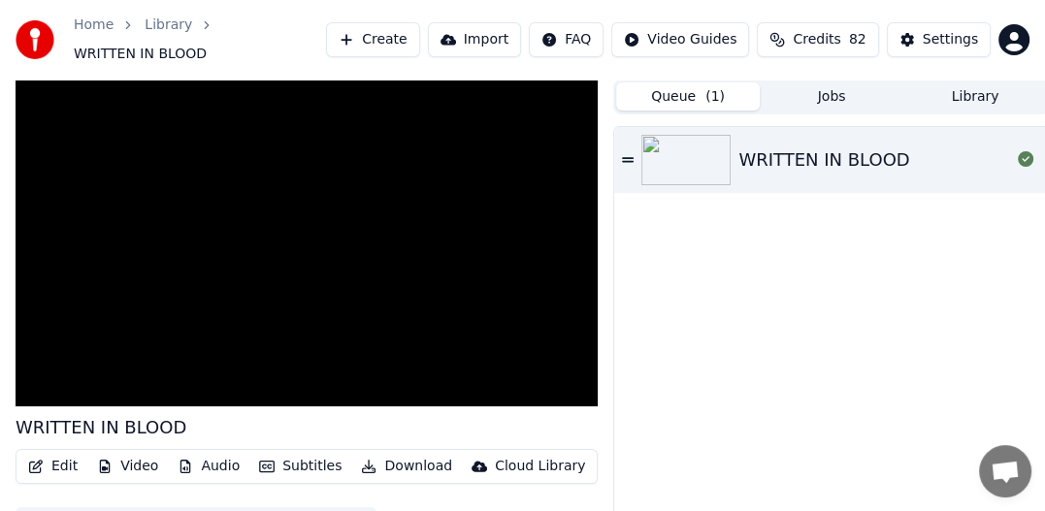
click at [682, 86] on button "Queue ( 1 )" at bounding box center [688, 96] width 144 height 28
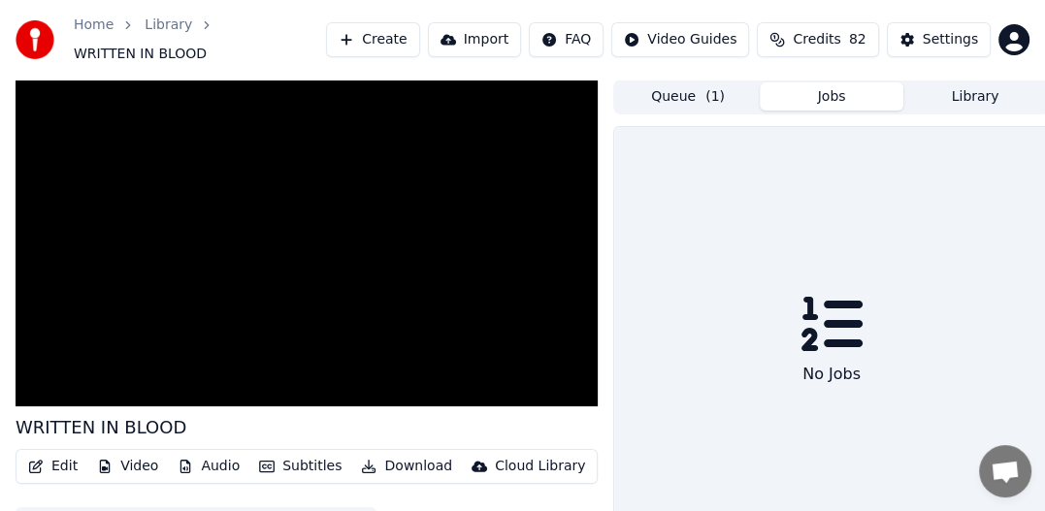
click at [831, 82] on button "Jobs" at bounding box center [832, 96] width 144 height 28
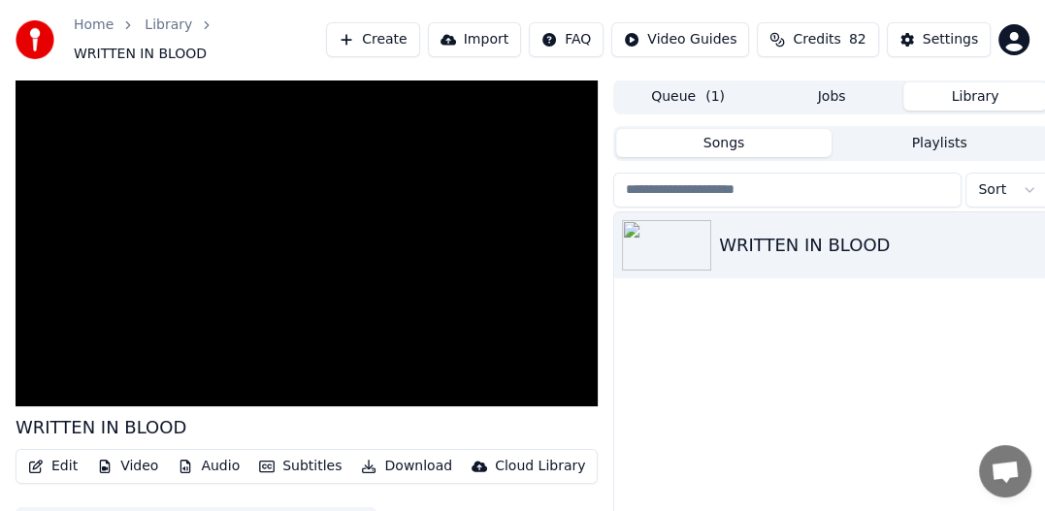
click at [970, 84] on button "Library" at bounding box center [975, 96] width 144 height 28
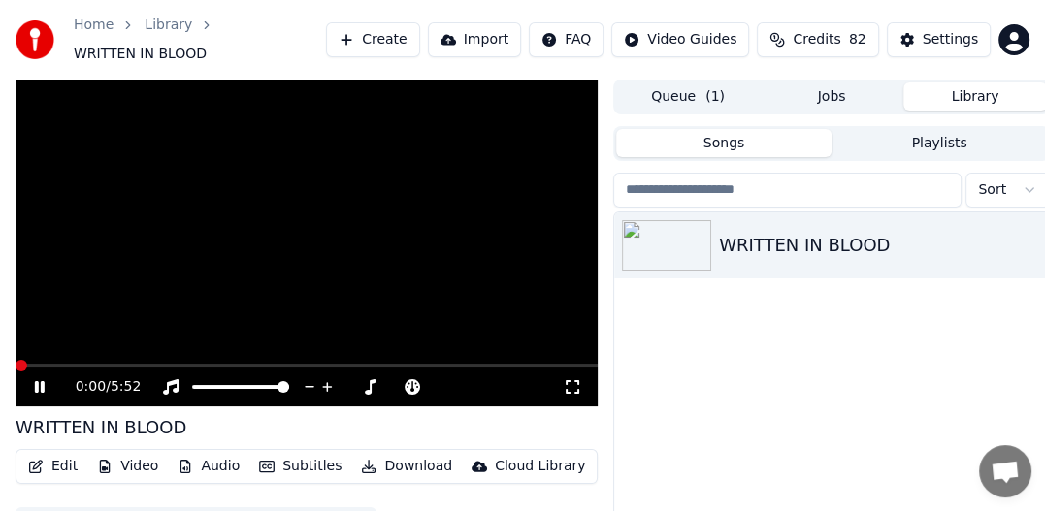
click at [16, 360] on span at bounding box center [22, 366] width 12 height 12
click at [35, 381] on icon at bounding box center [40, 387] width 10 height 12
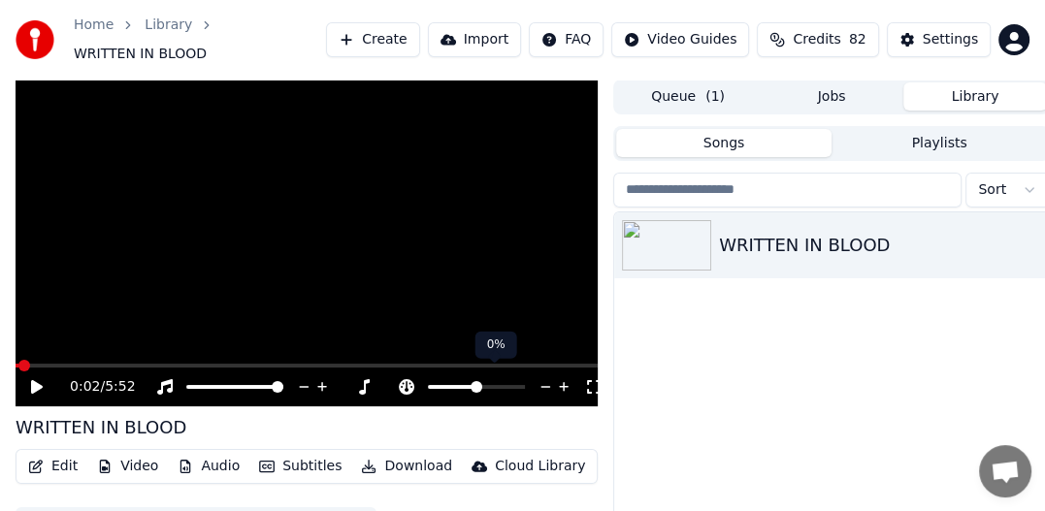
click at [563, 383] on icon at bounding box center [564, 388] width 10 height 10
click at [545, 377] on icon at bounding box center [546, 386] width 18 height 19
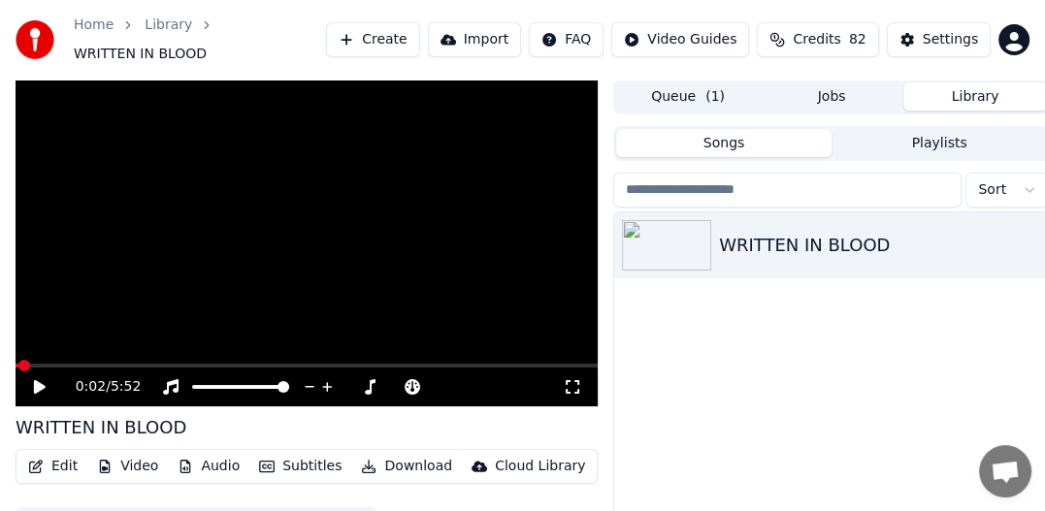
click at [80, 27] on link "Home" at bounding box center [94, 25] width 40 height 19
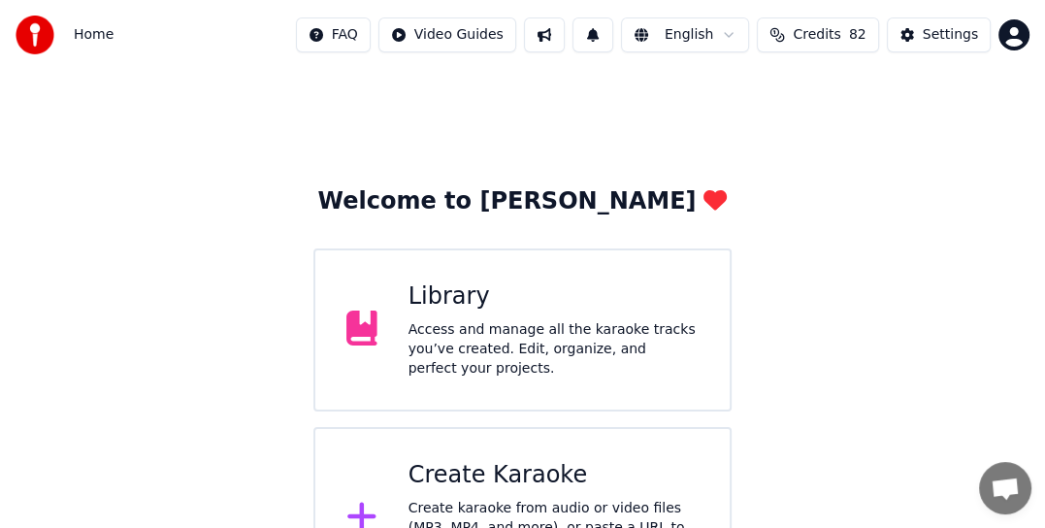
click at [512, 350] on div "Access and manage all the karaoke tracks you’ve created. Edit, organize, and pe…" at bounding box center [553, 349] width 290 height 58
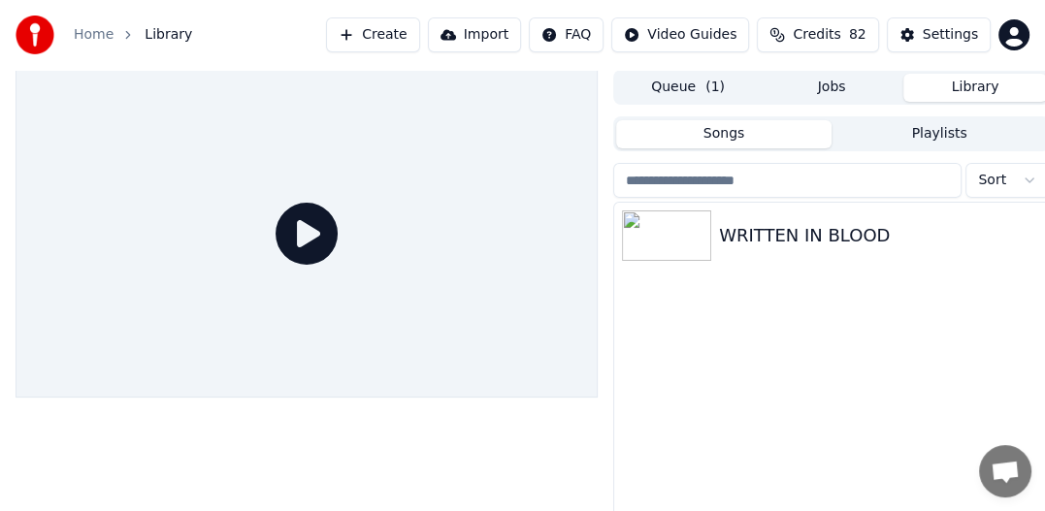
click at [722, 136] on button "Songs" at bounding box center [723, 134] width 215 height 28
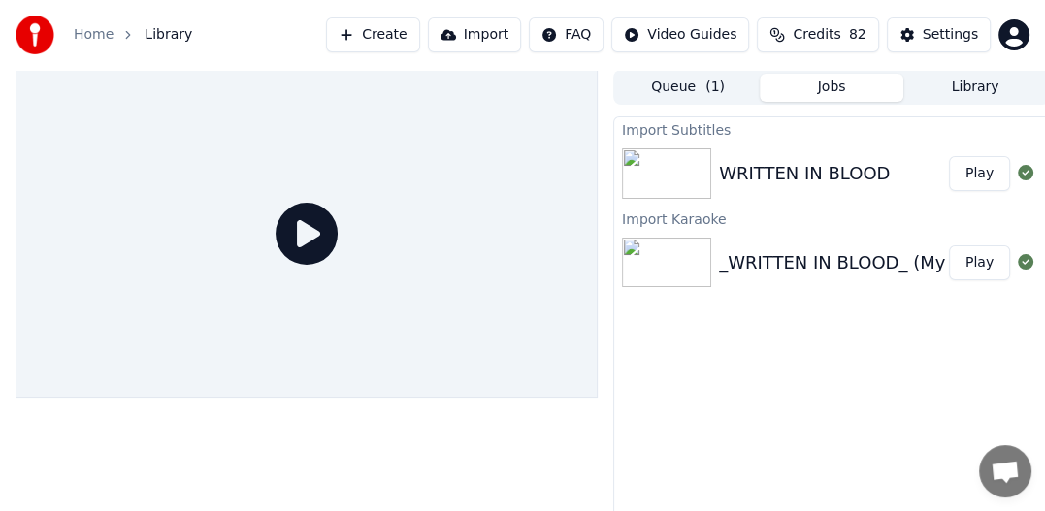
click at [830, 89] on button "Jobs" at bounding box center [832, 88] width 144 height 28
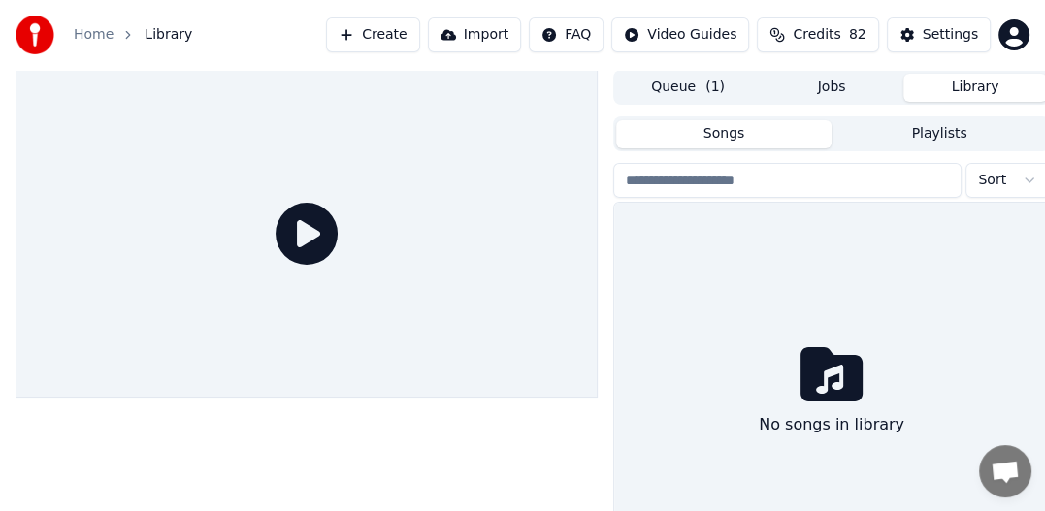
click at [986, 85] on button "Library" at bounding box center [975, 88] width 144 height 28
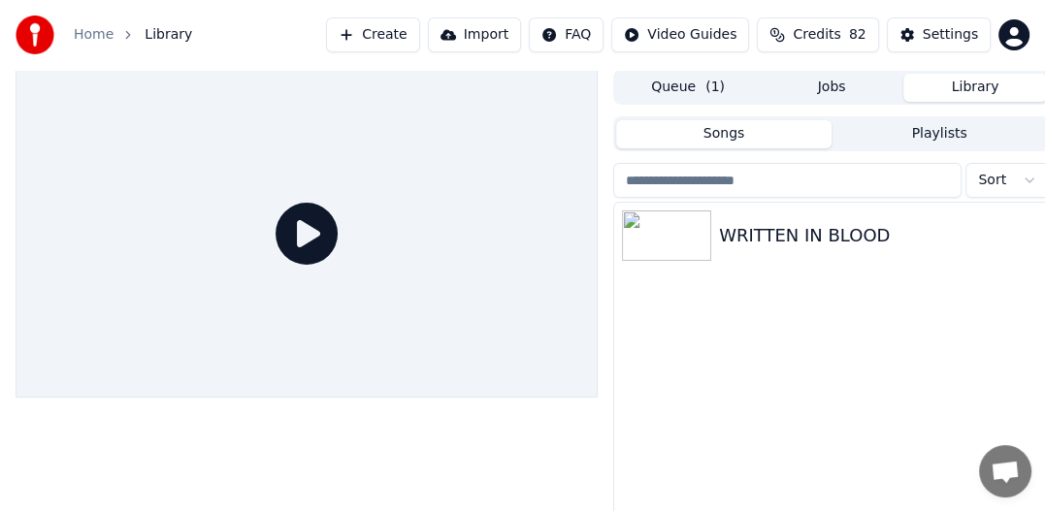
click at [711, 133] on button "Songs" at bounding box center [723, 134] width 215 height 28
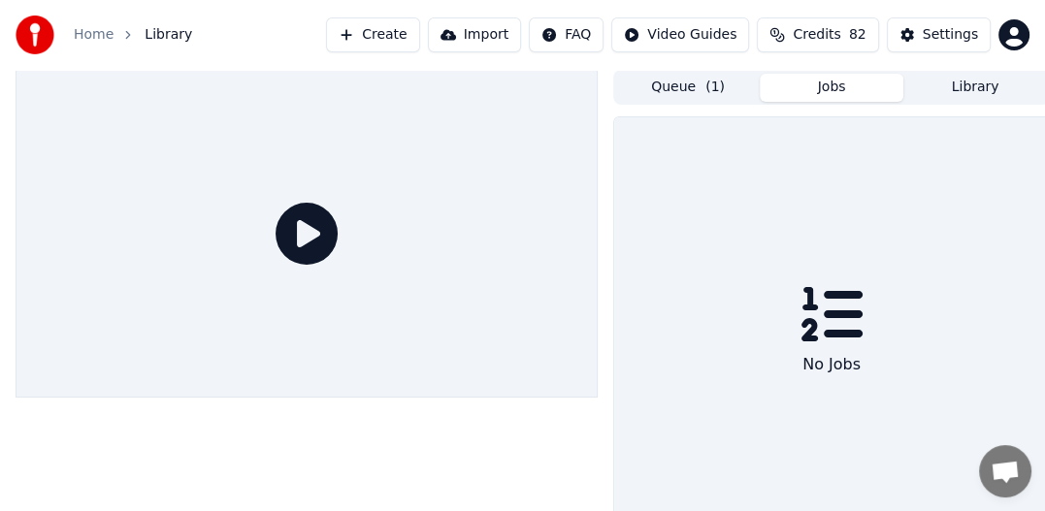
click at [833, 83] on button "Jobs" at bounding box center [832, 88] width 144 height 28
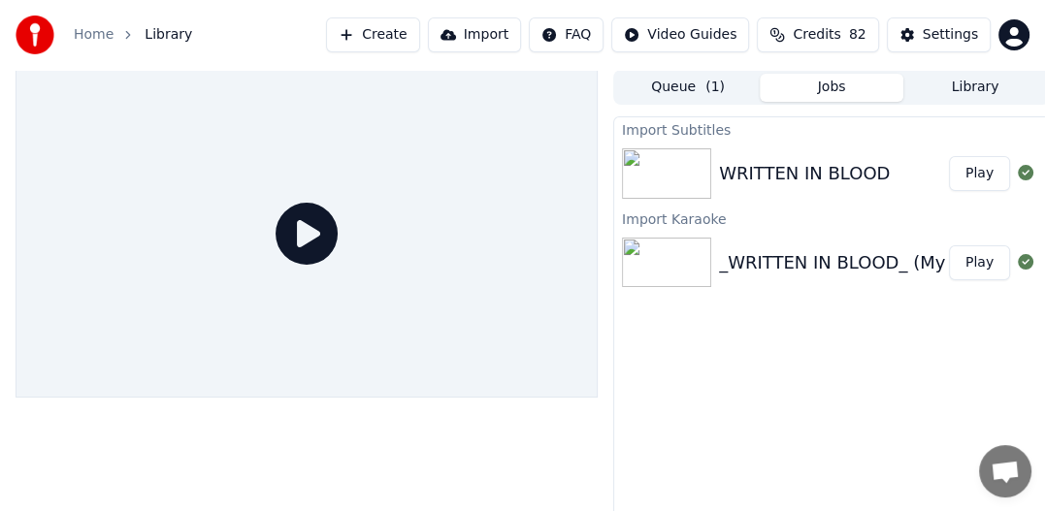
click at [761, 167] on div "WRITTEN IN BLOOD" at bounding box center [804, 173] width 171 height 27
click at [968, 176] on button "Play" at bounding box center [979, 173] width 61 height 35
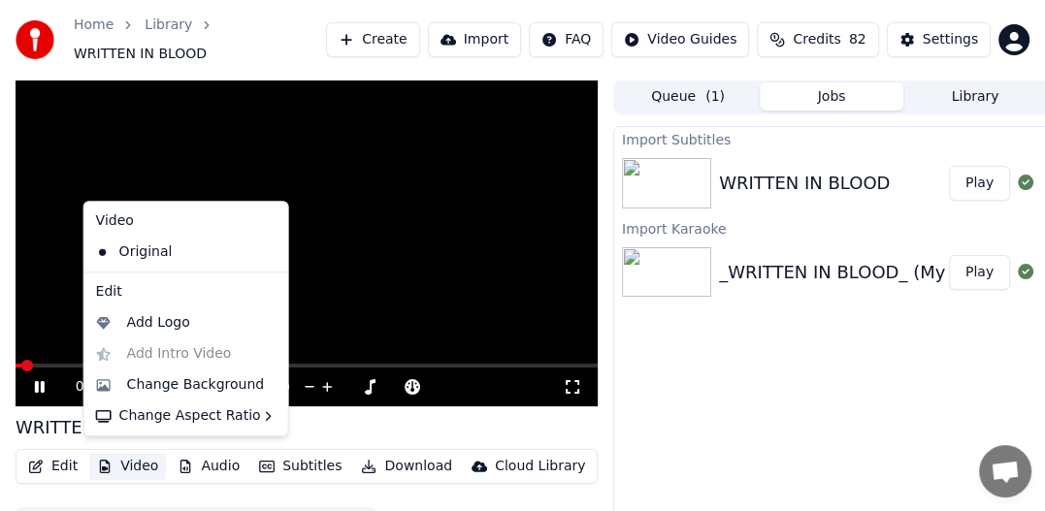
click at [122, 458] on button "Video" at bounding box center [127, 466] width 77 height 27
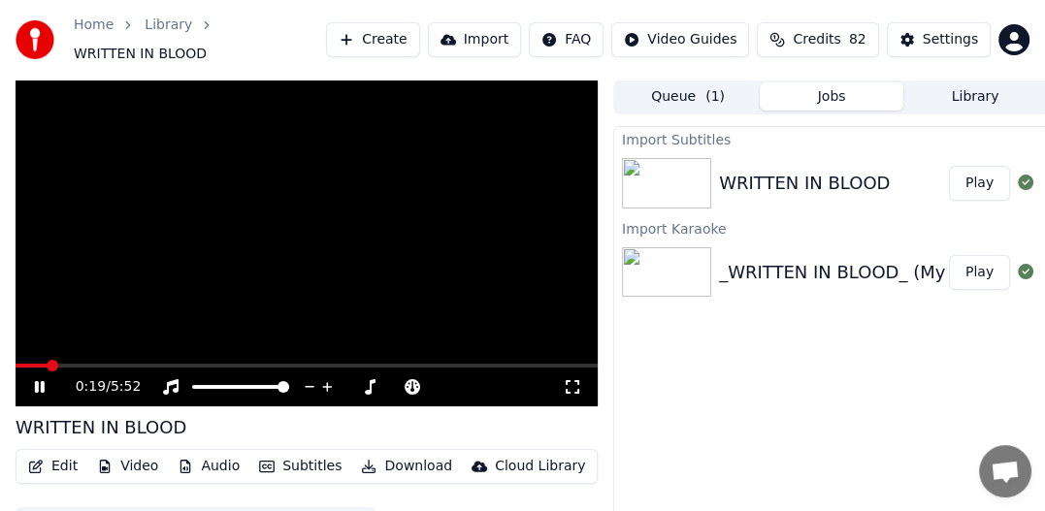
click at [655, 413] on div "Import Subtitles WRITTEN IN BLOOD Play Import Karaoke _WRITTEN IN BLOOD_ (My Tr…" at bounding box center [831, 343] width 437 height 435
click at [39, 379] on icon at bounding box center [53, 387] width 45 height 16
click at [16, 361] on span at bounding box center [22, 366] width 12 height 12
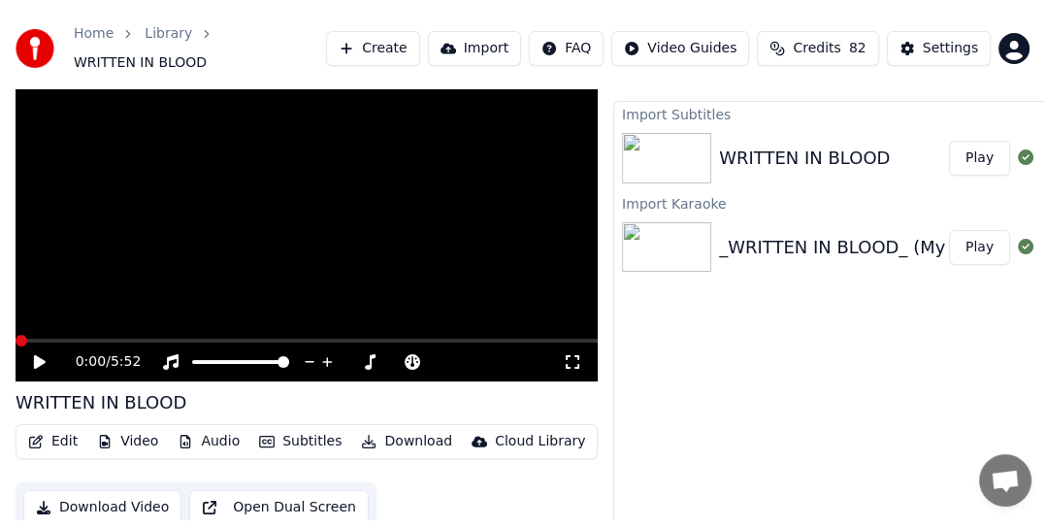
scroll to position [53, 0]
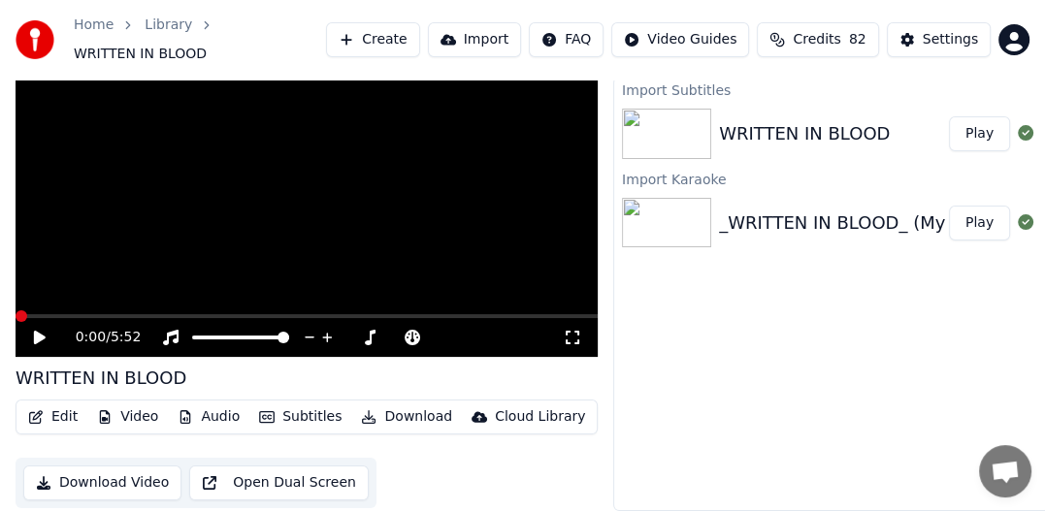
click at [132, 473] on button "Download Video" at bounding box center [102, 483] width 158 height 35
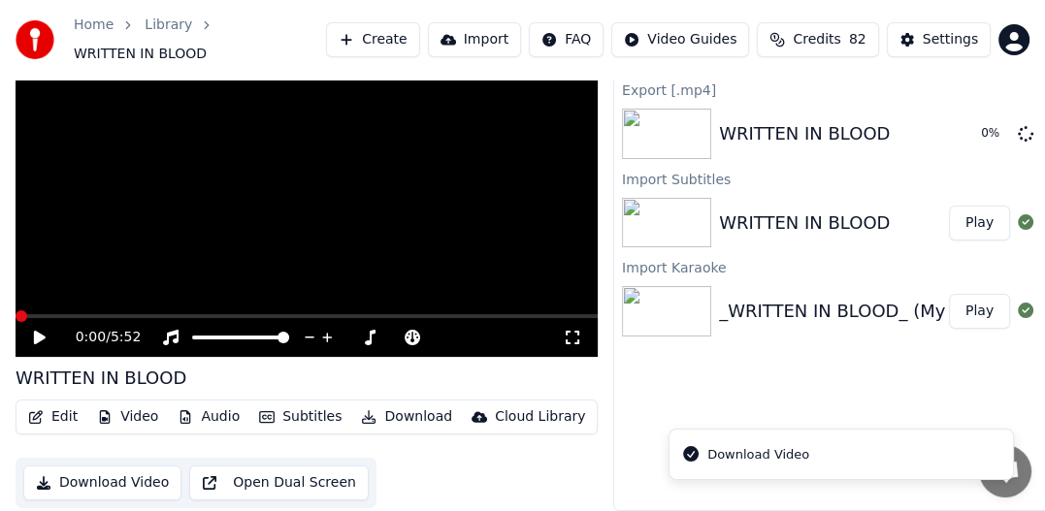
click at [598, 449] on div "0:00 / 5:52 WRITTEN IN BLOOD Edit Video Audio Subtitles Download Cloud Library …" at bounding box center [522, 270] width 1045 height 481
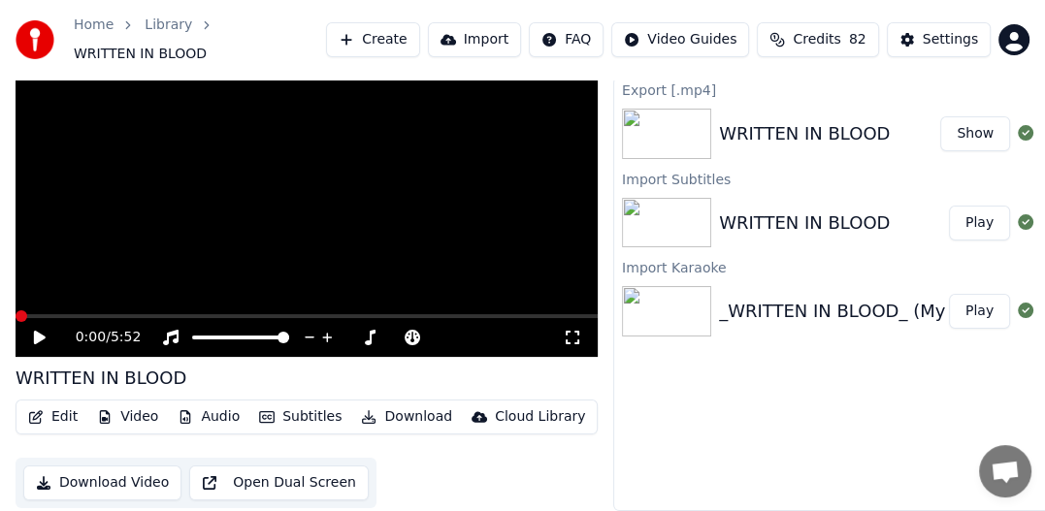
click at [974, 116] on button "Show" at bounding box center [975, 133] width 70 height 35
click at [975, 117] on button "Show" at bounding box center [975, 133] width 70 height 35
click at [1027, 125] on icon at bounding box center [1026, 133] width 16 height 16
click at [149, 35] on link "Library" at bounding box center [169, 25] width 48 height 19
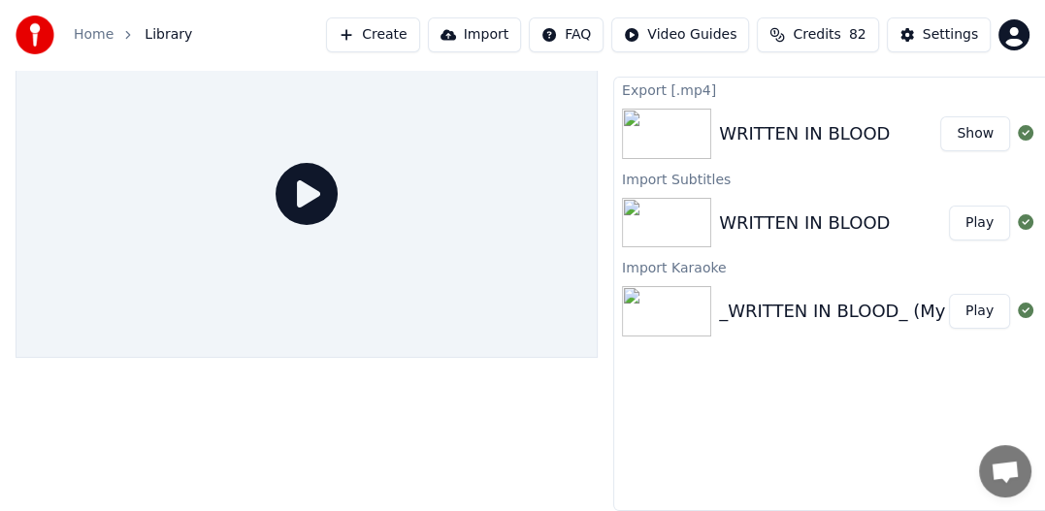
click at [93, 40] on link "Home" at bounding box center [94, 34] width 40 height 19
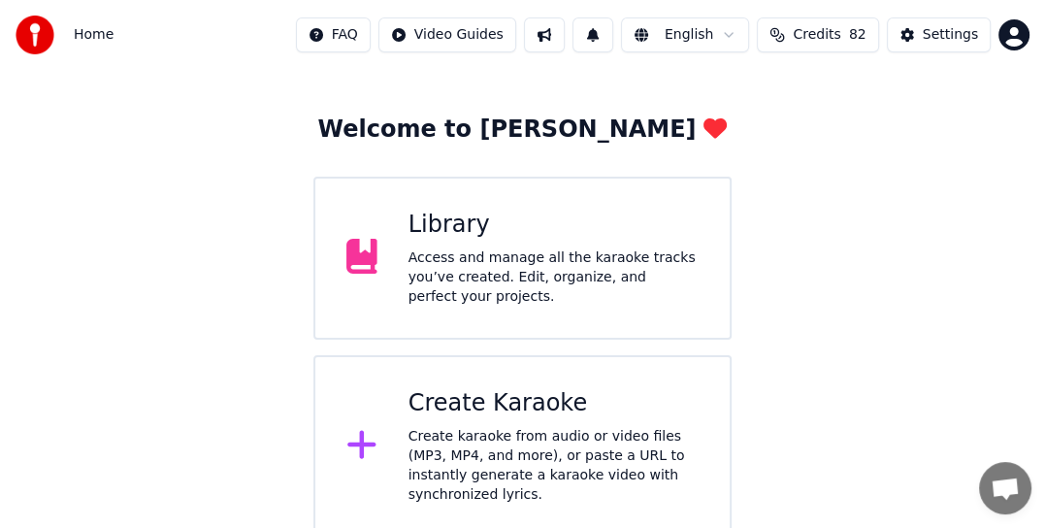
scroll to position [73, 0]
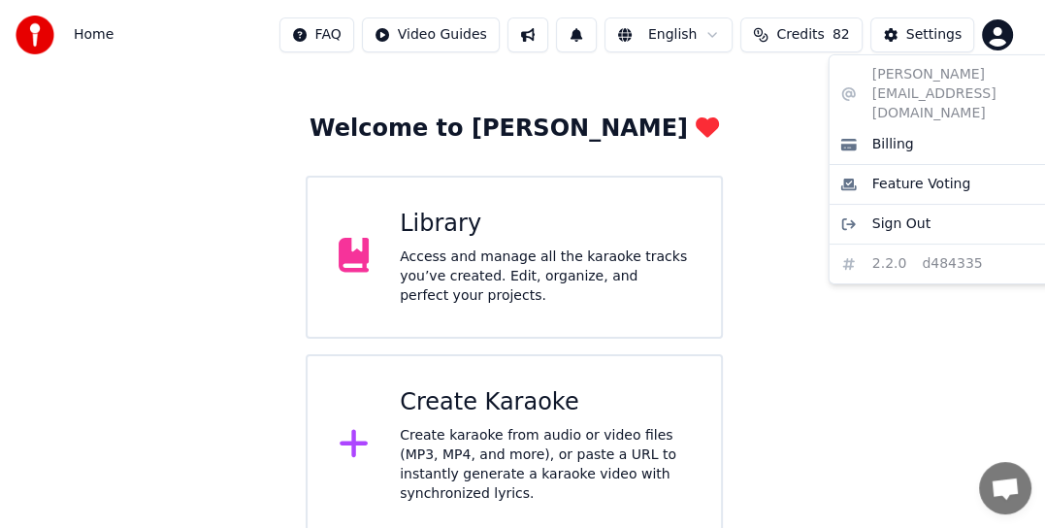
click at [1009, 24] on html "Home FAQ Video Guides English Credits 82 Settings Welcome to Youka Library Acce…" at bounding box center [522, 231] width 1045 height 609
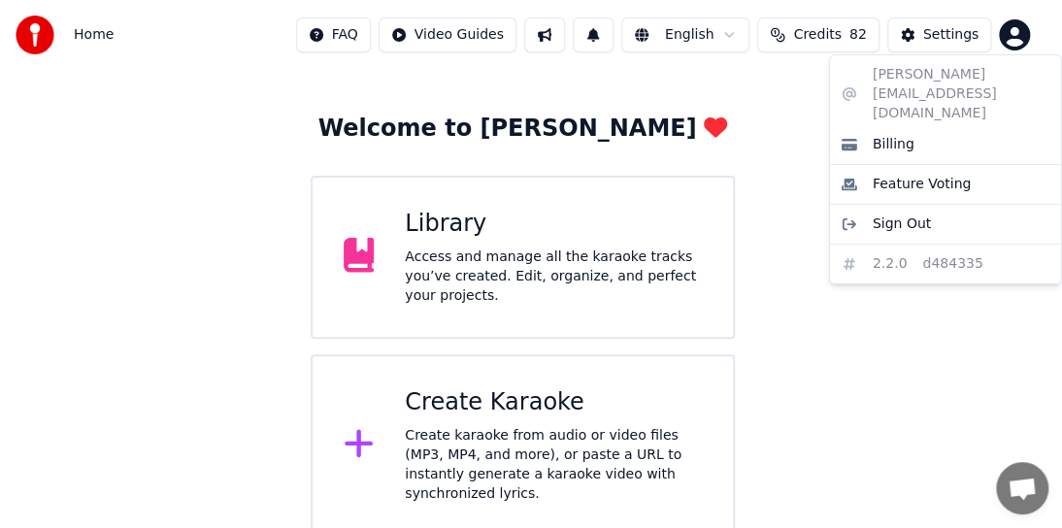
click at [931, 228] on div "[PERSON_NAME][EMAIL_ADDRESS][DOMAIN_NAME] Billing Feature Voting Sign Out 2.2.0…" at bounding box center [945, 169] width 233 height 230
click at [915, 175] on span "Feature Voting" at bounding box center [921, 184] width 99 height 19
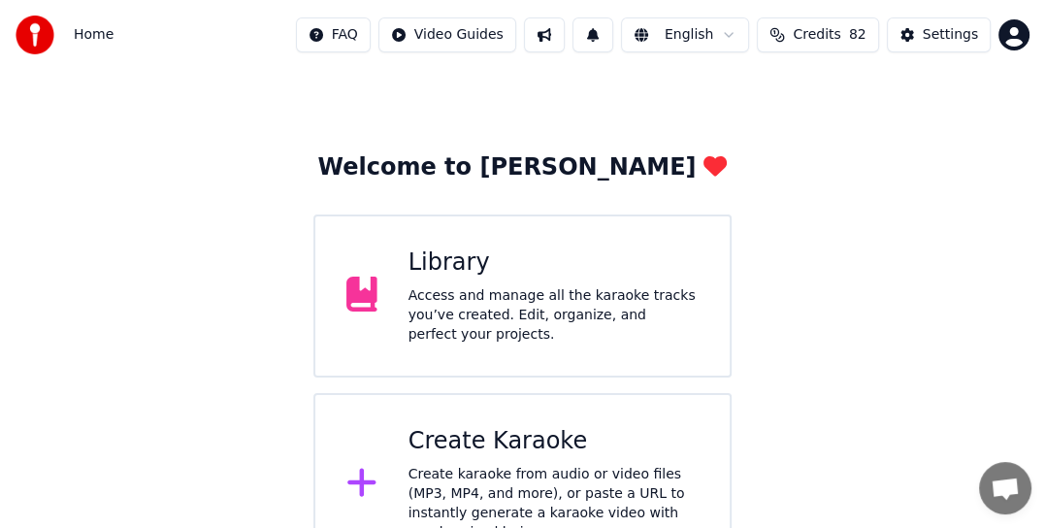
scroll to position [0, 0]
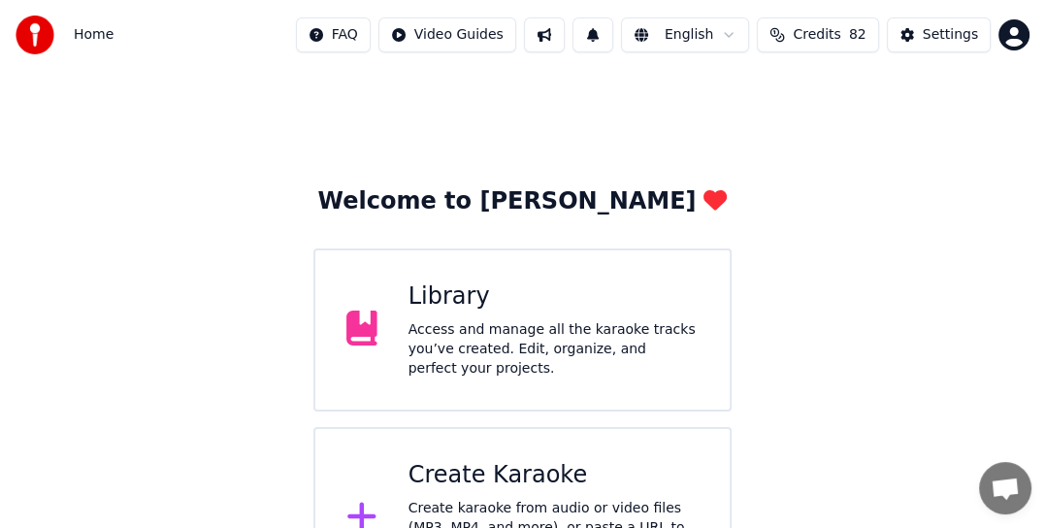
click at [835, 35] on span "Credits" at bounding box center [817, 34] width 48 height 19
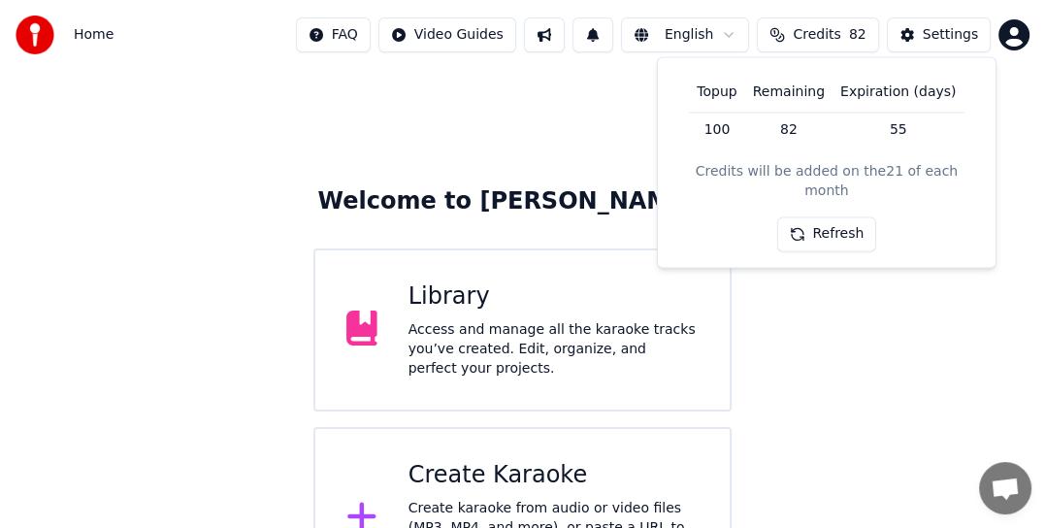
click at [836, 217] on button "Refresh" at bounding box center [826, 234] width 100 height 35
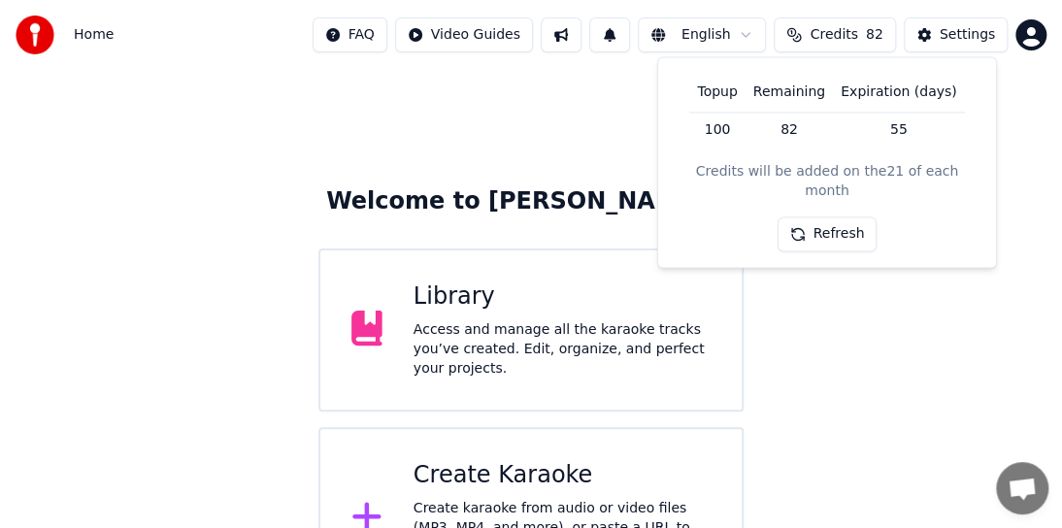
click at [1020, 29] on html "Home FAQ Video Guides English Credits 82 Settings Welcome to Youka Library Acce…" at bounding box center [531, 304] width 1062 height 609
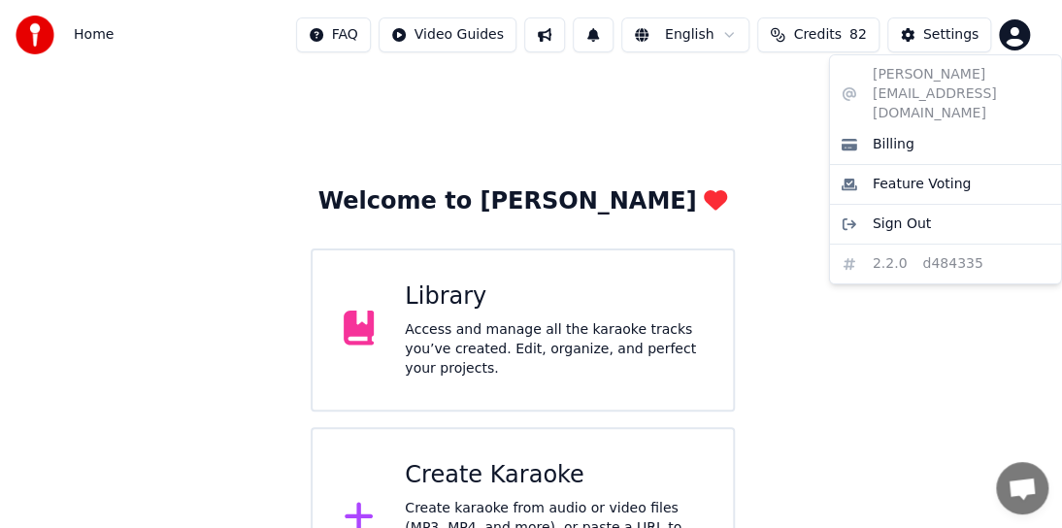
click at [914, 75] on div "[PERSON_NAME][EMAIL_ADDRESS][DOMAIN_NAME] Billing Feature Voting Sign Out 2.2.0…" at bounding box center [945, 169] width 233 height 230
click at [750, 82] on html "Home FAQ Video Guides English Credits 82 Settings Welcome to Youka Library Acce…" at bounding box center [531, 304] width 1062 height 609
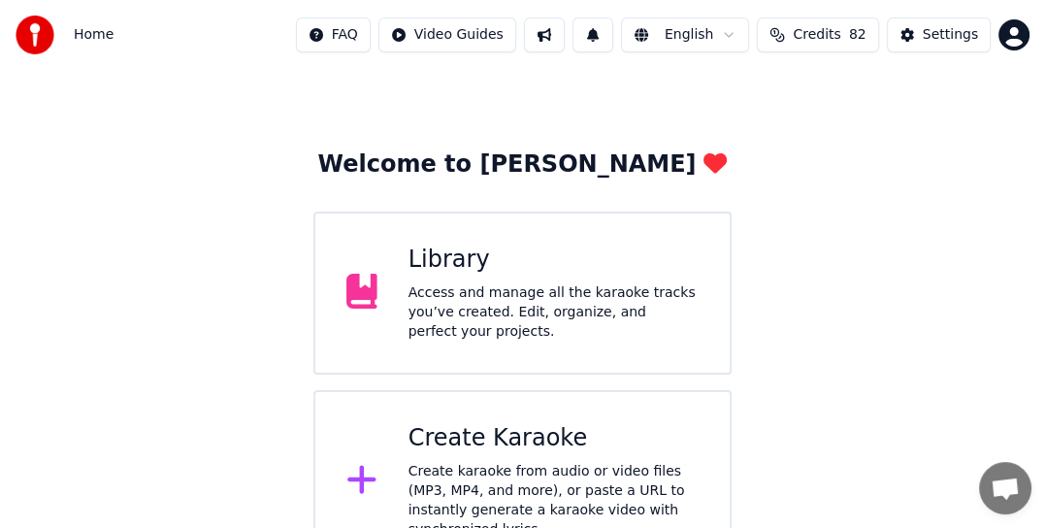
scroll to position [73, 0]
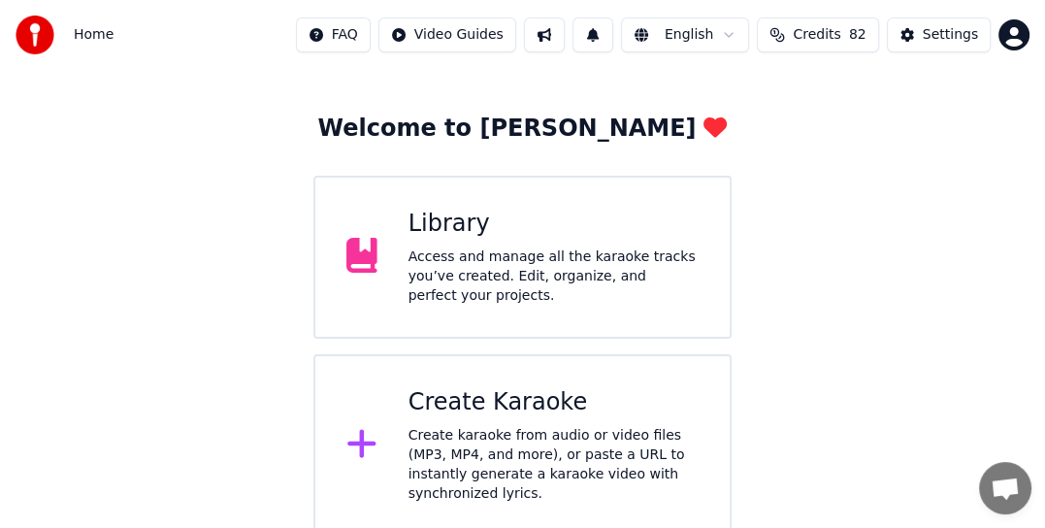
click at [96, 39] on span "Home" at bounding box center [94, 34] width 40 height 19
click at [83, 31] on span "Home" at bounding box center [94, 34] width 40 height 19
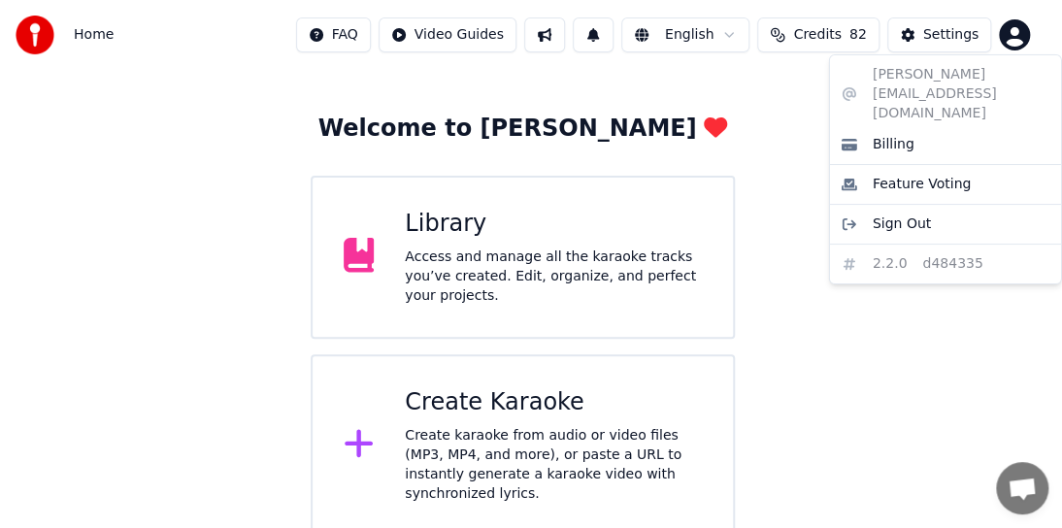
click at [1017, 39] on html "Home FAQ Video Guides English Credits 82 Settings Welcome to Youka Library Acce…" at bounding box center [531, 231] width 1062 height 609
click at [893, 135] on span "Billing" at bounding box center [893, 144] width 42 height 19
